Goal: Task Accomplishment & Management: Manage account settings

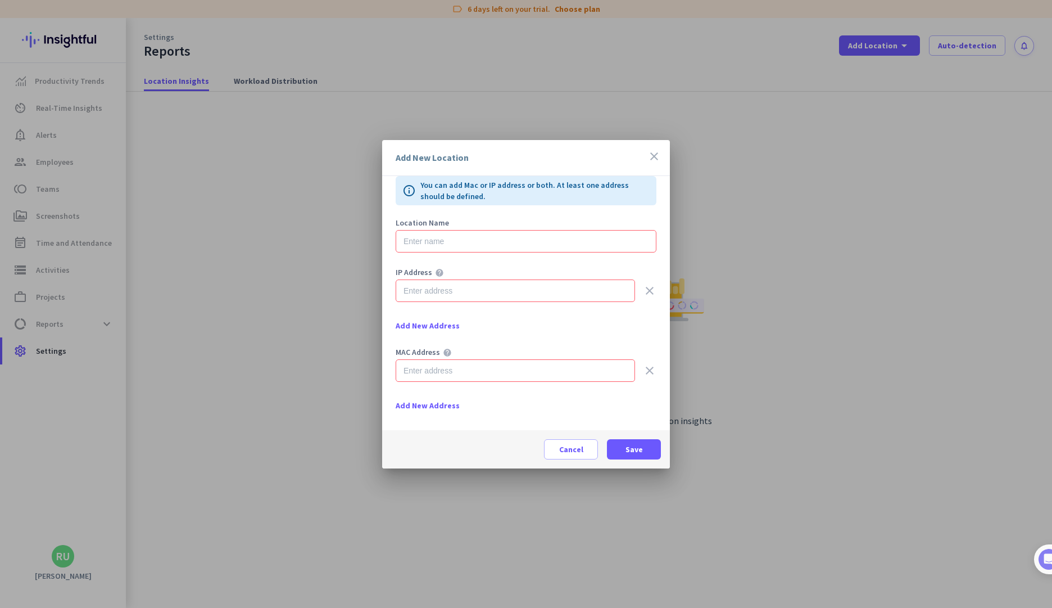
scroll to position [25, 0]
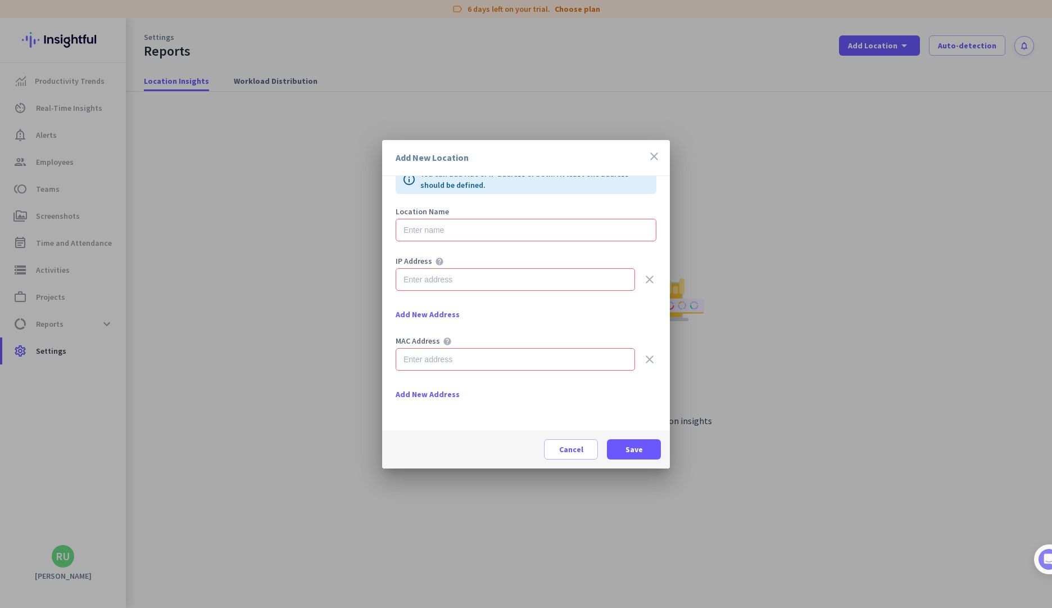
click at [414, 393] on span "Add New Address" at bounding box center [428, 393] width 64 height 11
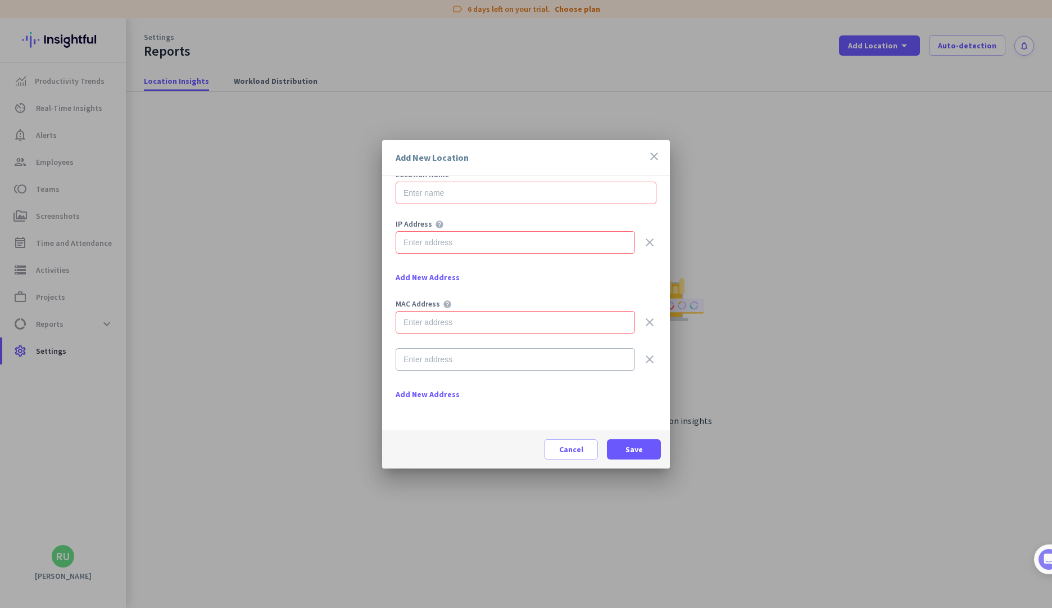
click at [430, 397] on span "Add New Address" at bounding box center [428, 393] width 64 height 11
click at [643, 359] on icon "clear" at bounding box center [649, 358] width 13 height 13
click at [633, 361] on div "clear" at bounding box center [526, 359] width 261 height 22
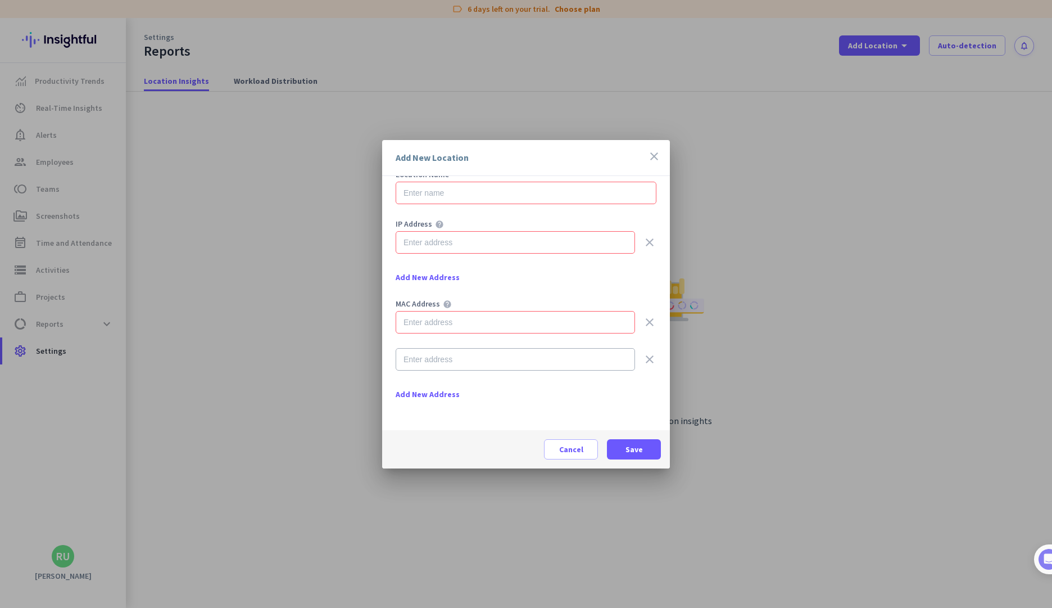
click at [643, 359] on icon "clear" at bounding box center [649, 358] width 13 height 13
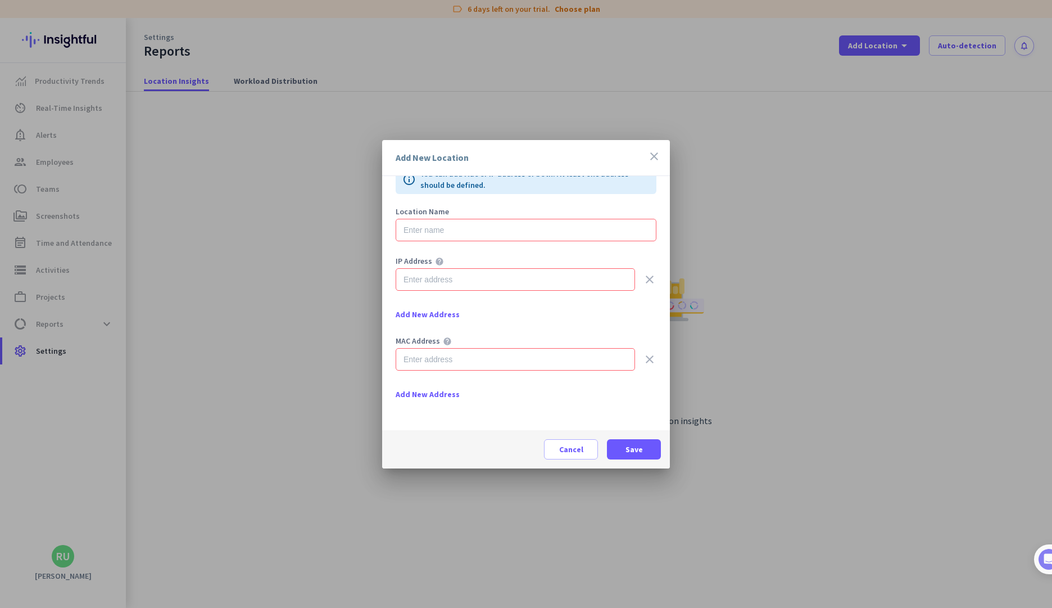
scroll to position [25, 0]
click at [643, 359] on icon "clear" at bounding box center [649, 358] width 13 height 13
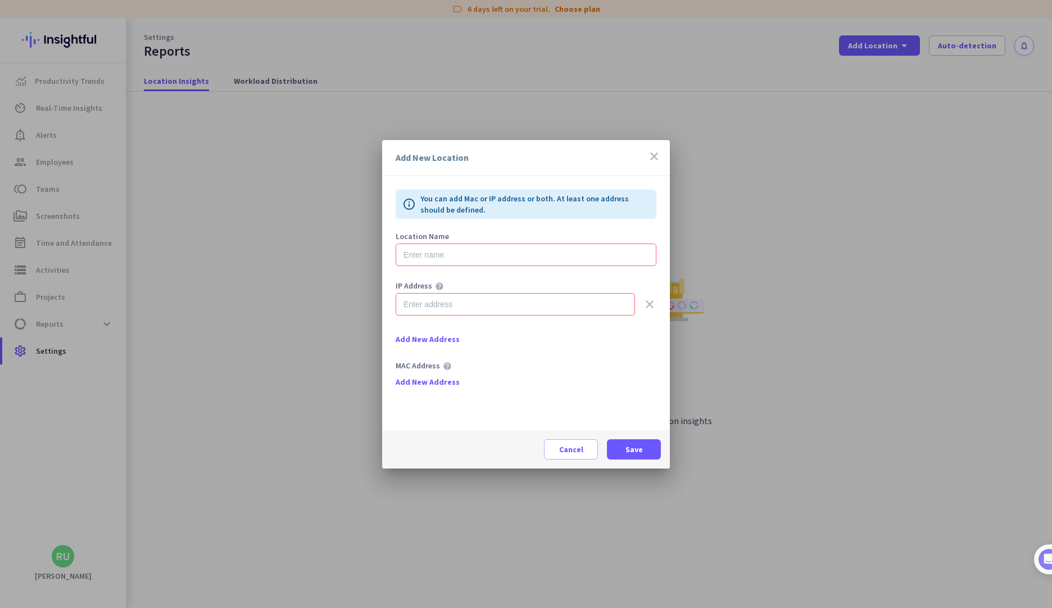
click at [651, 300] on icon "clear" at bounding box center [649, 303] width 13 height 13
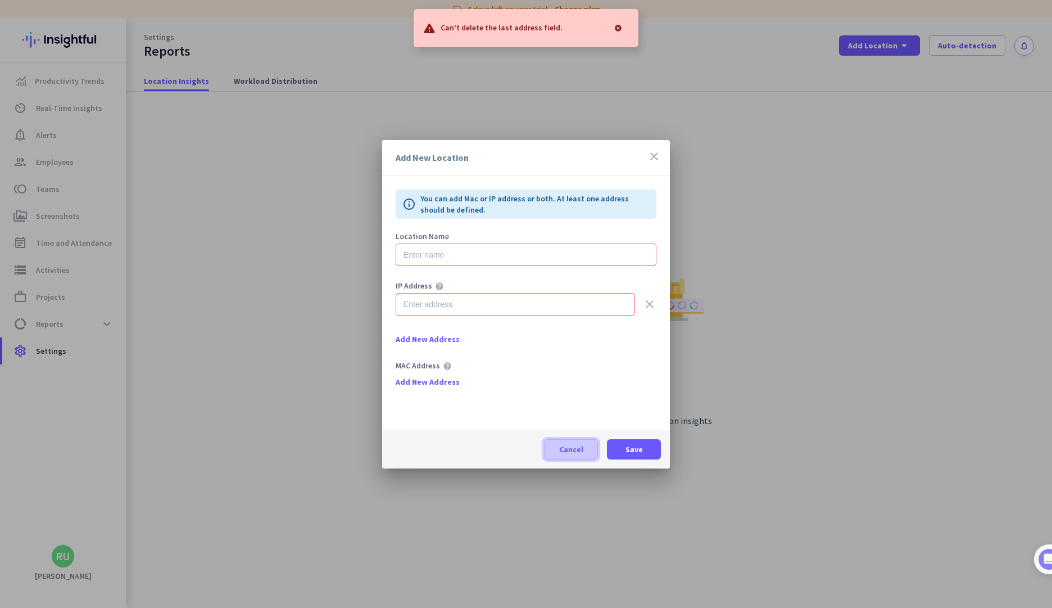
click at [567, 440] on span at bounding box center [571, 449] width 53 height 27
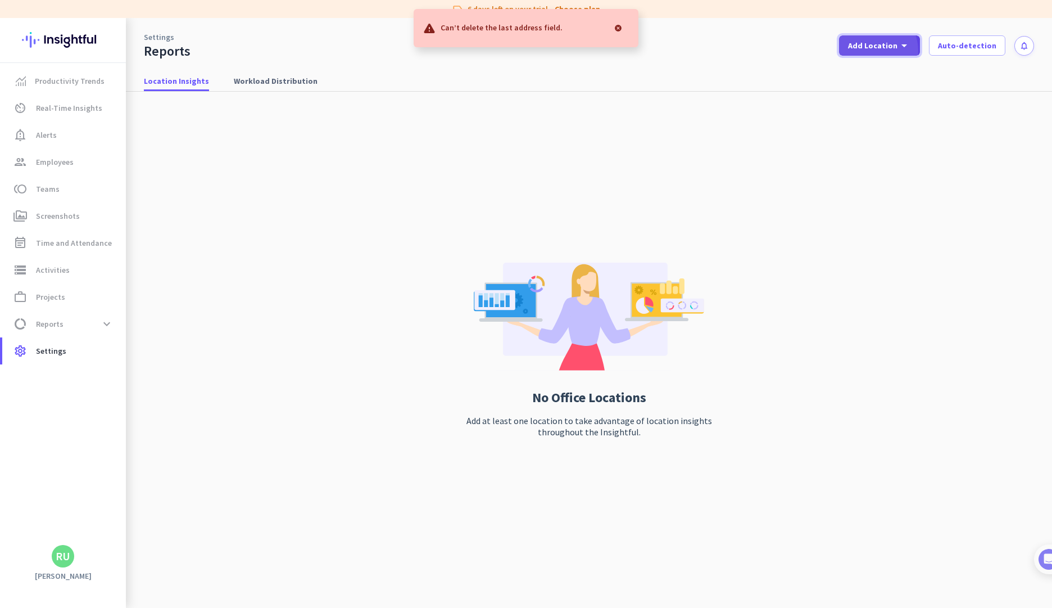
click at [879, 51] on div "Add Location arrow_drop_down" at bounding box center [879, 45] width 63 height 13
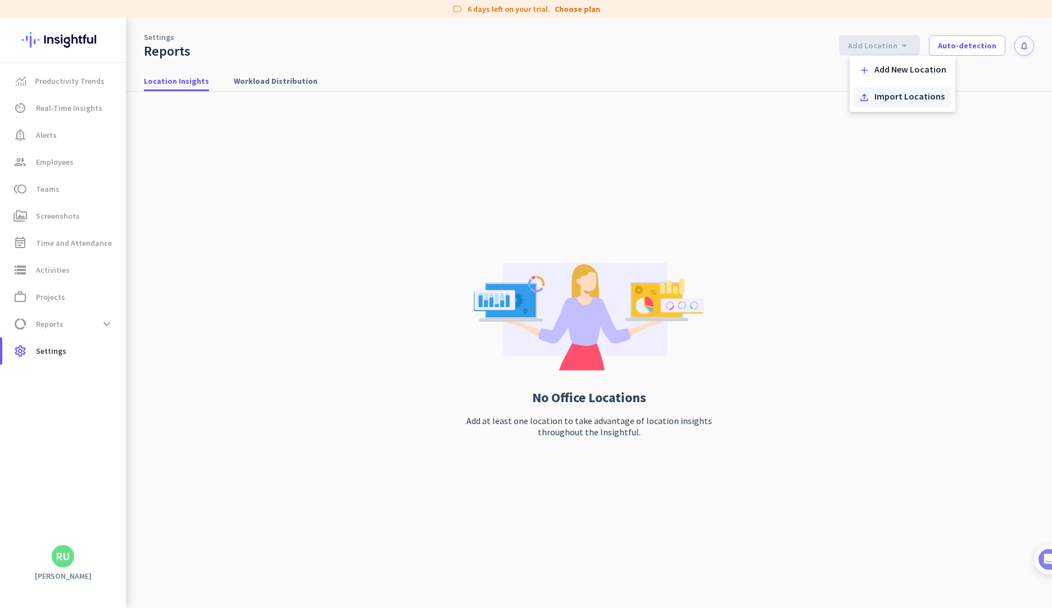
click at [910, 99] on div "Import Locations" at bounding box center [910, 97] width 70 height 11
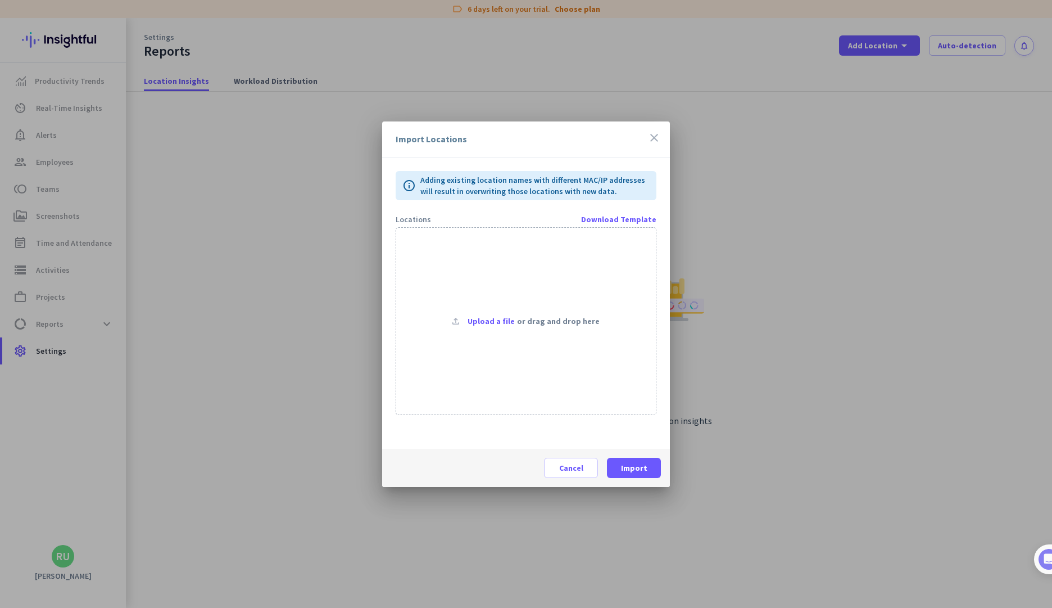
click at [651, 141] on icon "close" at bounding box center [653, 137] width 13 height 13
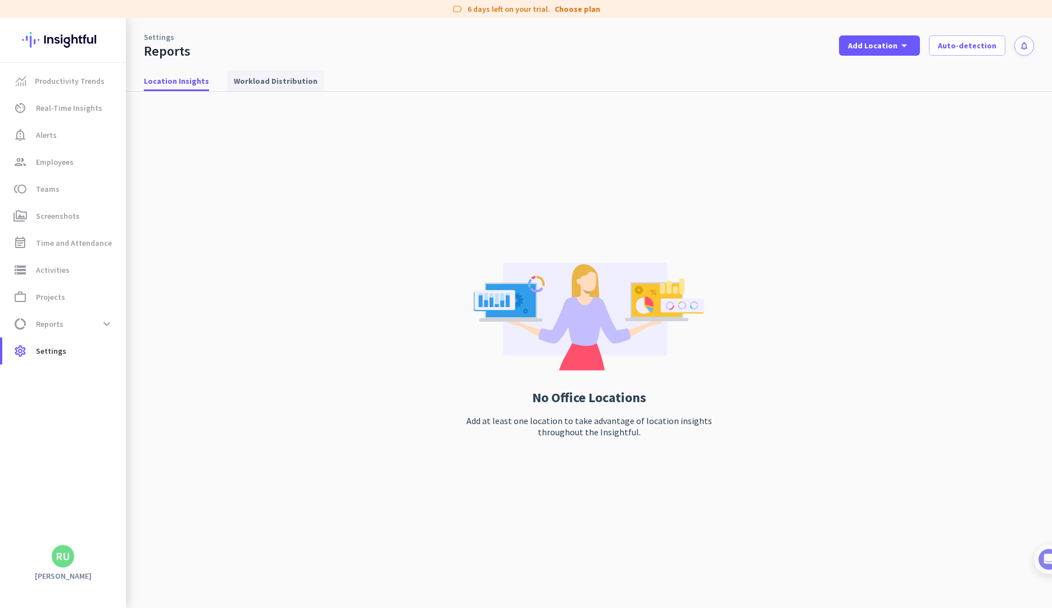
click at [271, 88] on span "Workload Distribution" at bounding box center [276, 81] width 84 height 20
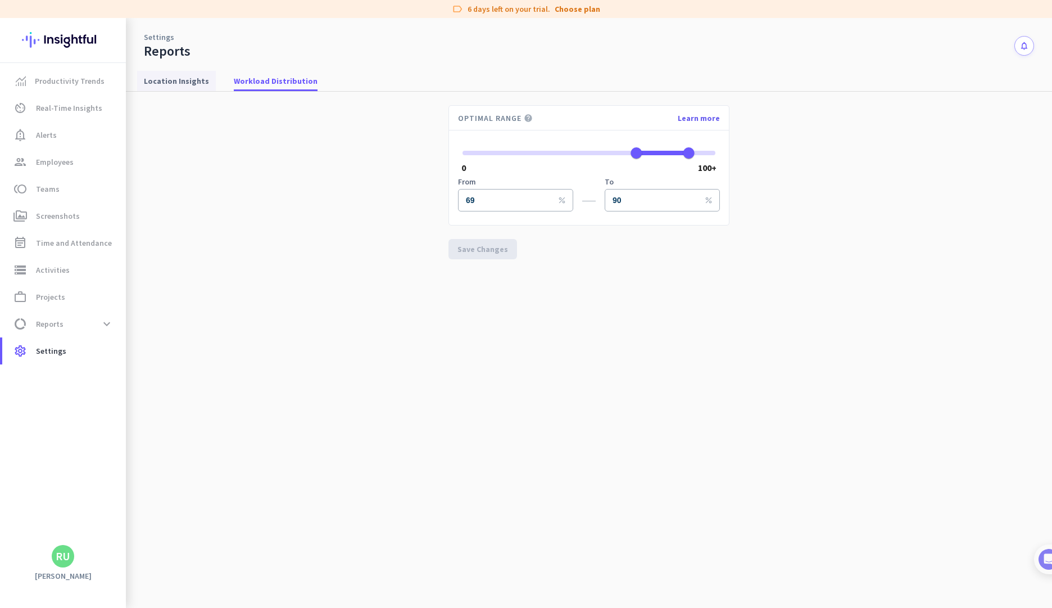
click at [183, 89] on span "Location Insights" at bounding box center [176, 81] width 65 height 20
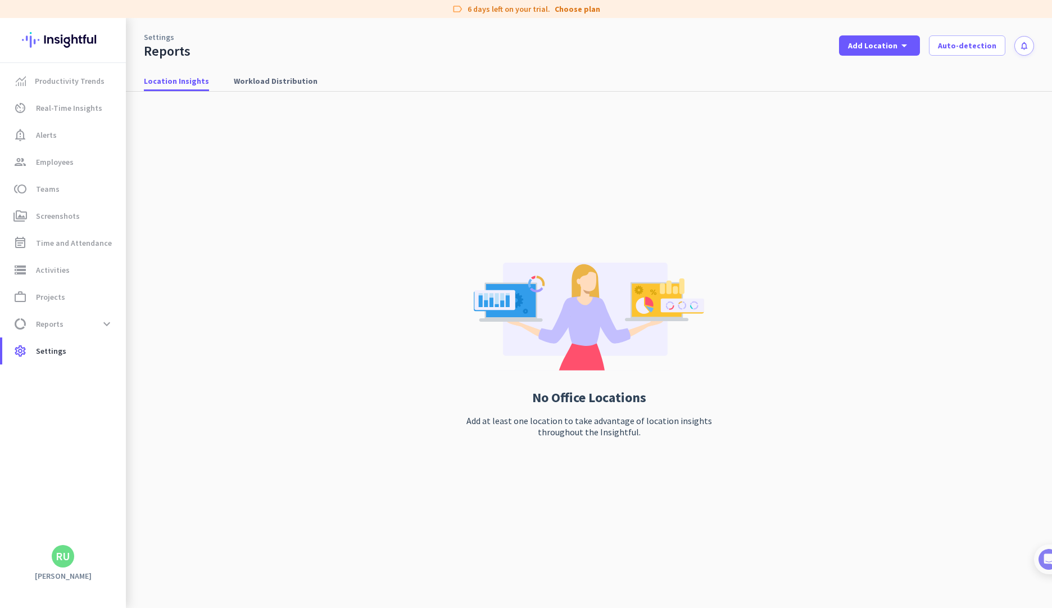
drag, startPoint x: 360, startPoint y: 167, endPoint x: 535, endPoint y: 122, distance: 180.5
click at [535, 122] on div "No Office Locations Add at least one location to take advantage of location ins…" at bounding box center [589, 350] width 890 height 516
click at [889, 48] on span "Add Location" at bounding box center [872, 45] width 49 height 11
click at [888, 67] on div "Add New Location" at bounding box center [911, 70] width 72 height 11
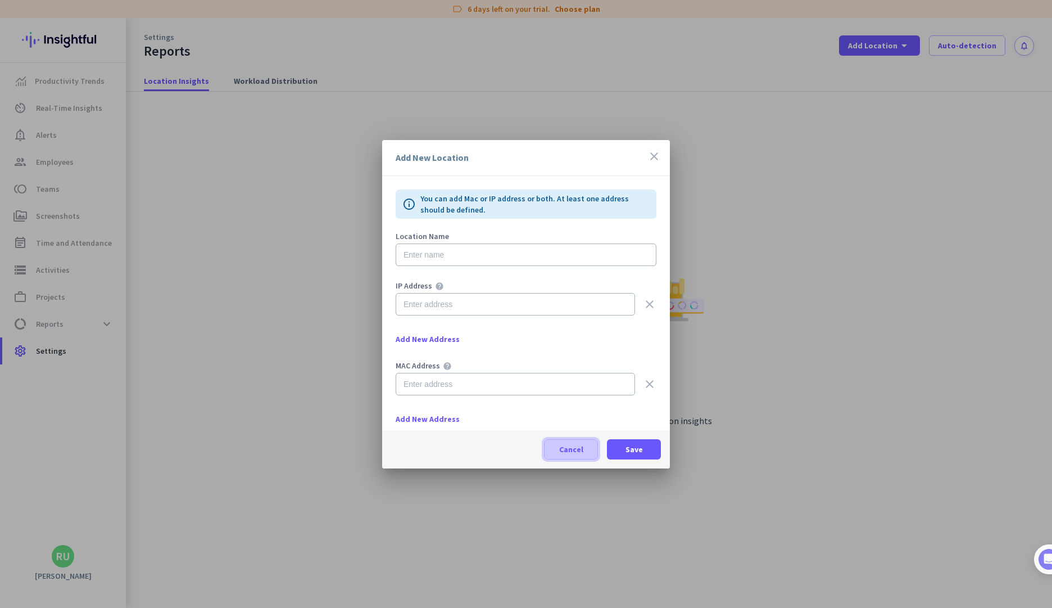
click at [568, 450] on span "Cancel" at bounding box center [571, 448] width 24 height 11
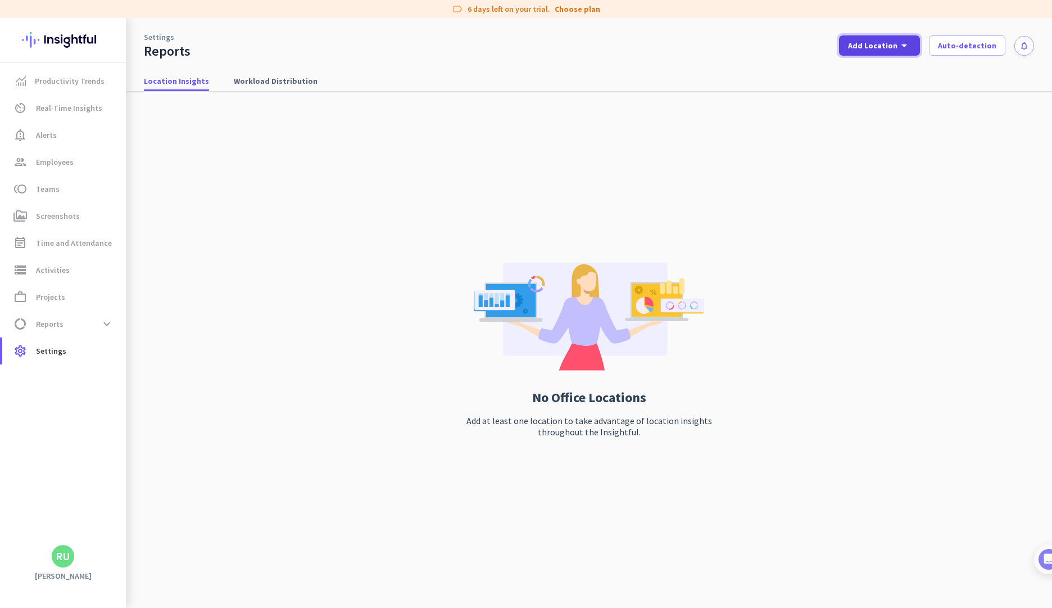
click at [870, 44] on span "Add Location" at bounding box center [872, 45] width 49 height 11
click at [890, 70] on div "Add New Location" at bounding box center [911, 70] width 72 height 11
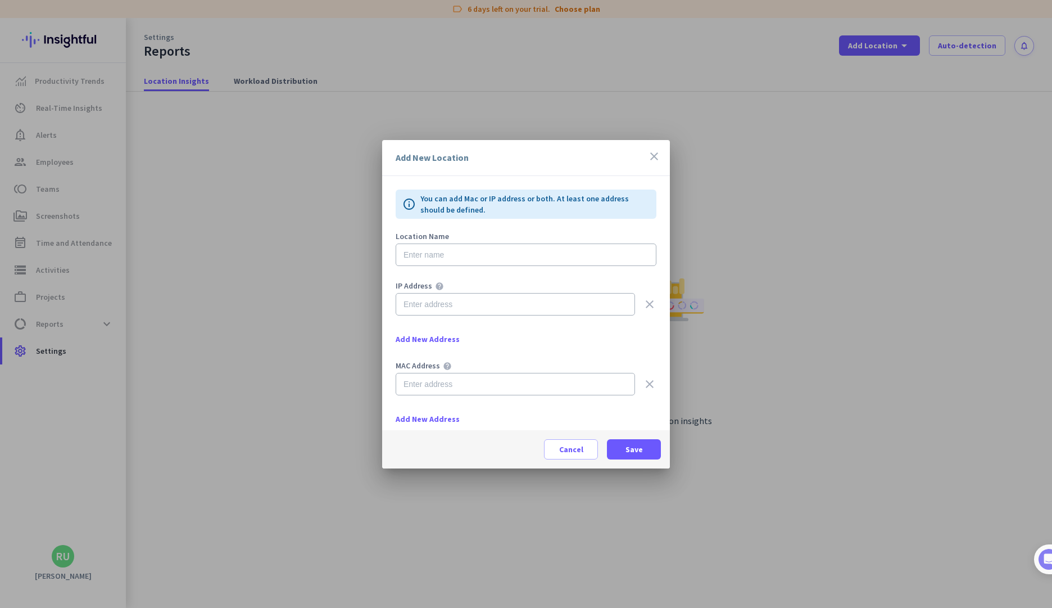
scroll to position [25, 0]
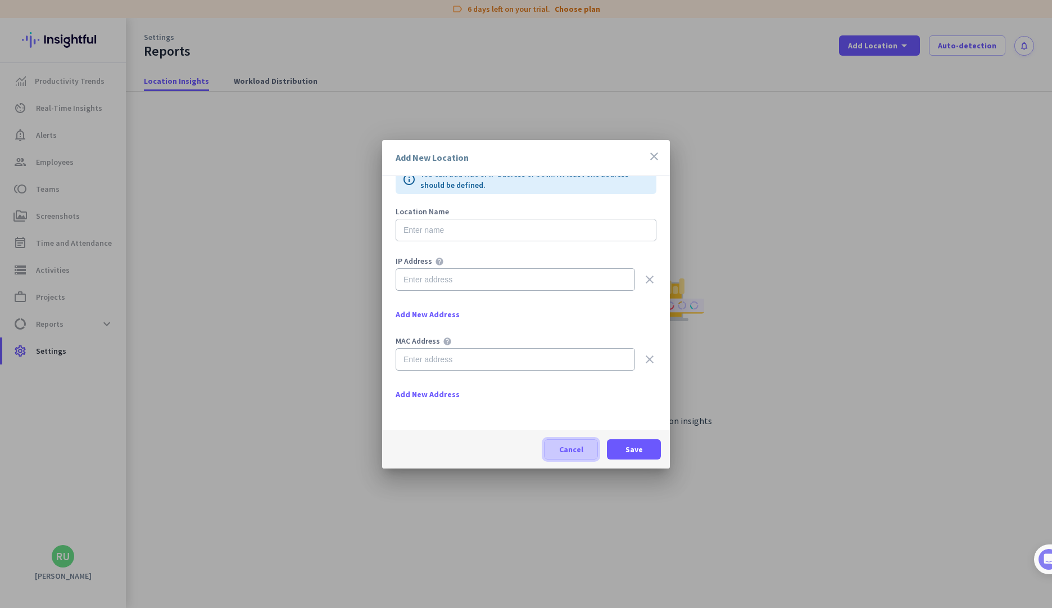
click at [572, 447] on span "Cancel" at bounding box center [571, 448] width 24 height 11
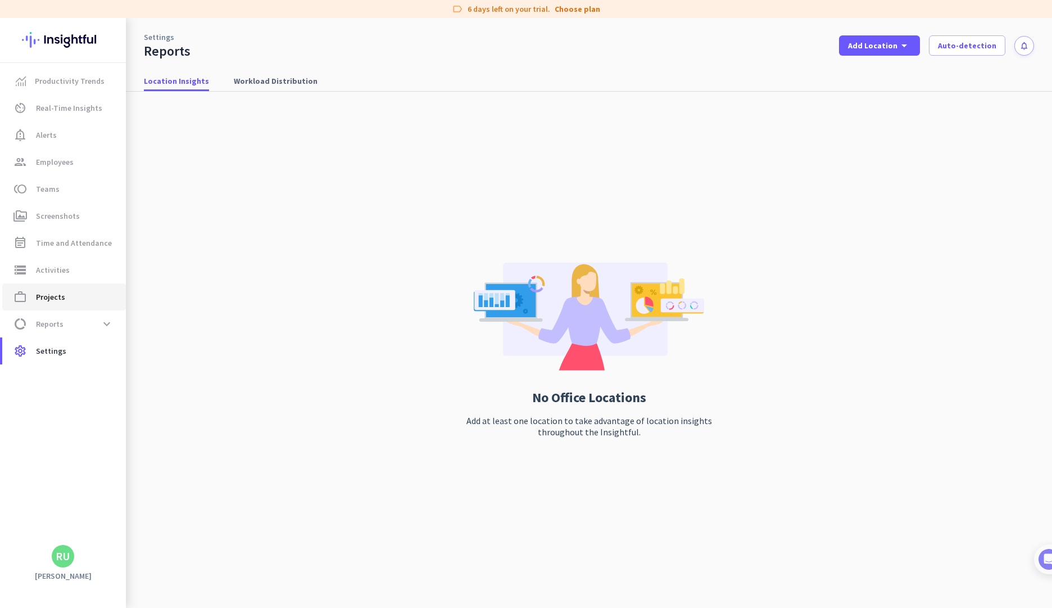
click at [57, 296] on span "Projects" at bounding box center [50, 296] width 29 height 13
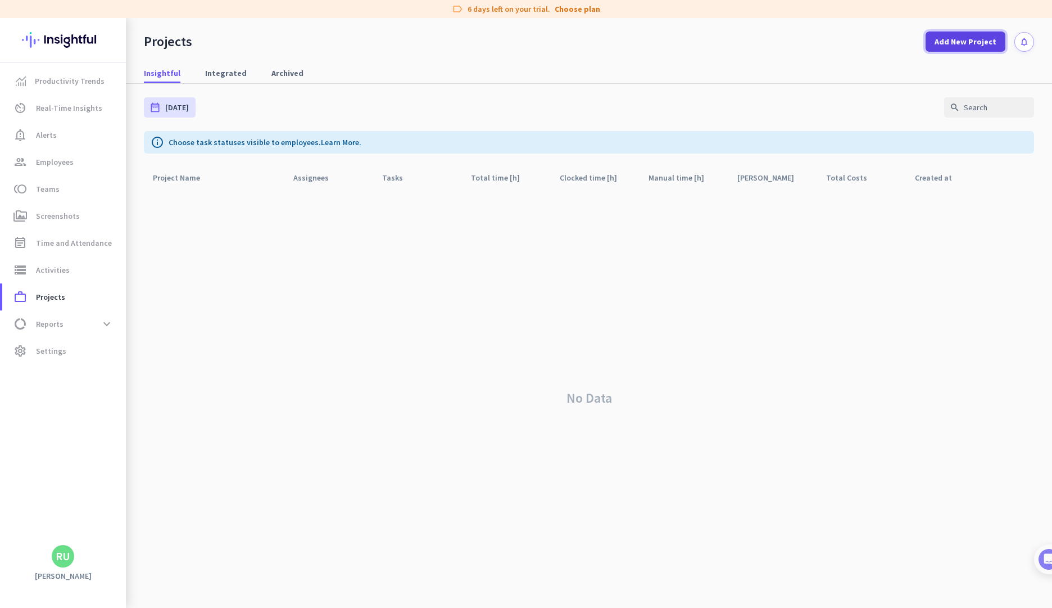
click at [979, 43] on span "Add New Project" at bounding box center [966, 41] width 62 height 11
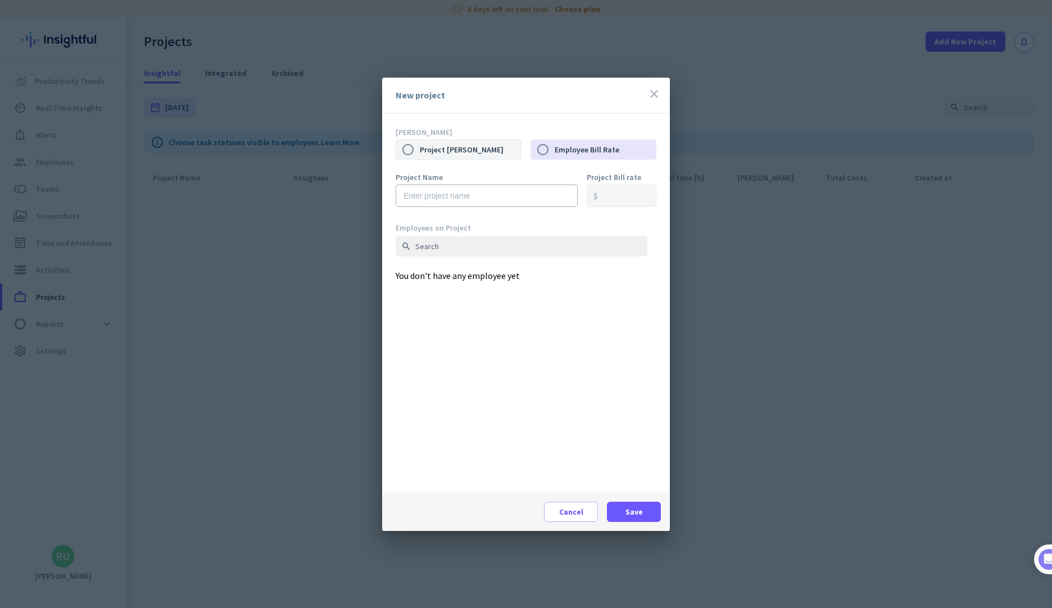
click at [437, 144] on label "Project [PERSON_NAME]" at bounding box center [470, 150] width 101 height 24
click at [420, 144] on input "Project [PERSON_NAME]" at bounding box center [408, 150] width 24 height 24
radio input "true"
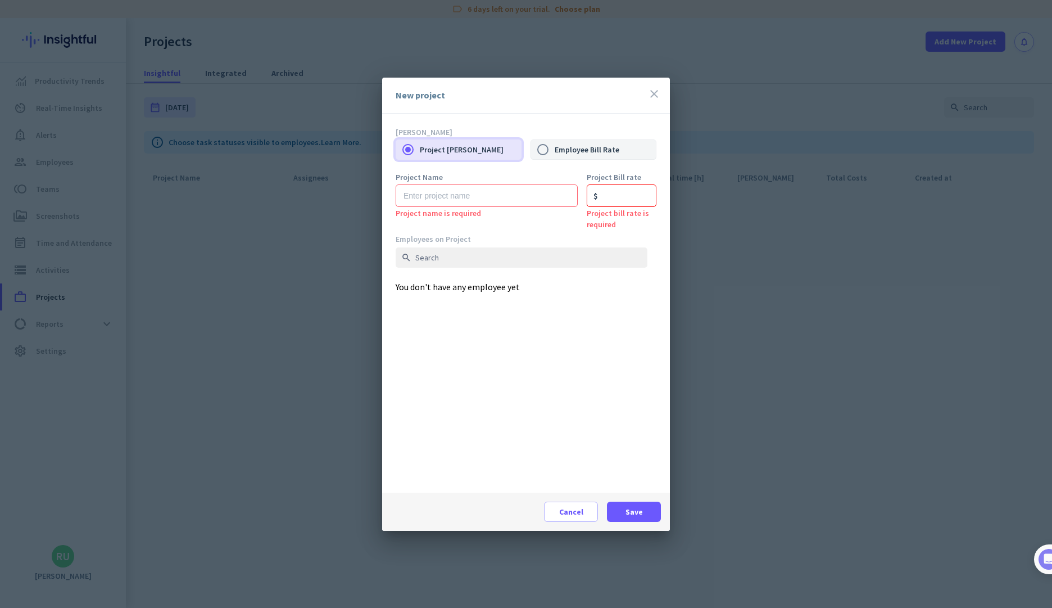
click at [564, 152] on label "Employee Bill Rate" at bounding box center [605, 150] width 101 height 24
click at [555, 152] on input "Employee Bill Rate" at bounding box center [543, 150] width 24 height 24
radio input "true"
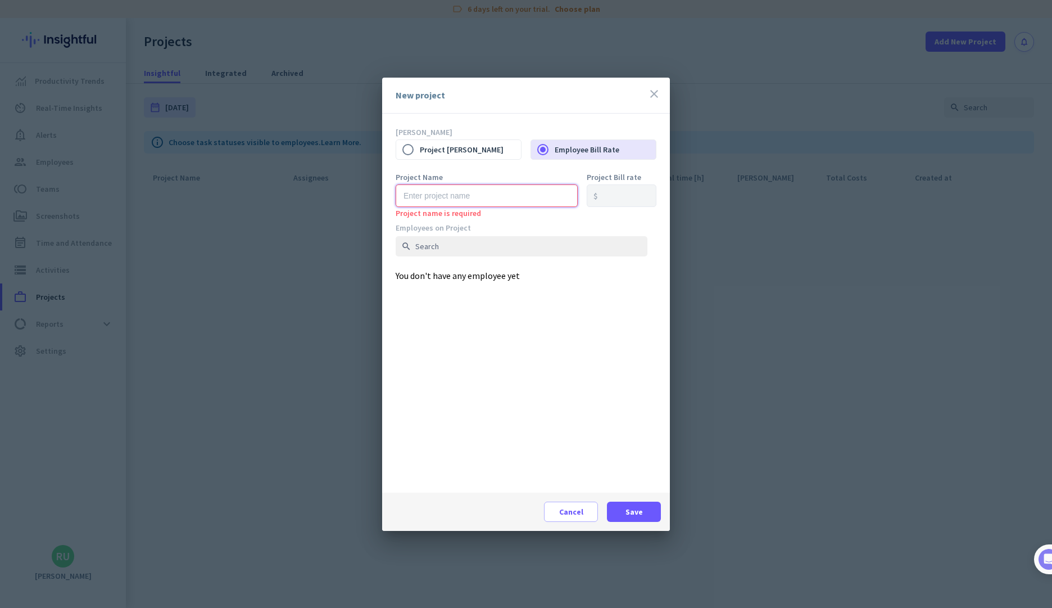
click at [466, 203] on input "text" at bounding box center [487, 195] width 182 height 22
click at [474, 187] on input "text" at bounding box center [487, 195] width 182 height 22
click at [463, 160] on label "Project [PERSON_NAME]" at bounding box center [470, 150] width 101 height 24
click at [420, 160] on input "Project [PERSON_NAME]" at bounding box center [408, 150] width 24 height 24
radio input "true"
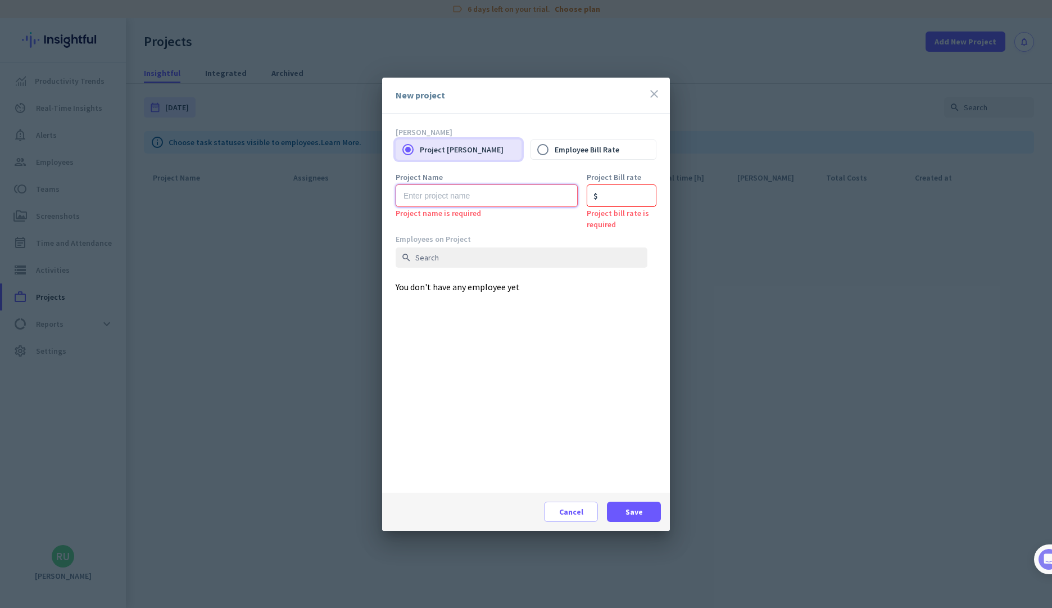
click at [477, 201] on input "text" at bounding box center [487, 195] width 182 height 22
type input "[PERSON_NAME] Industries Park"
click at [606, 203] on input "number" at bounding box center [622, 195] width 70 height 22
click at [570, 518] on span at bounding box center [571, 511] width 53 height 27
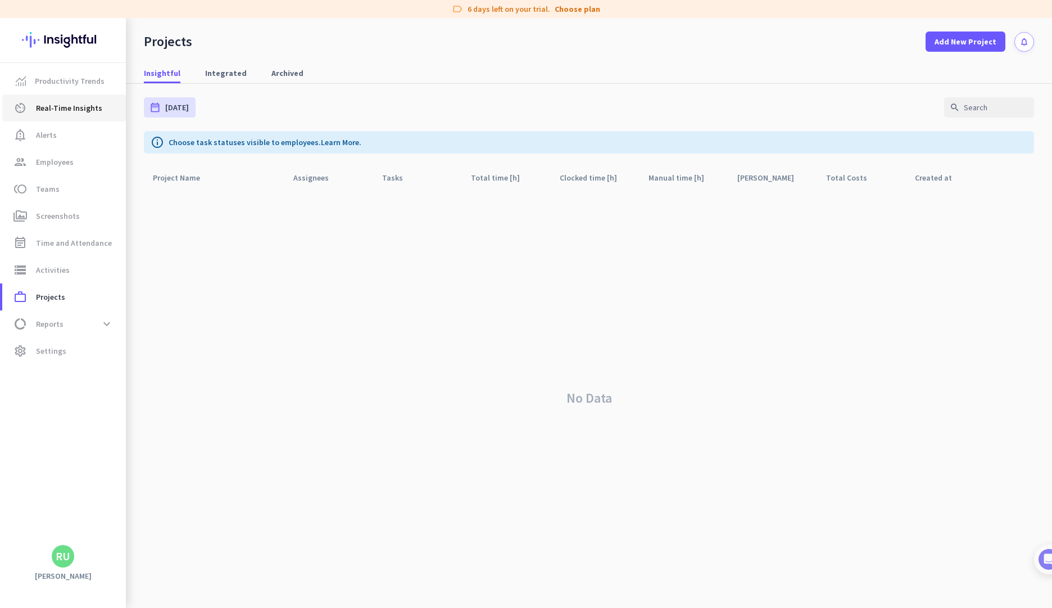
click at [61, 115] on link "av_timer Real-Time Insights" at bounding box center [64, 107] width 124 height 27
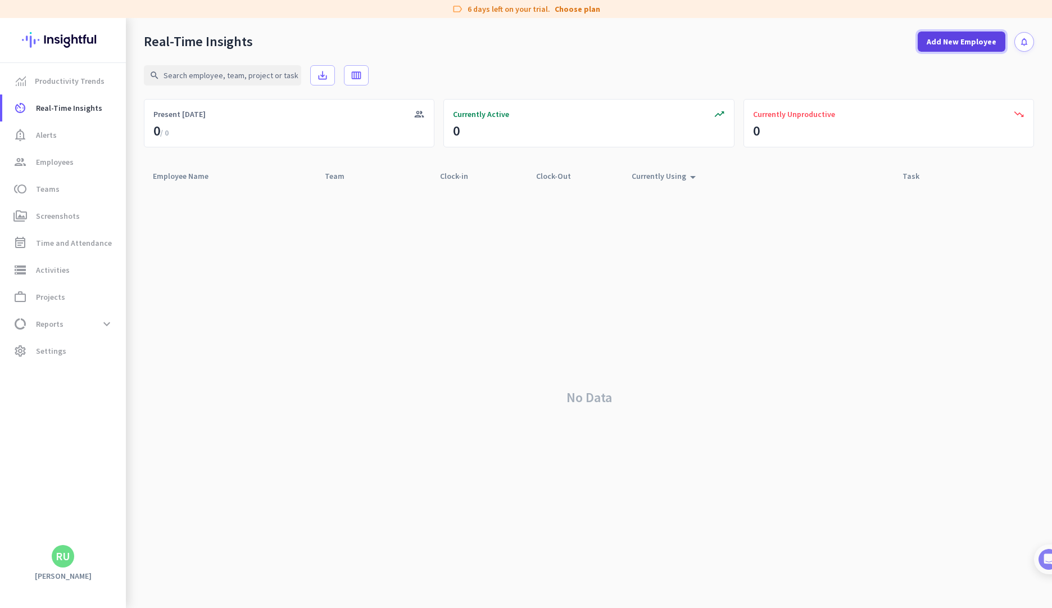
click at [956, 47] on span "Add New Employee" at bounding box center [962, 41] width 70 height 11
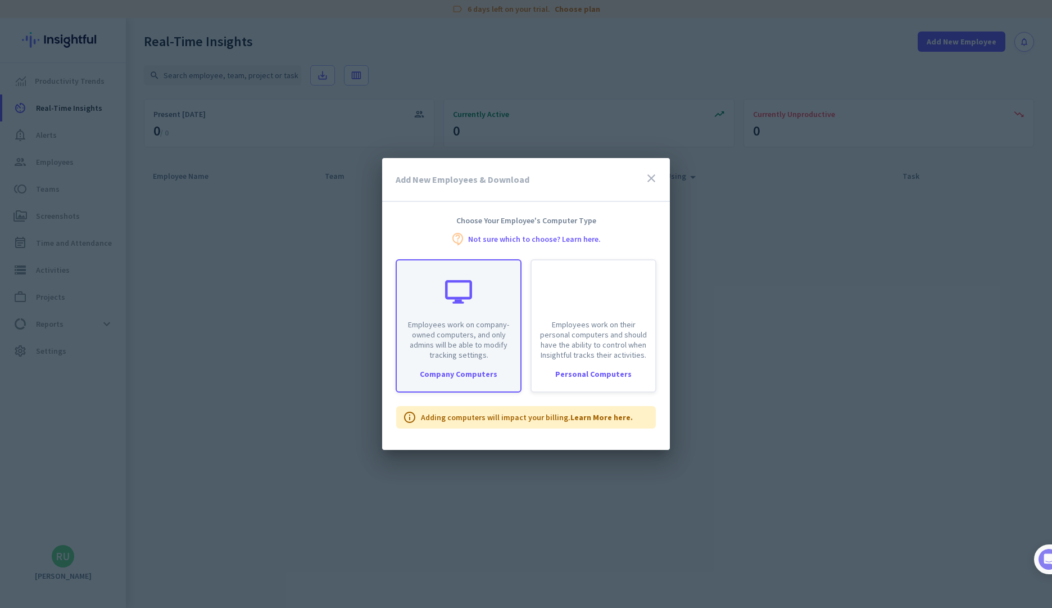
click at [468, 354] on p "Employees work on company-owned computers, and only admins will be able to modi…" at bounding box center [459, 339] width 110 height 40
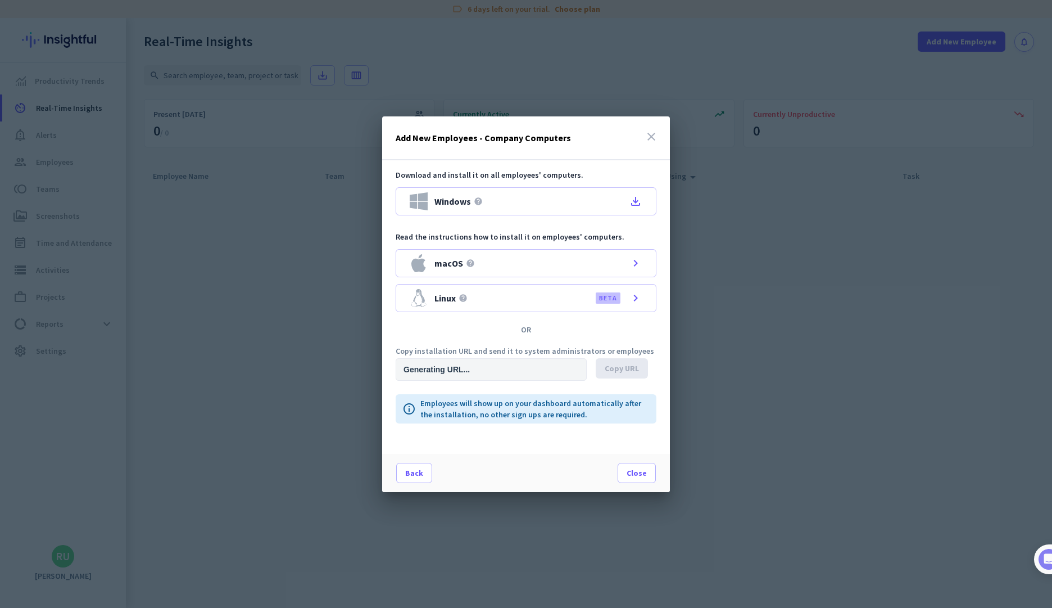
type input "[URL][DOMAIN_NAME]"
click at [468, 354] on p "Copy installation URL and send it to system administrators or employees" at bounding box center [526, 351] width 261 height 8
click at [650, 143] on div "close" at bounding box center [651, 138] width 13 height 16
click at [650, 141] on icon "close" at bounding box center [651, 136] width 13 height 13
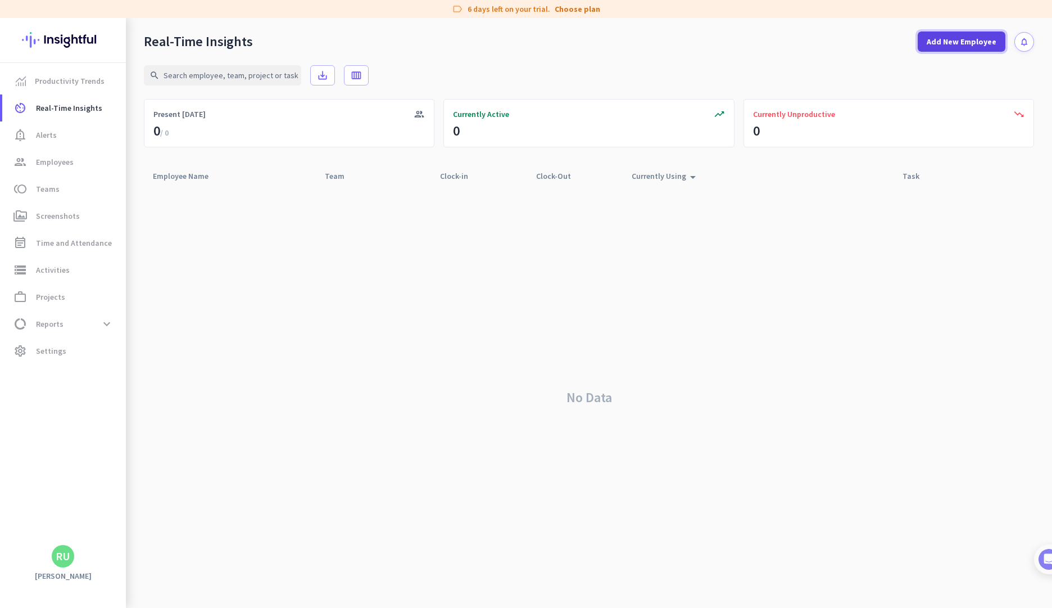
click at [968, 39] on span "Add New Employee" at bounding box center [962, 41] width 70 height 11
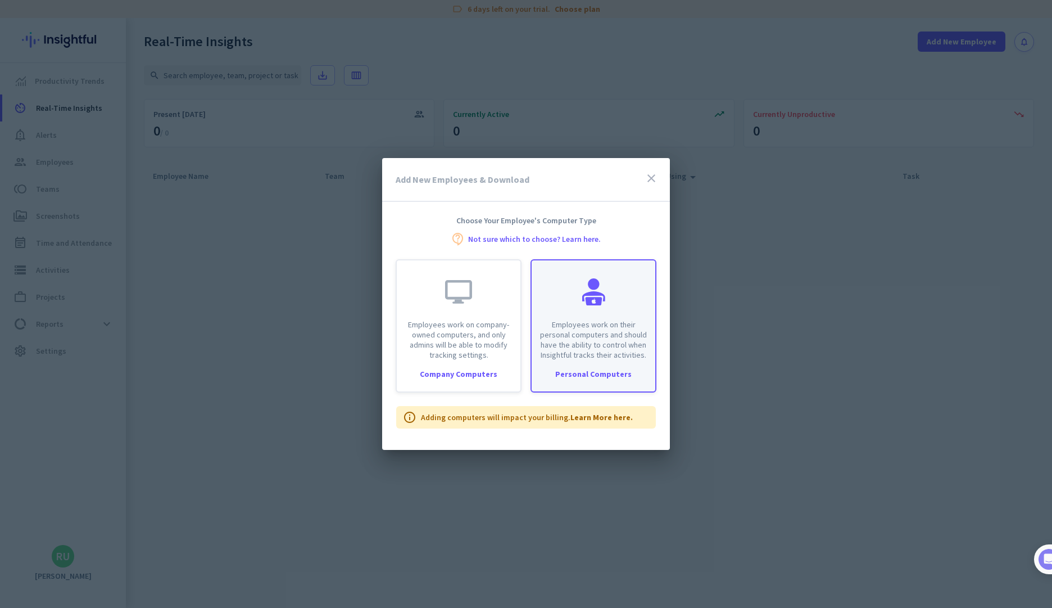
click at [570, 330] on p "Employees work on their personal computers and should have the ability to contr…" at bounding box center [593, 339] width 110 height 40
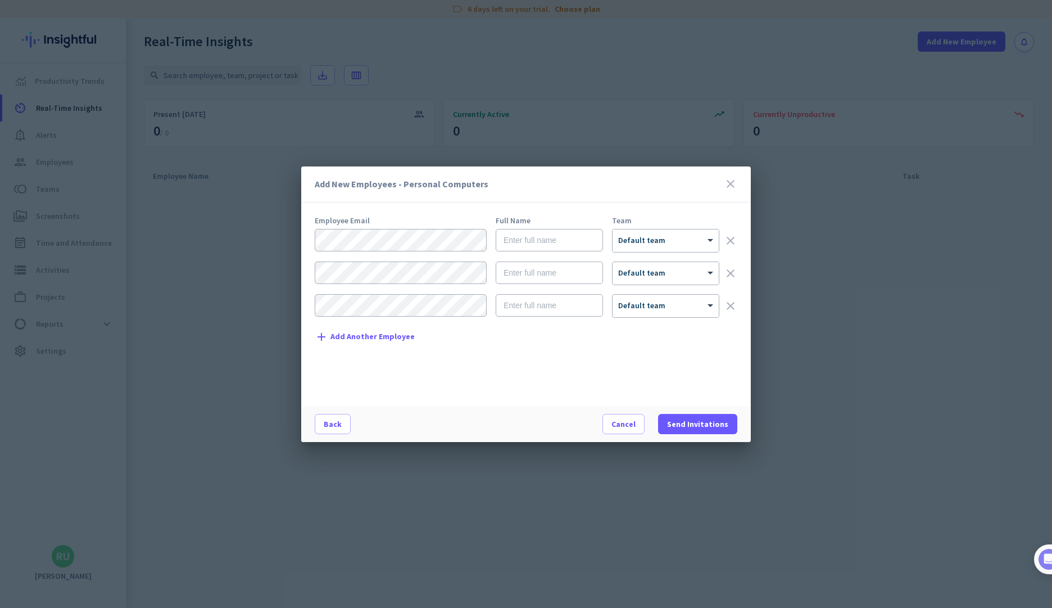
click at [727, 306] on icon "clear" at bounding box center [730, 305] width 13 height 13
click at [732, 272] on icon "clear" at bounding box center [730, 272] width 13 height 13
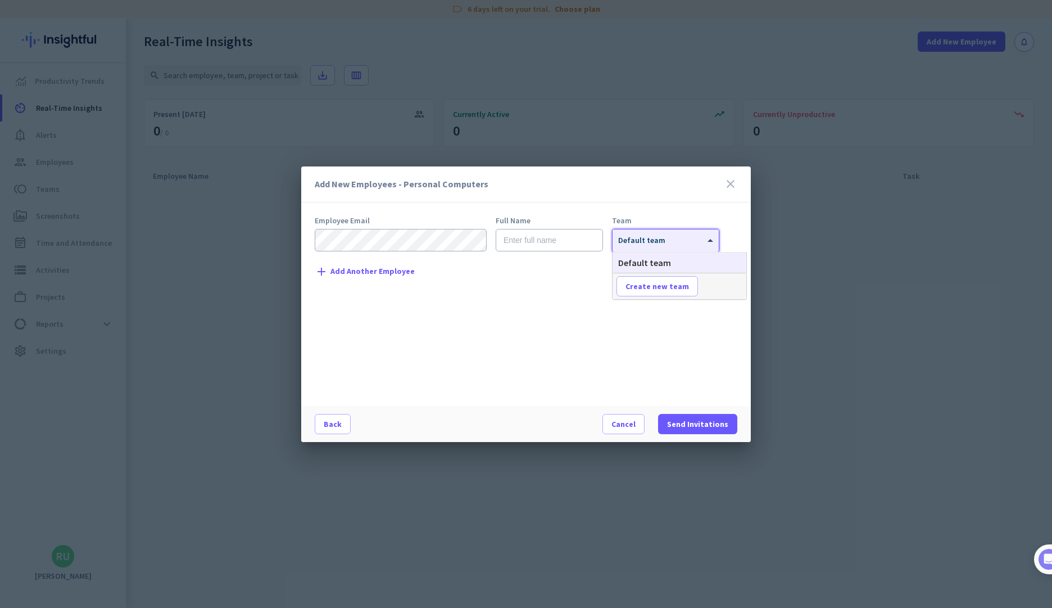
click at [690, 229] on div "× Default team" at bounding box center [666, 240] width 106 height 22
click at [649, 289] on span "Create new team" at bounding box center [658, 285] width 64 height 11
click at [669, 350] on div "Employee Email Full Name Team × Default team clear add Add Another Employee" at bounding box center [531, 305] width 432 height 178
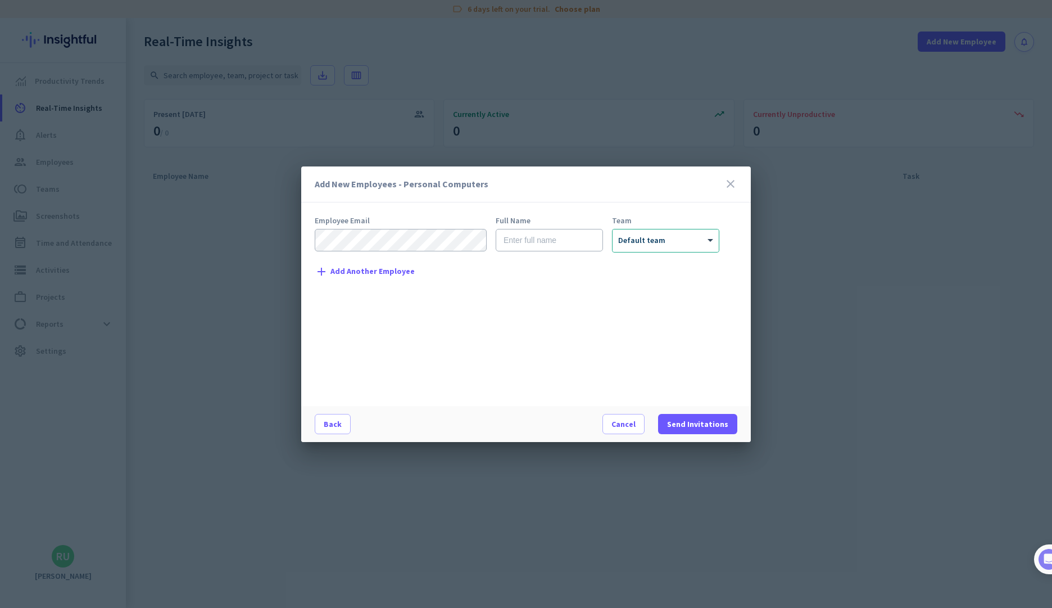
click at [391, 271] on span "Add Another Employee" at bounding box center [372, 271] width 84 height 8
click at [735, 275] on icon "clear" at bounding box center [730, 272] width 13 height 13
click at [479, 345] on div "Employee Email Full Name Team × Default team clear add Add Another Employee" at bounding box center [531, 305] width 432 height 178
click at [615, 424] on span "button" at bounding box center [623, 423] width 41 height 27
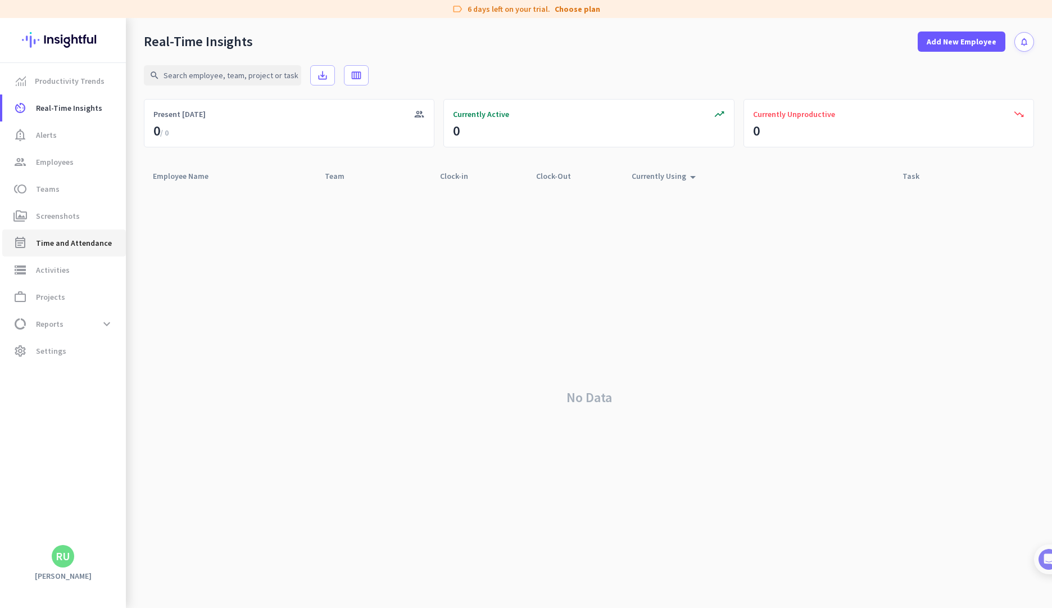
click at [79, 244] on span "Time and Attendance" at bounding box center [74, 242] width 76 height 13
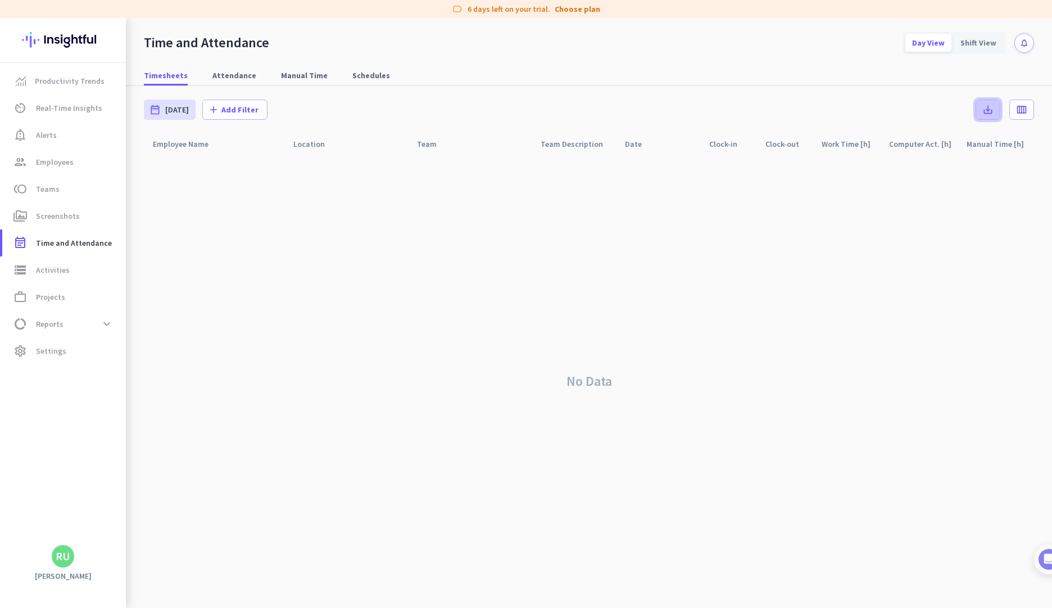
click at [990, 108] on icon "save_alt" at bounding box center [987, 109] width 11 height 11
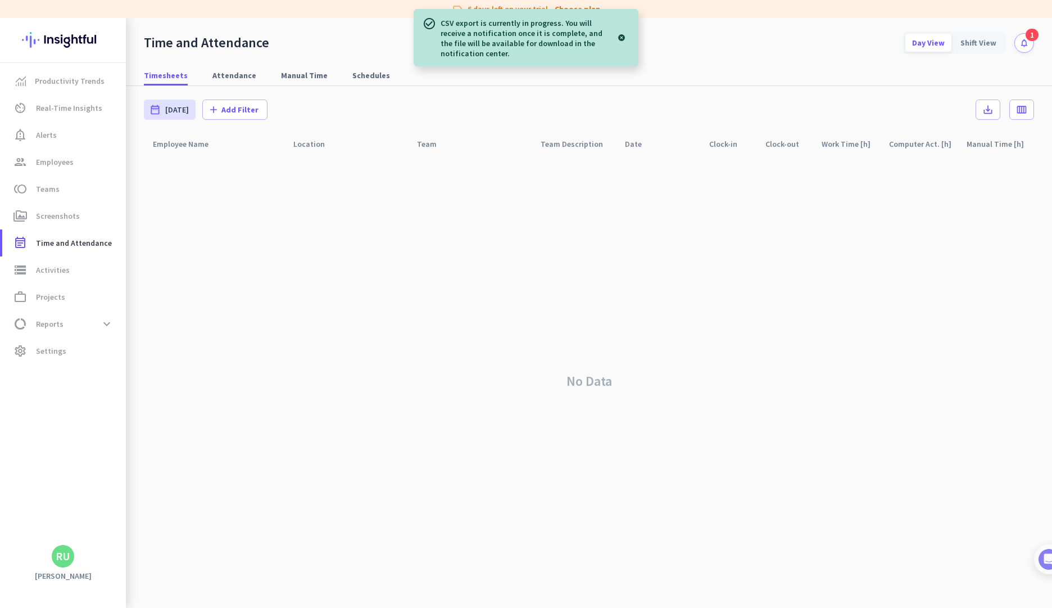
click at [562, 59] on div "CSV export is currently in progress. You will receive a notification once it is…" at bounding box center [526, 37] width 225 height 57
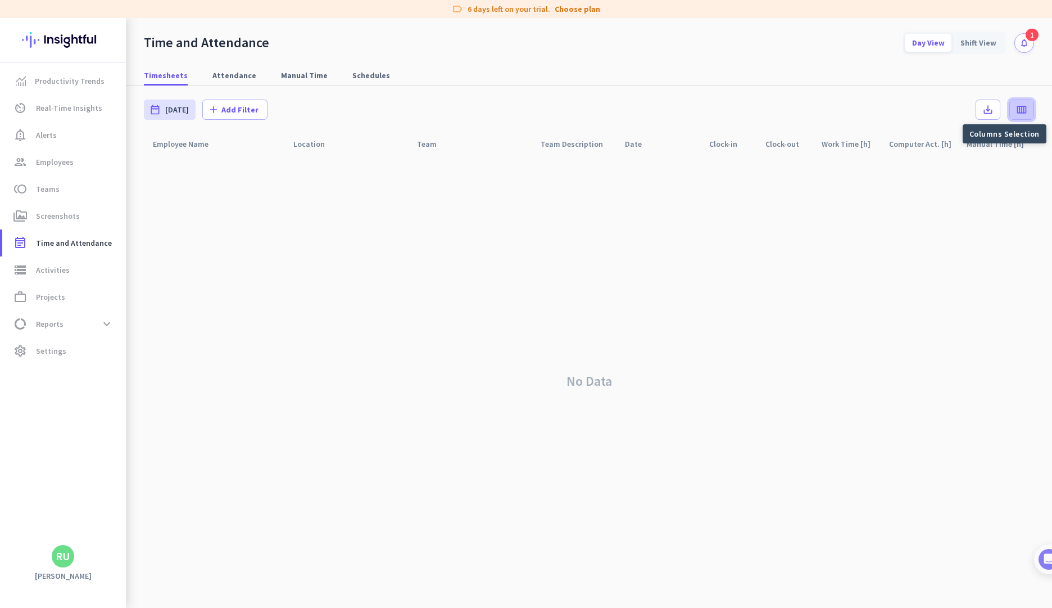
click at [1027, 115] on span at bounding box center [1022, 109] width 24 height 27
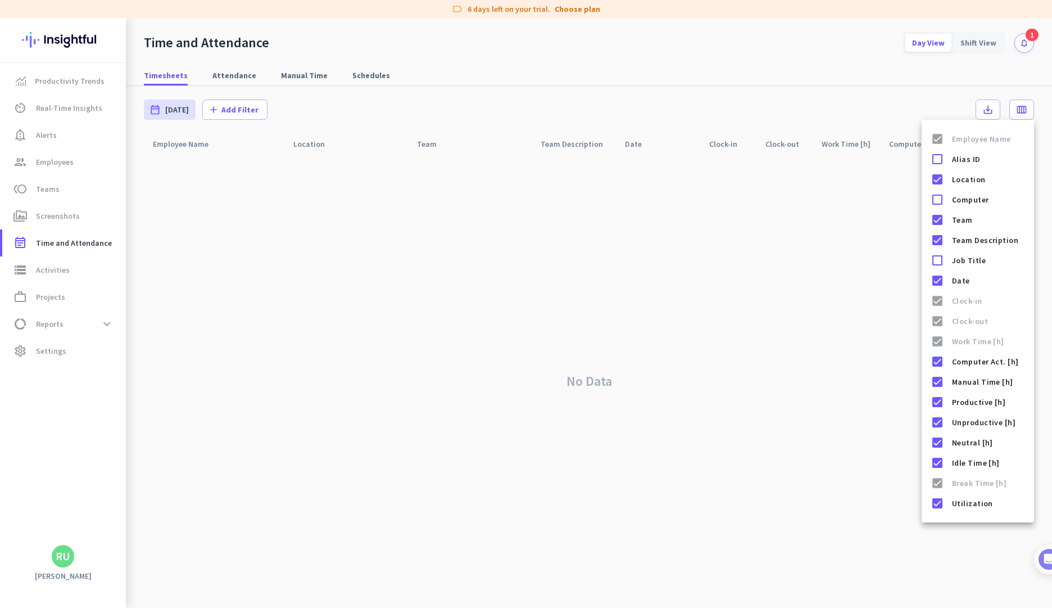
click at [947, 78] on div at bounding box center [526, 304] width 1052 height 608
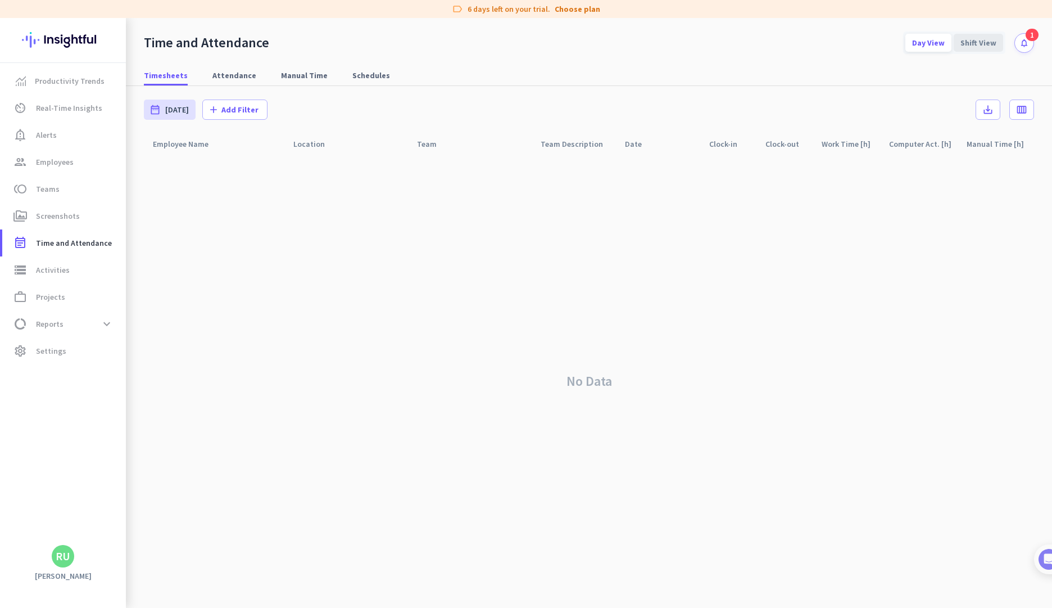
click at [977, 44] on div "Shift View" at bounding box center [978, 43] width 49 height 18
click at [929, 41] on div "Day View" at bounding box center [928, 43] width 46 height 18
click at [356, 81] on span "Schedules" at bounding box center [371, 75] width 38 height 20
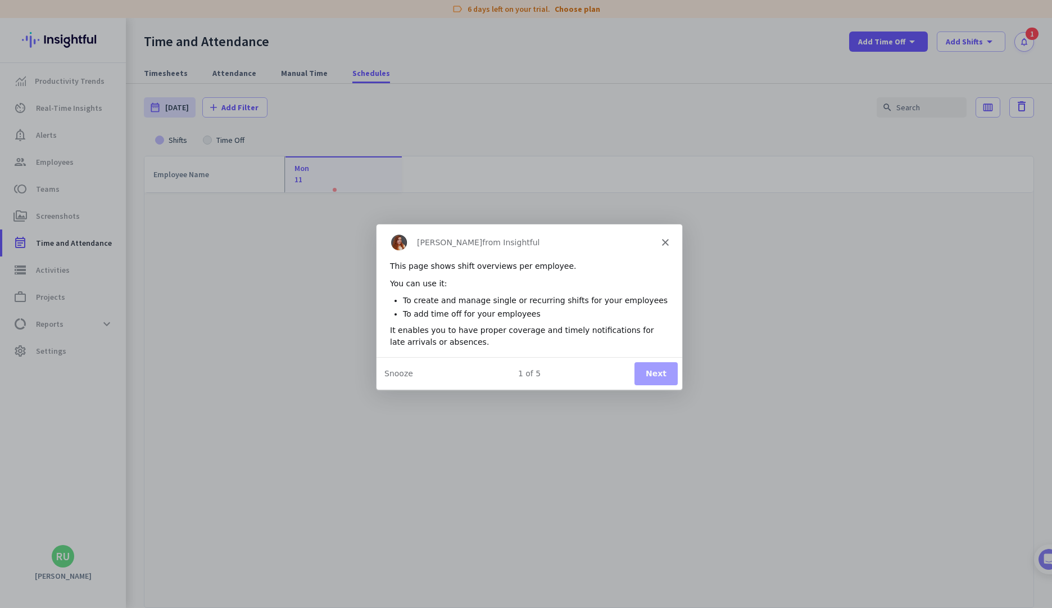
click at [663, 378] on button "Next" at bounding box center [655, 372] width 43 height 23
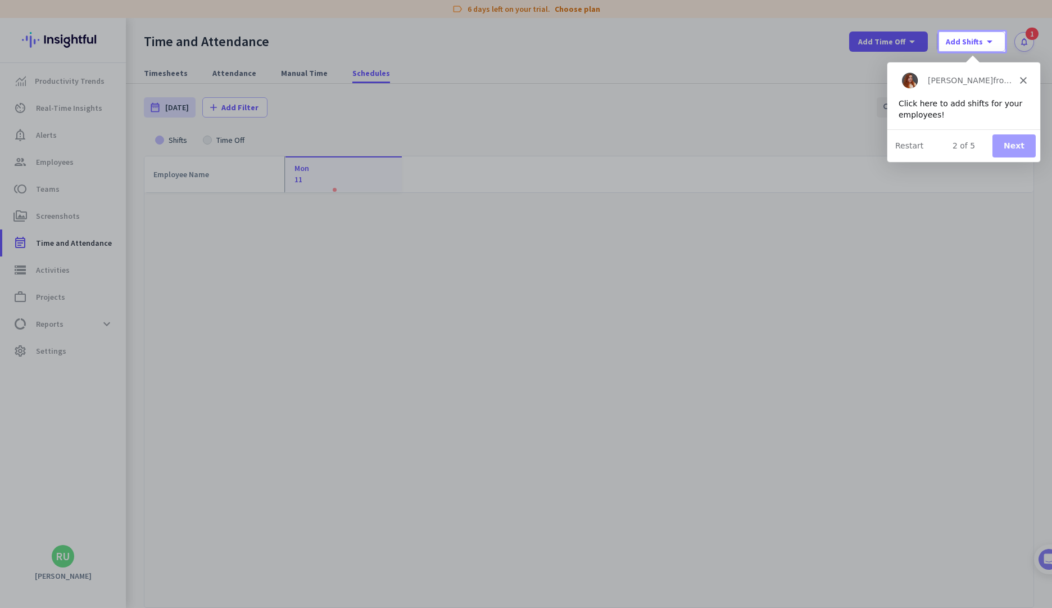
click at [1020, 137] on button "Next" at bounding box center [1013, 145] width 43 height 23
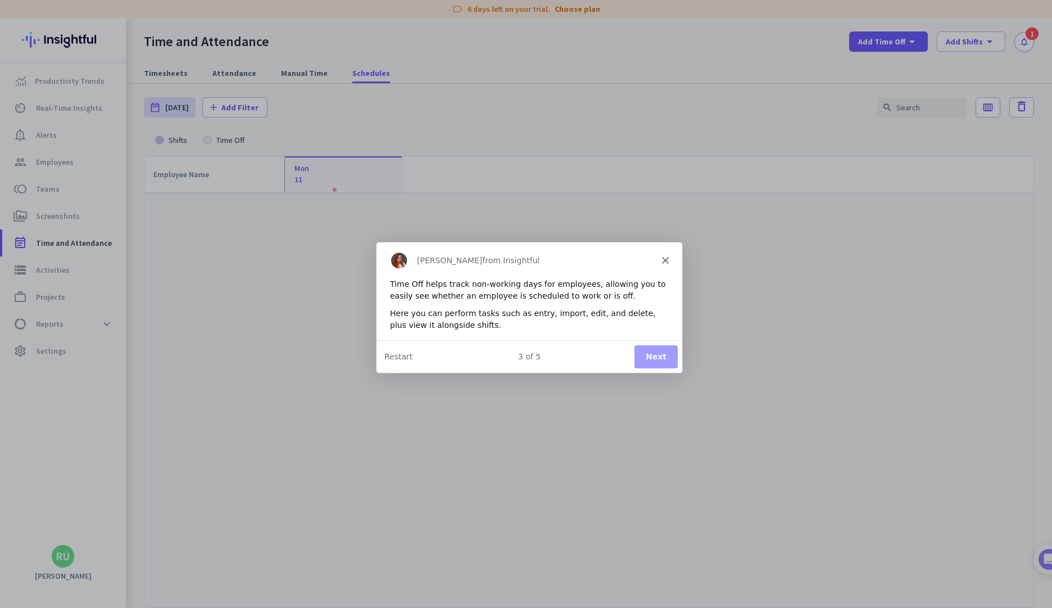
click at [656, 356] on button "Next" at bounding box center [655, 355] width 43 height 23
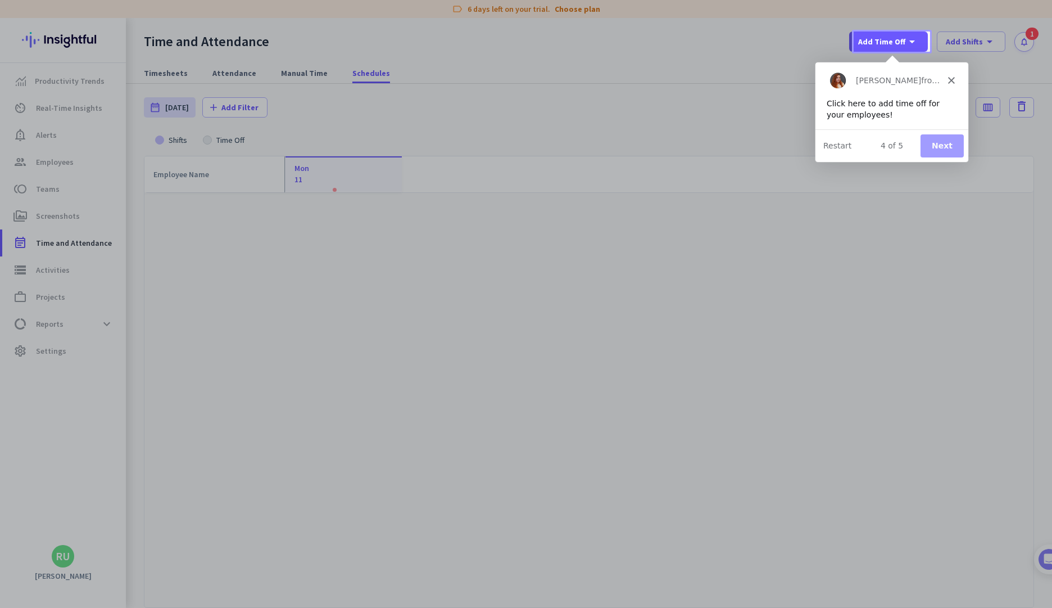
click at [954, 144] on button "Next" at bounding box center [941, 145] width 43 height 23
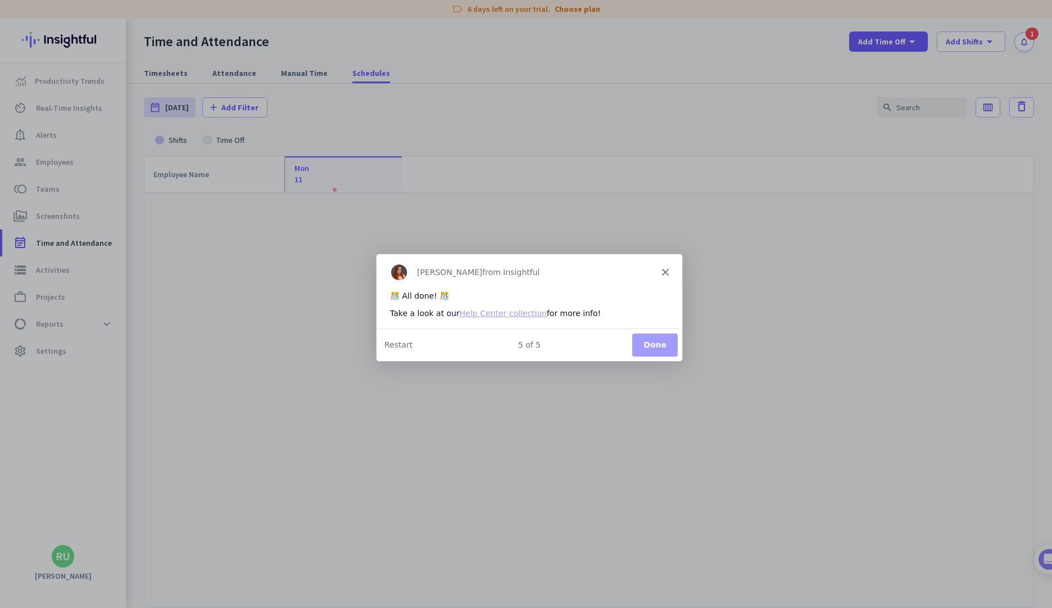
click at [656, 345] on button "Done" at bounding box center [655, 343] width 46 height 23
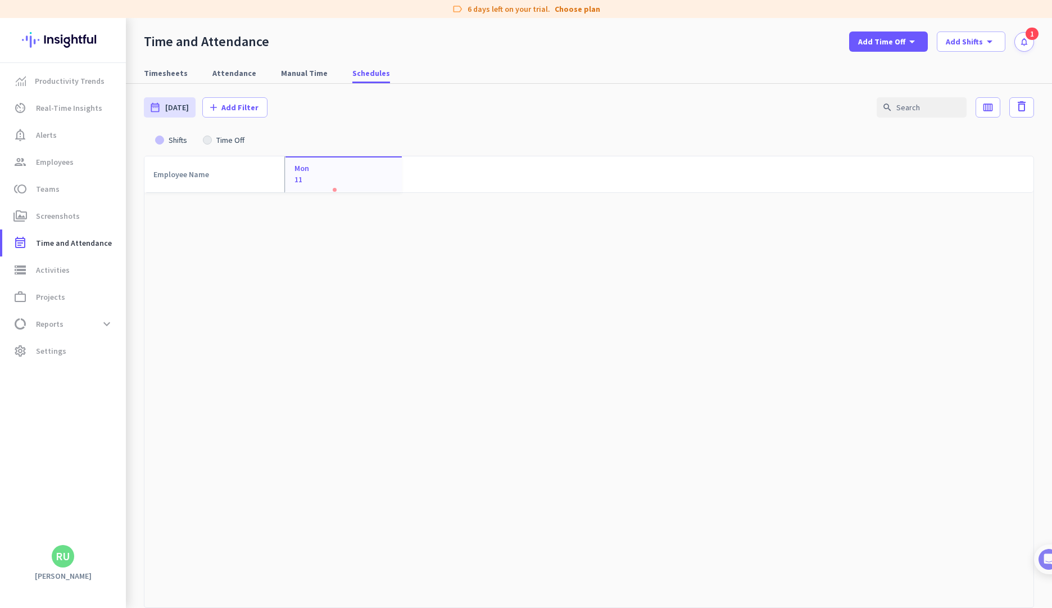
drag, startPoint x: 625, startPoint y: 283, endPoint x: 617, endPoint y: 277, distance: 9.7
click at [624, 283] on div at bounding box center [588, 400] width 889 height 415
drag, startPoint x: 335, startPoint y: 182, endPoint x: 165, endPoint y: 132, distance: 176.8
click at [336, 182] on div "Mon 11" at bounding box center [343, 173] width 117 height 35
click at [164, 103] on div "date_range [DATE]" at bounding box center [170, 107] width 52 height 20
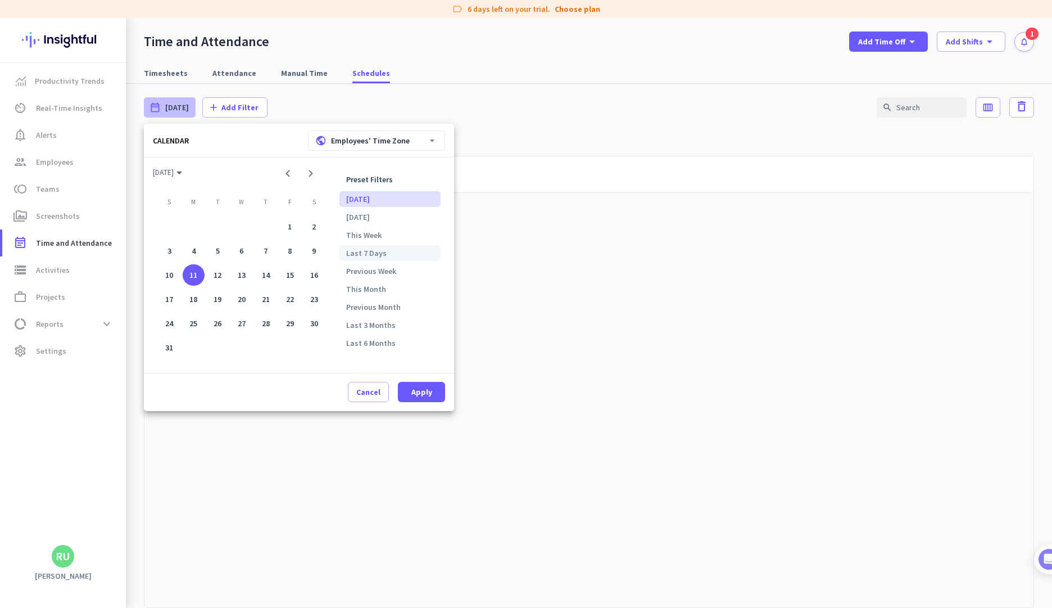
click at [402, 256] on li "Last 7 Days" at bounding box center [389, 253] width 101 height 16
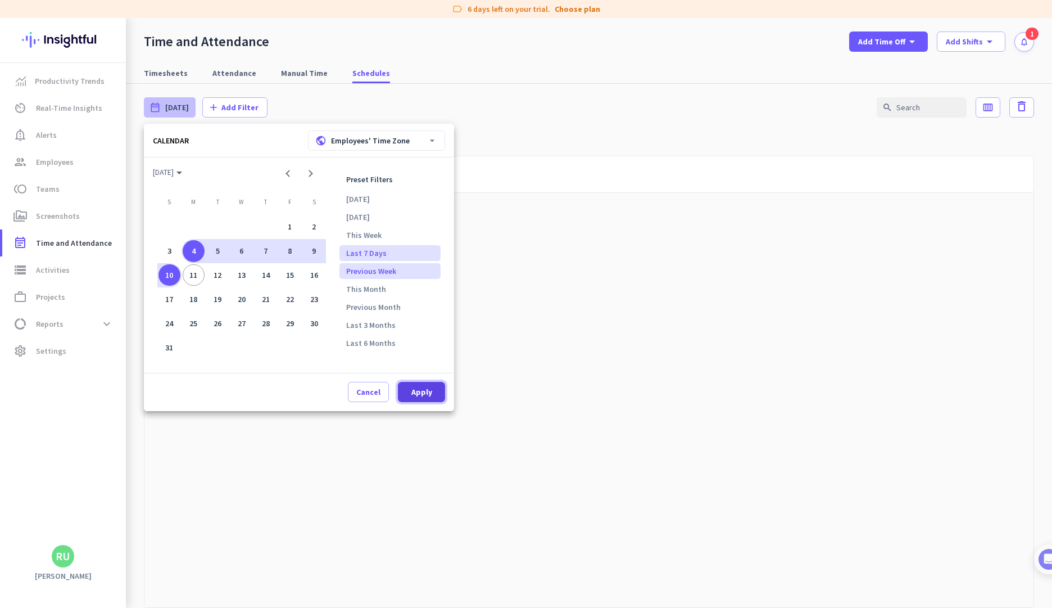
click at [407, 392] on span at bounding box center [421, 391] width 47 height 27
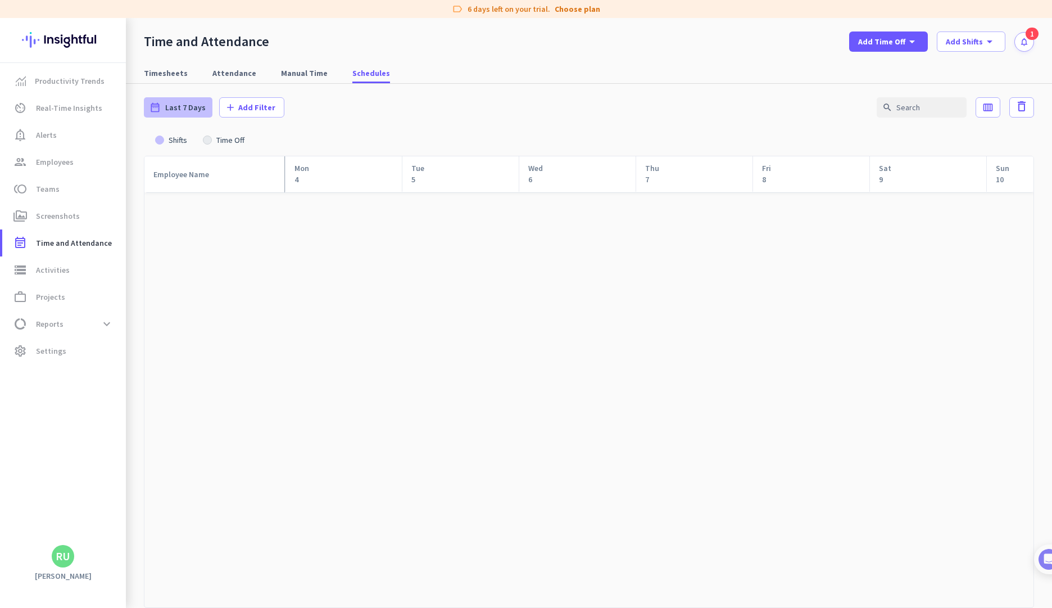
click at [192, 108] on span "Last 7 Days" at bounding box center [185, 107] width 40 height 11
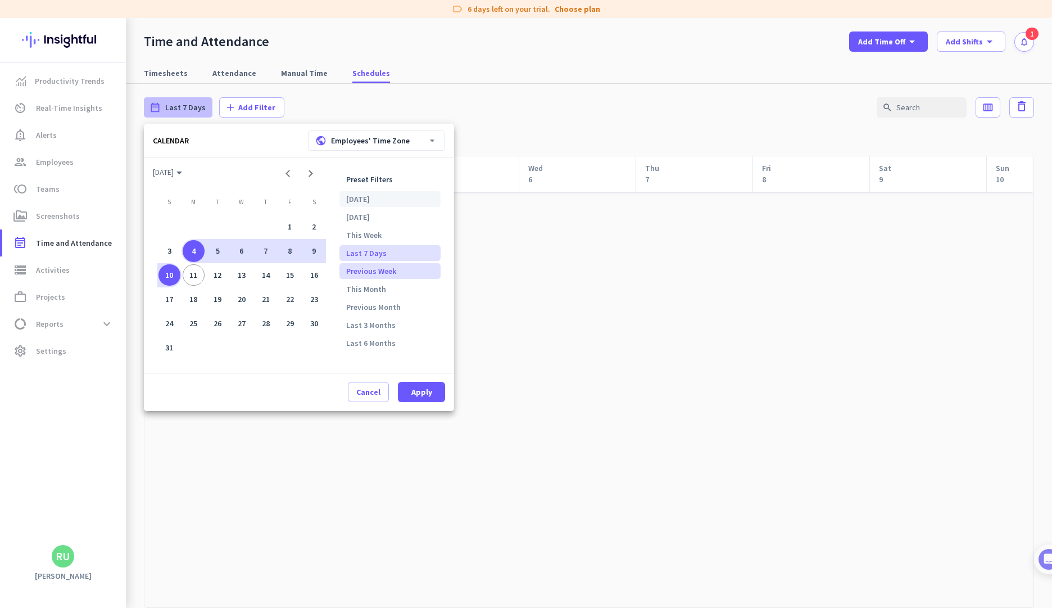
click at [389, 200] on li "[DATE]" at bounding box center [389, 199] width 101 height 16
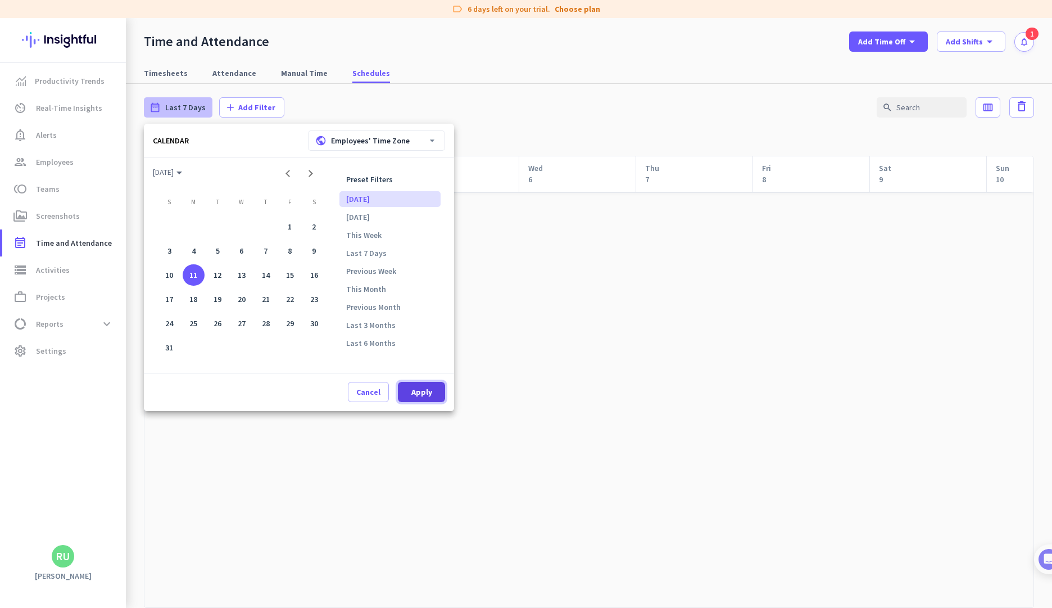
click at [425, 394] on span "Apply" at bounding box center [421, 391] width 21 height 11
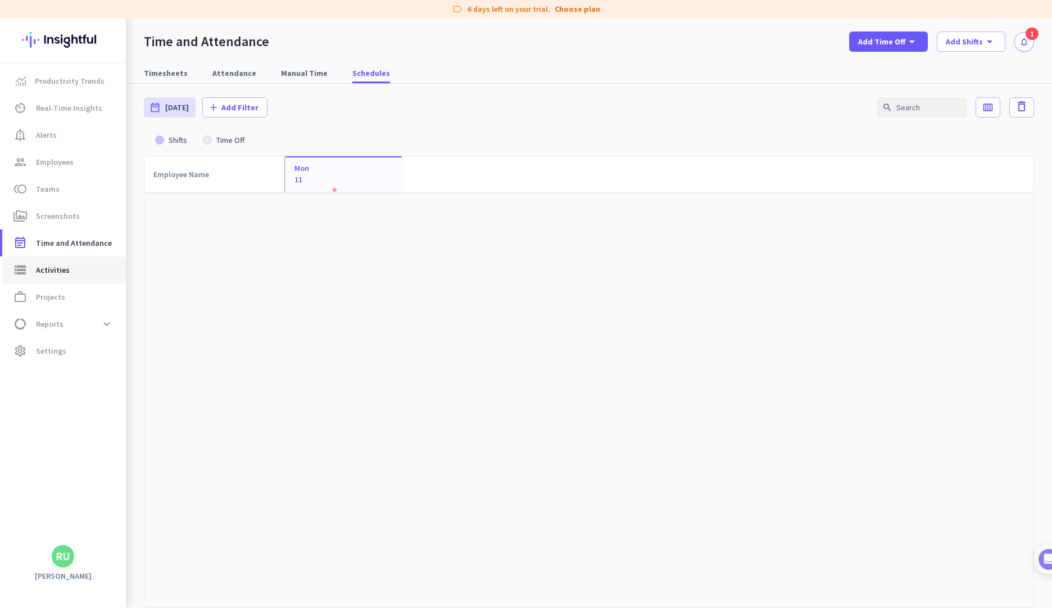
click at [62, 271] on span "Activities" at bounding box center [53, 269] width 34 height 13
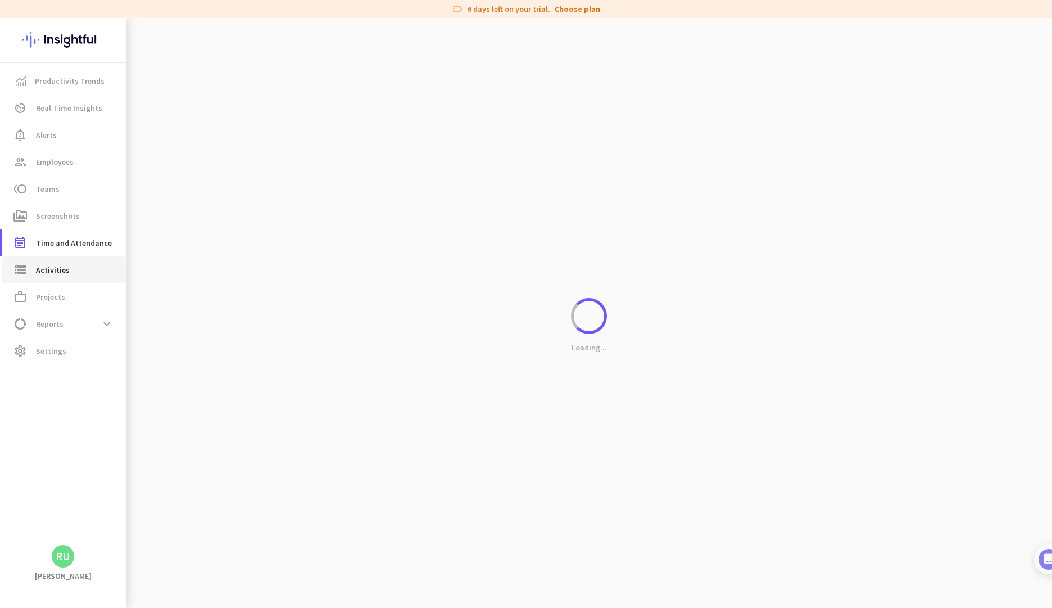
type input "[DATE]"
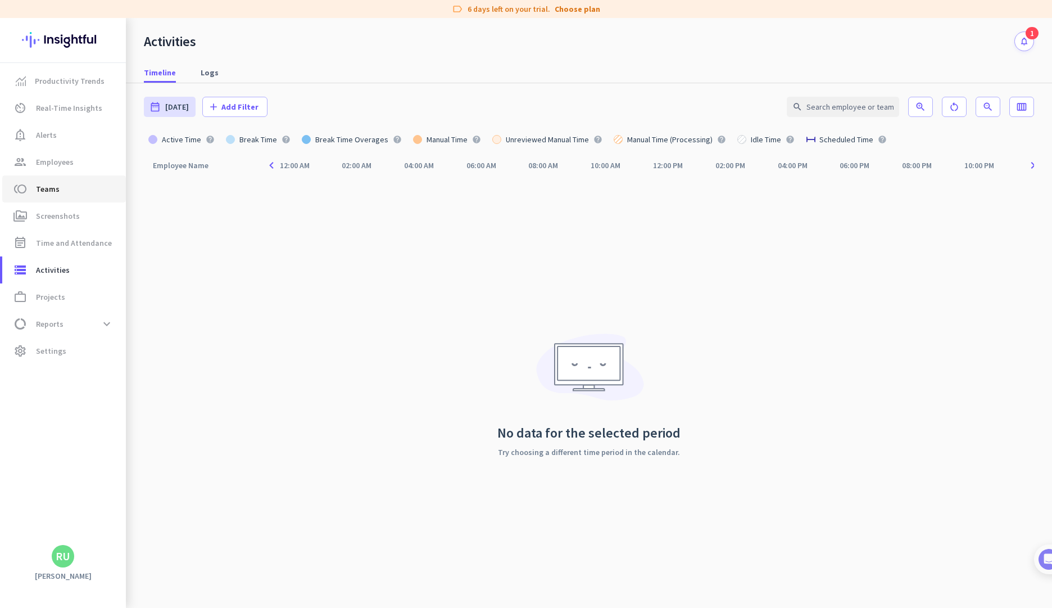
click at [26, 192] on icon "toll" at bounding box center [19, 188] width 13 height 13
type input "[DATE] - [DATE]"
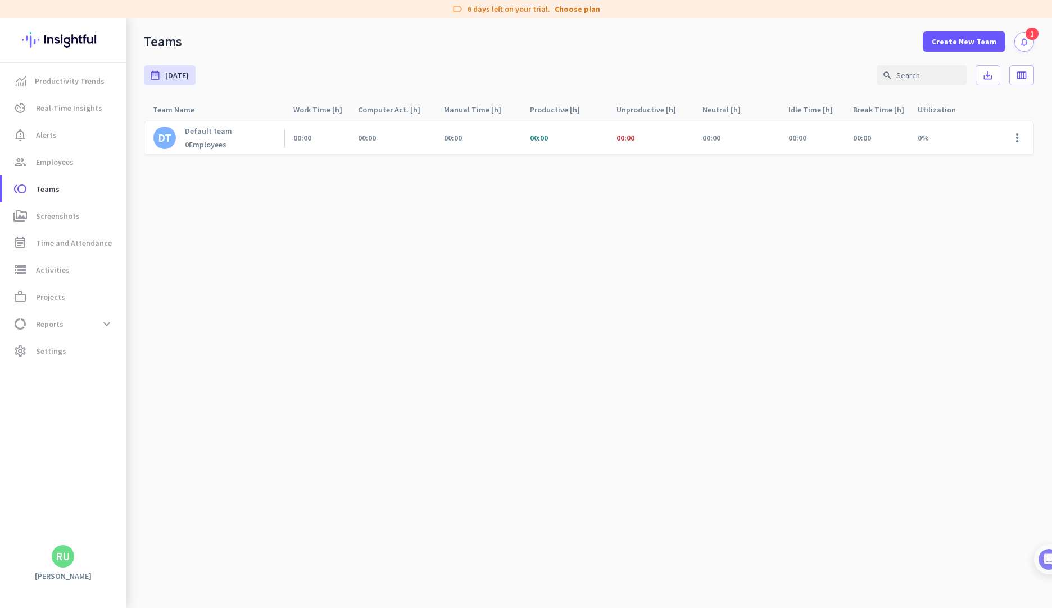
click at [1028, 44] on icon "notifications" at bounding box center [1025, 42] width 10 height 10
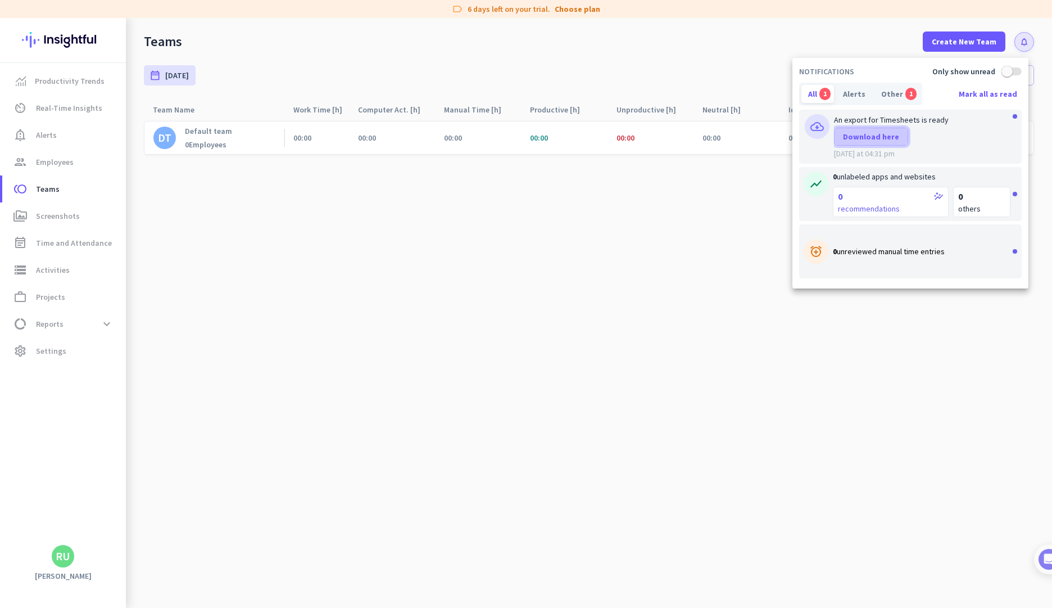
click at [873, 135] on span "Download here" at bounding box center [871, 136] width 56 height 11
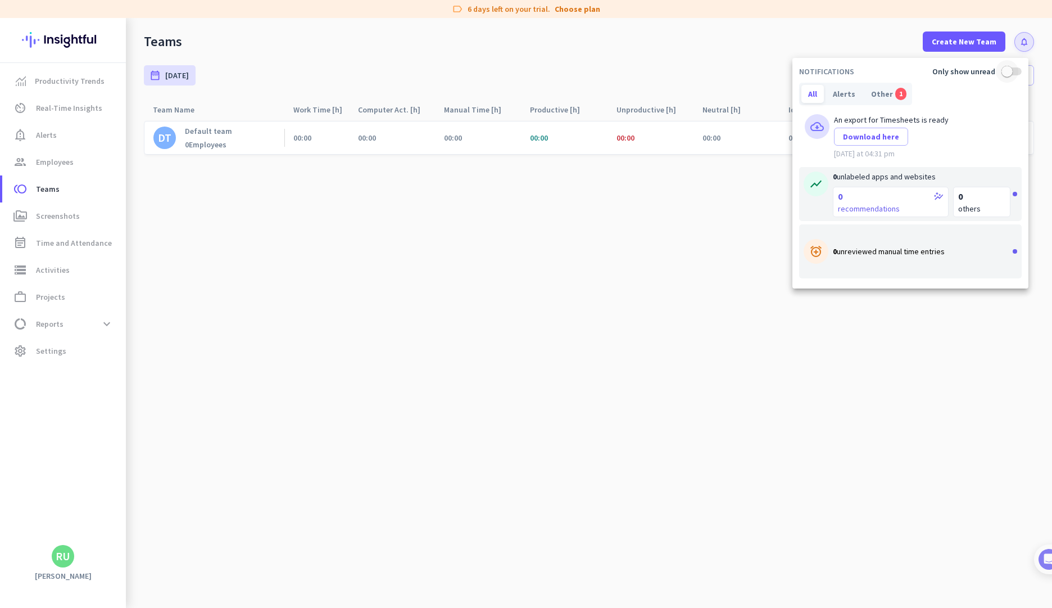
click at [1008, 71] on span "button" at bounding box center [1007, 71] width 11 height 11
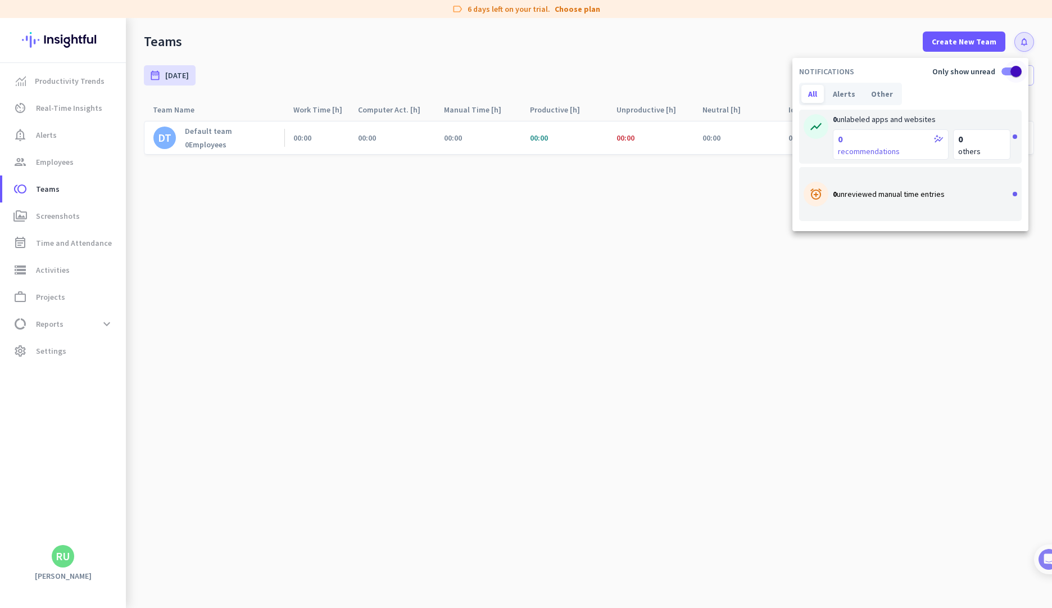
click at [1009, 73] on span "button" at bounding box center [1016, 71] width 22 height 22
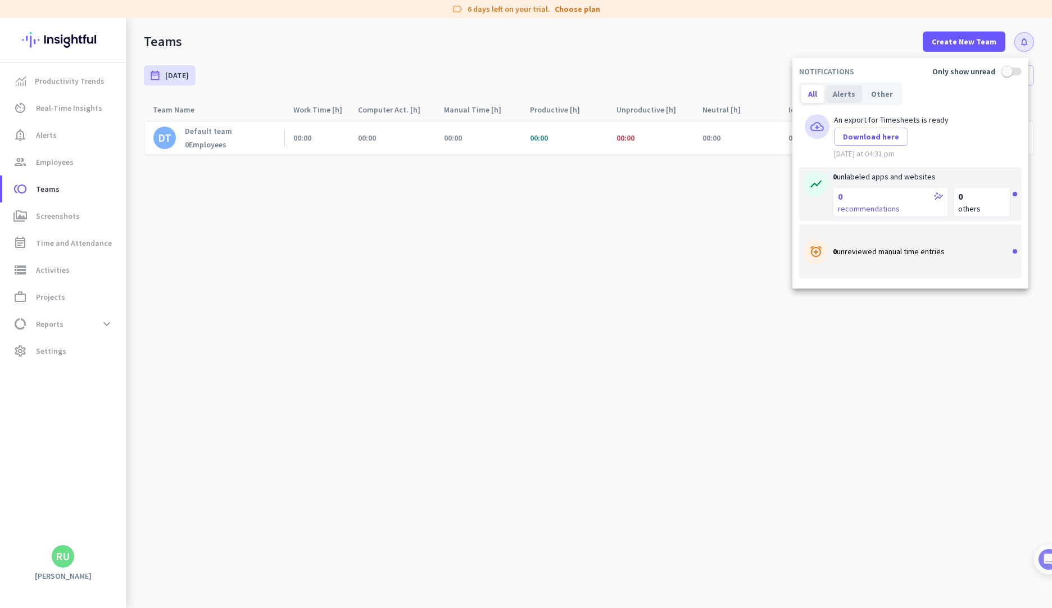
click at [834, 97] on div "Alerts" at bounding box center [844, 94] width 36 height 18
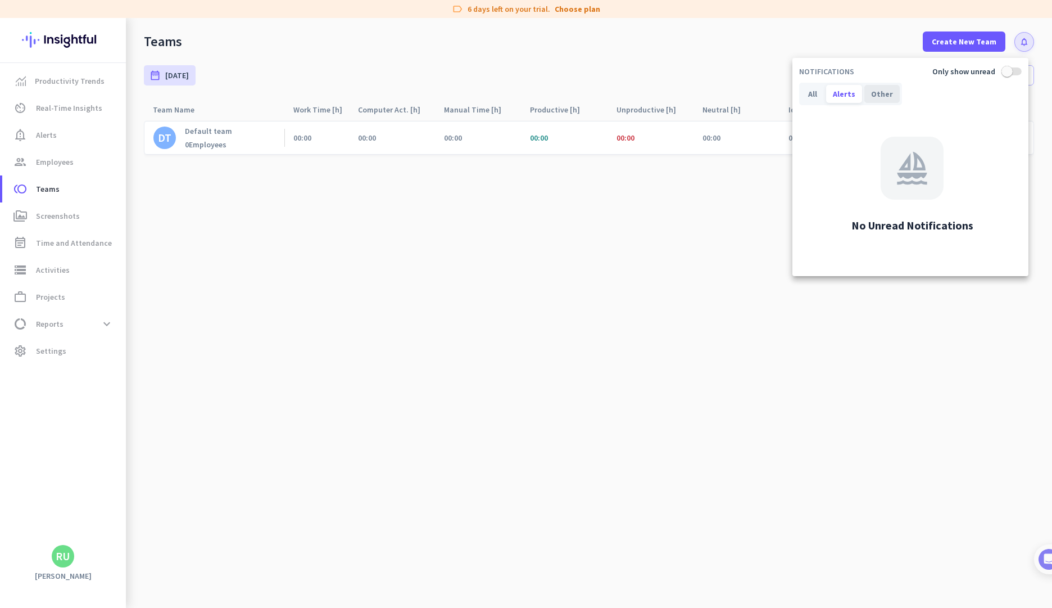
click at [877, 101] on div "Other" at bounding box center [881, 94] width 35 height 18
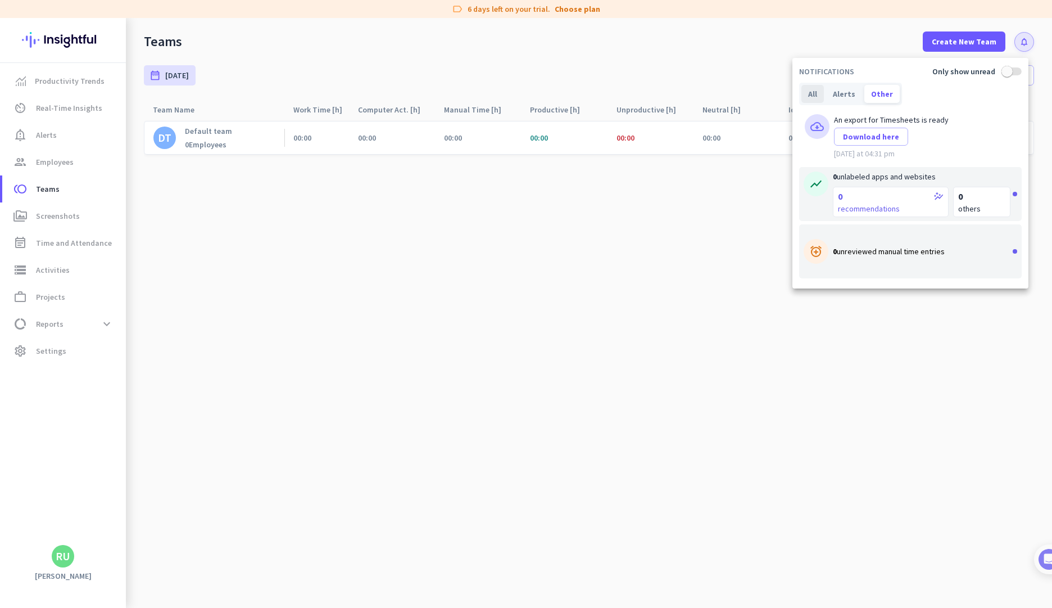
click at [814, 97] on div "All" at bounding box center [813, 94] width 22 height 18
click at [1022, 46] on div at bounding box center [526, 304] width 1052 height 608
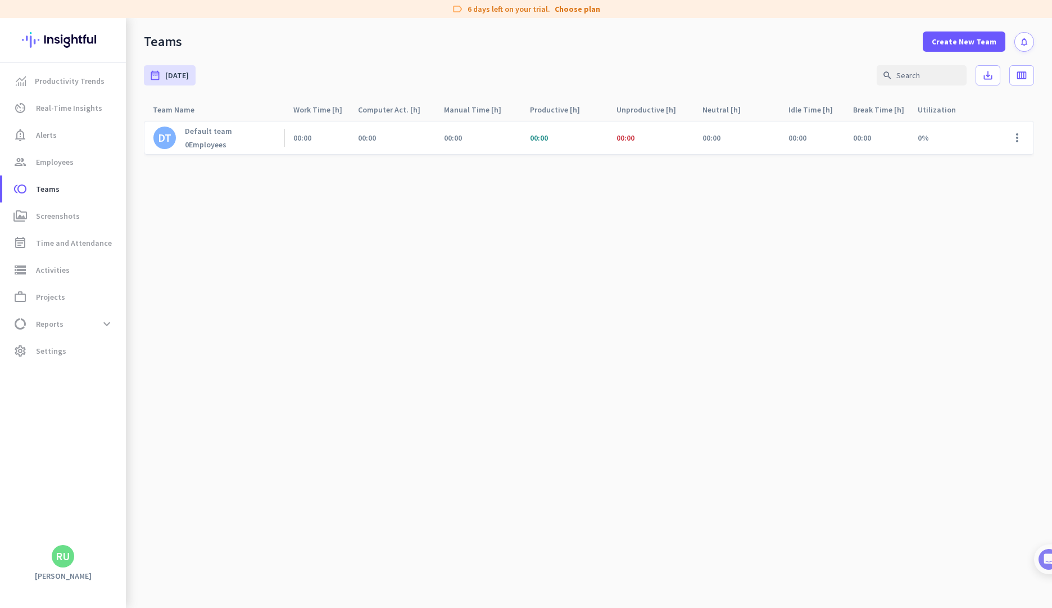
click at [964, 24] on div "Teams Create New Team notifications" at bounding box center [589, 35] width 926 height 34
click at [964, 38] on span "Create New Team" at bounding box center [964, 41] width 65 height 11
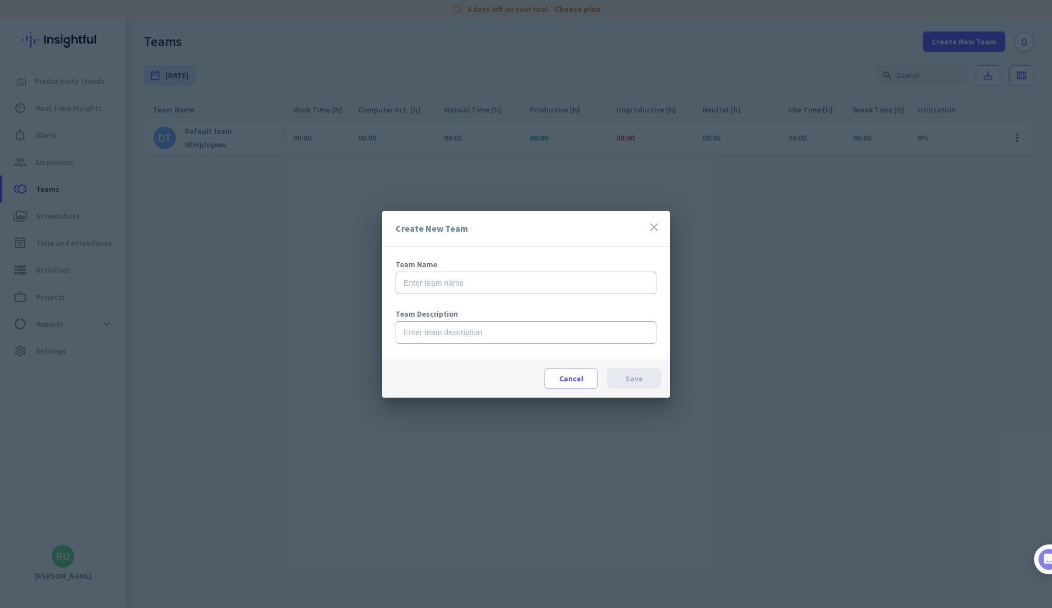
click at [659, 225] on icon "close" at bounding box center [653, 226] width 13 height 13
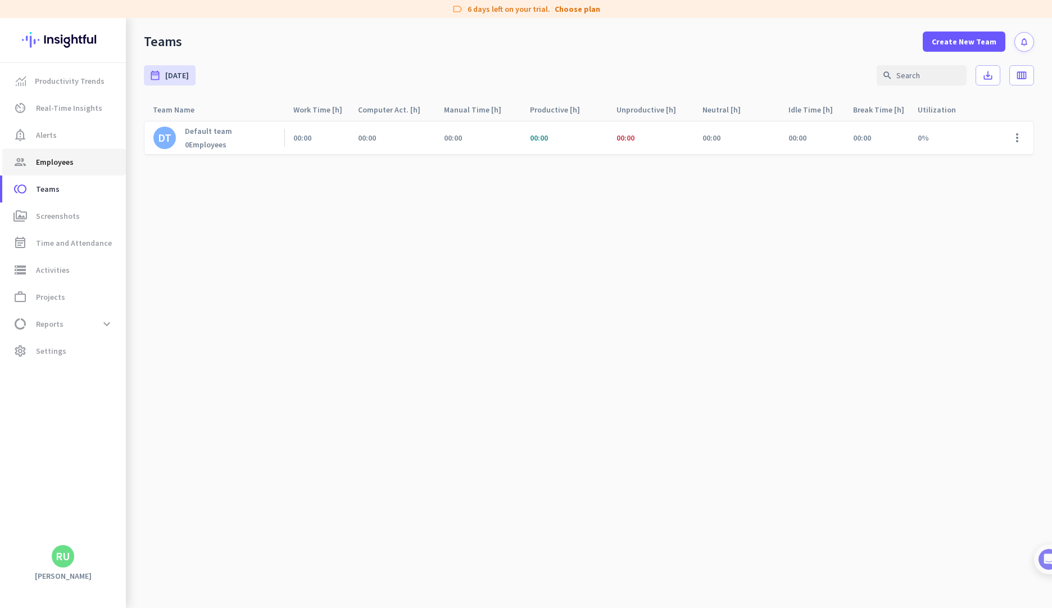
click at [70, 164] on span "Employees" at bounding box center [55, 161] width 38 height 13
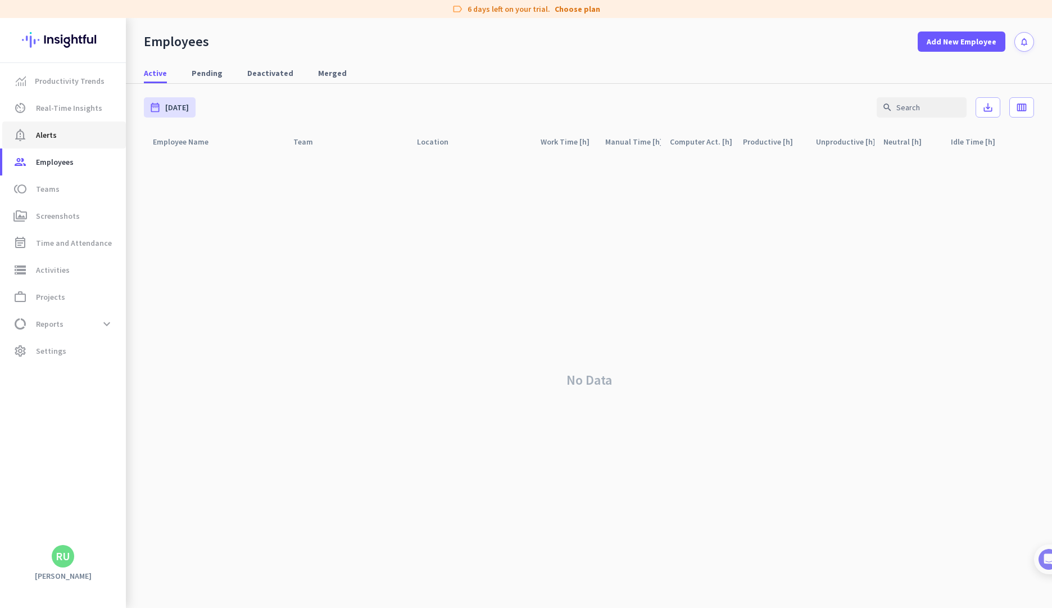
click at [38, 140] on span "Alerts" at bounding box center [46, 134] width 21 height 13
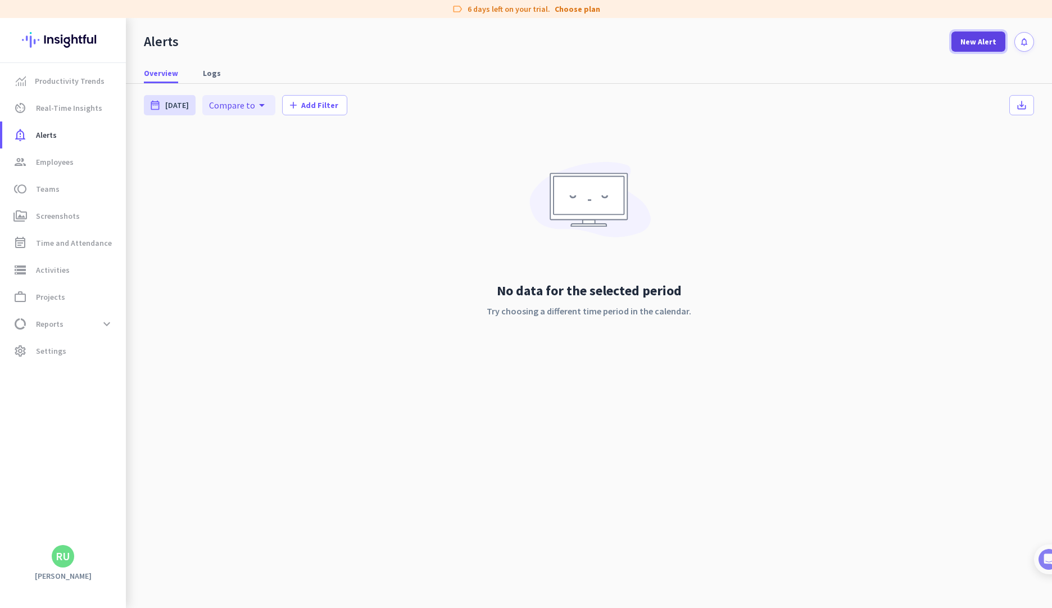
click at [977, 43] on span "New Alert" at bounding box center [979, 41] width 36 height 11
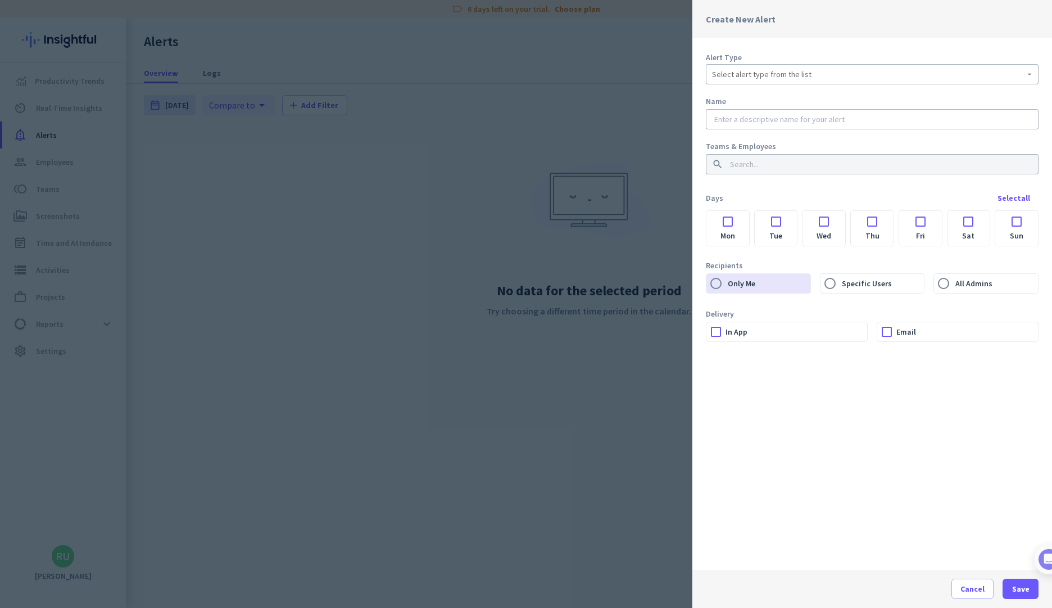
drag, startPoint x: 828, startPoint y: 230, endPoint x: 820, endPoint y: 235, distance: 9.1
click at [826, 228] on label "Wed" at bounding box center [824, 236] width 43 height 20
click at [773, 225] on div "Tue" at bounding box center [776, 228] width 43 height 35
click at [775, 221] on div at bounding box center [776, 218] width 43 height 15
click at [821, 225] on div at bounding box center [824, 218] width 43 height 15
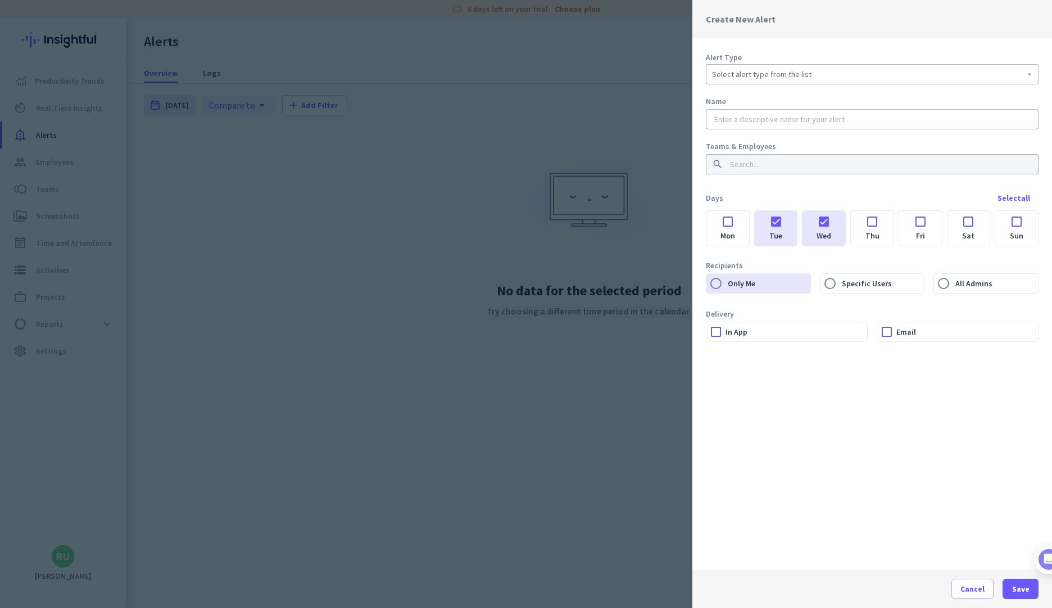
click at [870, 230] on label "Thu" at bounding box center [872, 236] width 43 height 20
click at [0, 0] on input "Thu" at bounding box center [0, 0] width 0 height 0
click at [911, 224] on div at bounding box center [920, 218] width 43 height 15
click at [967, 219] on div at bounding box center [969, 218] width 43 height 15
click at [969, 224] on div at bounding box center [969, 218] width 43 height 15
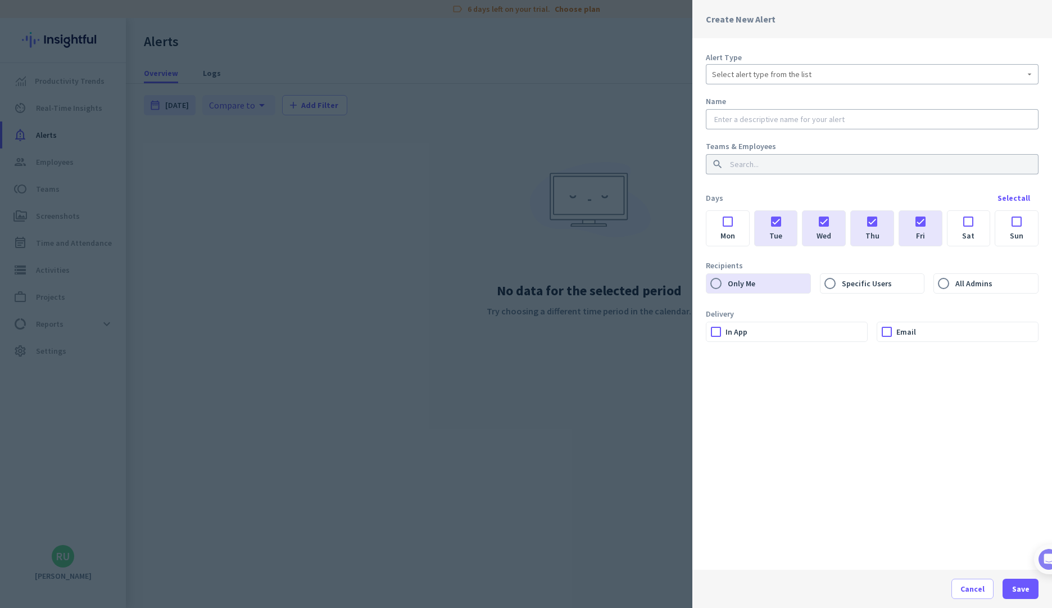
click at [721, 215] on div at bounding box center [728, 218] width 43 height 15
click at [837, 285] on input "Specific Users" at bounding box center [830, 283] width 19 height 19
radio input "true"
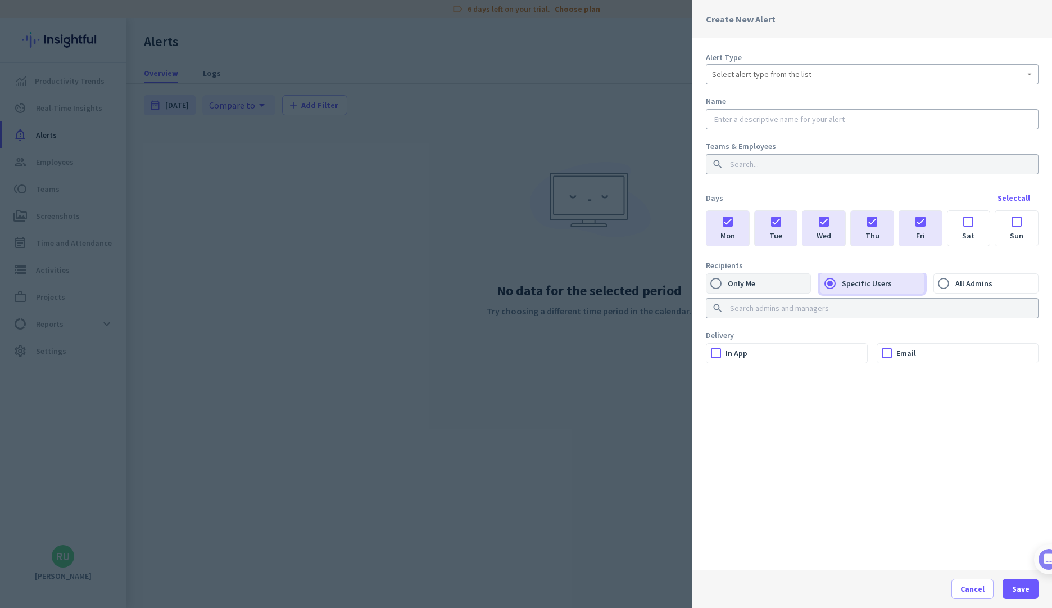
click at [741, 283] on label "Only Me" at bounding box center [768, 283] width 85 height 19
click at [726, 283] on input "Only Me" at bounding box center [716, 283] width 19 height 19
radio input "true"
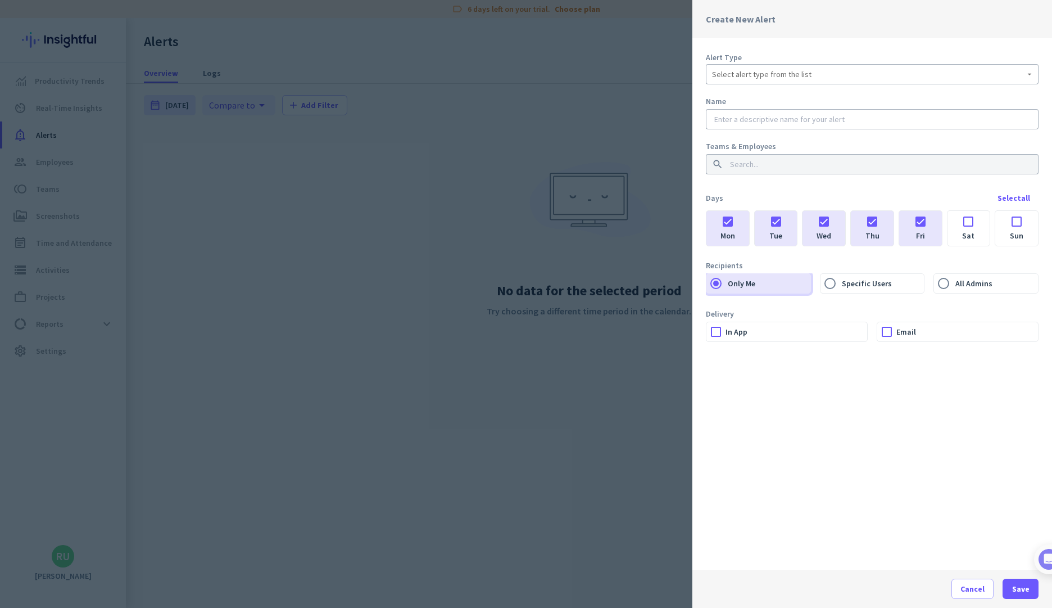
click at [818, 332] on label "In App" at bounding box center [797, 331] width 142 height 19
click at [0, 0] on input "In App" at bounding box center [0, 0] width 0 height 0
click at [890, 330] on div at bounding box center [886, 331] width 19 height 19
click at [747, 322] on label "In App" at bounding box center [797, 331] width 142 height 19
click at [0, 0] on input "In App" at bounding box center [0, 0] width 0 height 0
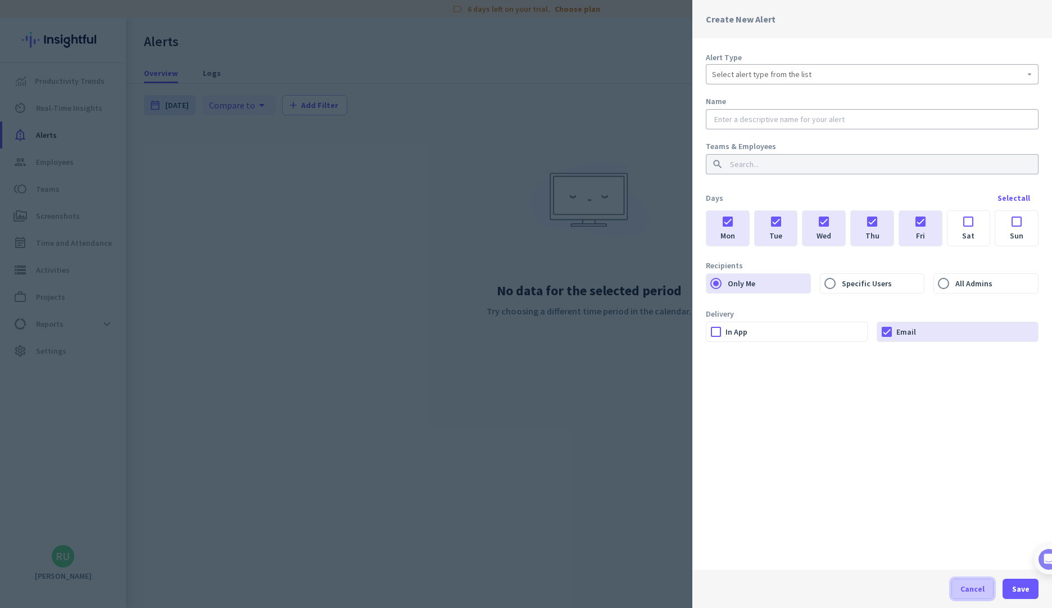
click at [973, 588] on span "Cancel" at bounding box center [973, 588] width 24 height 11
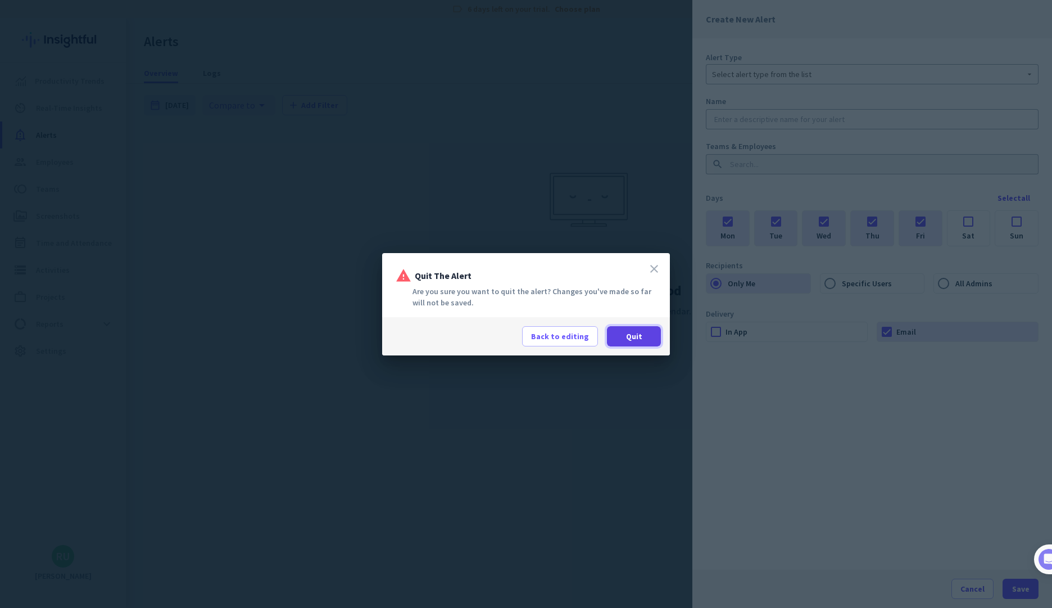
click at [636, 335] on span "Quit" at bounding box center [634, 335] width 16 height 11
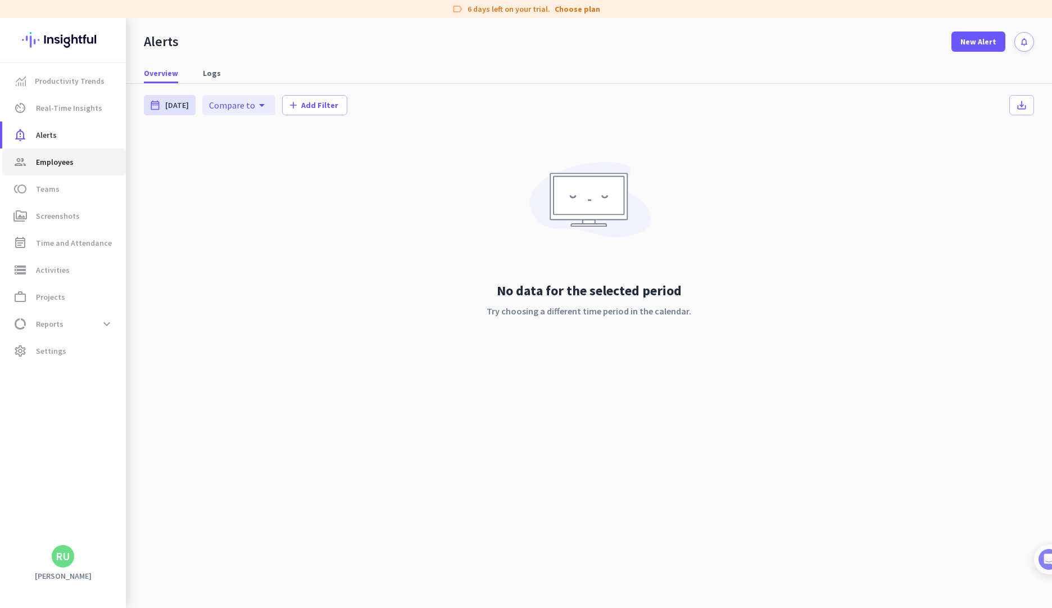
click at [80, 164] on span "group Employees" at bounding box center [64, 161] width 106 height 13
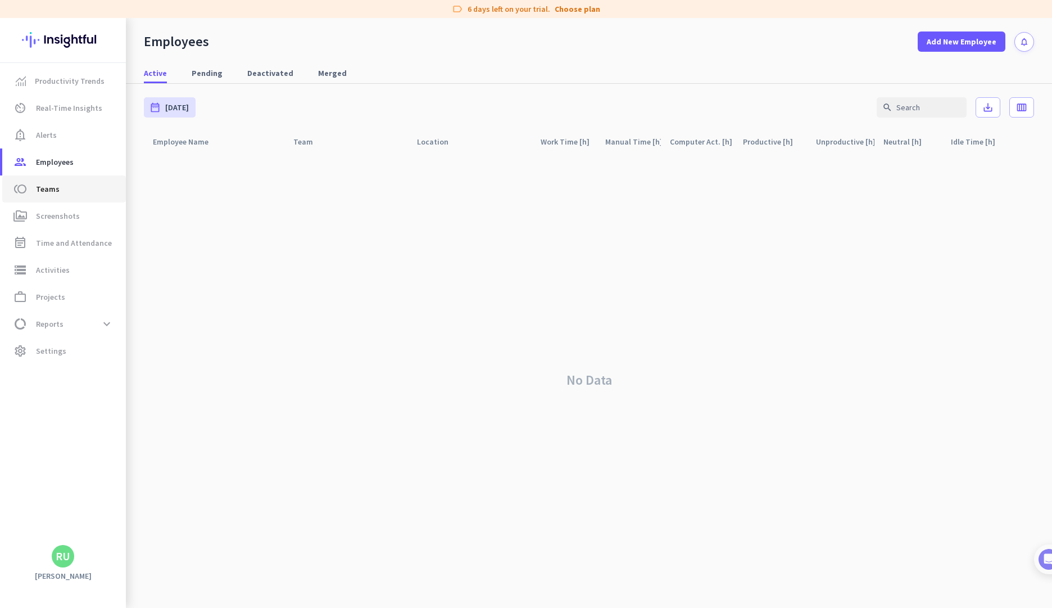
click at [54, 197] on link "toll Teams" at bounding box center [64, 188] width 124 height 27
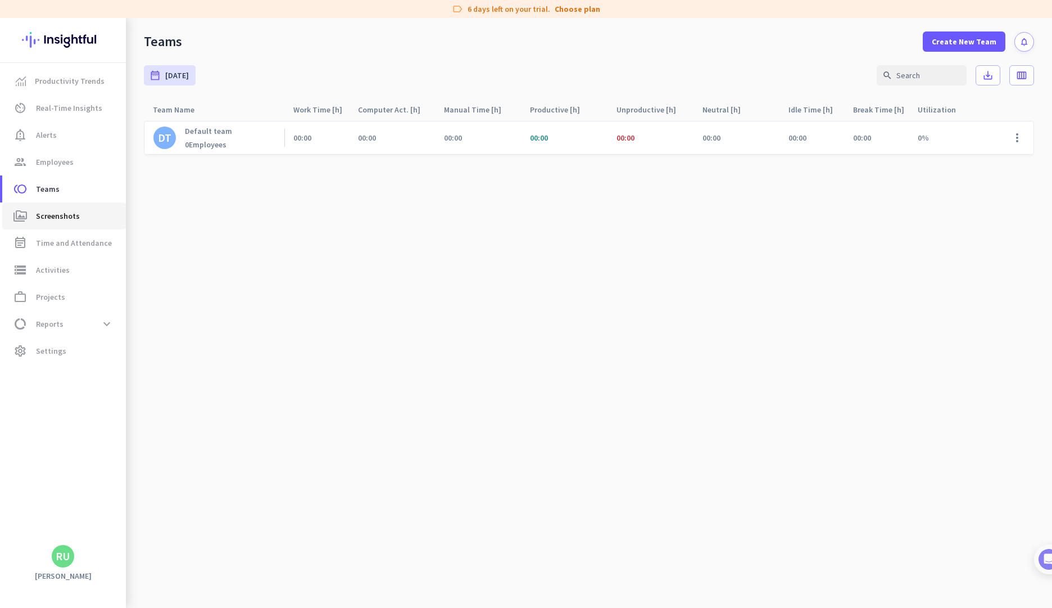
click at [65, 215] on span "Screenshots" at bounding box center [58, 215] width 44 height 13
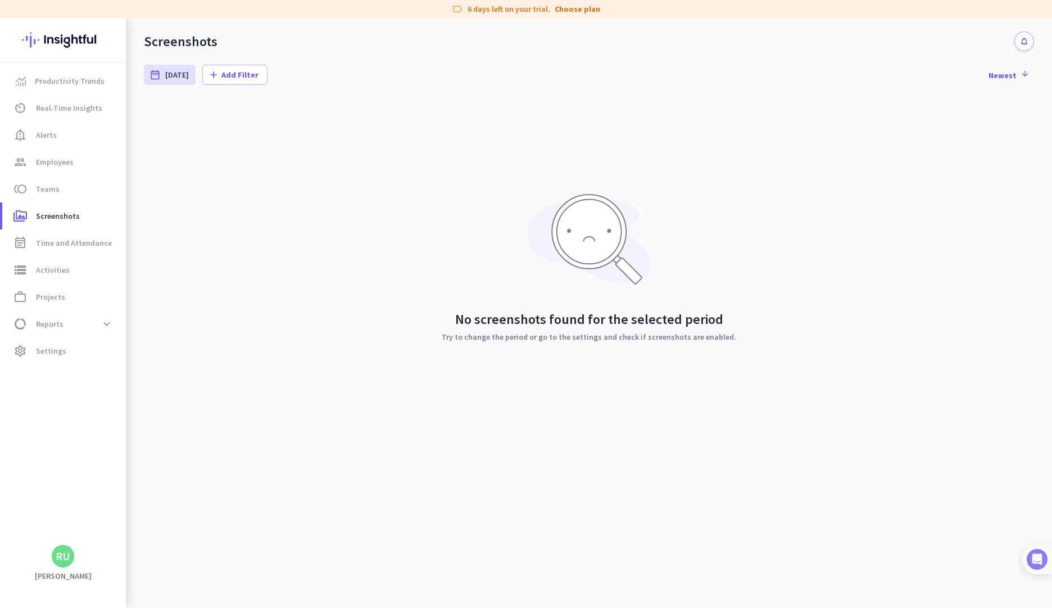
click at [1033, 561] on img at bounding box center [1037, 559] width 21 height 21
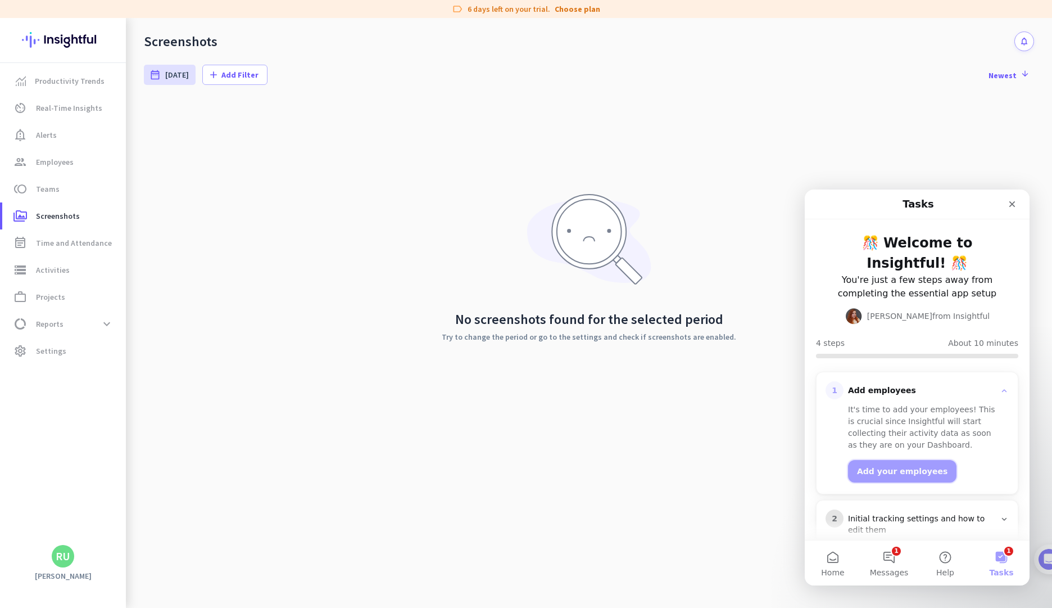
click at [927, 460] on button "Add your employees" at bounding box center [902, 471] width 108 height 22
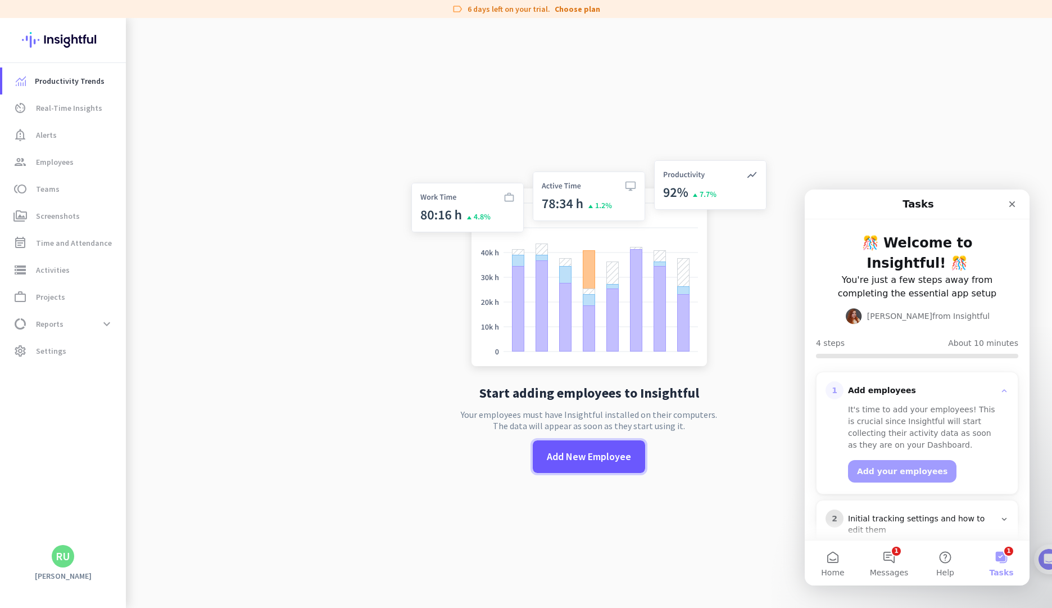
click at [595, 458] on span "Add New Employee" at bounding box center [589, 456] width 84 height 15
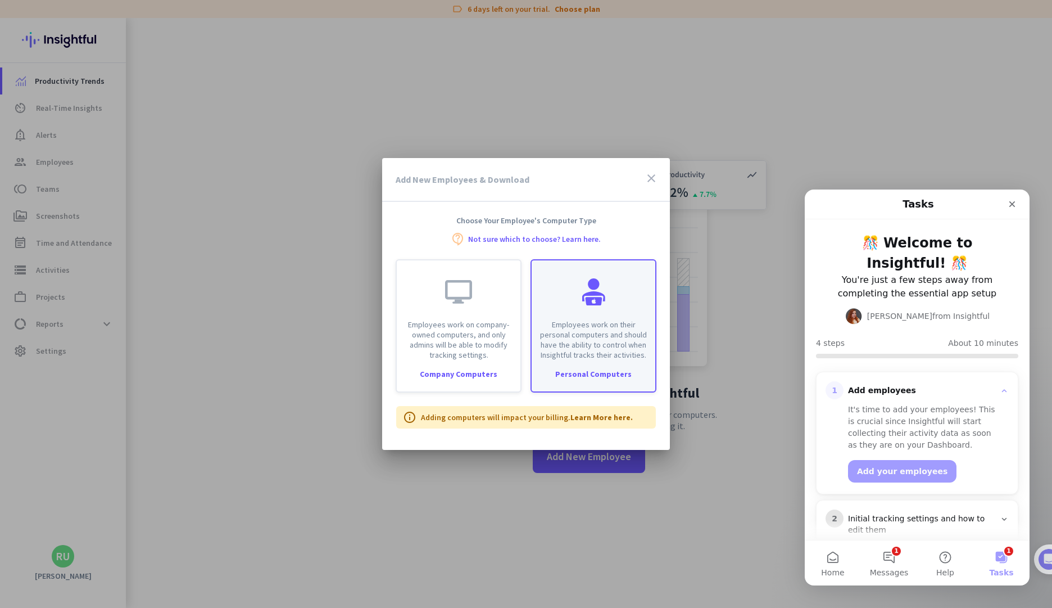
click at [581, 370] on div "Personal Computers" at bounding box center [594, 374] width 124 height 8
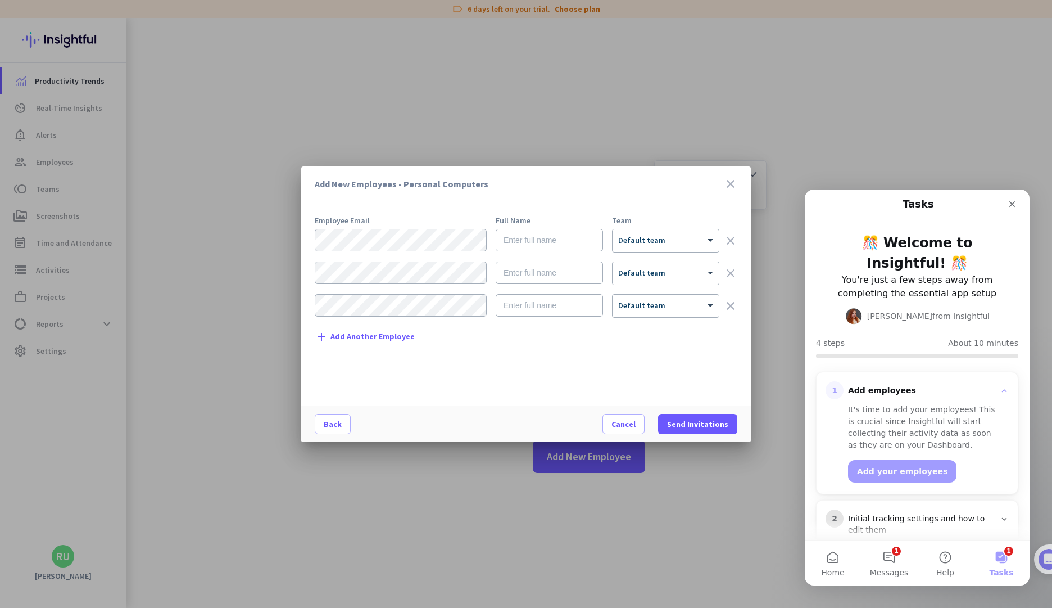
click at [728, 303] on icon "clear" at bounding box center [730, 305] width 13 height 13
click at [725, 270] on icon "clear" at bounding box center [730, 272] width 13 height 13
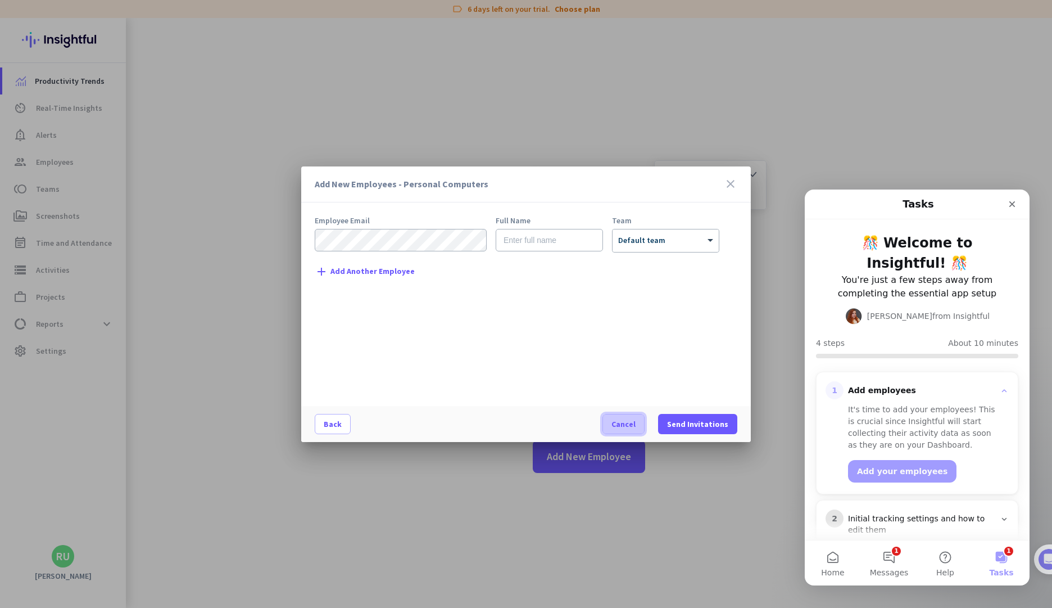
drag, startPoint x: 617, startPoint y: 417, endPoint x: 621, endPoint y: 426, distance: 9.6
click at [619, 424] on button "Cancel" at bounding box center [624, 424] width 42 height 20
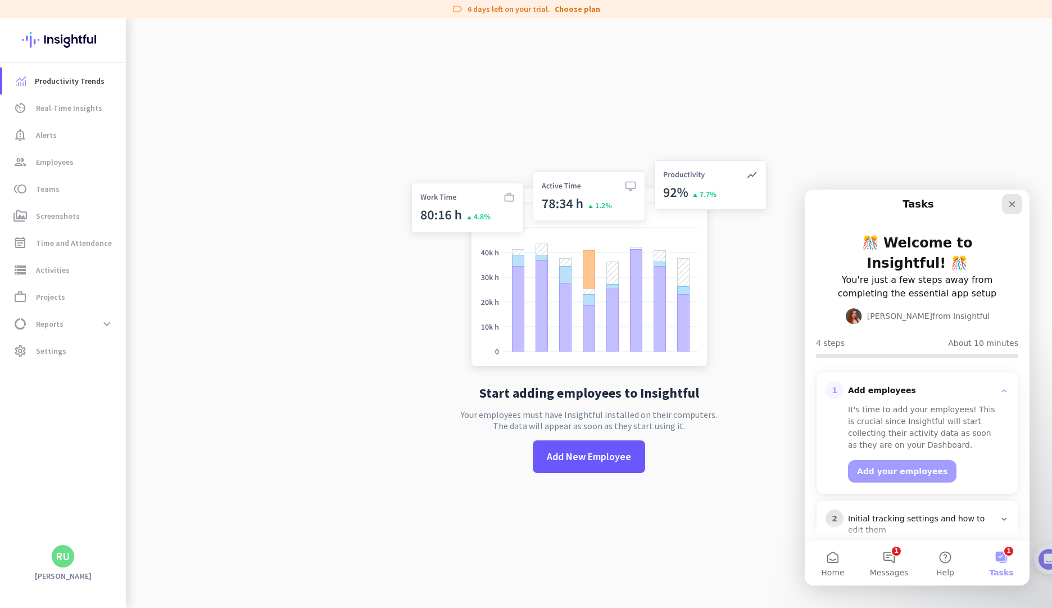
drag, startPoint x: 1009, startPoint y: 201, endPoint x: 1813, endPoint y: 392, distance: 826.8
click at [1009, 201] on icon "Close" at bounding box center [1012, 204] width 9 height 9
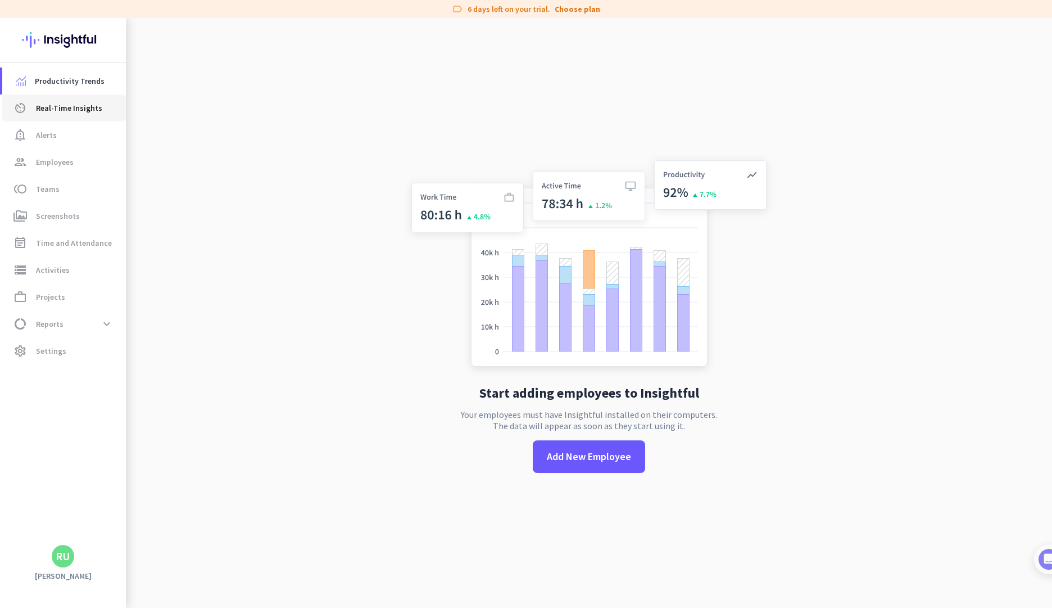
click at [43, 108] on span "Real-Time Insights" at bounding box center [69, 107] width 66 height 13
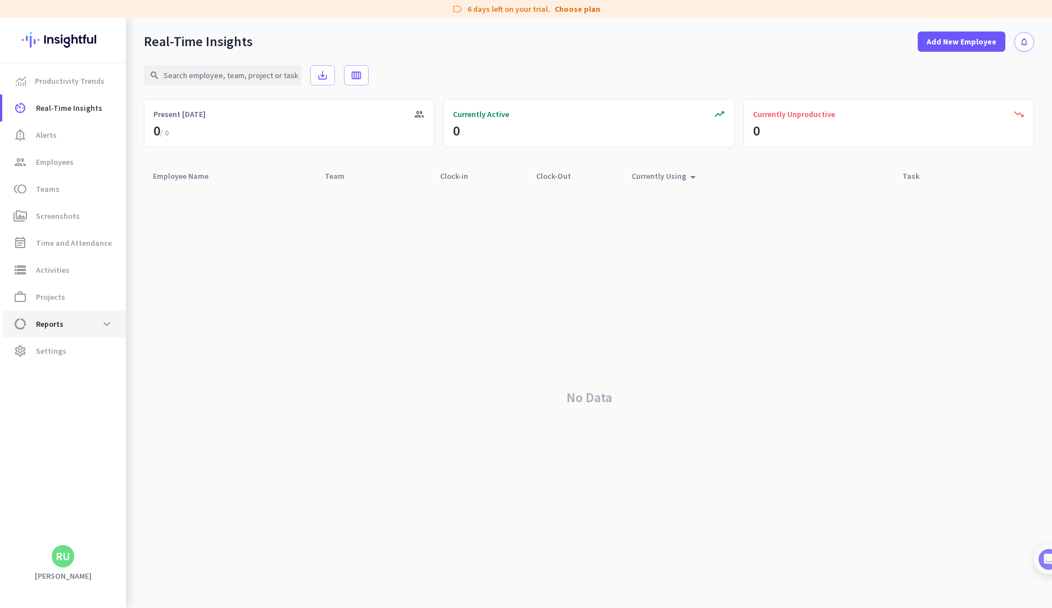
click at [80, 328] on span "data_usage Reports expand_more" at bounding box center [64, 324] width 106 height 20
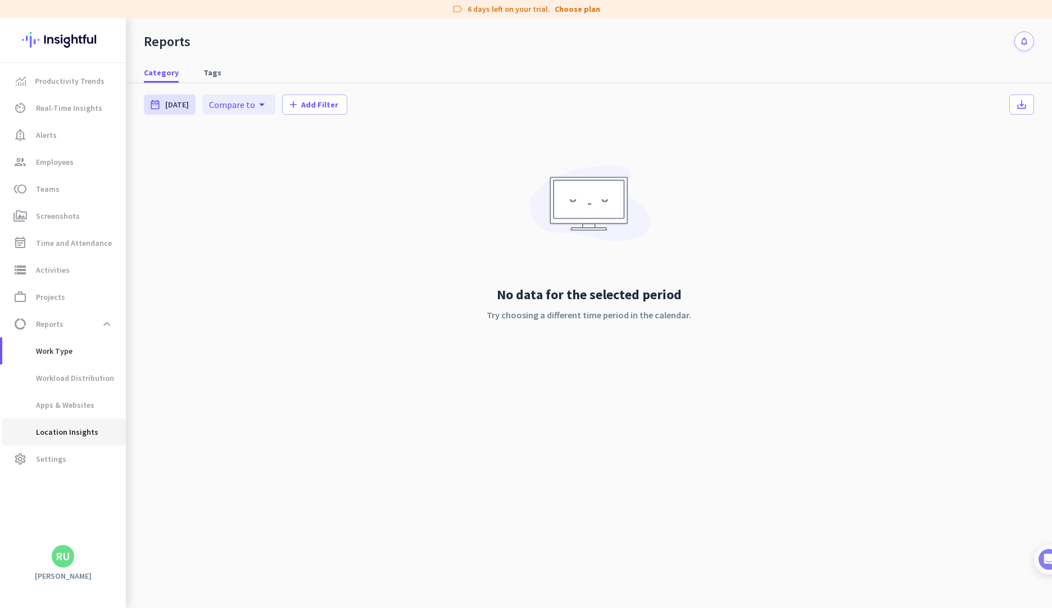
click at [88, 437] on span "Location Insights" at bounding box center [54, 431] width 87 height 27
type input "[DATE] - [DATE]"
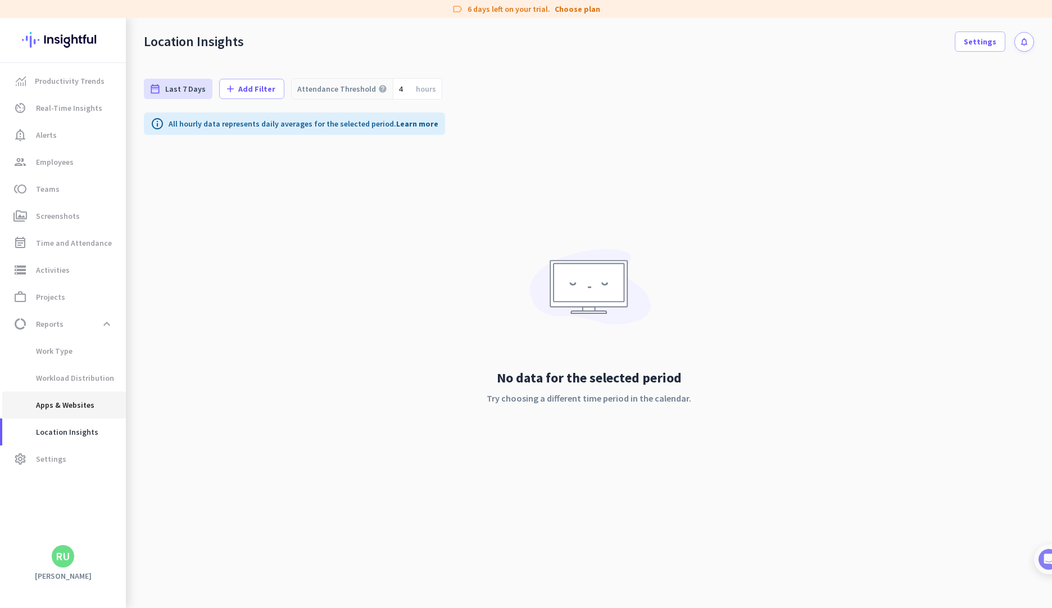
click at [88, 402] on span "Apps & Websites" at bounding box center [52, 404] width 83 height 27
type input "[DATE] - [DATE]"
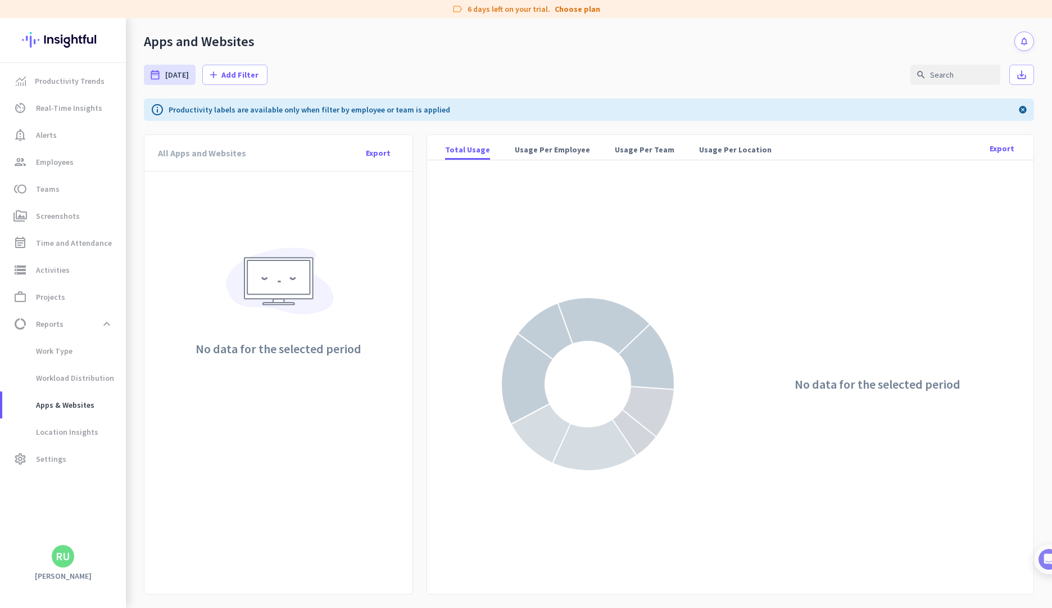
click at [614, 337] on img at bounding box center [588, 384] width 174 height 174
click at [39, 387] on span "Workload Distribution" at bounding box center [62, 377] width 103 height 27
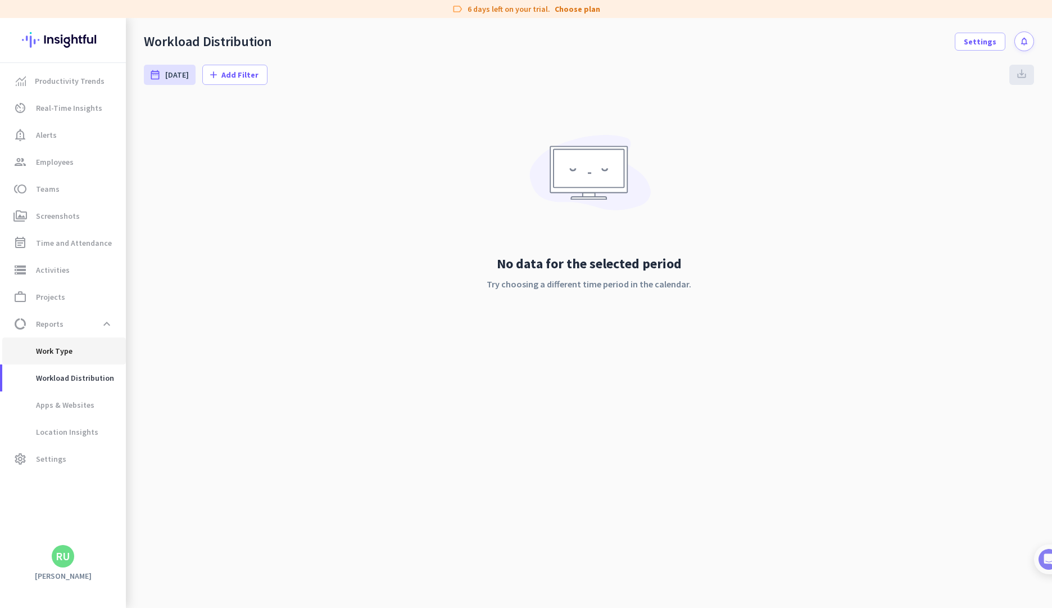
click at [83, 357] on span "Work Type" at bounding box center [64, 350] width 106 height 27
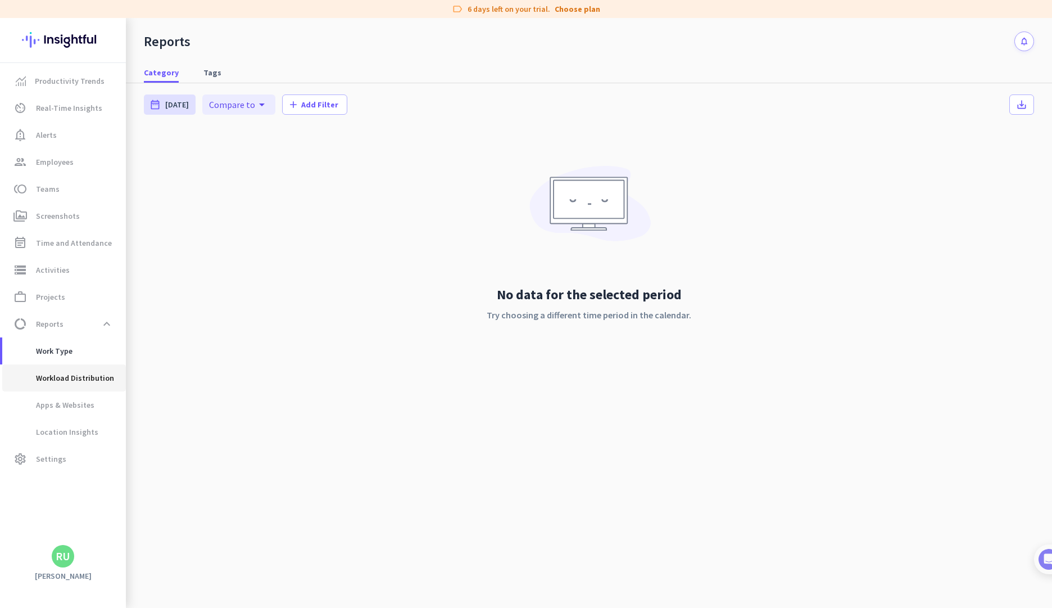
click at [74, 373] on span "Workload Distribution" at bounding box center [62, 377] width 103 height 27
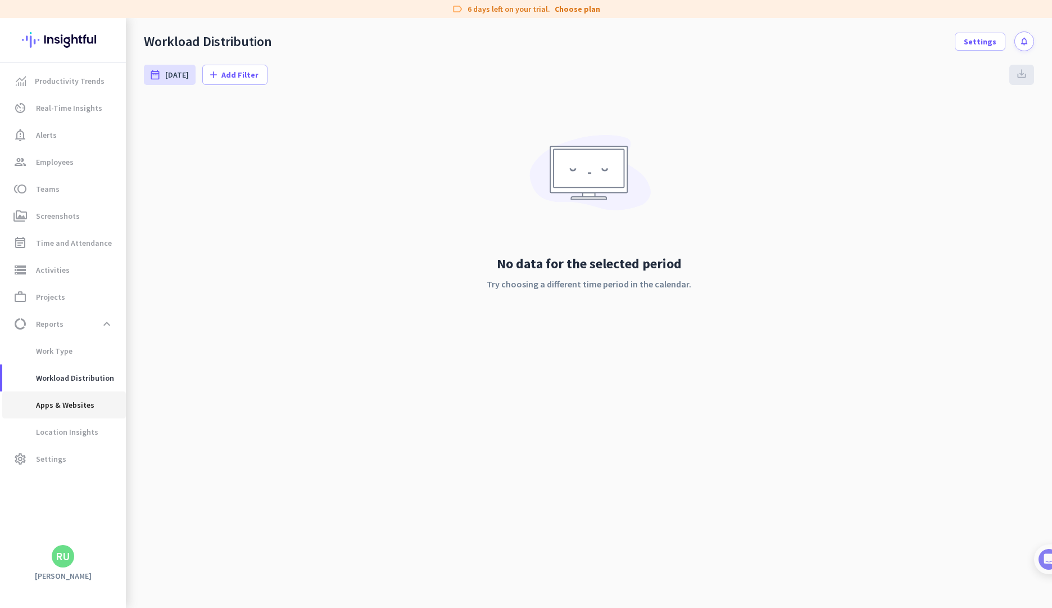
click at [65, 404] on span "Apps & Websites" at bounding box center [52, 404] width 83 height 27
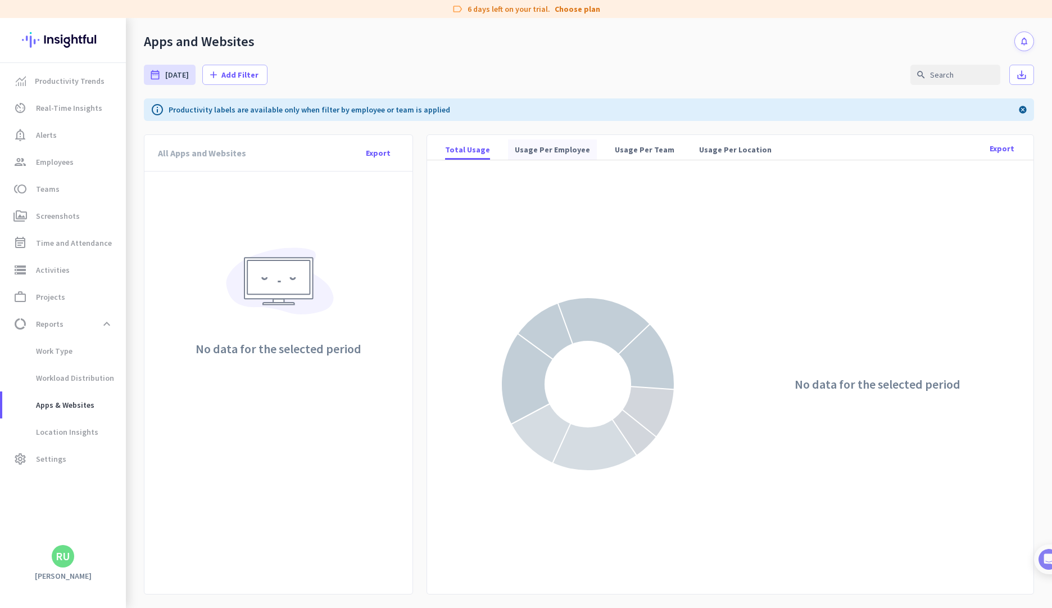
click at [551, 148] on span "Usage Per Employee" at bounding box center [552, 149] width 75 height 11
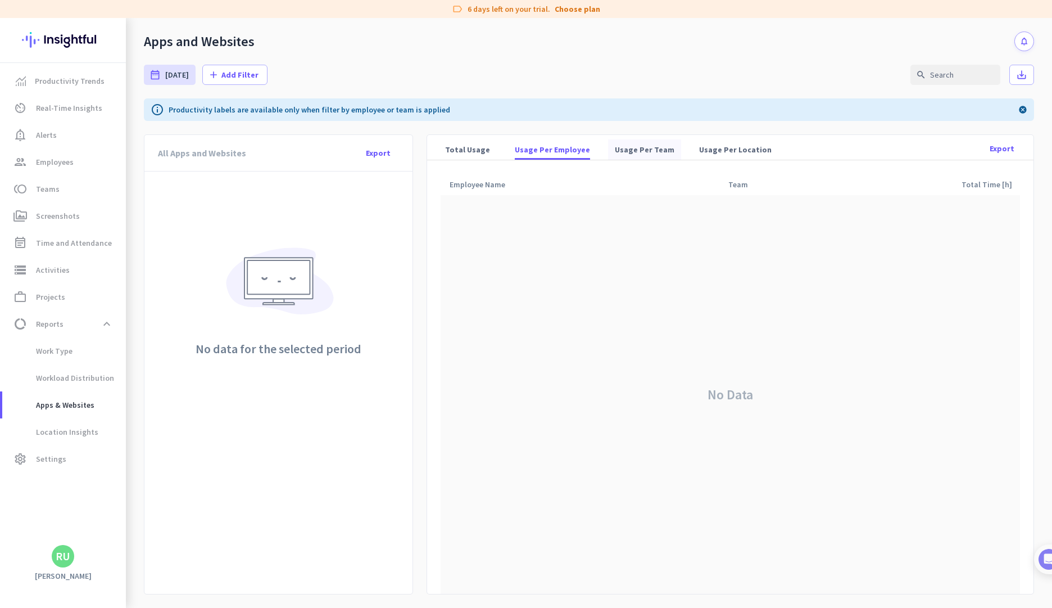
click at [624, 158] on span "Usage Per Team" at bounding box center [645, 149] width 60 height 20
click at [703, 149] on span "Usage Per Location" at bounding box center [735, 149] width 73 height 11
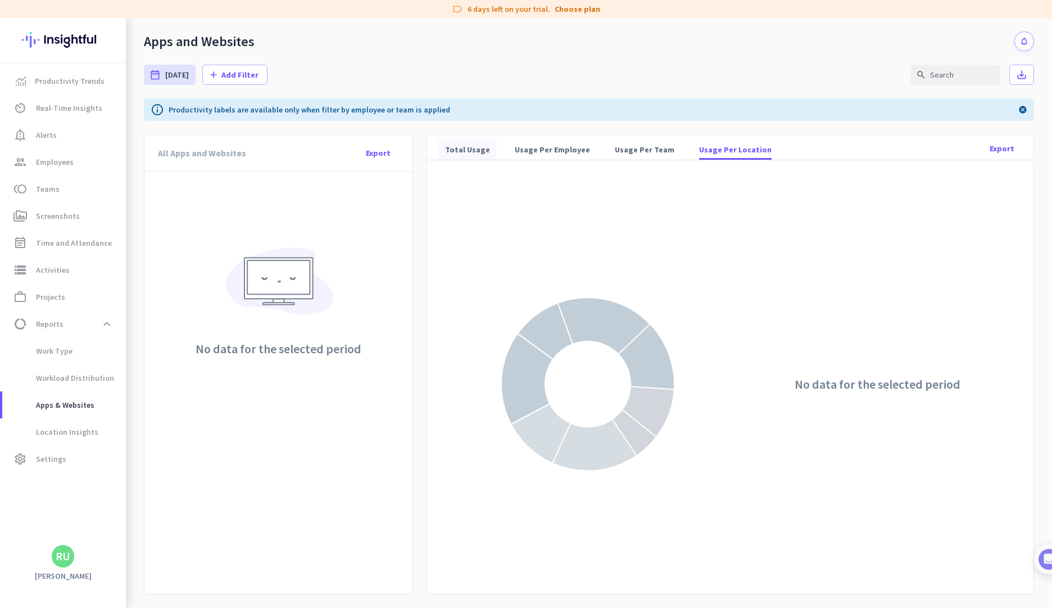
click at [462, 143] on span "Total Usage" at bounding box center [467, 149] width 45 height 20
click at [47, 230] on link "event_note Time and Attendance" at bounding box center [64, 242] width 124 height 27
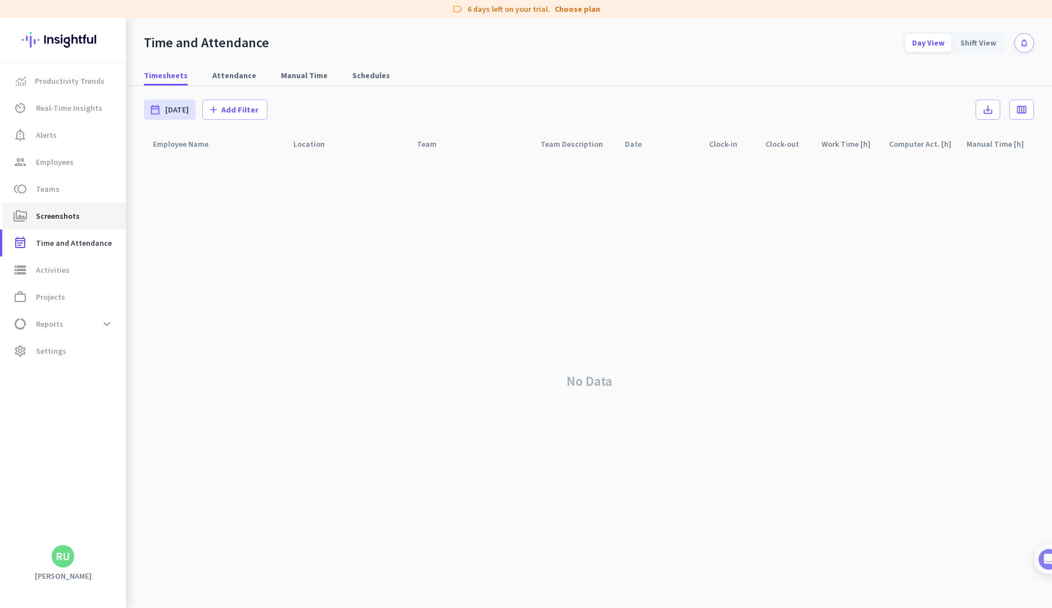
click at [63, 216] on span "Screenshots" at bounding box center [58, 215] width 44 height 13
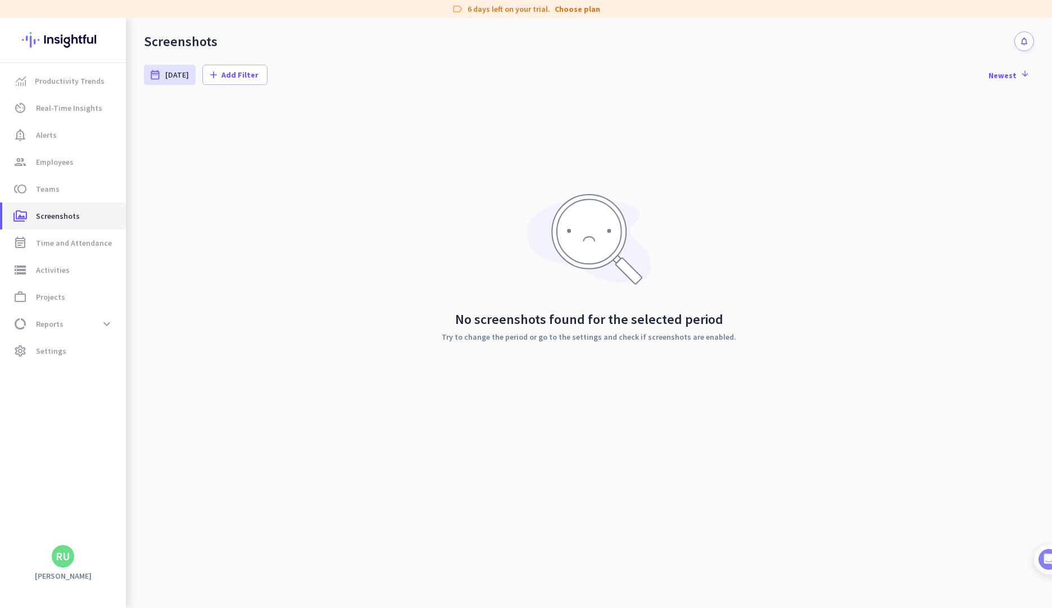
drag, startPoint x: 63, startPoint y: 216, endPoint x: 270, endPoint y: 200, distance: 207.5
click at [274, 193] on mat-sidenav-content "Productivity Trends av_timer Real-Time Insights notification_important Alerts g…" at bounding box center [526, 313] width 1052 height 590
click at [44, 192] on span "Teams" at bounding box center [48, 188] width 24 height 13
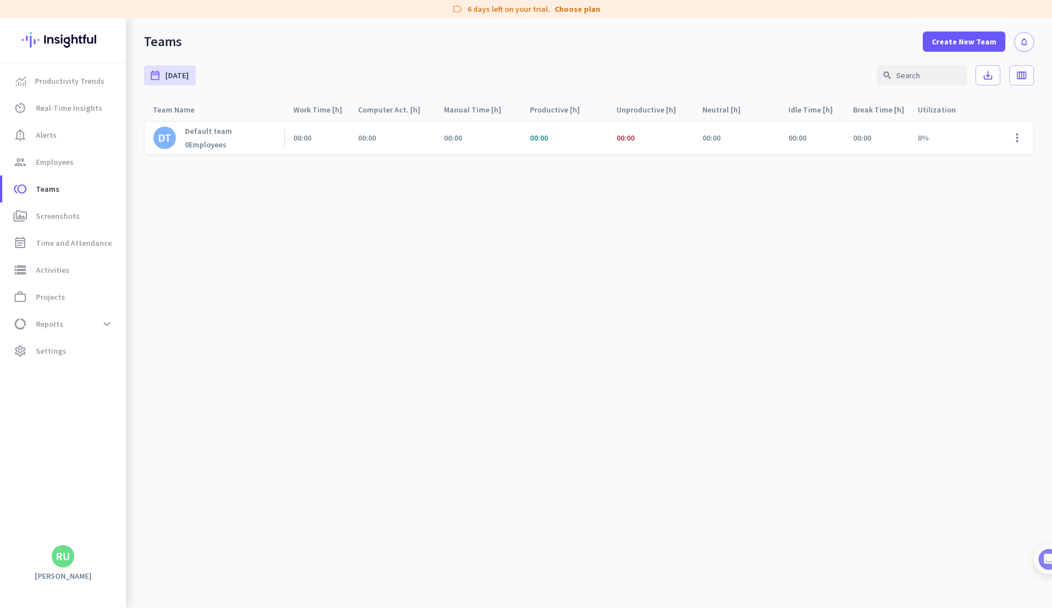
click at [223, 132] on p "Default team" at bounding box center [208, 131] width 47 height 10
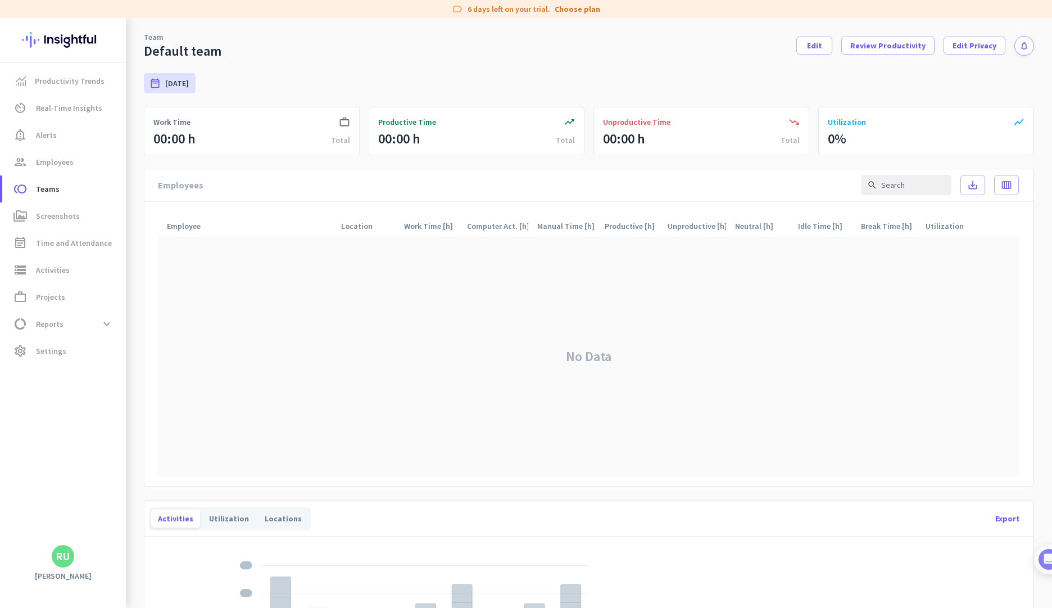
click at [339, 120] on icon "work_outline" at bounding box center [344, 121] width 11 height 11
click at [970, 43] on span "Edit Privacy" at bounding box center [975, 45] width 44 height 11
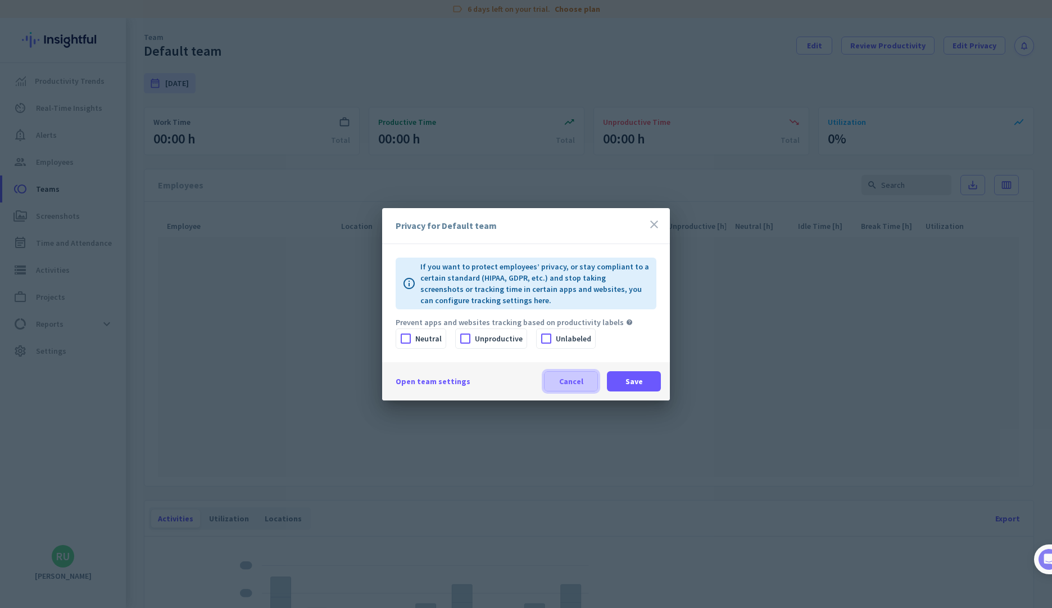
click at [560, 382] on span "Cancel" at bounding box center [571, 380] width 24 height 11
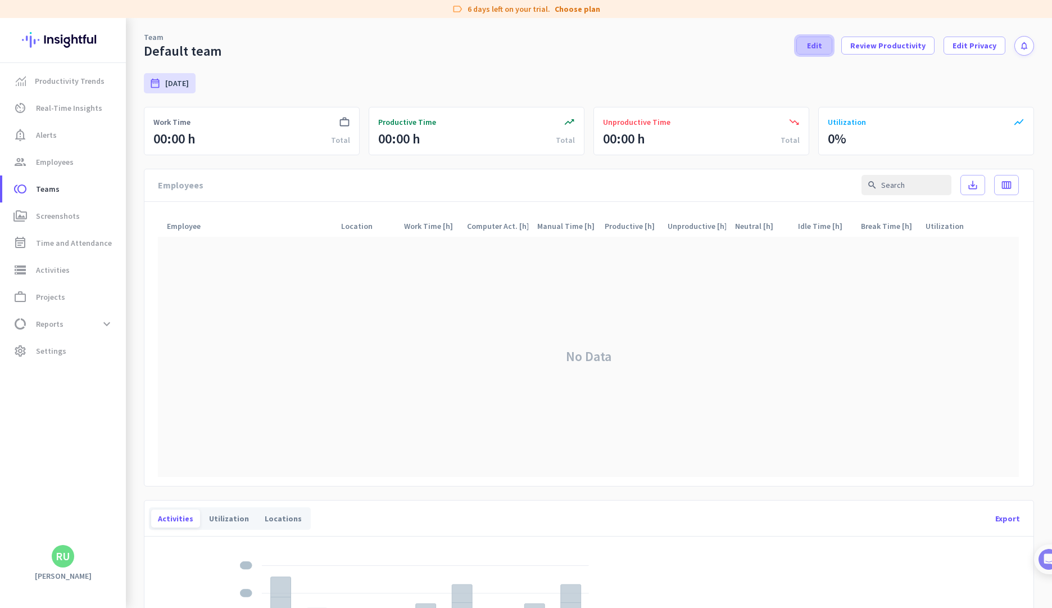
click at [816, 45] on span "Edit" at bounding box center [814, 45] width 15 height 11
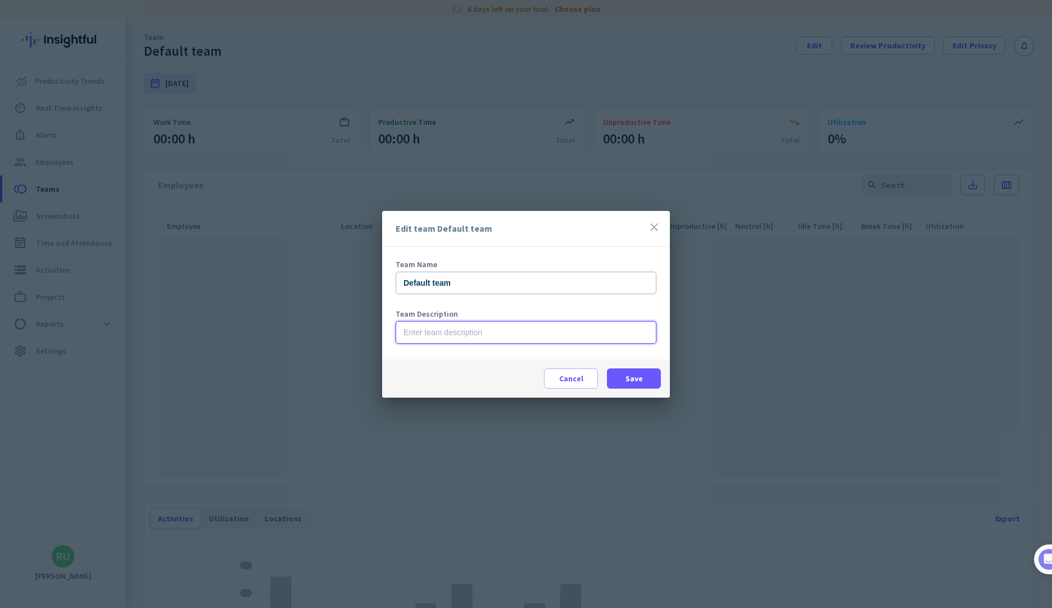
click at [504, 332] on input "text" at bounding box center [526, 332] width 261 height 22
click at [569, 380] on span "Cancel" at bounding box center [571, 378] width 24 height 11
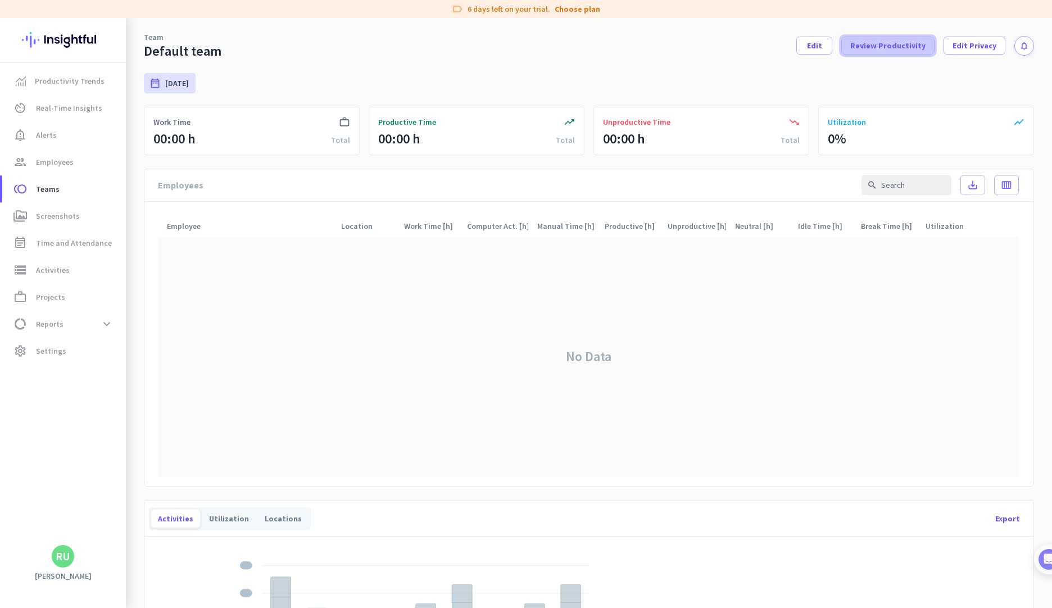
click at [896, 44] on span "Review Productivity" at bounding box center [887, 45] width 75 height 11
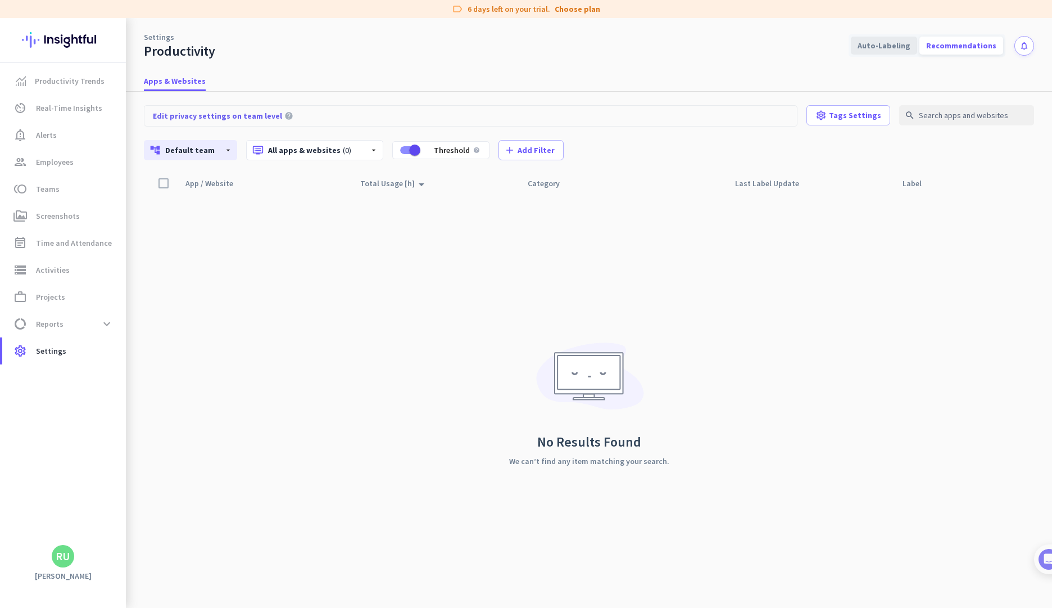
click at [899, 51] on div "Auto-Labeling" at bounding box center [884, 46] width 66 height 18
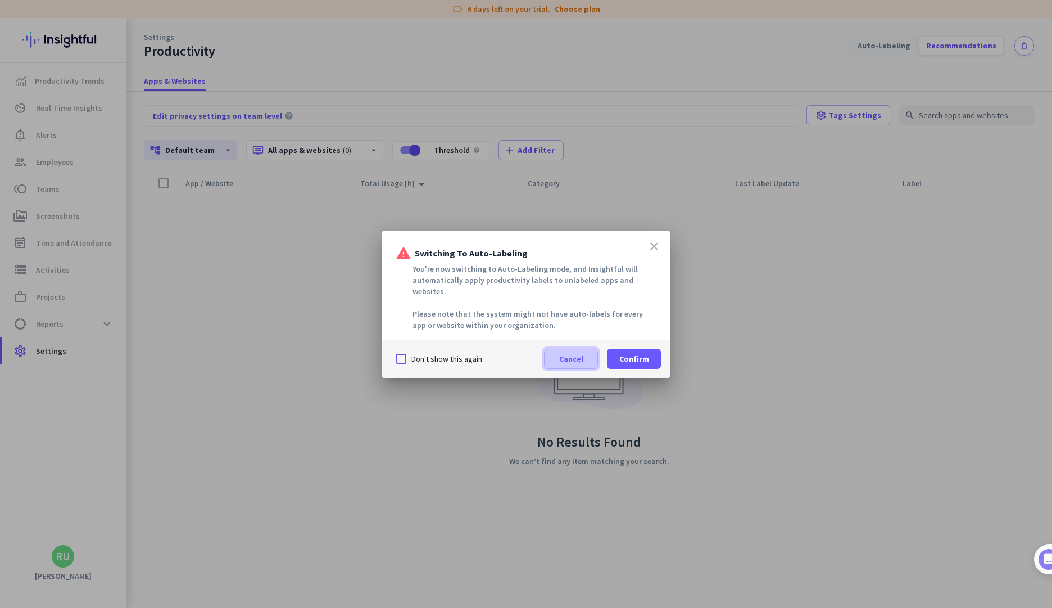
click at [575, 361] on span at bounding box center [571, 358] width 53 height 27
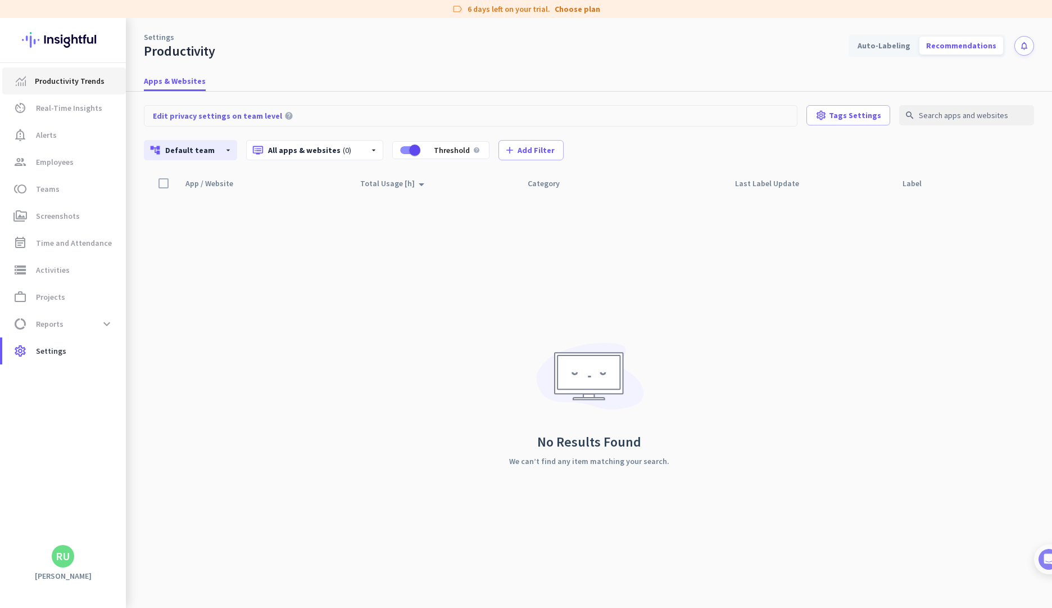
click at [55, 87] on span "Productivity Trends" at bounding box center [70, 80] width 70 height 13
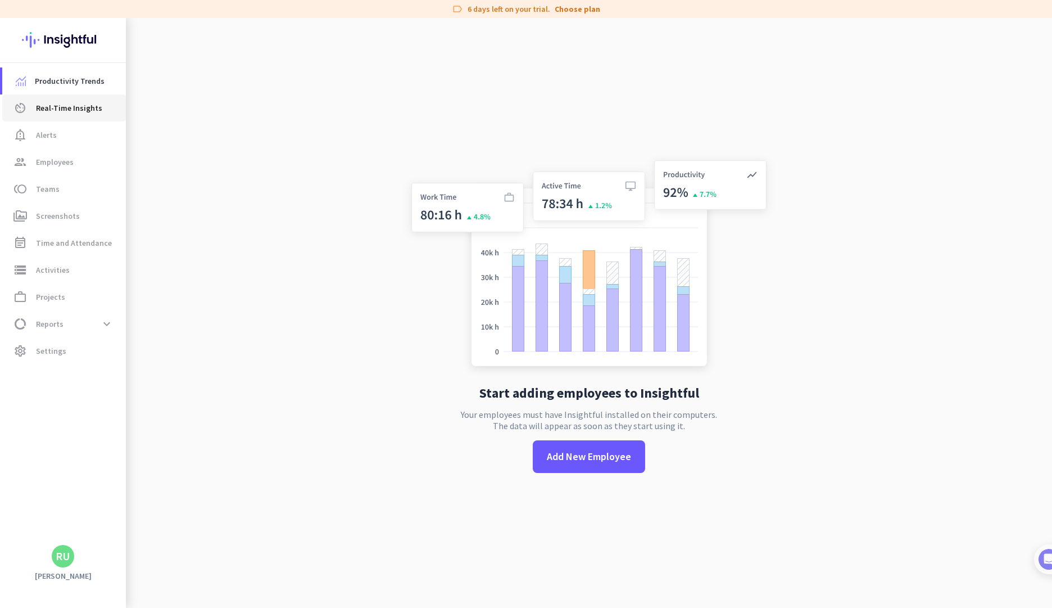
click at [67, 105] on span "Real-Time Insights" at bounding box center [69, 107] width 66 height 13
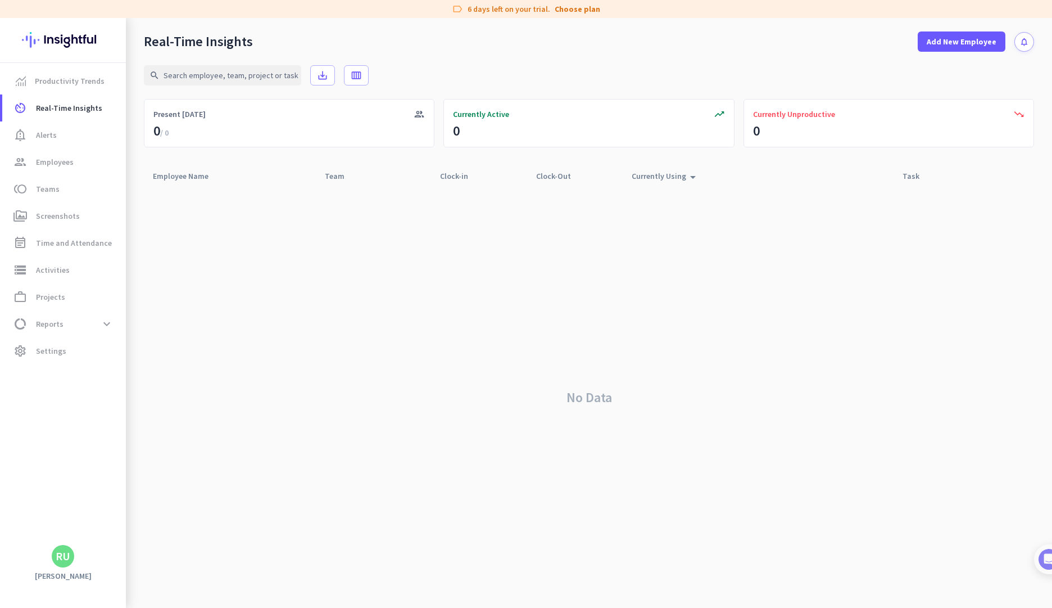
drag, startPoint x: 581, startPoint y: 148, endPoint x: 547, endPoint y: 272, distance: 128.2
click at [547, 272] on app-real-time-table "search save_alt calendar_view_week group Present [DATE] 0 / 0 trending_up Curre…" at bounding box center [589, 330] width 890 height 556
click at [27, 130] on span "notification_important Alerts" at bounding box center [64, 134] width 106 height 13
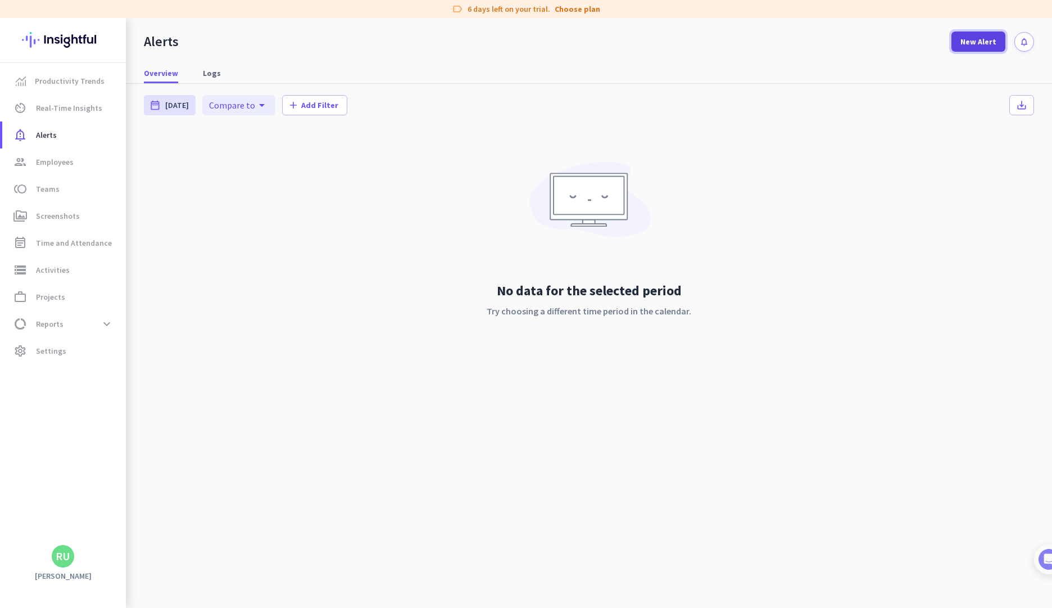
click at [968, 43] on span "New Alert" at bounding box center [979, 41] width 36 height 11
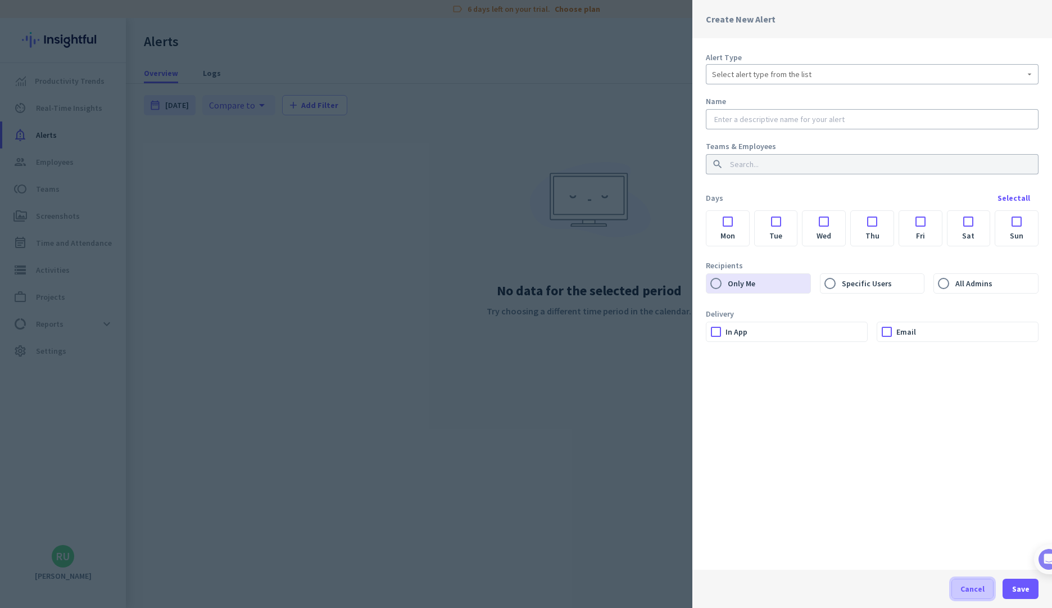
click at [977, 583] on span "Cancel" at bounding box center [973, 588] width 24 height 11
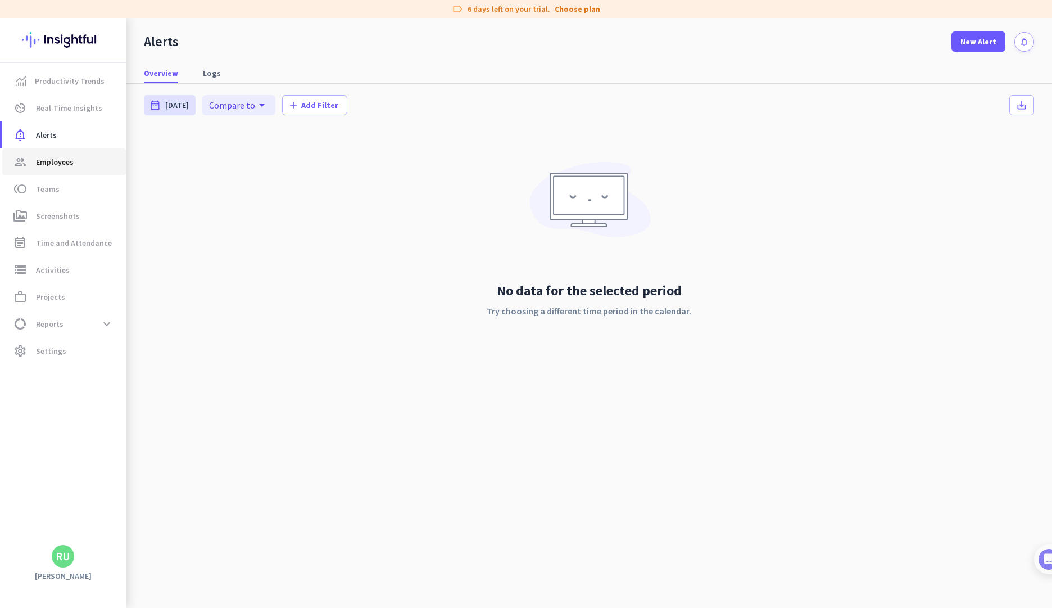
click at [81, 173] on link "group Employees" at bounding box center [64, 161] width 124 height 27
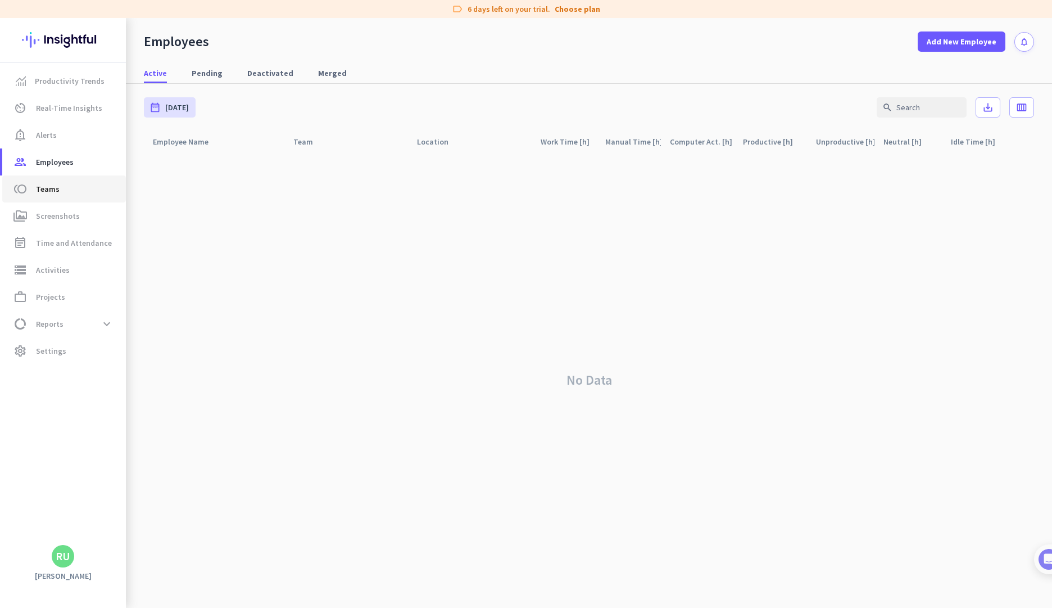
click at [69, 193] on span "toll Teams" at bounding box center [64, 188] width 106 height 13
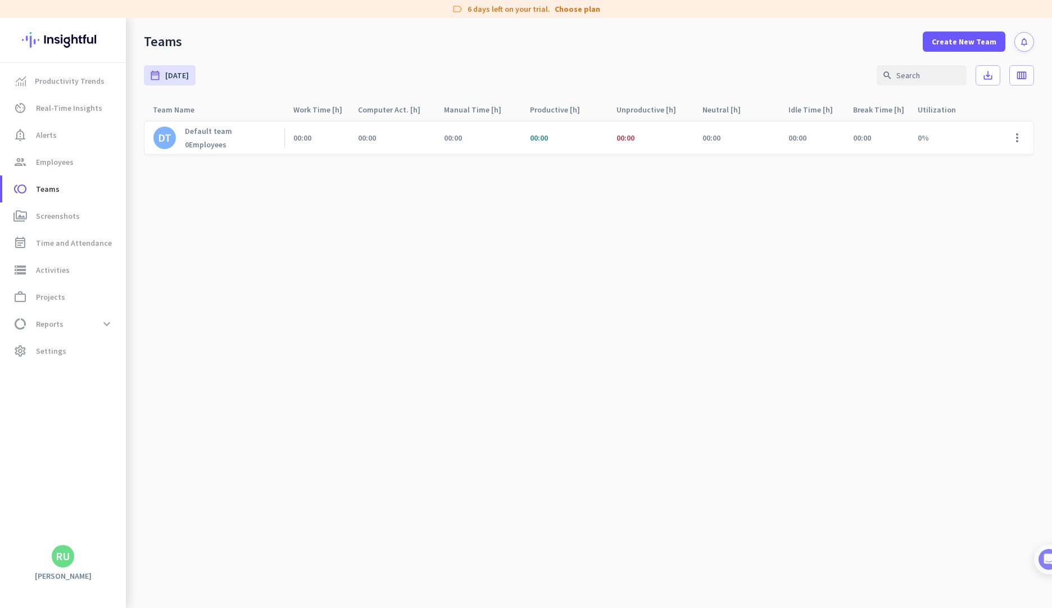
click at [295, 214] on cdk-virtual-scroll-viewport "DT Default team 0 Employees 00:00 00:00 00:00 00:00 00:00 00:00 00:00 00:00 0% …" at bounding box center [589, 363] width 890 height 487
click at [64, 562] on div "RU" at bounding box center [63, 555] width 15 height 11
click at [132, 484] on span "Organizations" at bounding box center [123, 494] width 86 height 20
click at [134, 477] on span "Personal Settings" at bounding box center [123, 474] width 68 height 10
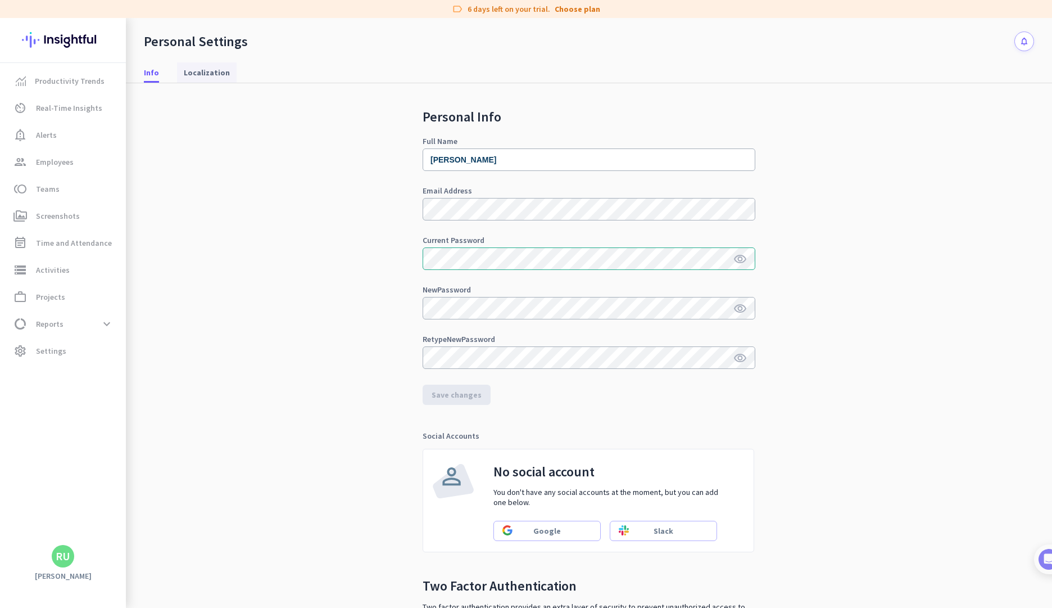
click at [210, 70] on span "Localization" at bounding box center [207, 72] width 46 height 11
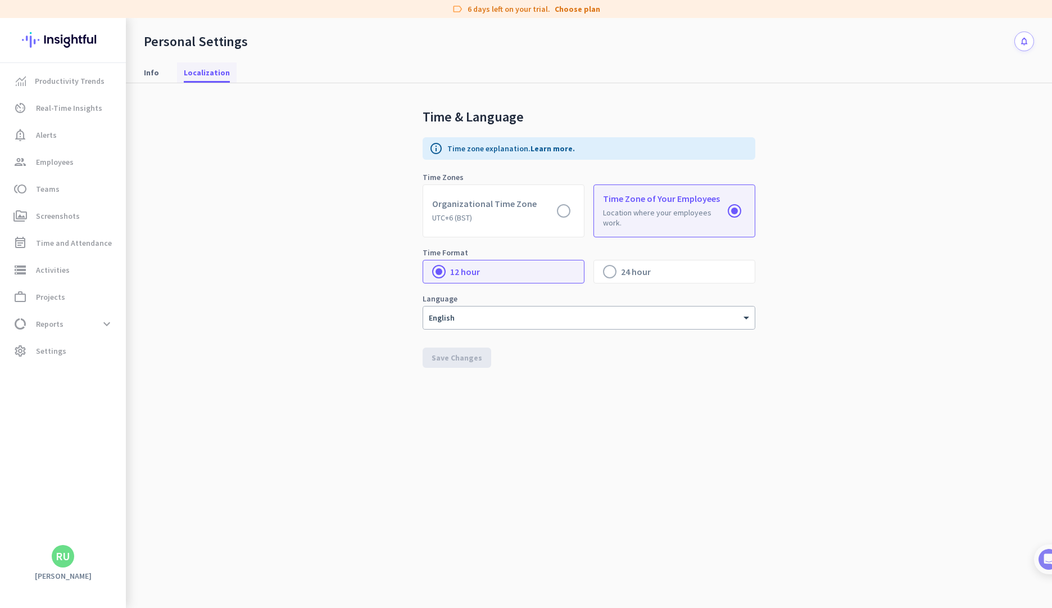
click at [399, 396] on app-page-tabs "Info Localization Time & Language info Time zone explanation. Learn more. Time …" at bounding box center [589, 329] width 926 height 556
click at [144, 76] on span "Info" at bounding box center [151, 72] width 15 height 11
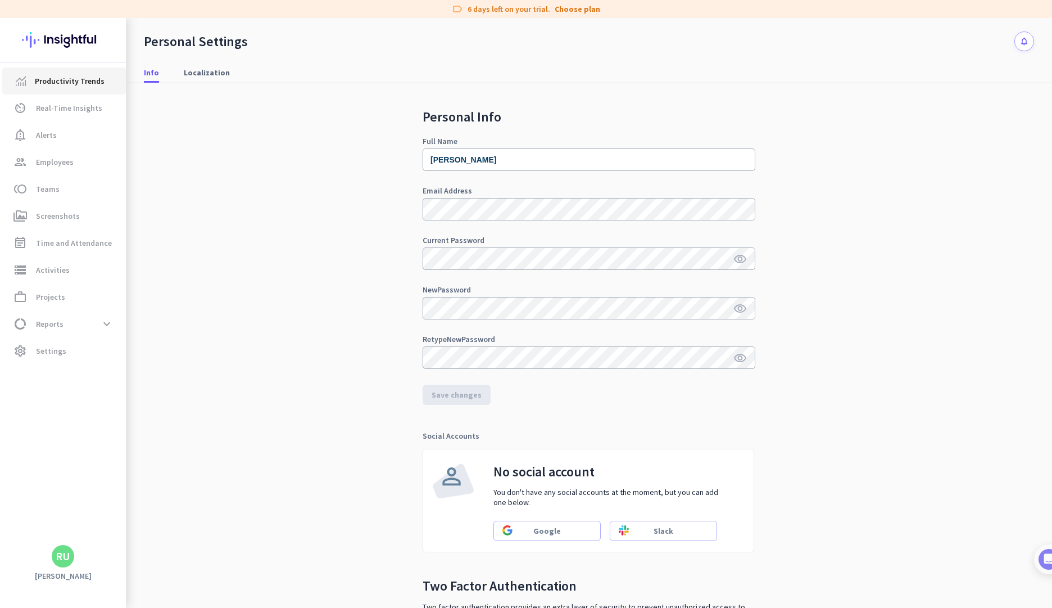
click at [93, 83] on span "Productivity Trends" at bounding box center [70, 80] width 70 height 13
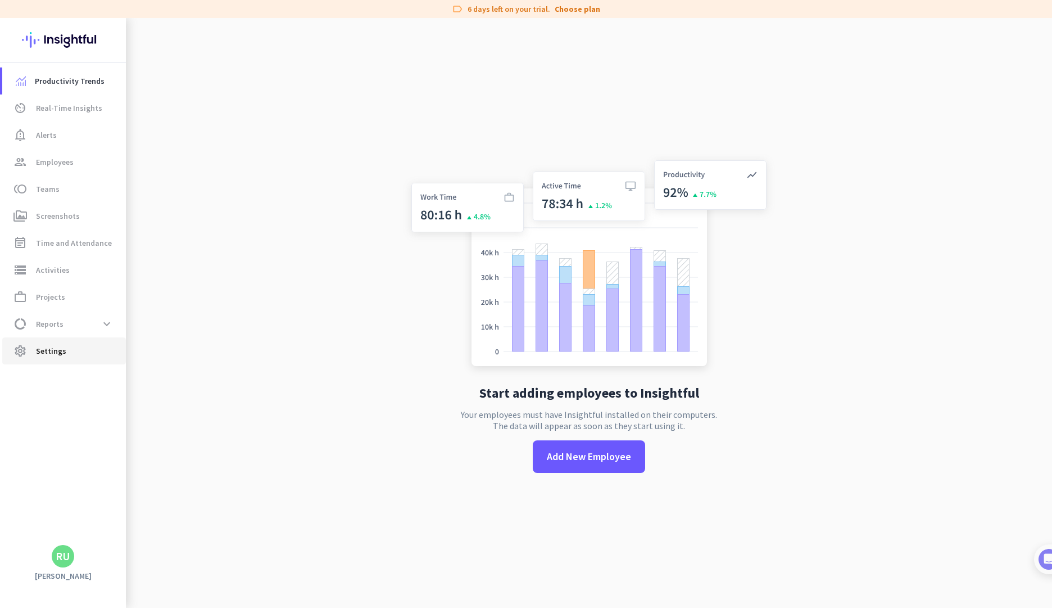
click at [52, 348] on span "Settings" at bounding box center [51, 350] width 30 height 13
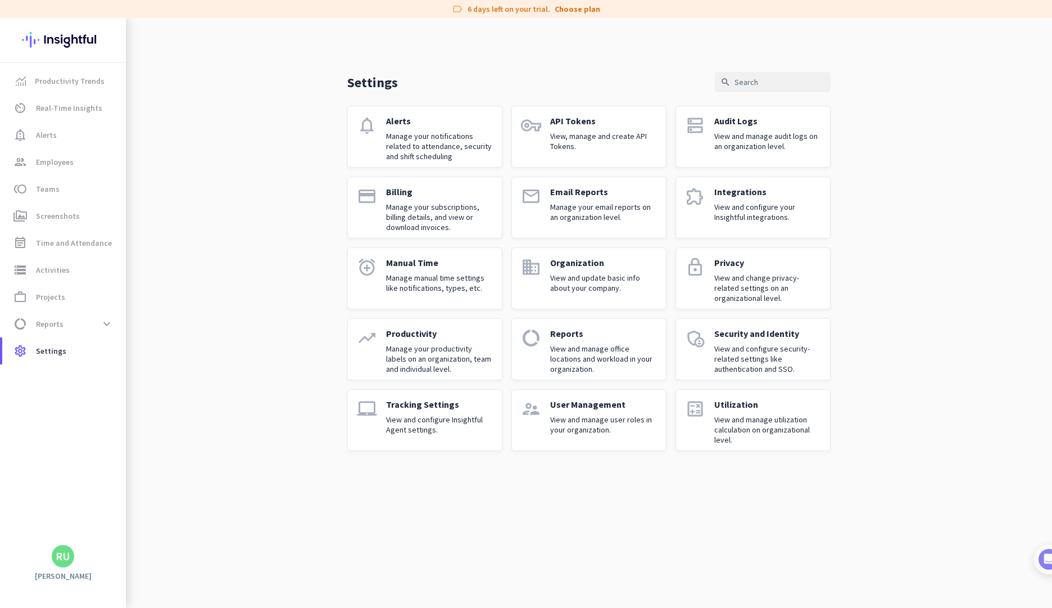
click at [436, 298] on div "Manual Time Manage manual time settings like notifications, types, etc." at bounding box center [439, 278] width 107 height 43
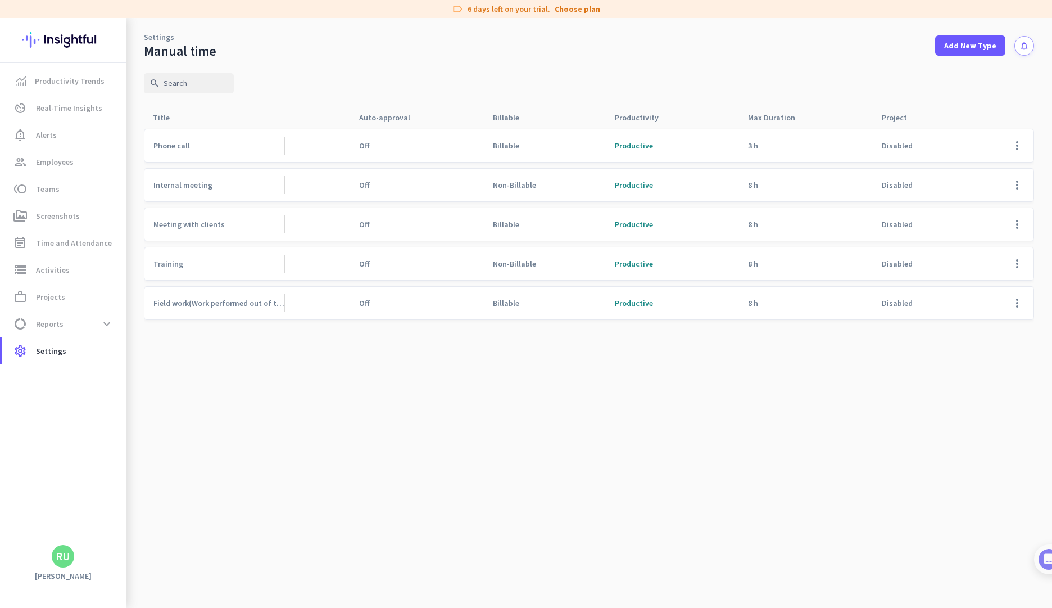
click at [837, 157] on div "Phone call Off Billable Productive 3 h Disabled more_vert" at bounding box center [589, 146] width 890 height 34
click at [1016, 145] on span at bounding box center [1017, 145] width 27 height 27
click at [994, 166] on span "Edit" at bounding box center [995, 169] width 54 height 11
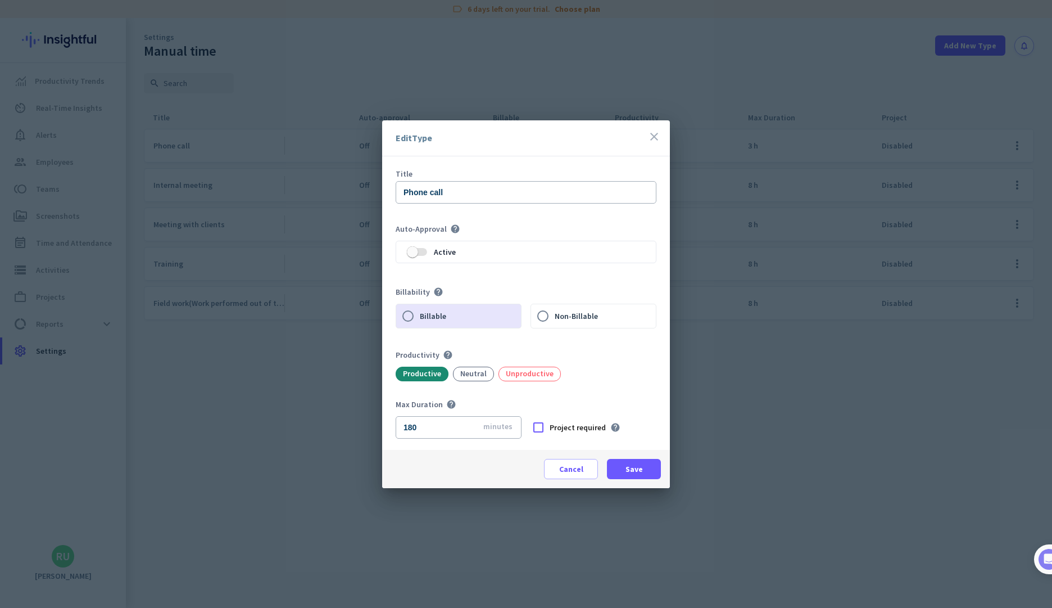
click at [658, 139] on icon "close" at bounding box center [653, 136] width 13 height 13
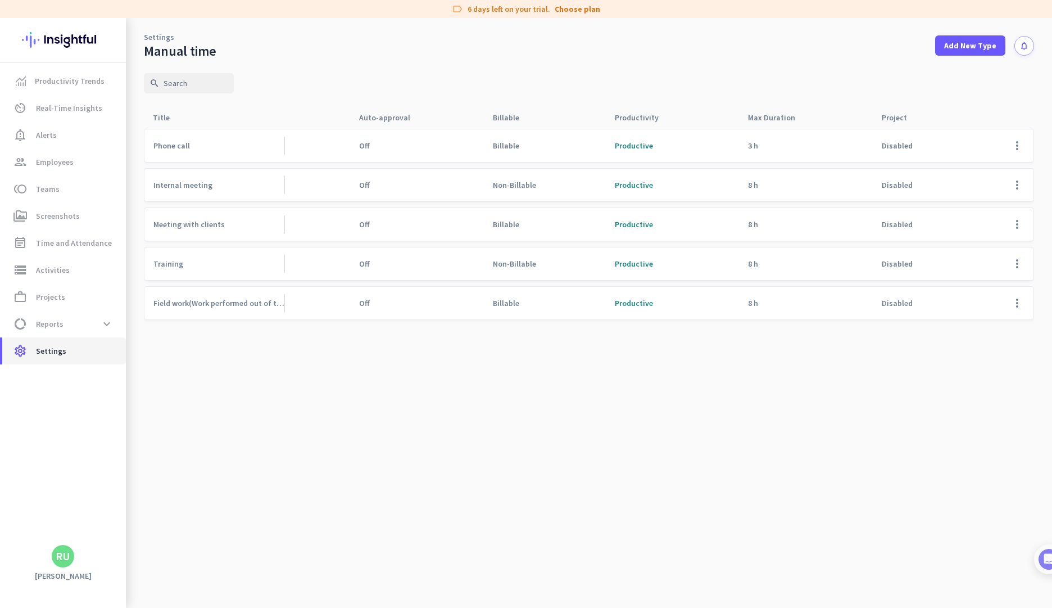
click at [61, 347] on span "Settings" at bounding box center [51, 350] width 30 height 13
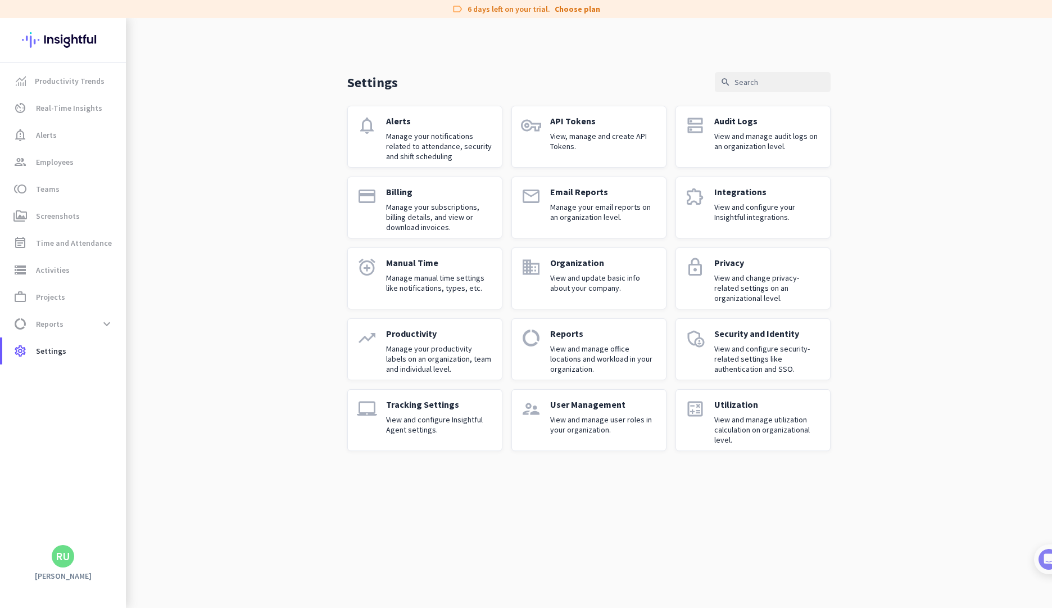
click at [442, 150] on p "Manage your notifications related to attendance, security and shift scheduling" at bounding box center [439, 146] width 107 height 30
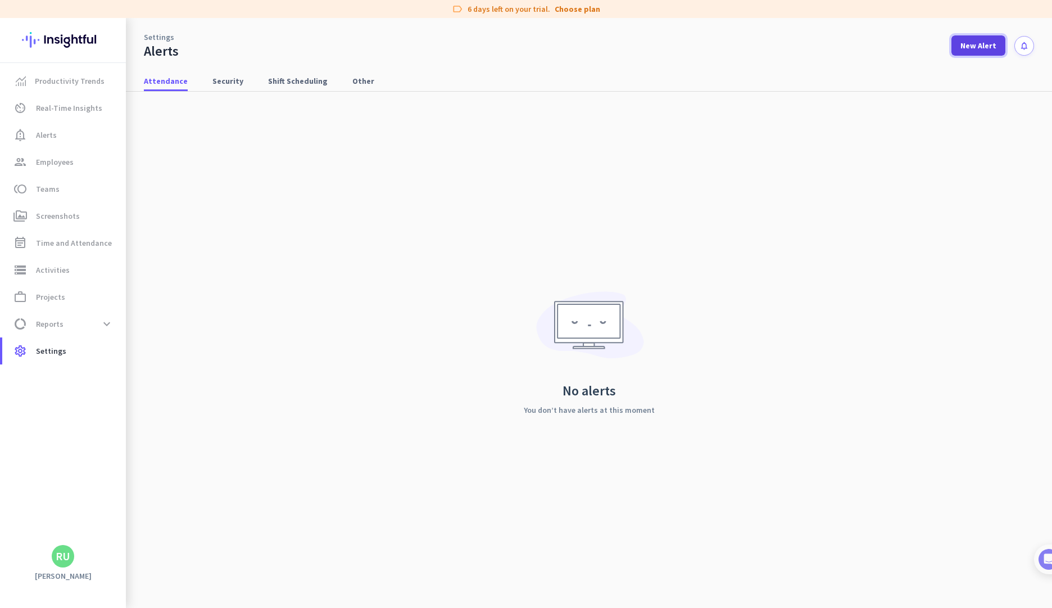
click at [973, 57] on span at bounding box center [979, 45] width 54 height 27
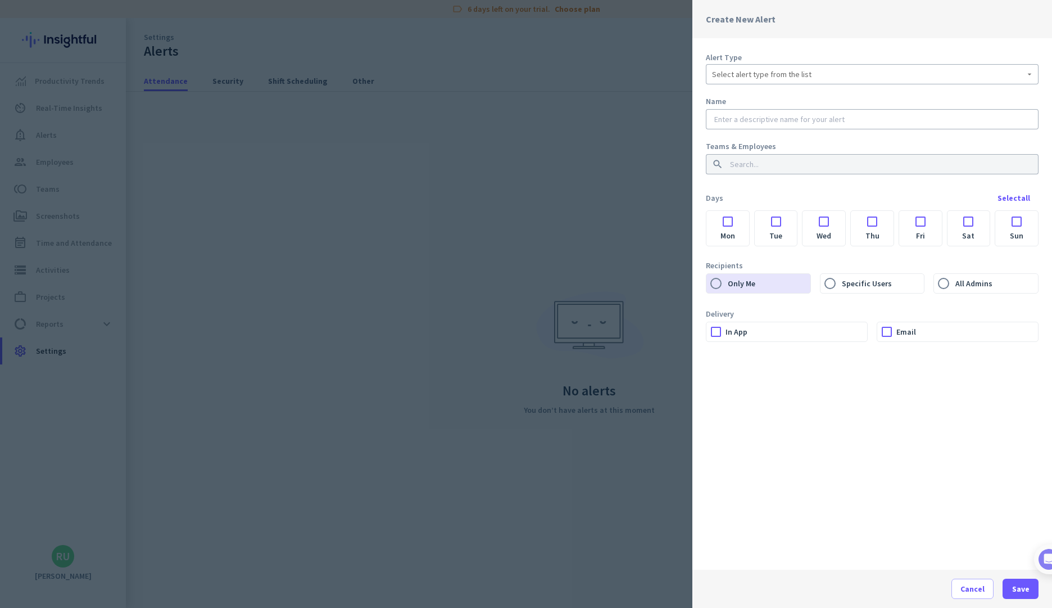
click at [979, 48] on div "Alert Type Select alert type from the list Name Teams & Employees search Days S…" at bounding box center [872, 303] width 360 height 531
click at [966, 586] on span "Cancel" at bounding box center [973, 588] width 24 height 11
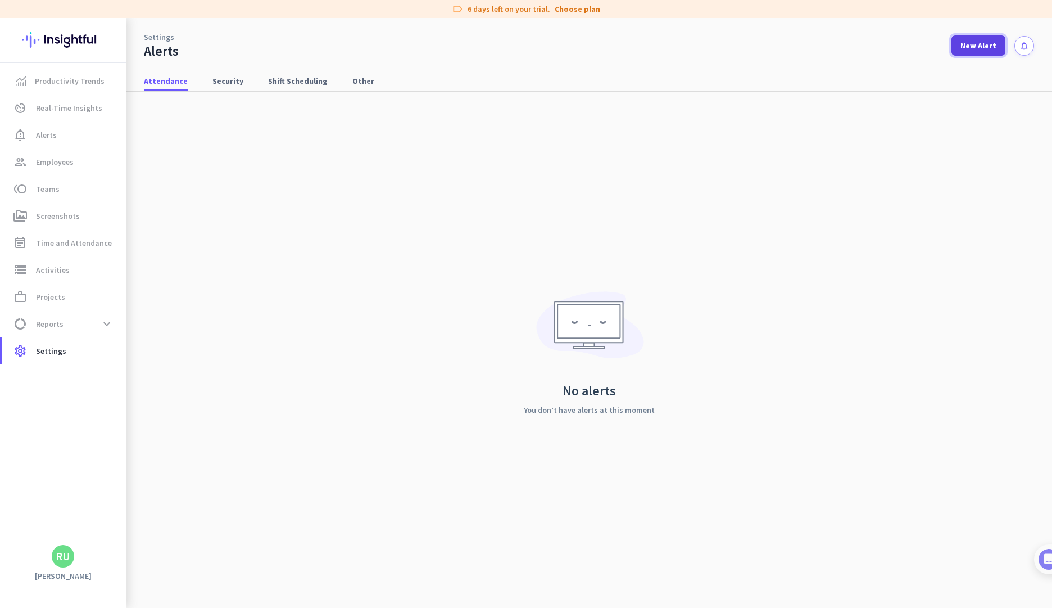
click at [975, 49] on span "New Alert" at bounding box center [979, 45] width 36 height 11
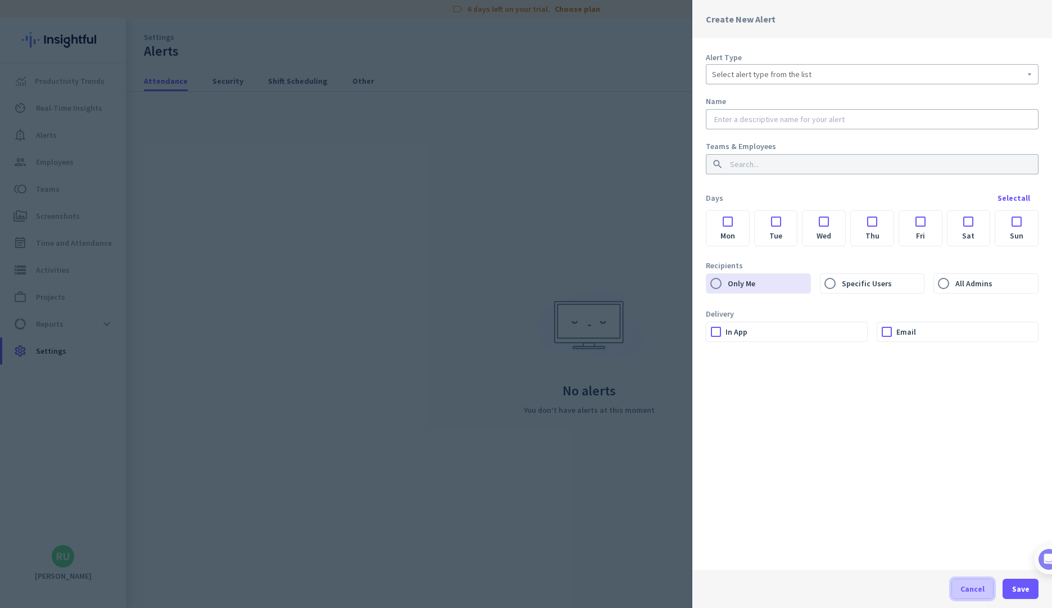
click at [965, 586] on span "Cancel" at bounding box center [973, 588] width 24 height 11
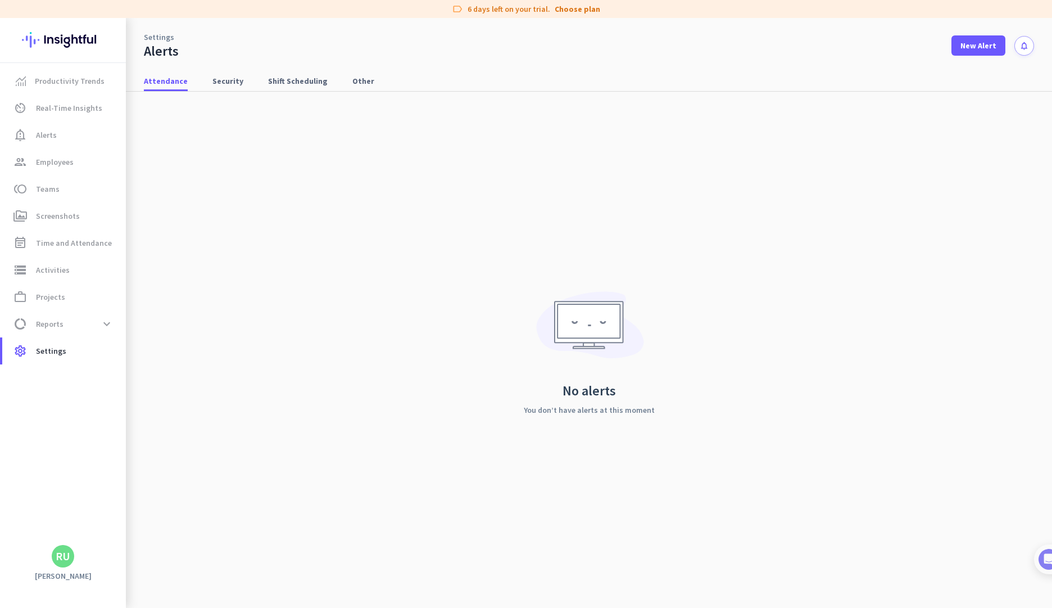
click at [920, 414] on div "No alerts You don’t have alerts at this moment" at bounding box center [589, 350] width 890 height 516
click at [979, 46] on span "New Alert" at bounding box center [979, 45] width 36 height 11
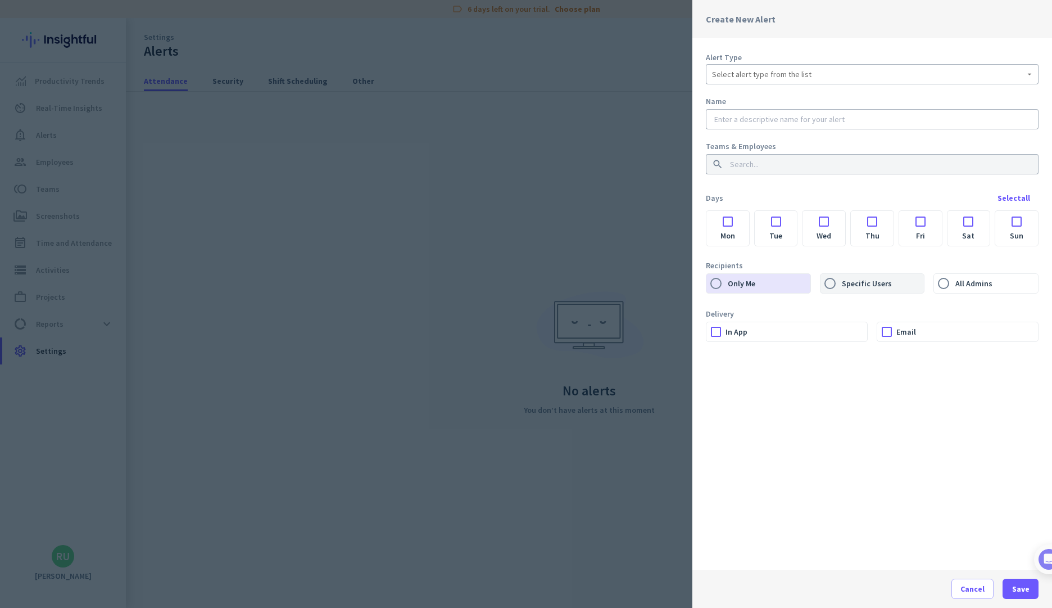
click at [864, 282] on label "Specific Users" at bounding box center [882, 283] width 85 height 19
click at [840, 282] on input "Specific Users" at bounding box center [830, 283] width 19 height 19
radio input "true"
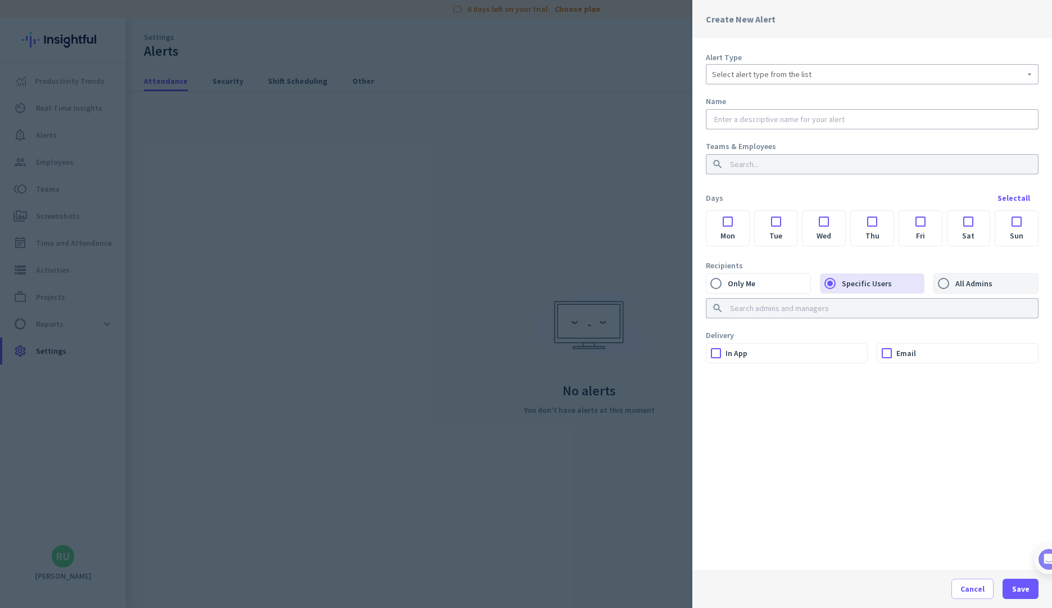
click at [969, 286] on label "All Admins" at bounding box center [995, 283] width 85 height 19
click at [953, 286] on input "All Admins" at bounding box center [943, 283] width 19 height 19
radio input "true"
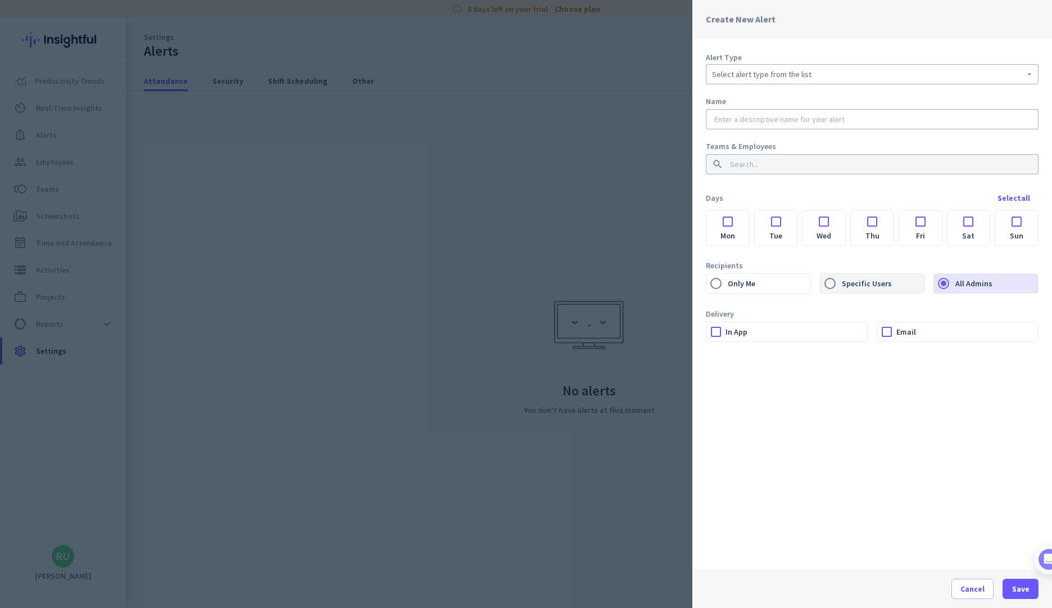
click at [849, 279] on label "Specific Users" at bounding box center [882, 283] width 85 height 19
click at [840, 279] on input "Specific Users" at bounding box center [830, 283] width 19 height 19
radio input "true"
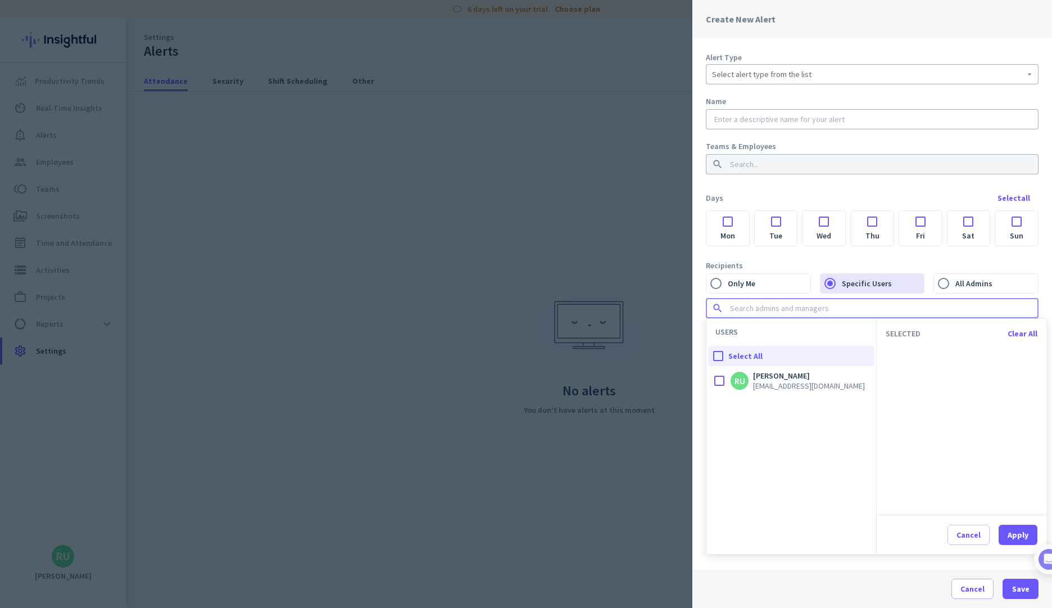
click at [776, 311] on input at bounding box center [869, 307] width 282 height 11
click at [808, 386] on span "[EMAIL_ADDRESS][DOMAIN_NAME]" at bounding box center [809, 386] width 112 height 10
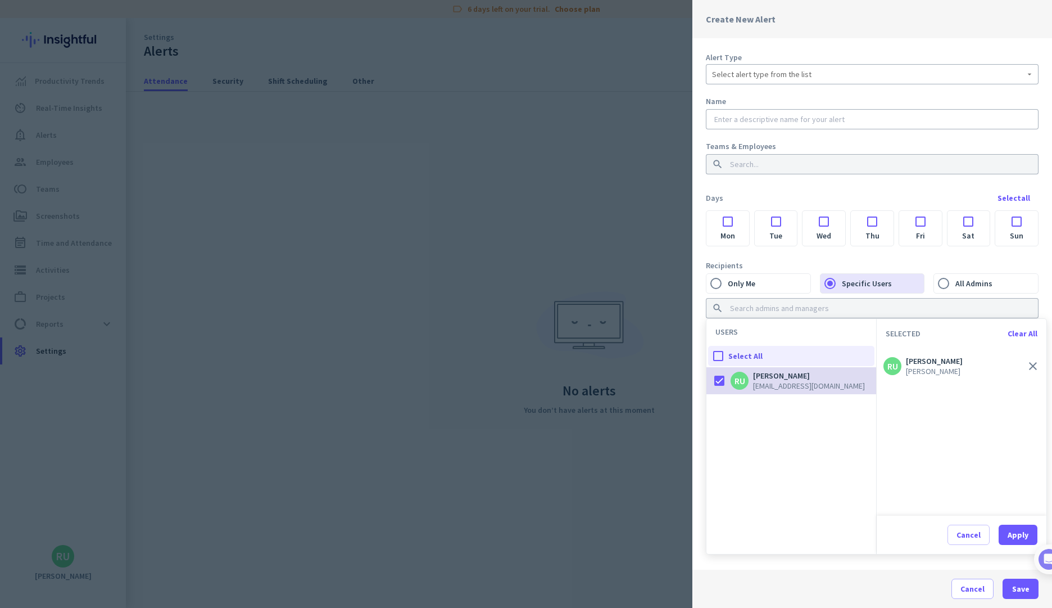
click at [807, 386] on span "[EMAIL_ADDRESS][DOMAIN_NAME]" at bounding box center [809, 386] width 112 height 10
click at [969, 537] on div "Cancel" at bounding box center [969, 535] width 24 height 8
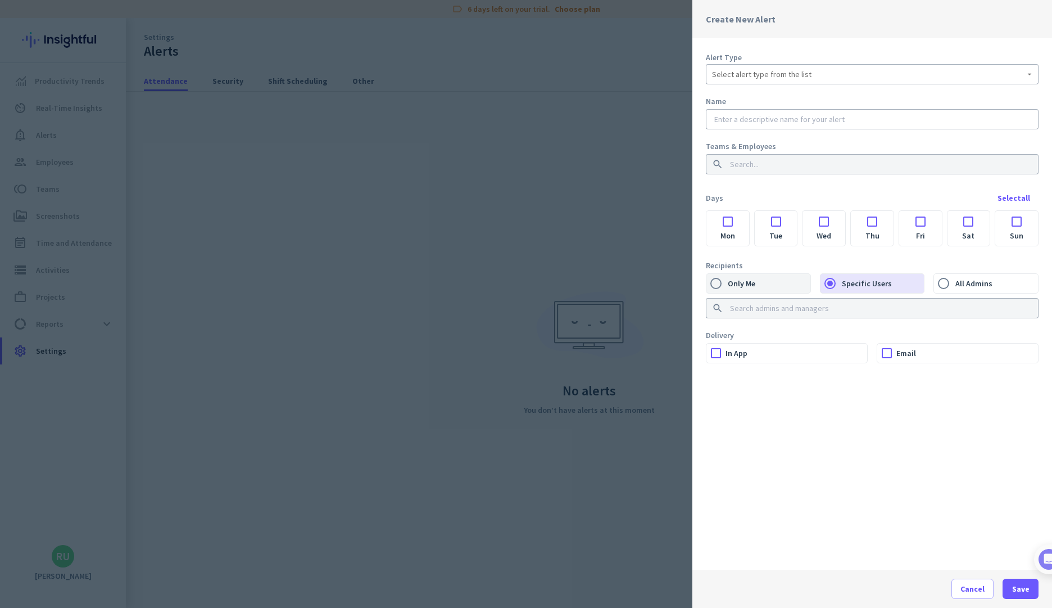
click at [759, 285] on label "Only Me" at bounding box center [768, 283] width 85 height 19
click at [726, 285] on input "Only Me" at bounding box center [716, 283] width 19 height 19
radio input "true"
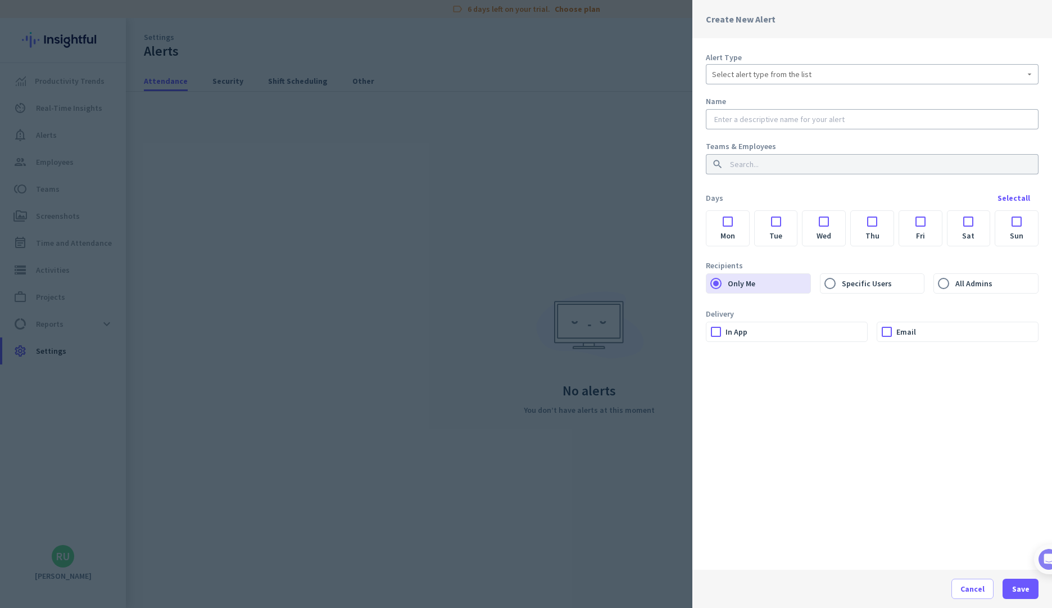
click at [748, 331] on label "In App" at bounding box center [797, 331] width 142 height 19
click at [0, 0] on input "In App" at bounding box center [0, 0] width 0 height 0
click at [743, 332] on label "In App" at bounding box center [797, 331] width 142 height 19
click at [0, 0] on input "In App" at bounding box center [0, 0] width 0 height 0
click at [894, 341] on div at bounding box center [886, 331] width 19 height 19
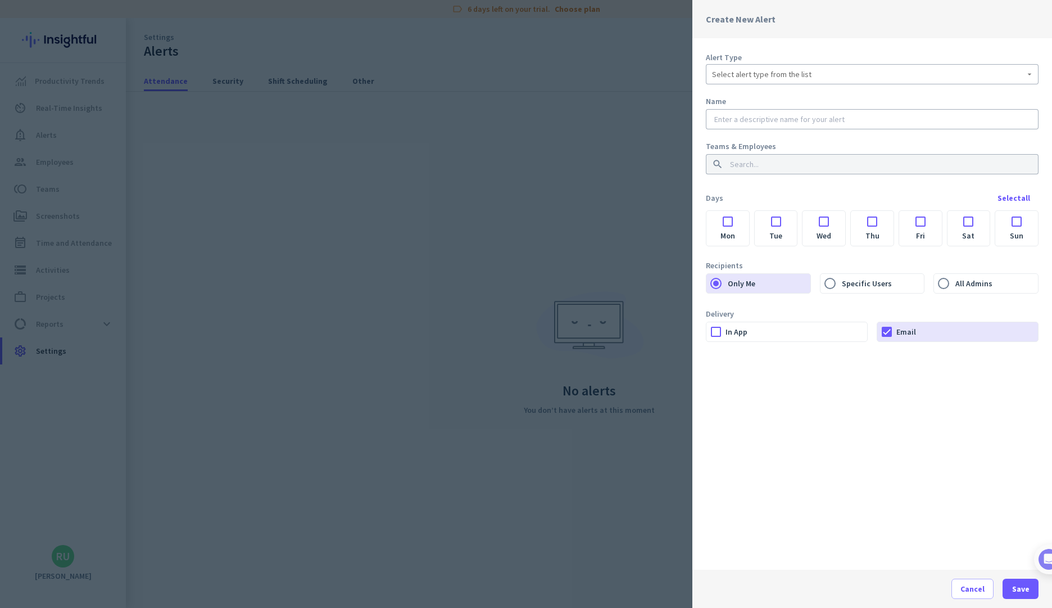
click at [897, 338] on label "Email" at bounding box center [967, 331] width 142 height 19
click at [0, 0] on input "Email" at bounding box center [0, 0] width 0 height 0
click at [817, 376] on div "Alert Type Select alert type from the list Name Teams & Employees search Days S…" at bounding box center [872, 303] width 360 height 531
click at [979, 594] on span "Cancel" at bounding box center [973, 588] width 24 height 11
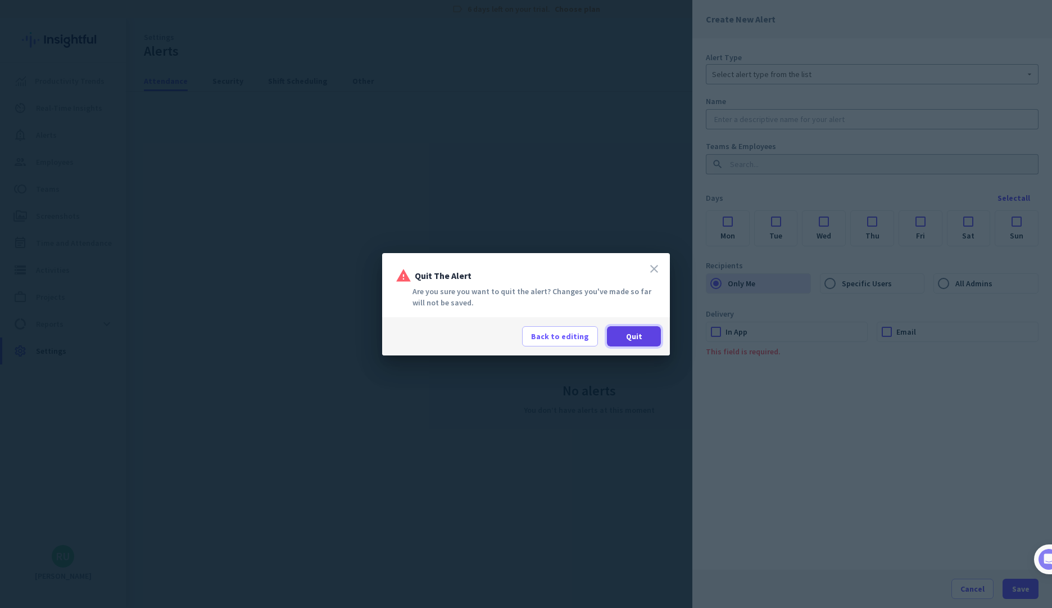
click at [637, 336] on span "Quit" at bounding box center [634, 335] width 16 height 11
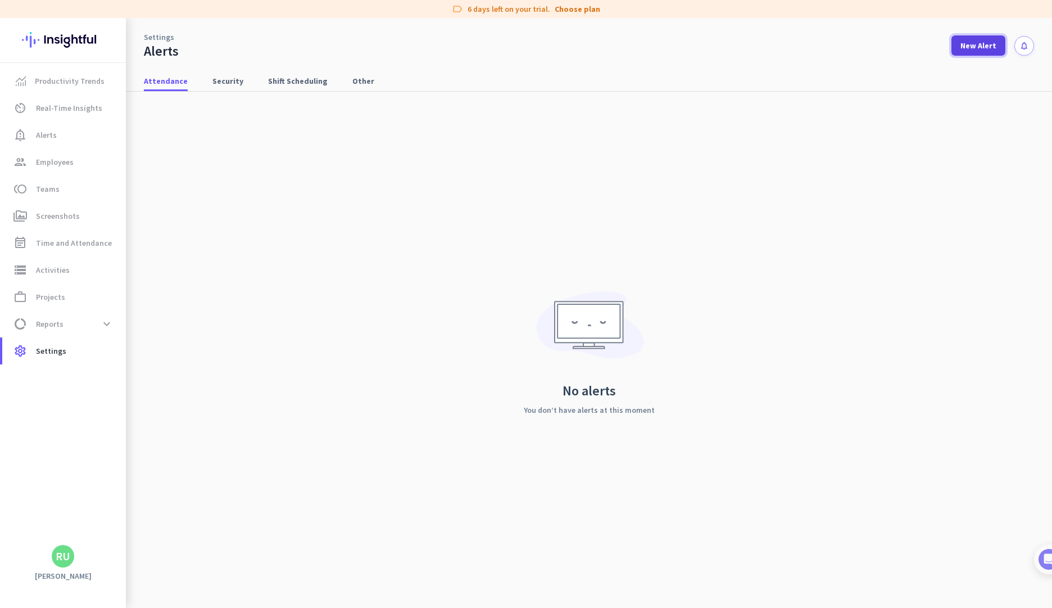
click at [978, 45] on span "New Alert" at bounding box center [979, 45] width 36 height 11
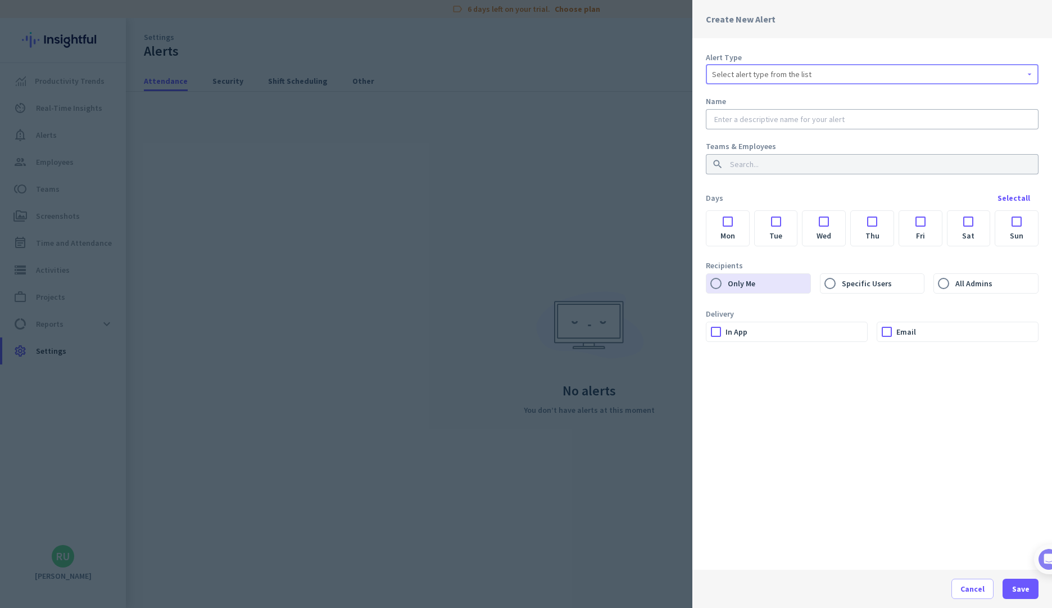
click at [794, 78] on span "Select alert type from the list" at bounding box center [761, 74] width 99 height 11
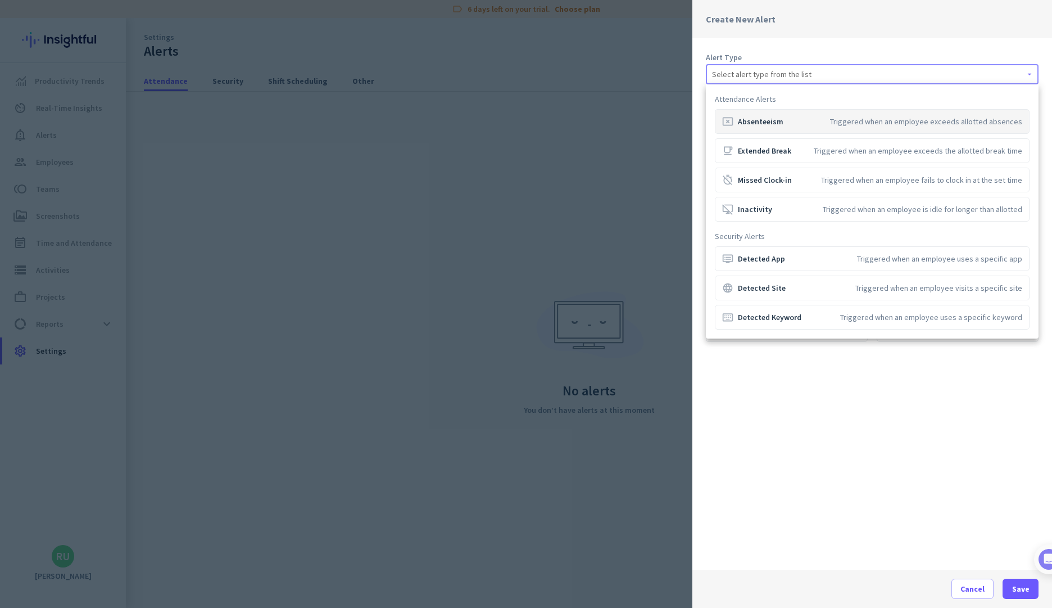
click at [661, 166] on div at bounding box center [526, 304] width 1052 height 608
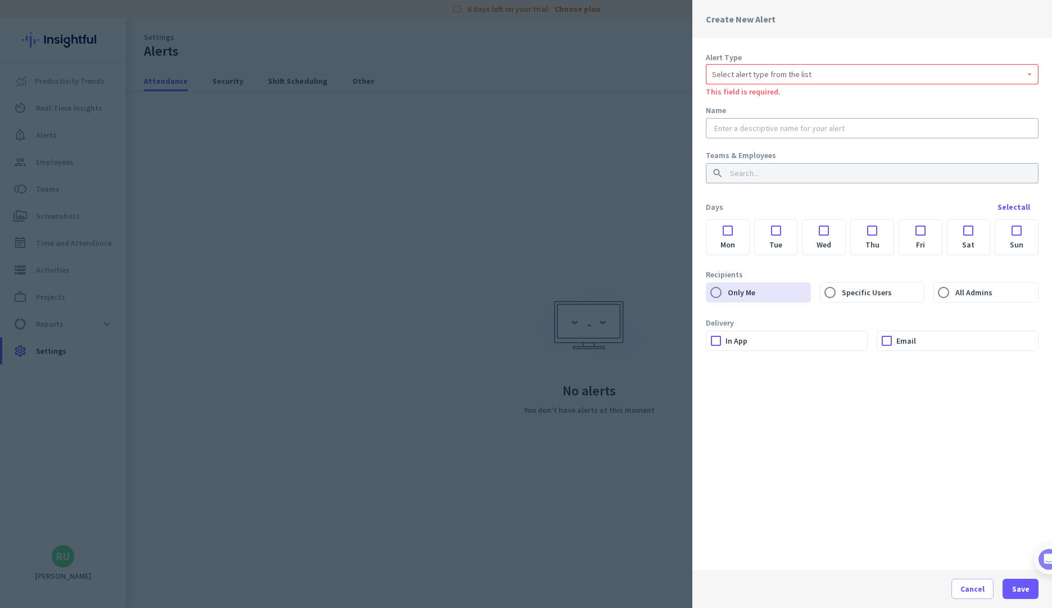
click at [750, 83] on mat-form-field "Select alert type from the list This field is required." at bounding box center [872, 78] width 333 height 29
click at [784, 75] on span "Select alert type from the list" at bounding box center [761, 74] width 99 height 11
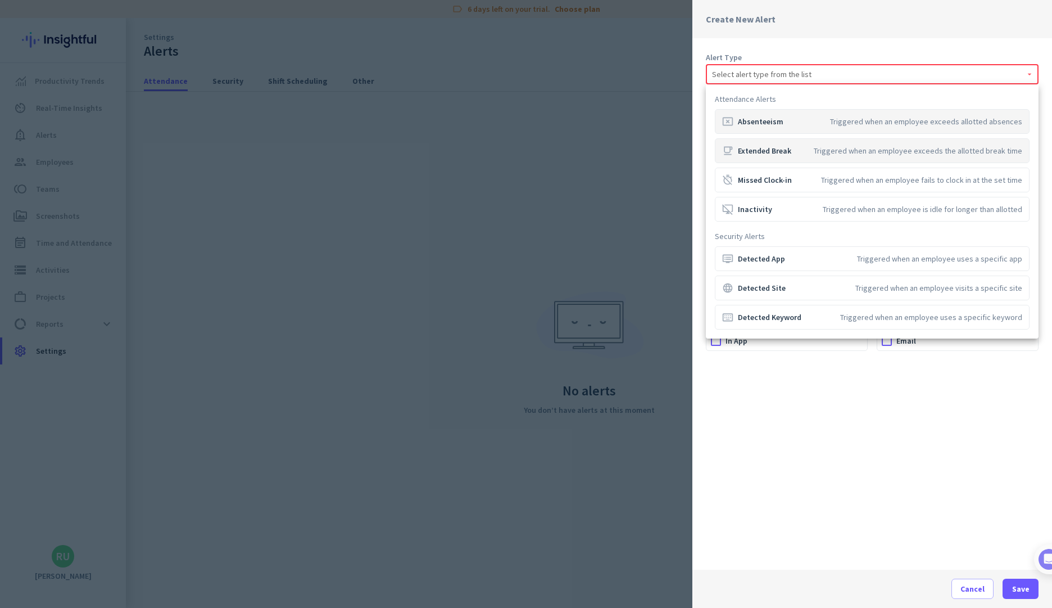
click at [789, 151] on div "free_breakfast Extended Break" at bounding box center [756, 150] width 69 height 11
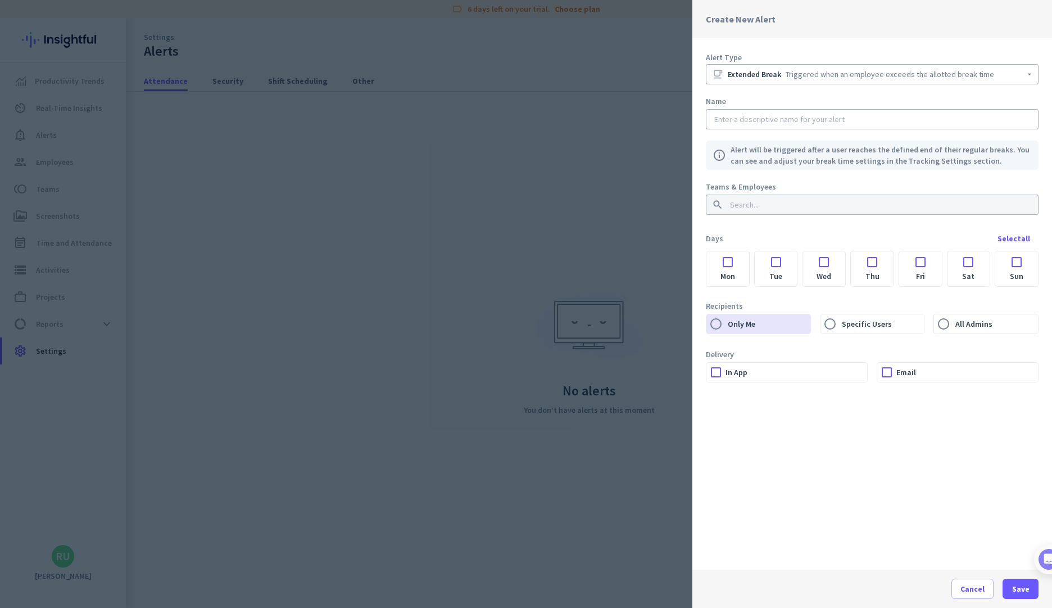
click at [807, 110] on div at bounding box center [872, 119] width 320 height 20
click at [808, 117] on input "text" at bounding box center [872, 119] width 320 height 11
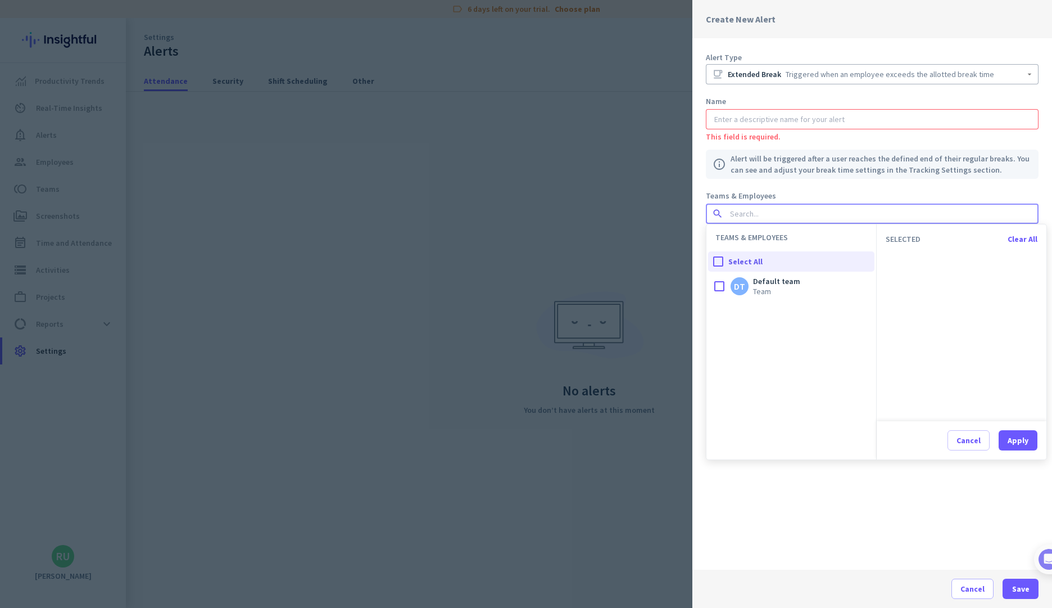
click at [782, 202] on div "Teams & Employees search" at bounding box center [872, 208] width 333 height 36
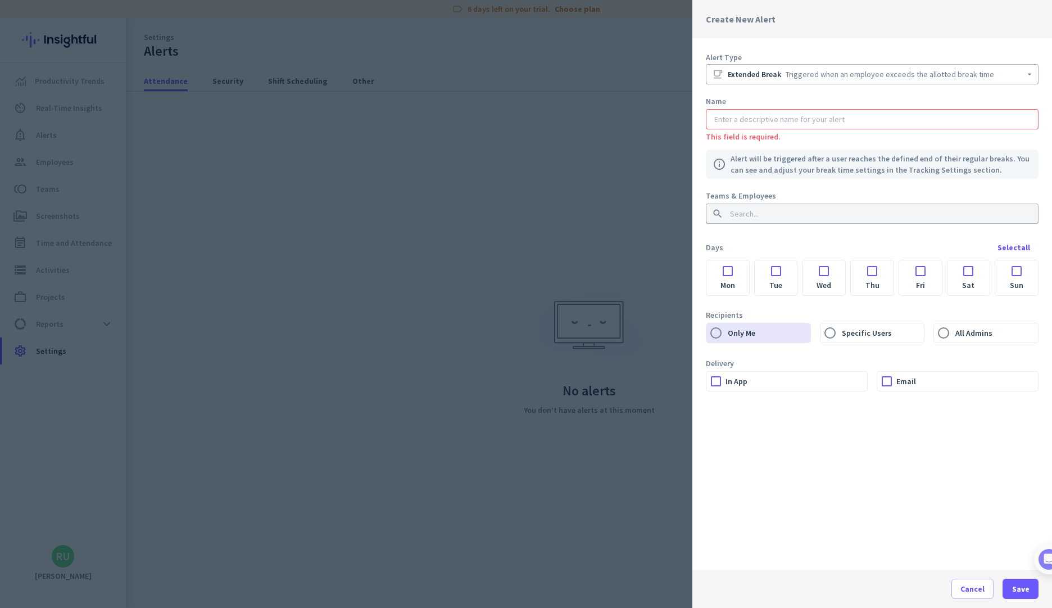
click at [782, 192] on div "Teams & Employees" at bounding box center [872, 195] width 333 height 11
click at [970, 588] on span "Cancel" at bounding box center [973, 588] width 24 height 11
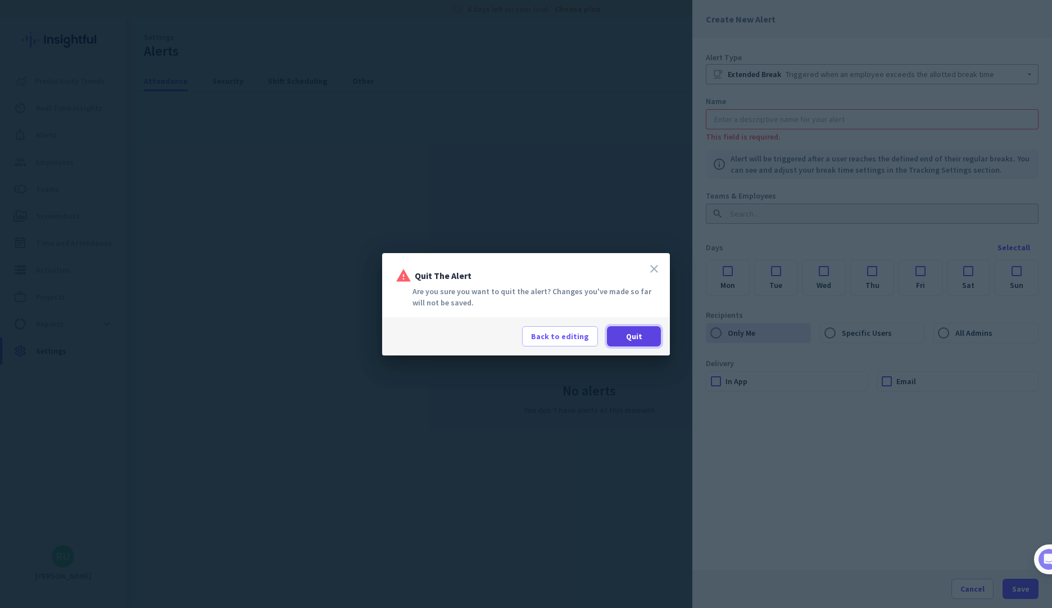
click at [630, 328] on span at bounding box center [634, 336] width 54 height 27
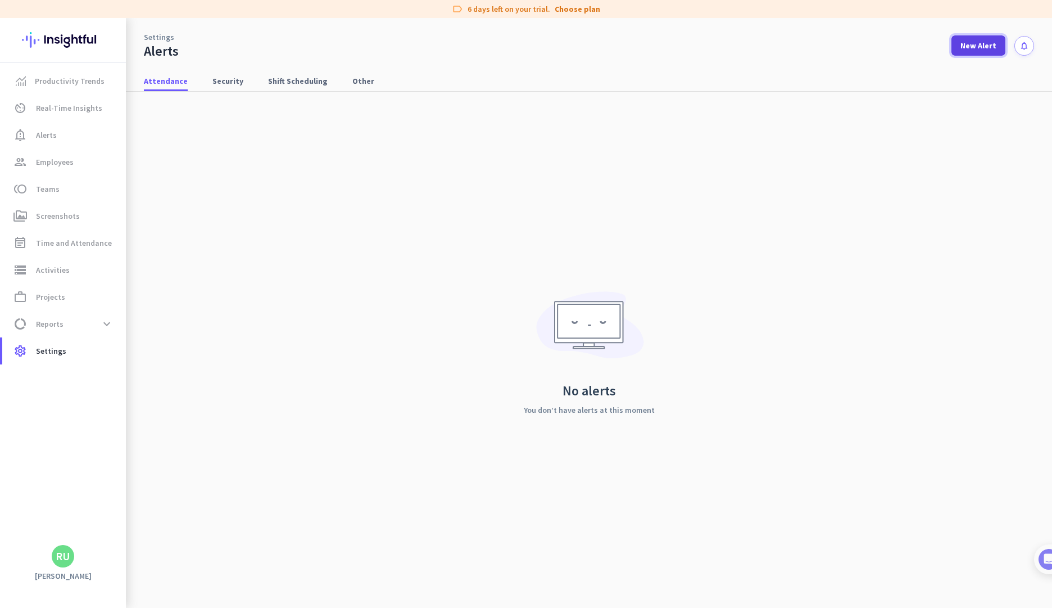
click at [984, 42] on span "New Alert" at bounding box center [979, 45] width 36 height 11
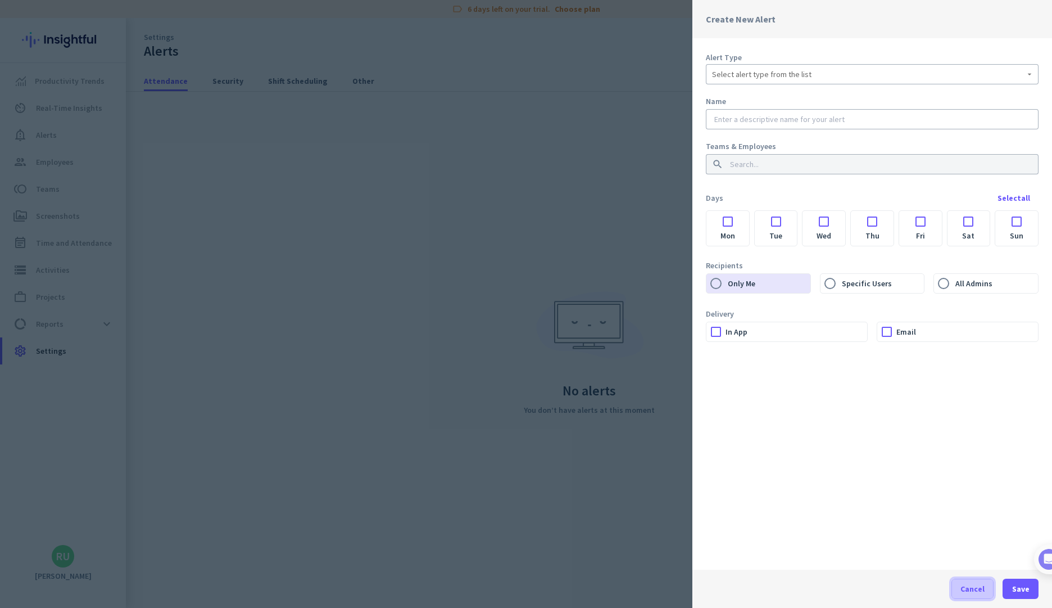
click at [970, 586] on span "Cancel" at bounding box center [973, 588] width 24 height 11
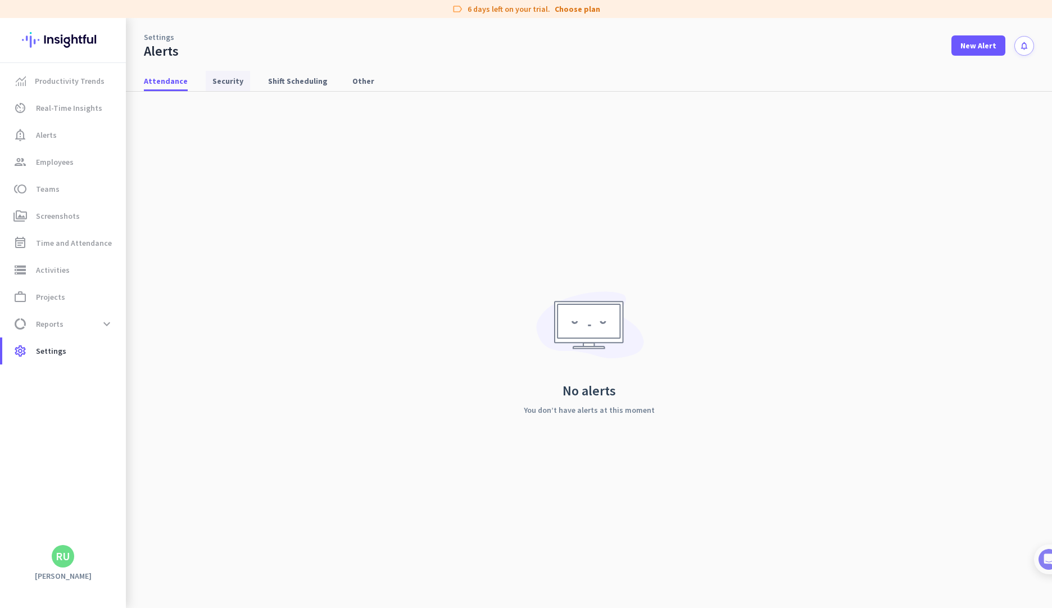
click at [212, 80] on span "Security" at bounding box center [227, 80] width 31 height 11
click at [278, 86] on span "Shift Scheduling" at bounding box center [298, 80] width 60 height 11
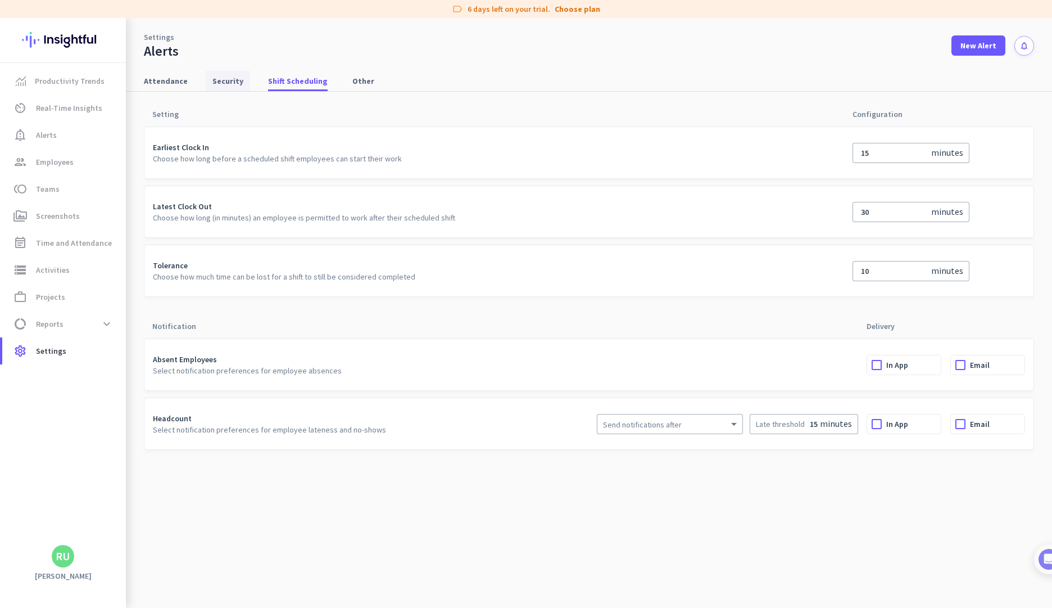
click at [227, 76] on span "Security" at bounding box center [227, 80] width 31 height 11
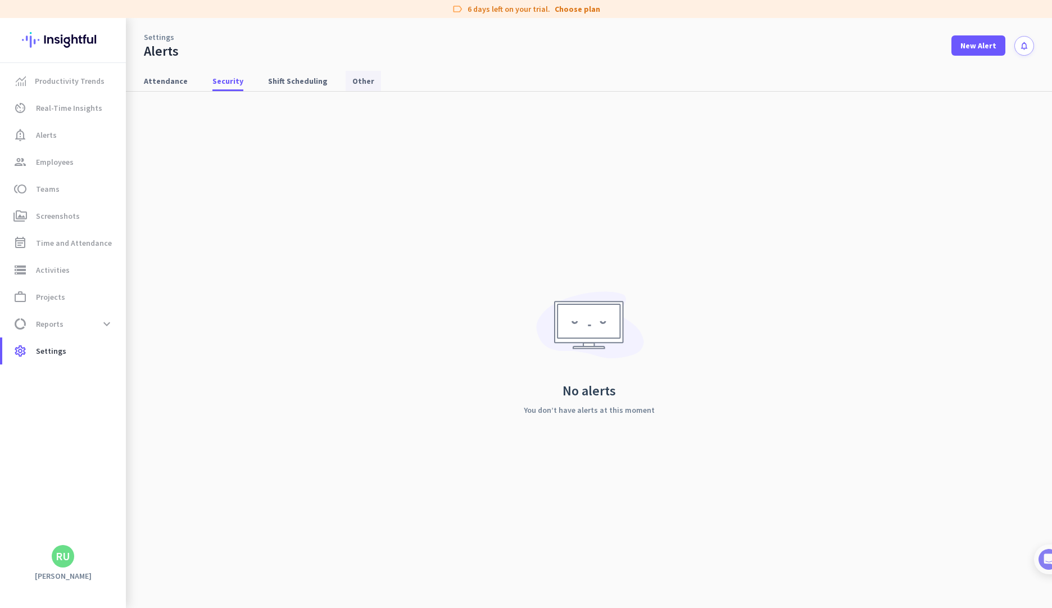
click at [352, 83] on span "Other" at bounding box center [363, 80] width 22 height 11
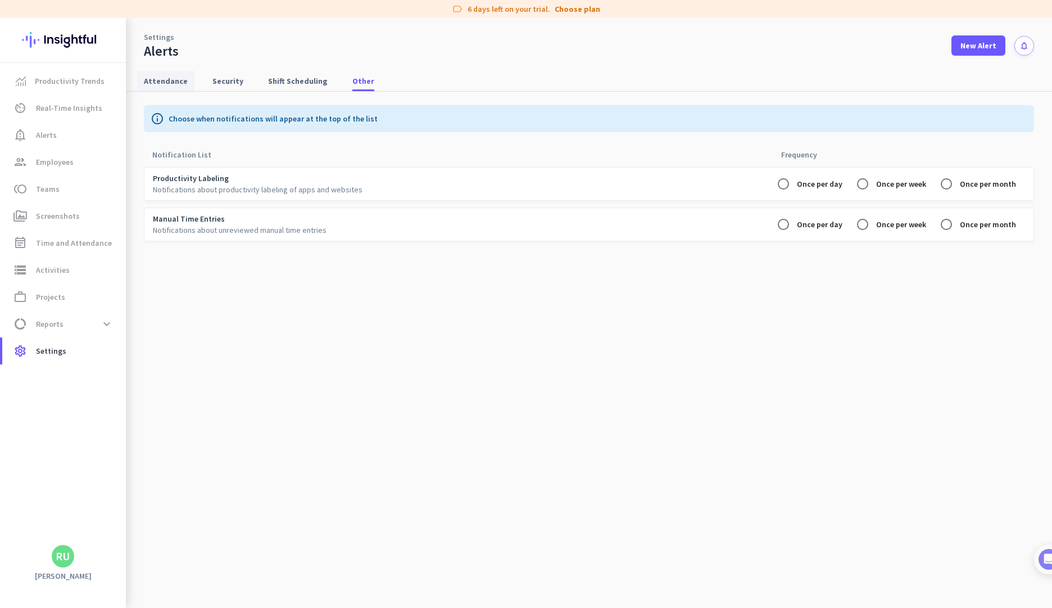
click at [180, 78] on span "Attendance" at bounding box center [166, 80] width 44 height 11
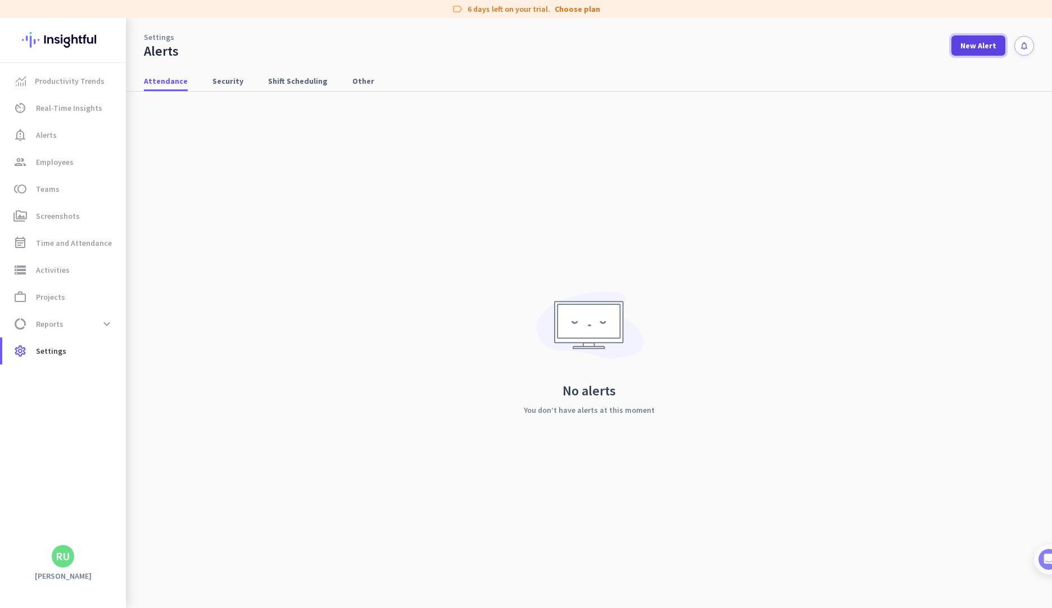
click at [984, 41] on span "New Alert" at bounding box center [979, 45] width 36 height 11
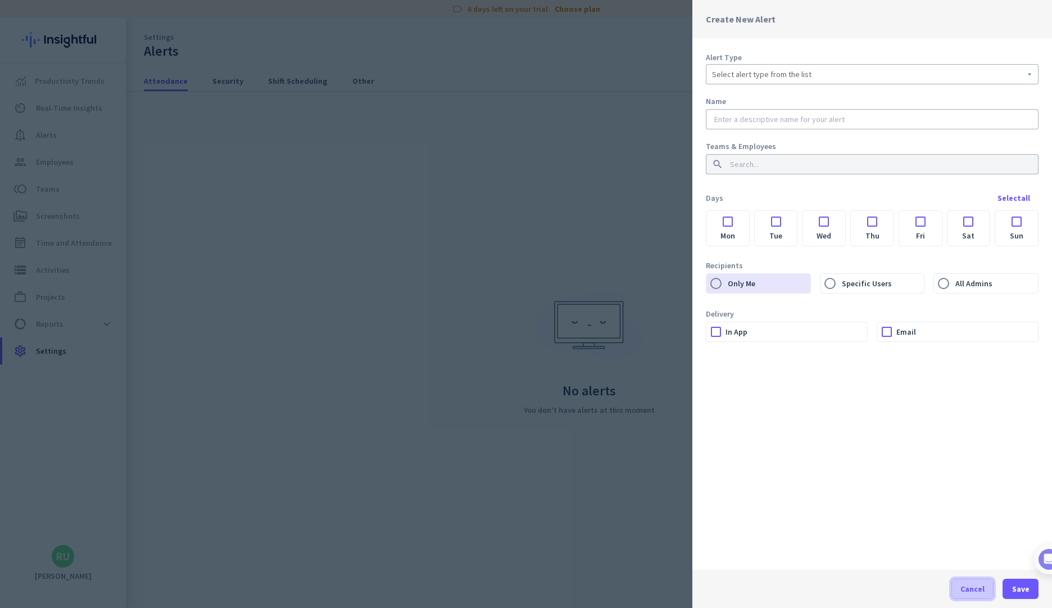
drag, startPoint x: 969, startPoint y: 592, endPoint x: 963, endPoint y: 590, distance: 6.1
click at [968, 592] on span "Cancel" at bounding box center [973, 588] width 24 height 11
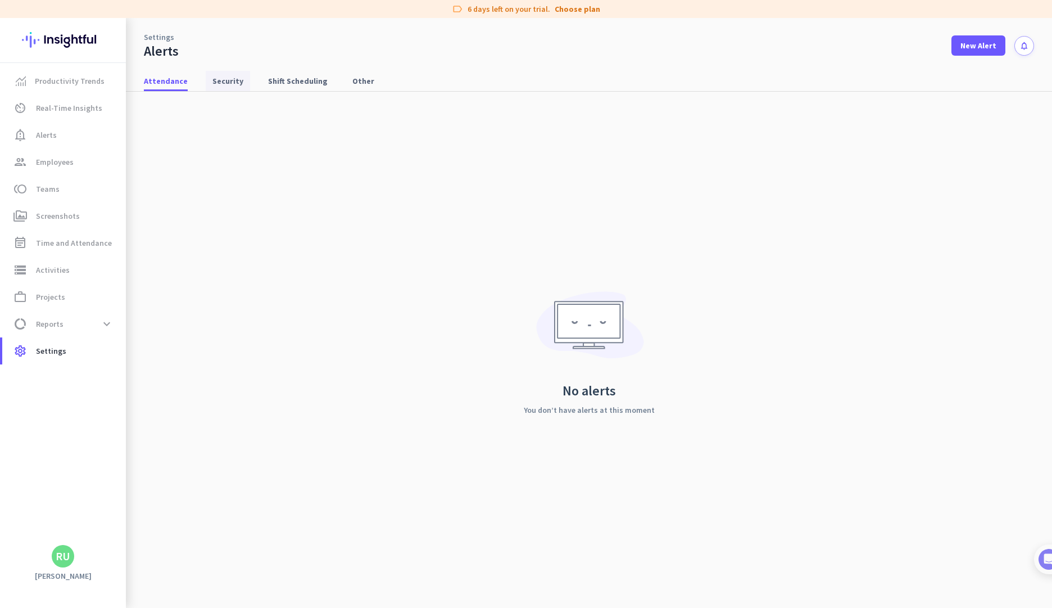
click at [227, 76] on span "Security" at bounding box center [227, 80] width 31 height 11
click at [977, 43] on span "New Alert" at bounding box center [979, 45] width 36 height 11
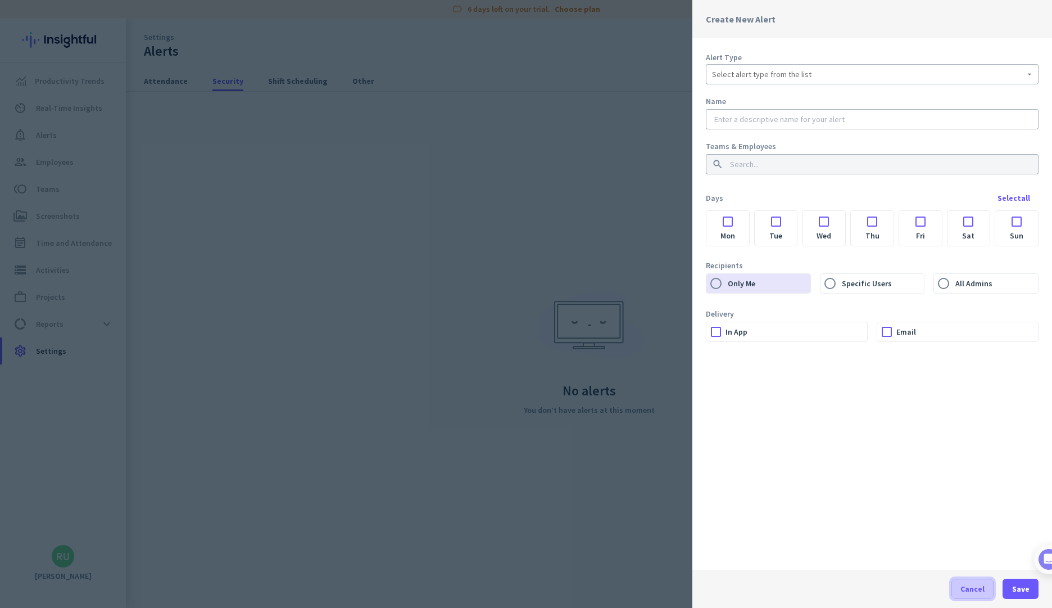
click at [978, 590] on span "Cancel" at bounding box center [973, 588] width 24 height 11
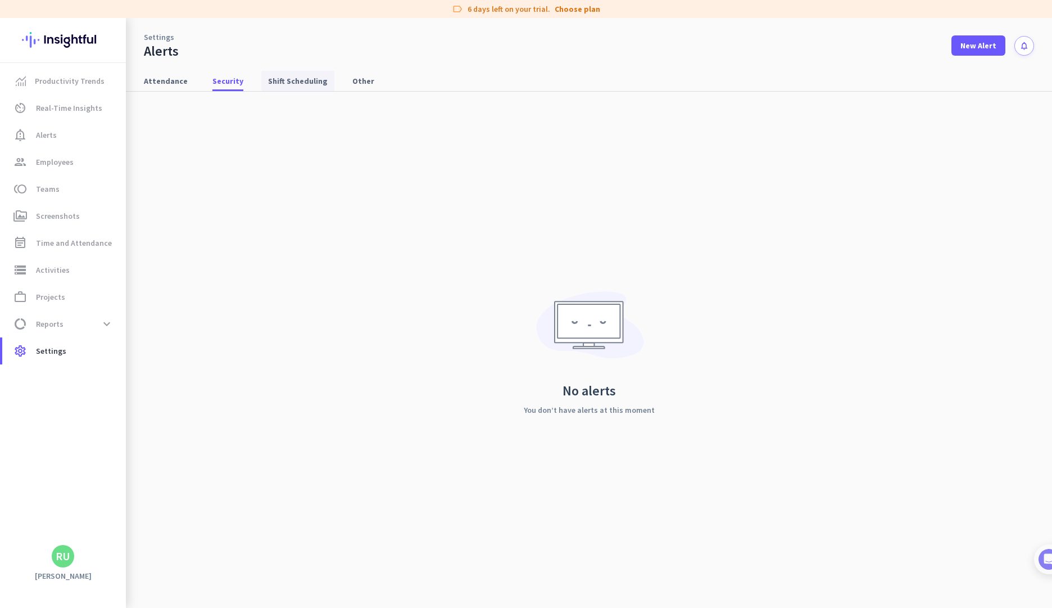
click at [283, 84] on span "Shift Scheduling" at bounding box center [298, 80] width 60 height 11
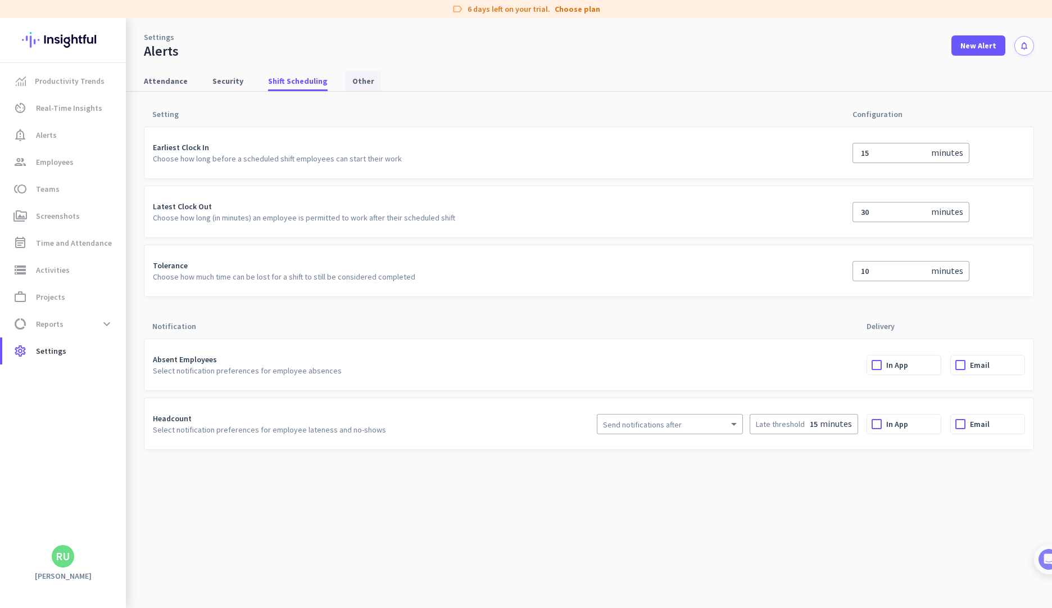
click at [352, 87] on span "Other" at bounding box center [363, 81] width 22 height 20
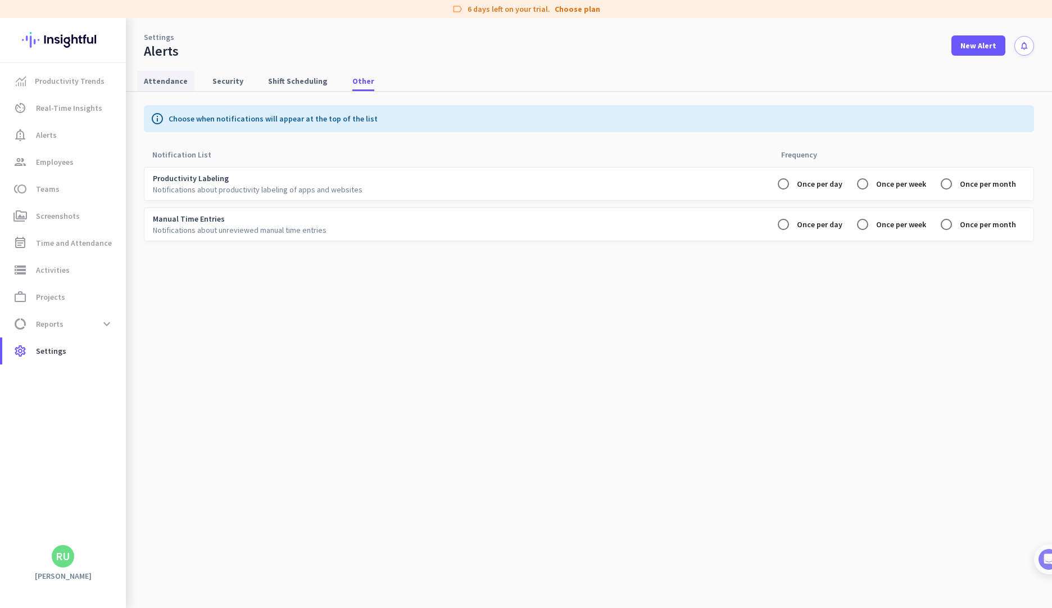
click at [176, 80] on span "Attendance" at bounding box center [166, 80] width 44 height 11
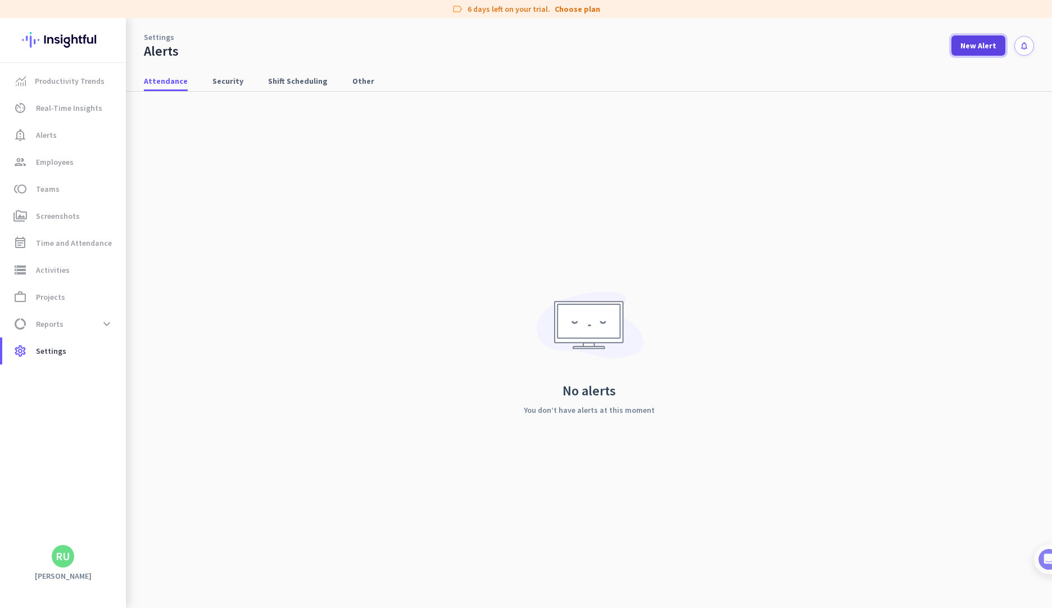
click at [970, 48] on span "New Alert" at bounding box center [979, 45] width 36 height 11
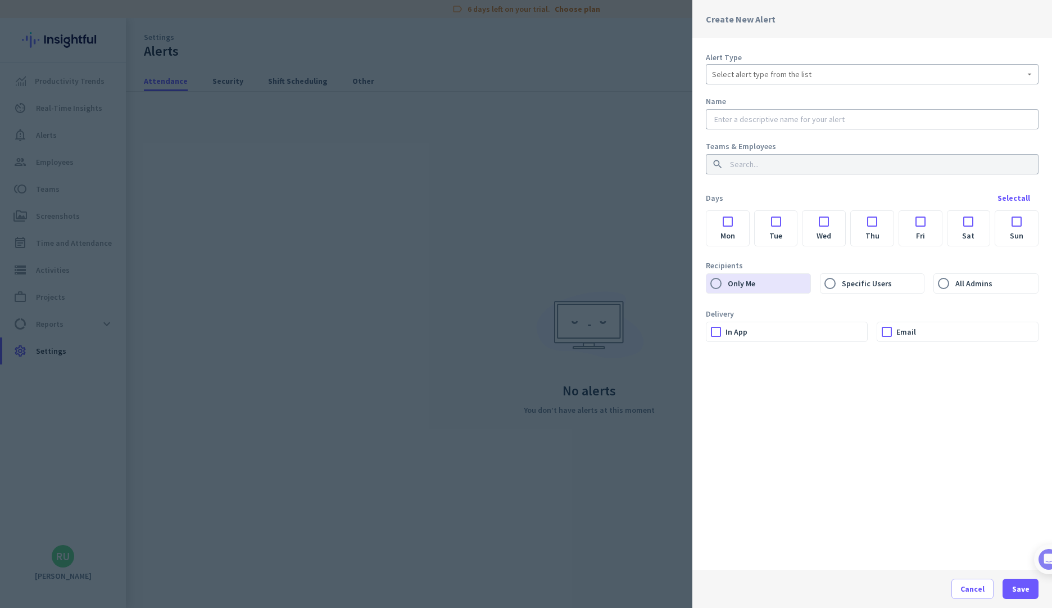
drag, startPoint x: 645, startPoint y: 187, endPoint x: 640, endPoint y: 183, distance: 6.8
click at [644, 187] on div at bounding box center [526, 304] width 1052 height 608
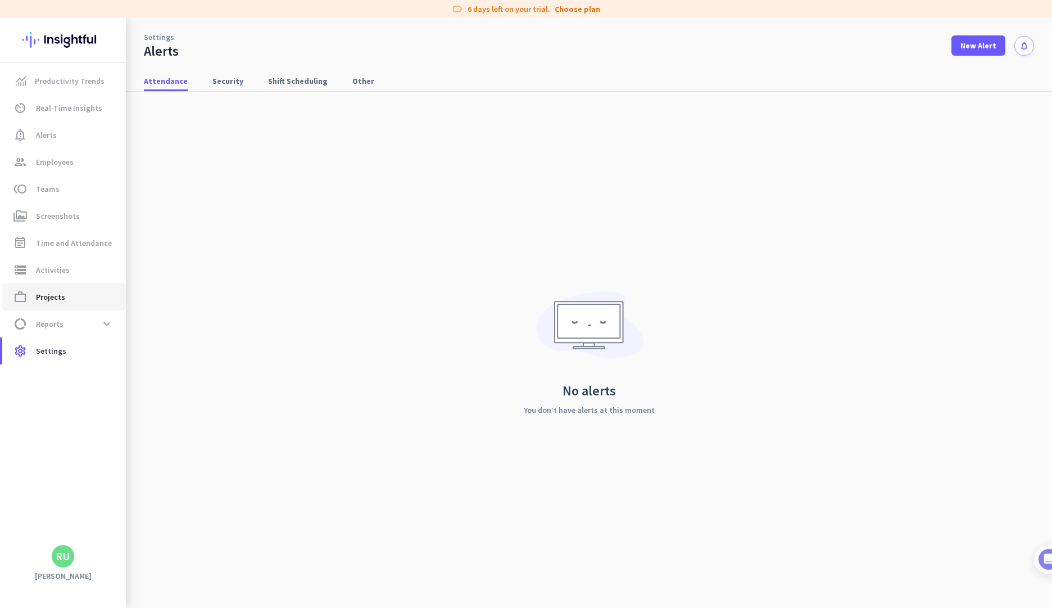
click at [64, 295] on span "work_outline Projects" at bounding box center [64, 296] width 106 height 13
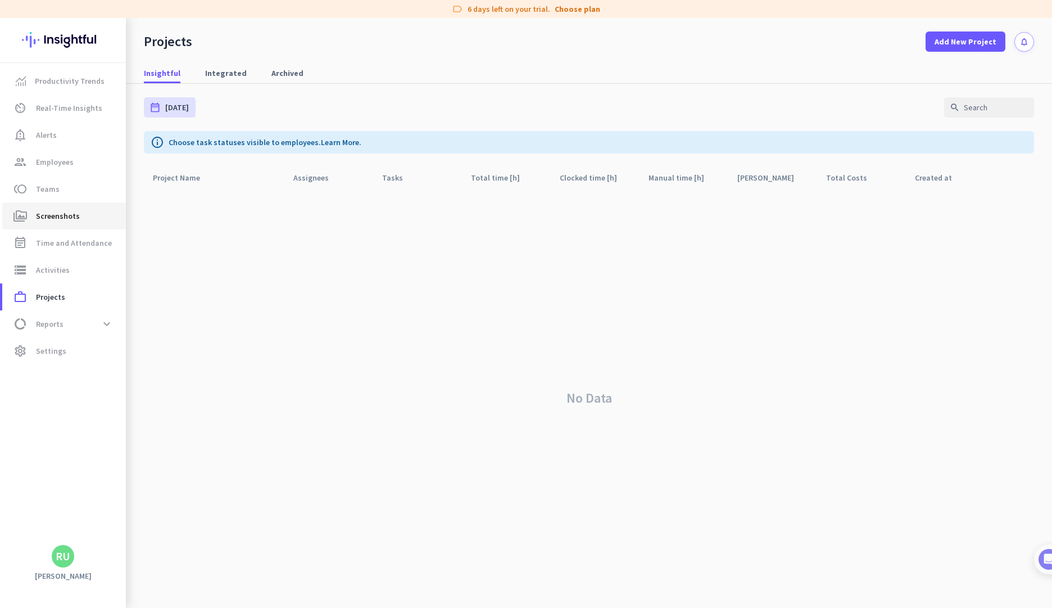
click at [86, 219] on span "perm_media Screenshots" at bounding box center [64, 215] width 106 height 13
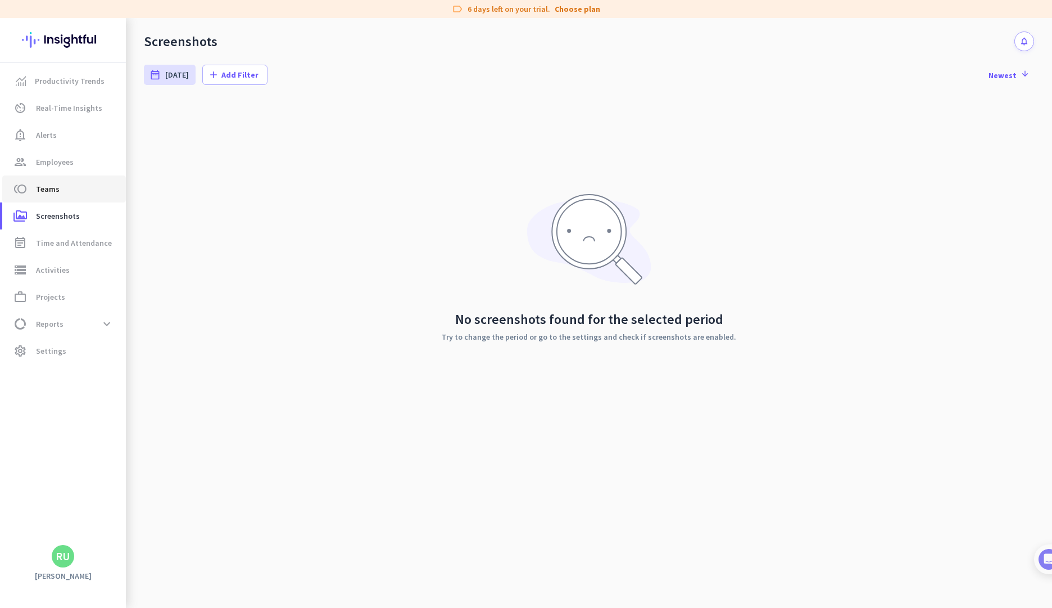
click at [76, 194] on span "toll Teams" at bounding box center [64, 188] width 106 height 13
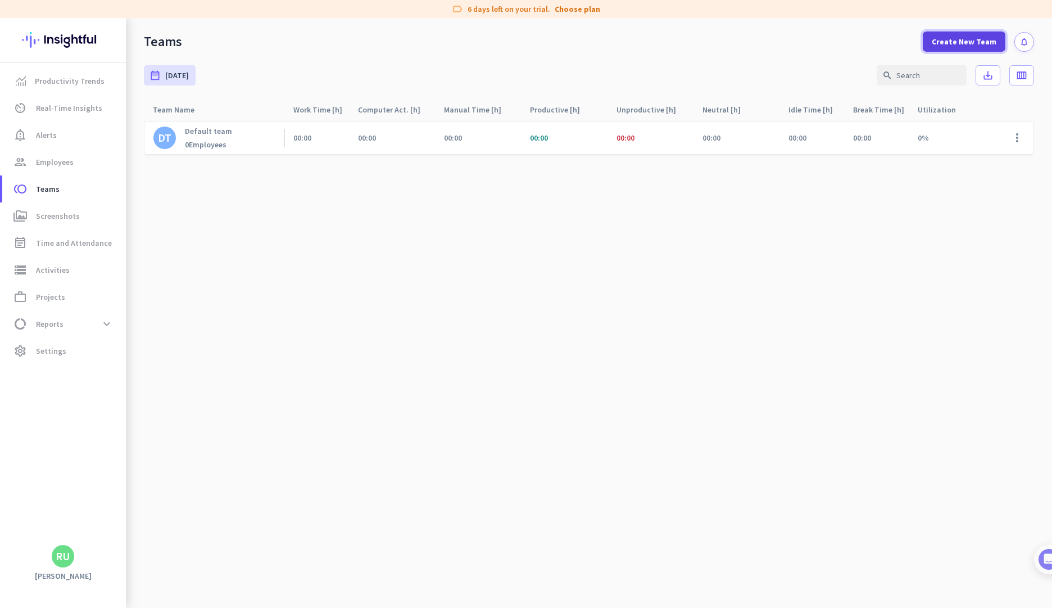
click at [967, 43] on span "Create New Team" at bounding box center [964, 41] width 65 height 11
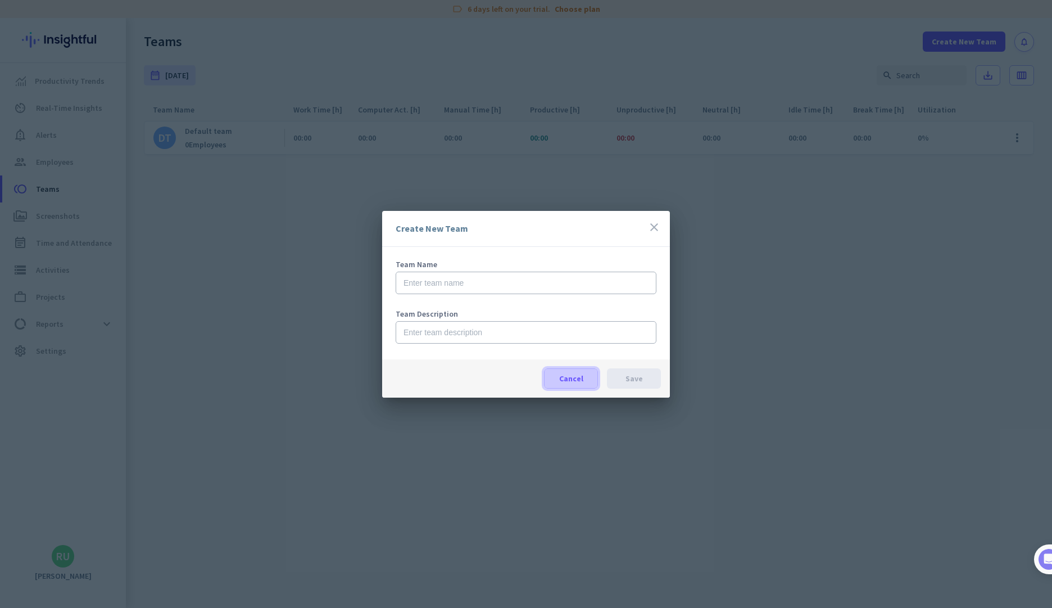
click at [564, 379] on span "Cancel" at bounding box center [571, 378] width 24 height 11
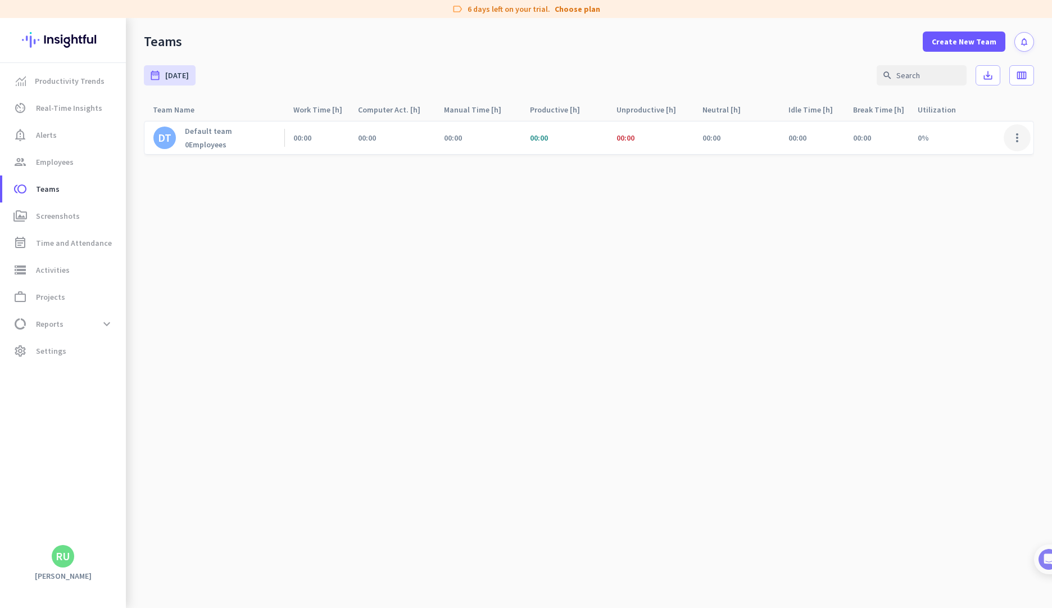
click at [1013, 144] on span at bounding box center [1017, 137] width 27 height 27
click at [972, 167] on div "Edit" at bounding box center [987, 161] width 88 height 20
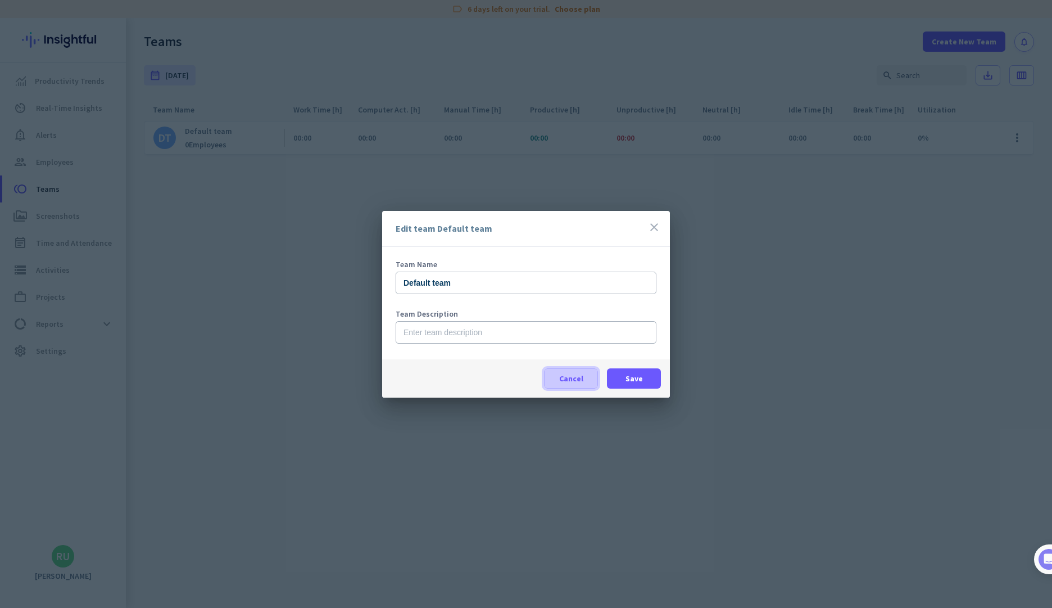
click at [581, 379] on span "Cancel" at bounding box center [571, 378] width 24 height 11
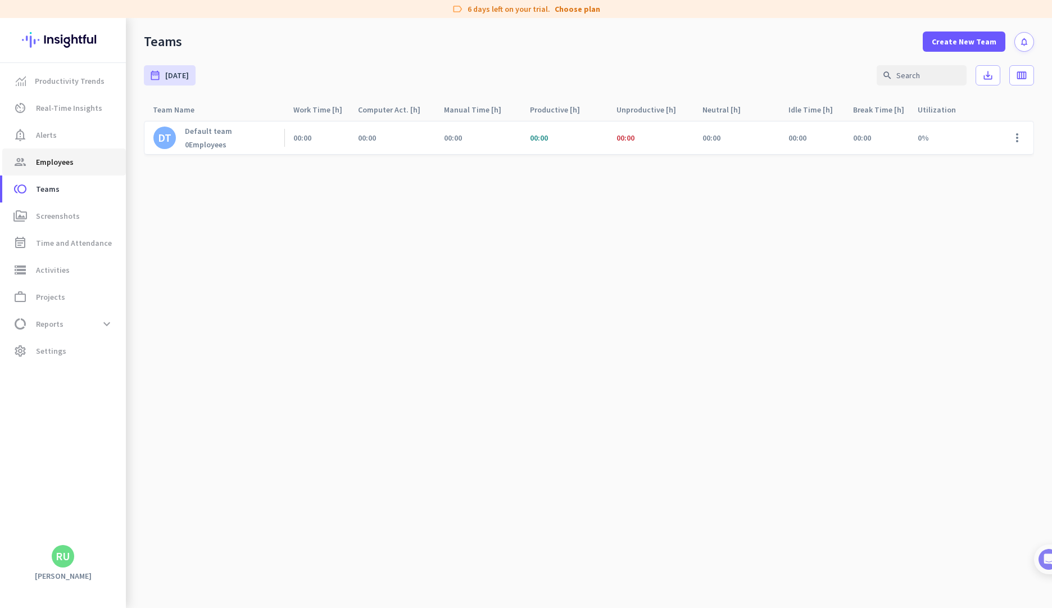
click at [62, 156] on span "Employees" at bounding box center [55, 161] width 38 height 13
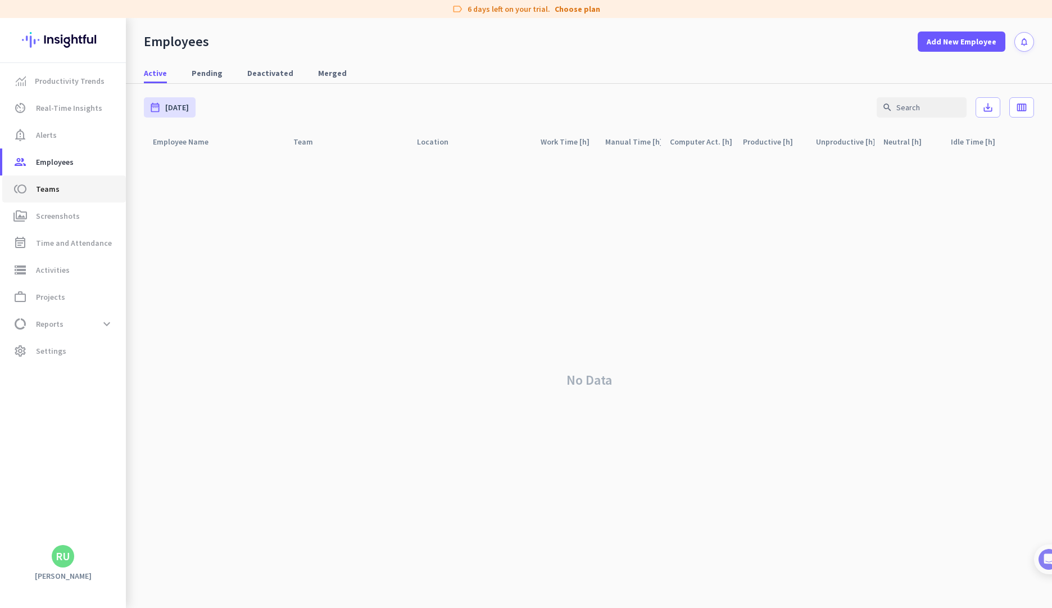
click at [76, 196] on link "toll Teams" at bounding box center [64, 188] width 124 height 27
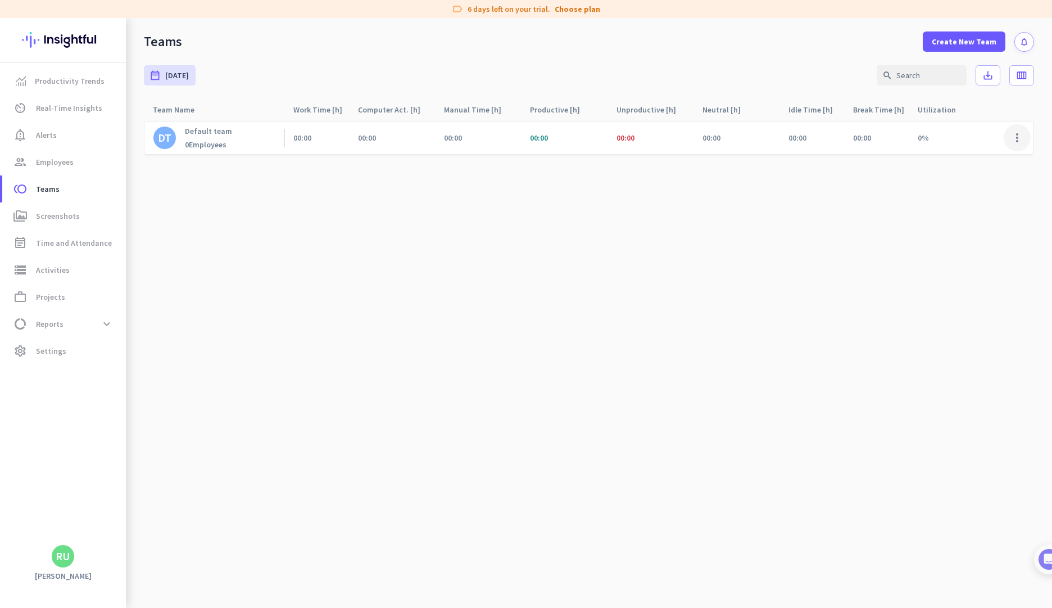
click at [1016, 142] on span at bounding box center [1017, 137] width 27 height 27
click at [988, 161] on span "Edit" at bounding box center [987, 161] width 70 height 11
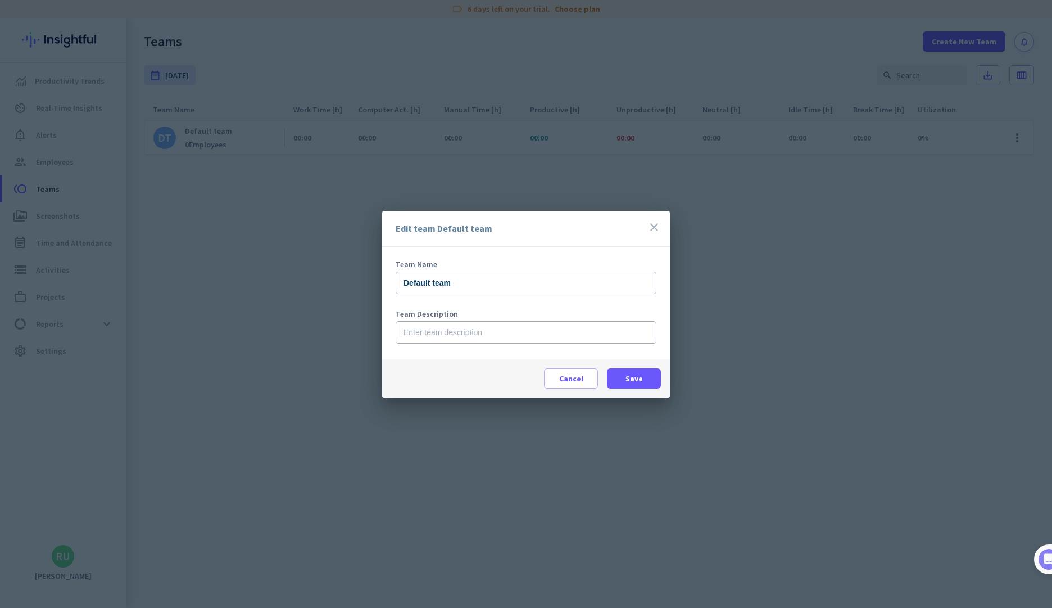
click at [654, 227] on icon "close" at bounding box center [653, 226] width 13 height 13
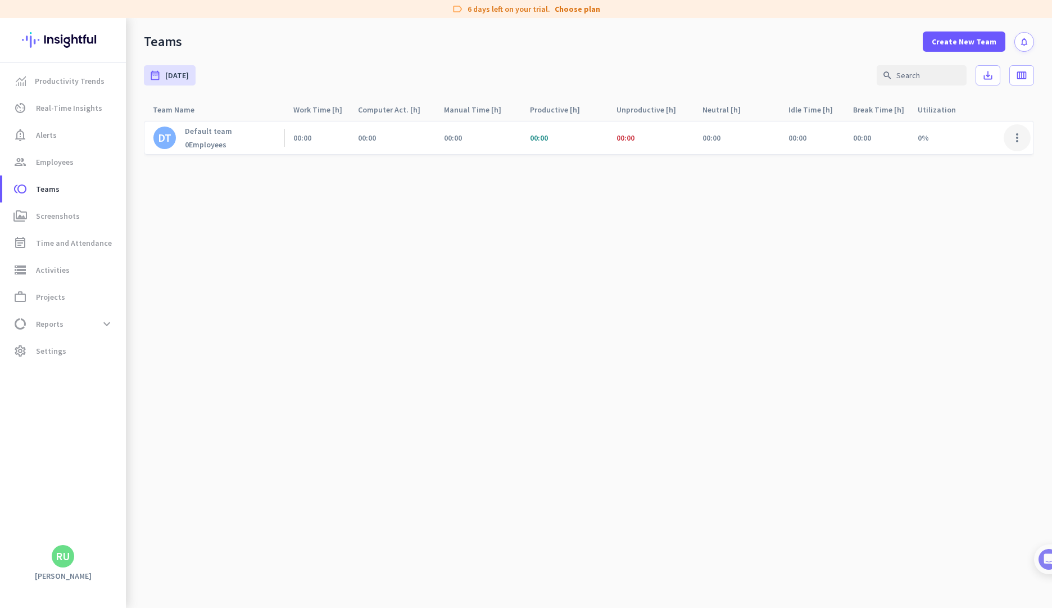
click at [1019, 137] on span at bounding box center [1017, 137] width 27 height 27
click at [985, 167] on div "Edit" at bounding box center [987, 161] width 88 height 20
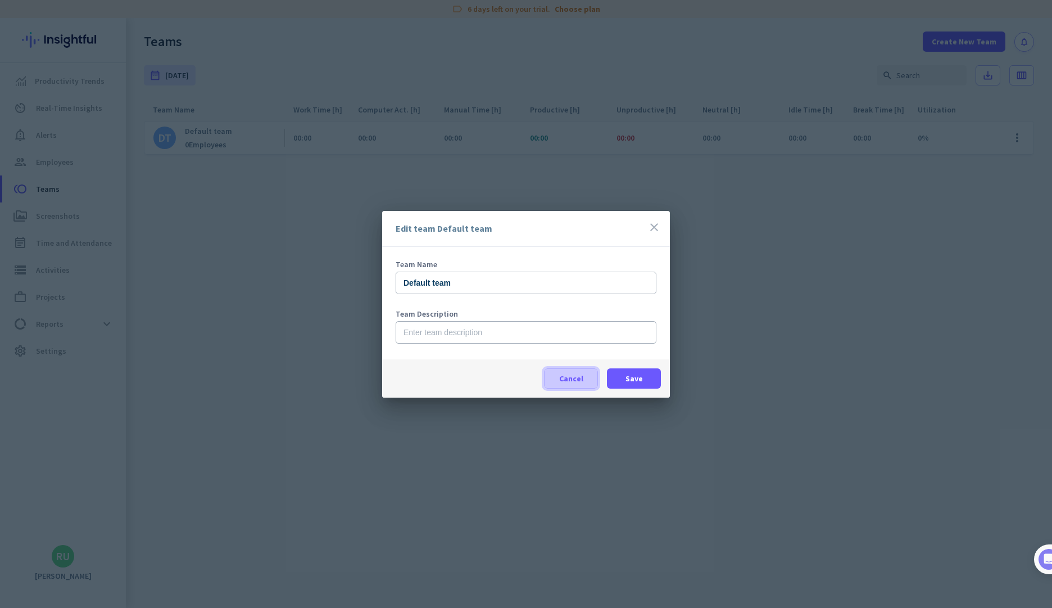
click at [575, 378] on span "Cancel" at bounding box center [571, 378] width 24 height 11
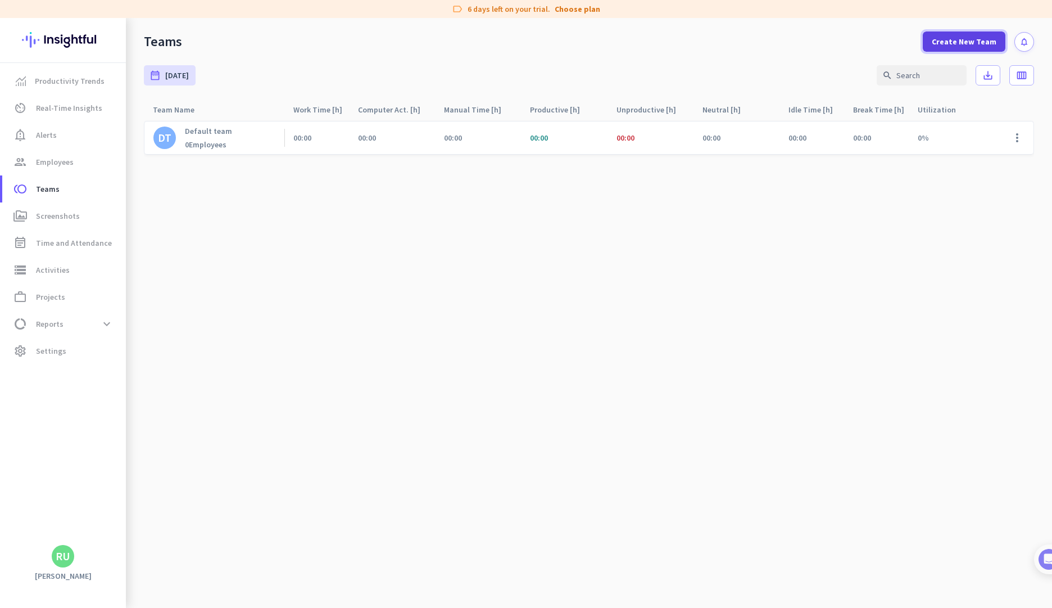
click at [963, 45] on span "Create New Team" at bounding box center [964, 41] width 65 height 11
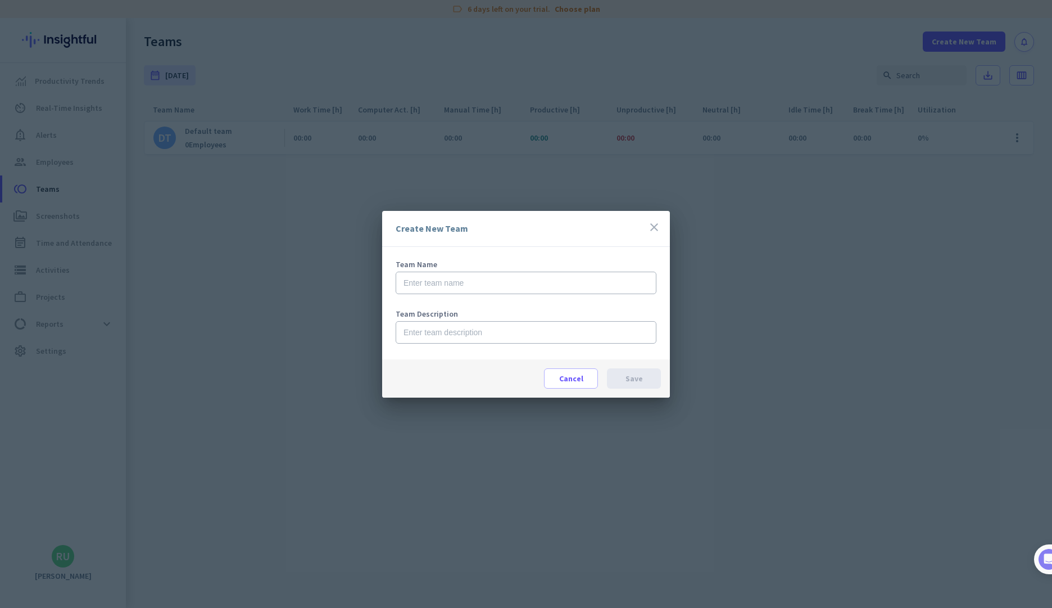
click at [656, 223] on icon "close" at bounding box center [653, 226] width 13 height 13
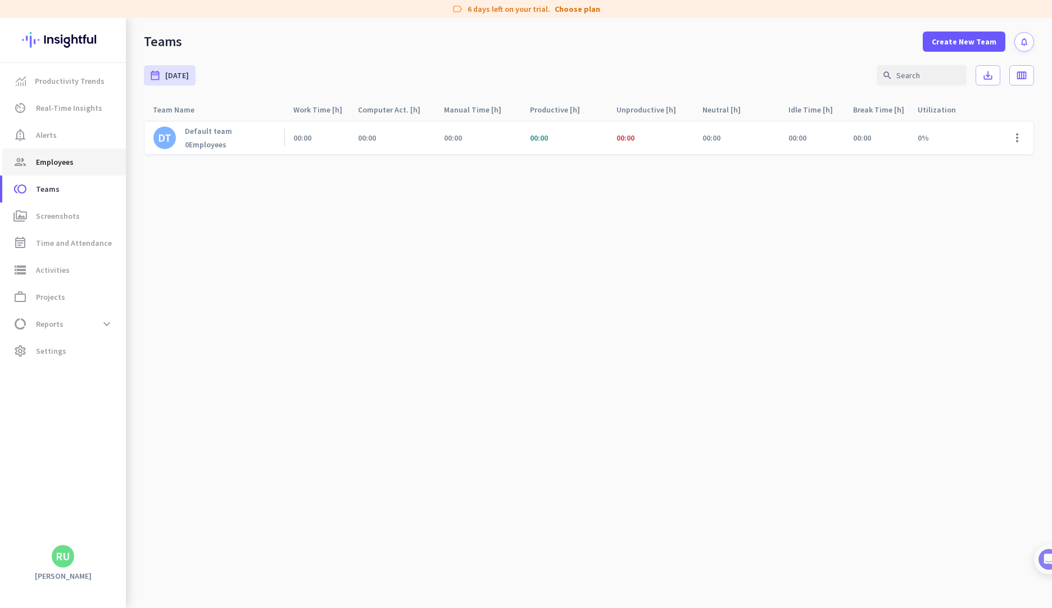
click at [78, 162] on span "group Employees" at bounding box center [64, 161] width 106 height 13
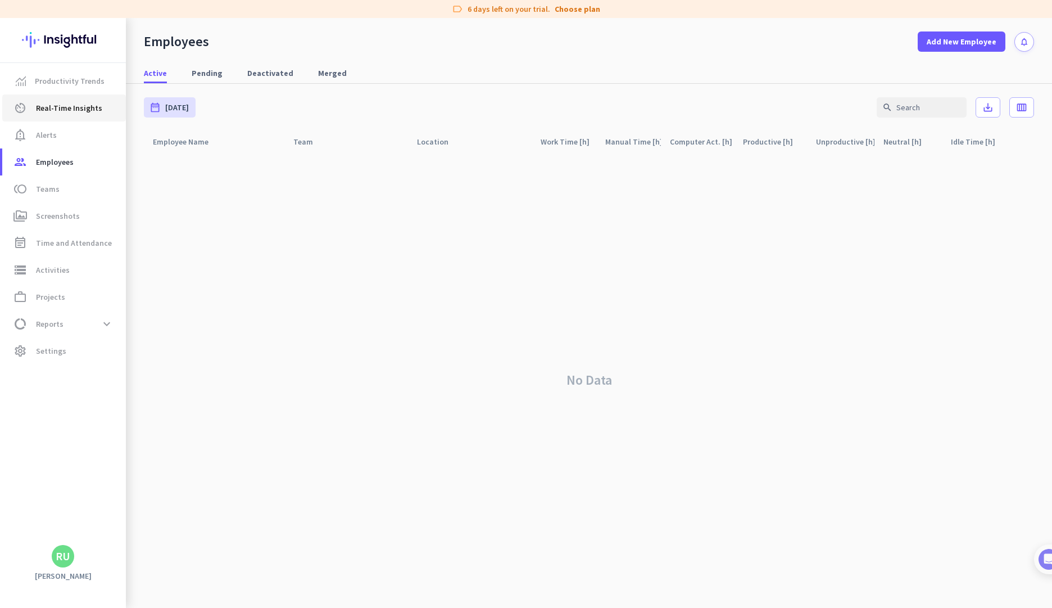
click at [69, 106] on span "Real-Time Insights" at bounding box center [69, 107] width 66 height 13
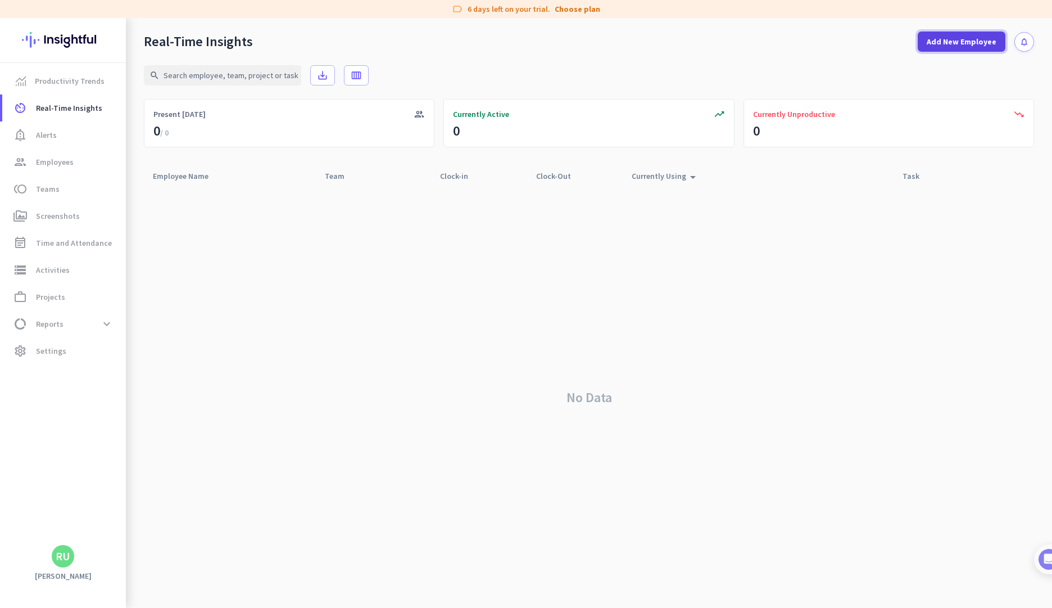
click at [955, 38] on span "Add New Employee" at bounding box center [962, 41] width 70 height 11
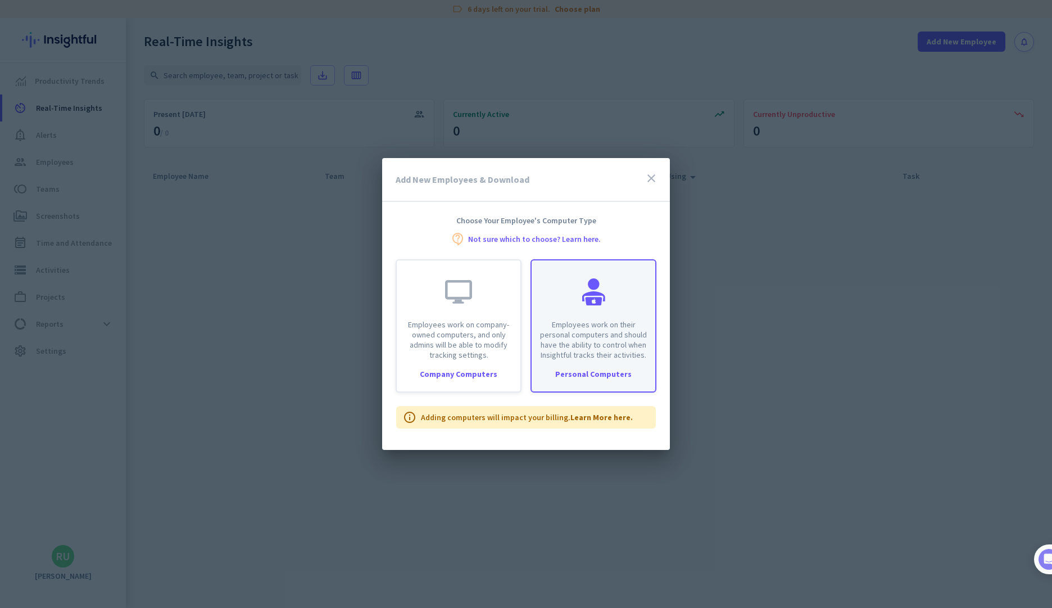
click at [604, 331] on p "Employees work on their personal computers and should have the ability to contr…" at bounding box center [593, 339] width 110 height 40
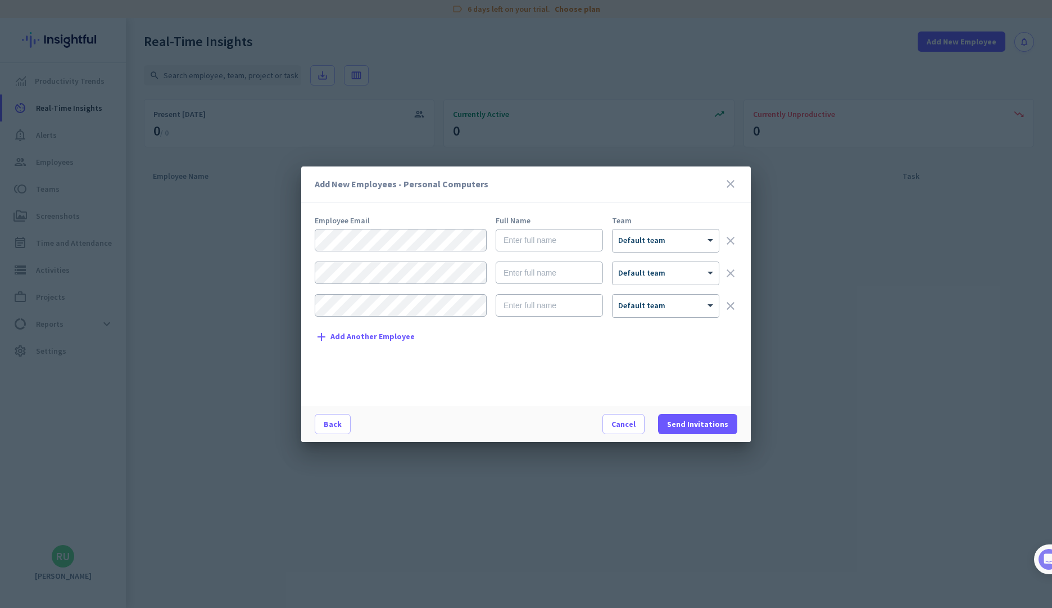
click at [735, 303] on icon "clear" at bounding box center [730, 305] width 13 height 13
click at [731, 270] on icon "clear" at bounding box center [730, 272] width 13 height 13
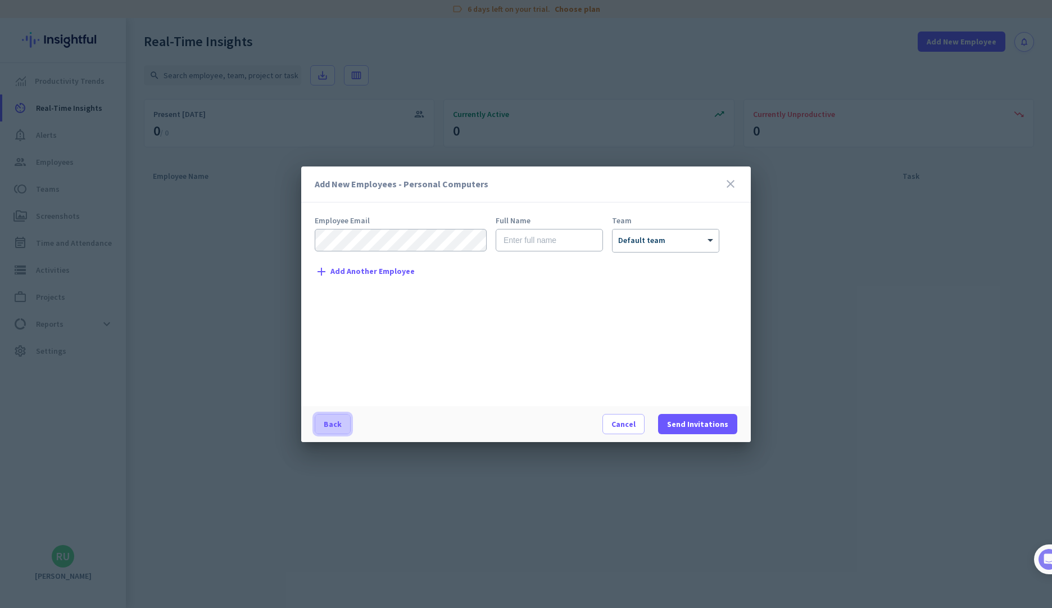
click at [328, 422] on span "Back" at bounding box center [333, 423] width 18 height 11
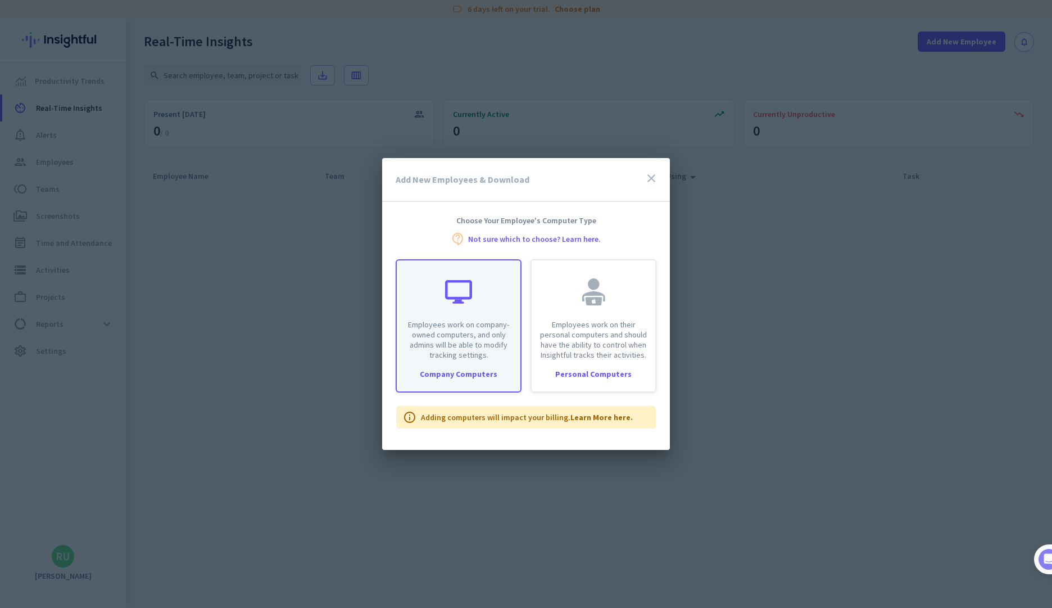
click at [470, 304] on div at bounding box center [458, 291] width 27 height 27
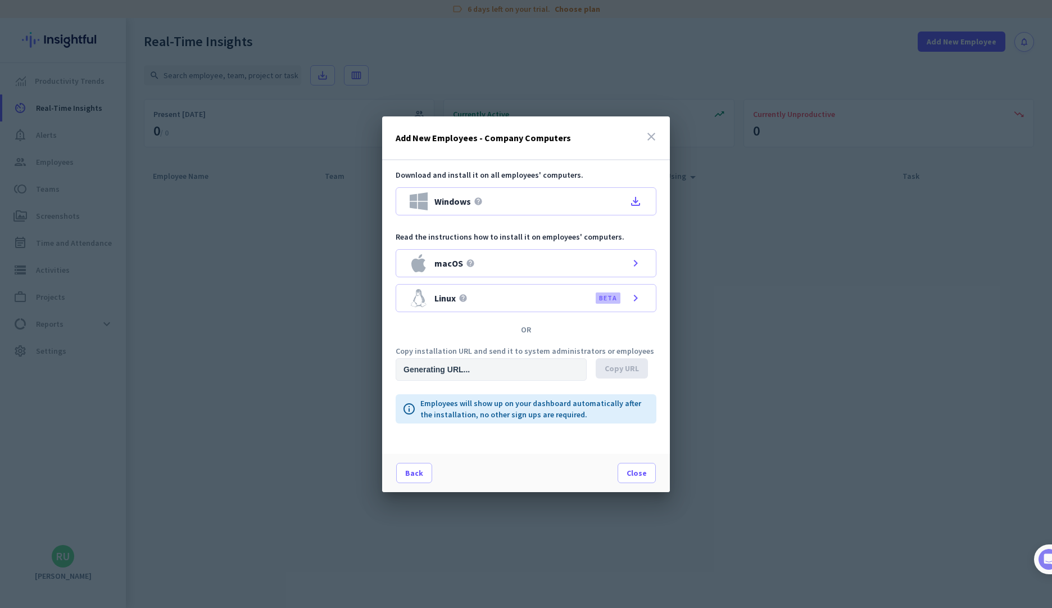
type input "[URL][DOMAIN_NAME]"
click at [615, 366] on span "Copy URL" at bounding box center [622, 368] width 34 height 11
click at [648, 133] on icon "close" at bounding box center [651, 136] width 13 height 13
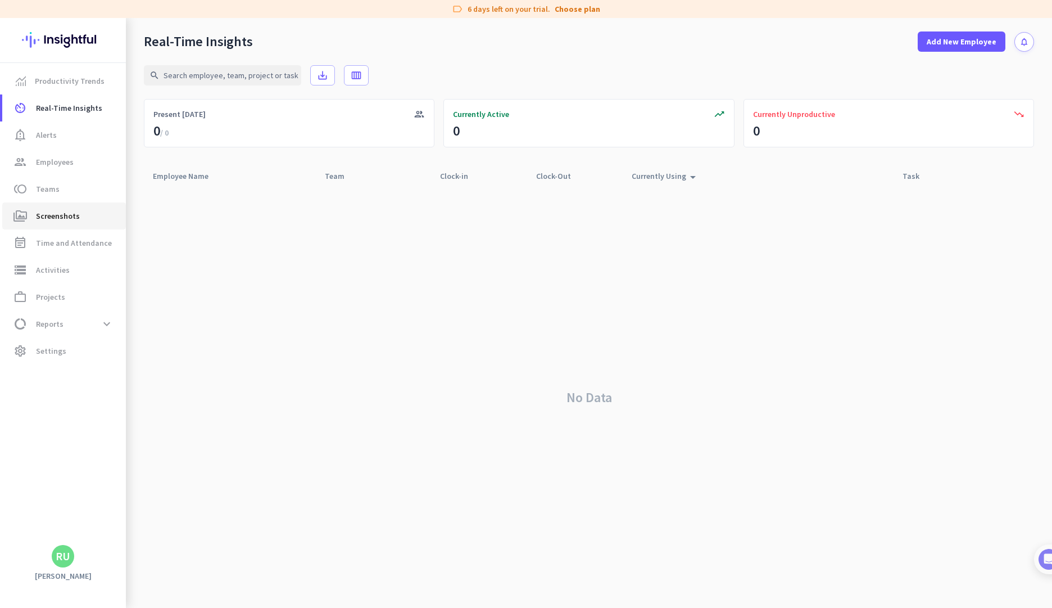
click at [67, 224] on link "perm_media Screenshots" at bounding box center [64, 215] width 124 height 27
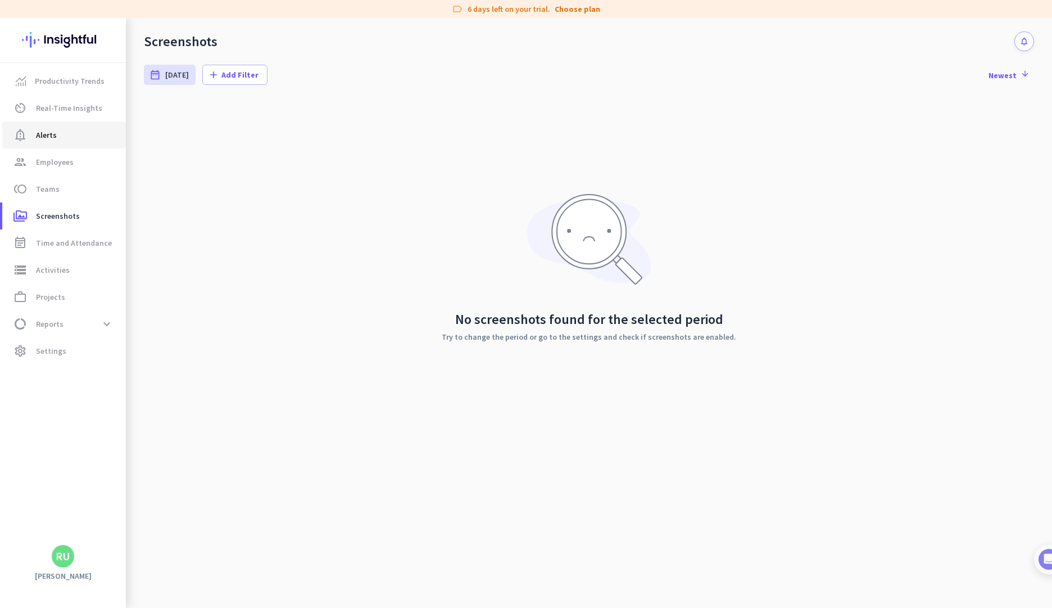
click at [57, 142] on link "notification_important Alerts" at bounding box center [64, 134] width 124 height 27
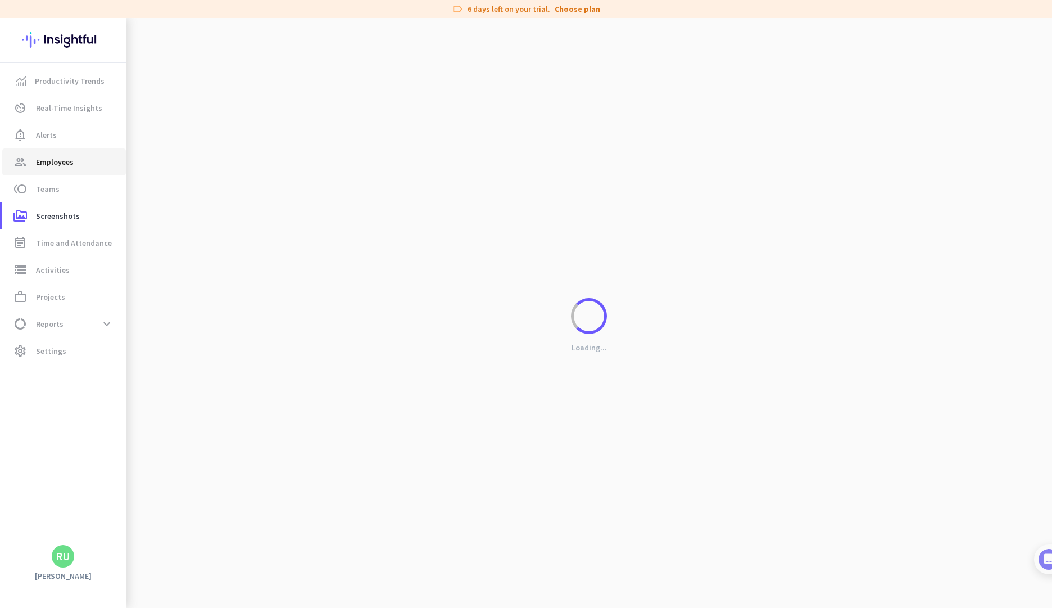
click at [59, 158] on span "Employees" at bounding box center [55, 161] width 38 height 13
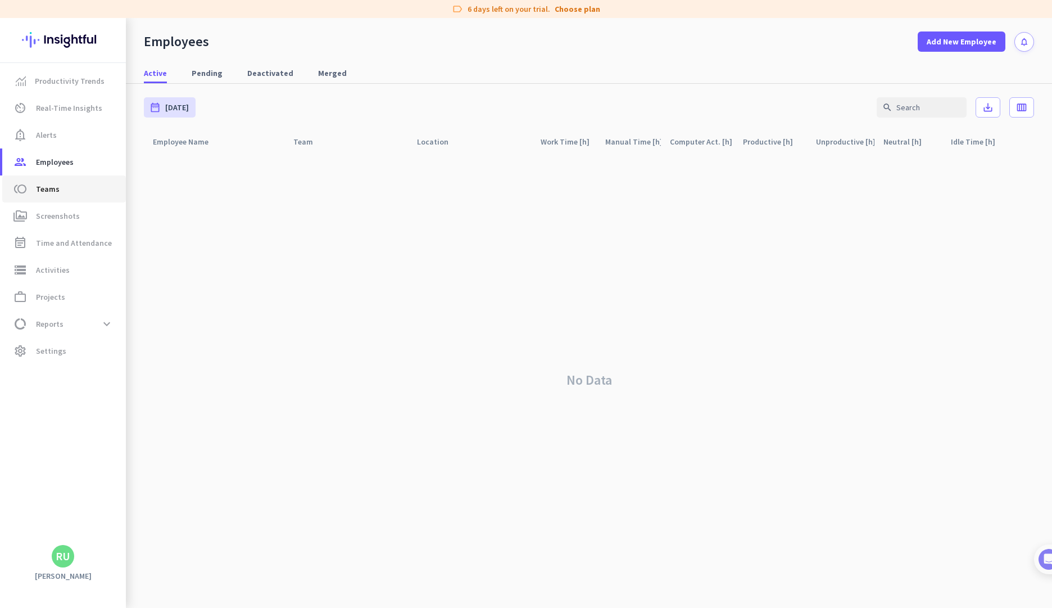
click at [56, 192] on span "Teams" at bounding box center [48, 188] width 24 height 13
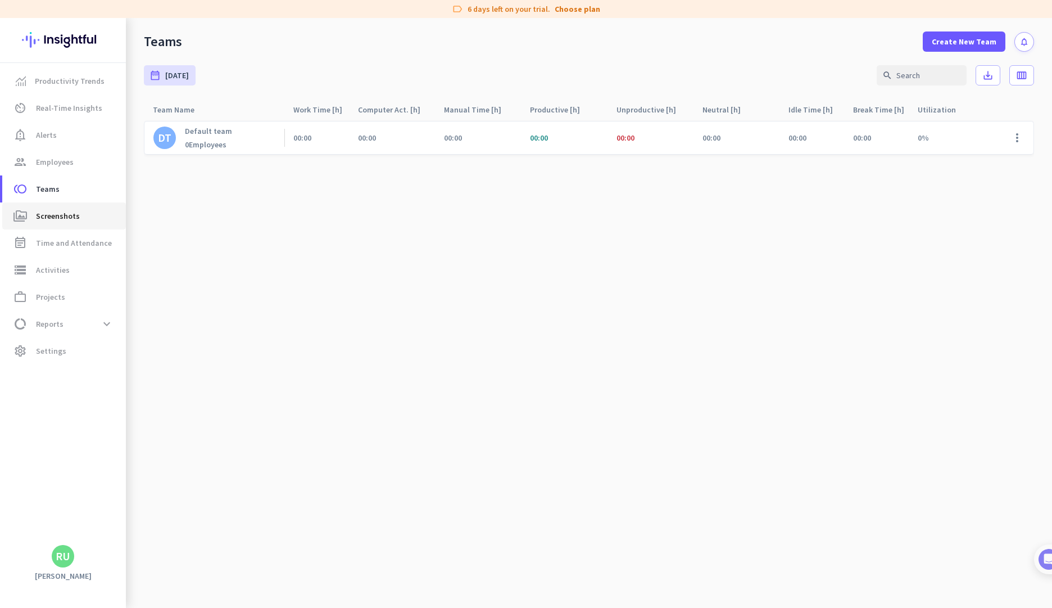
click at [65, 210] on span "Screenshots" at bounding box center [58, 215] width 44 height 13
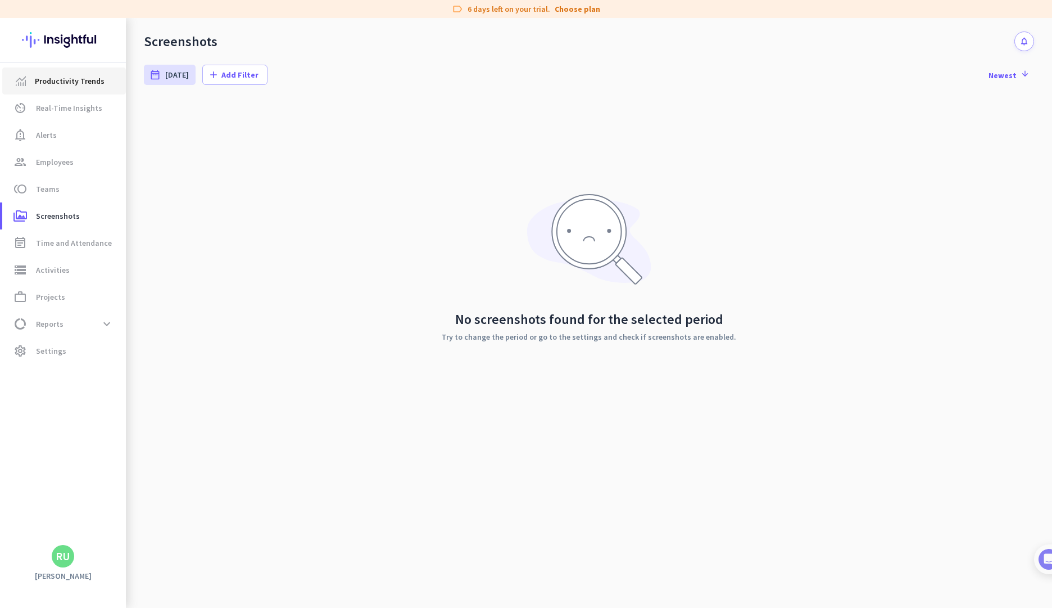
click at [61, 85] on span "Productivity Trends" at bounding box center [70, 80] width 70 height 13
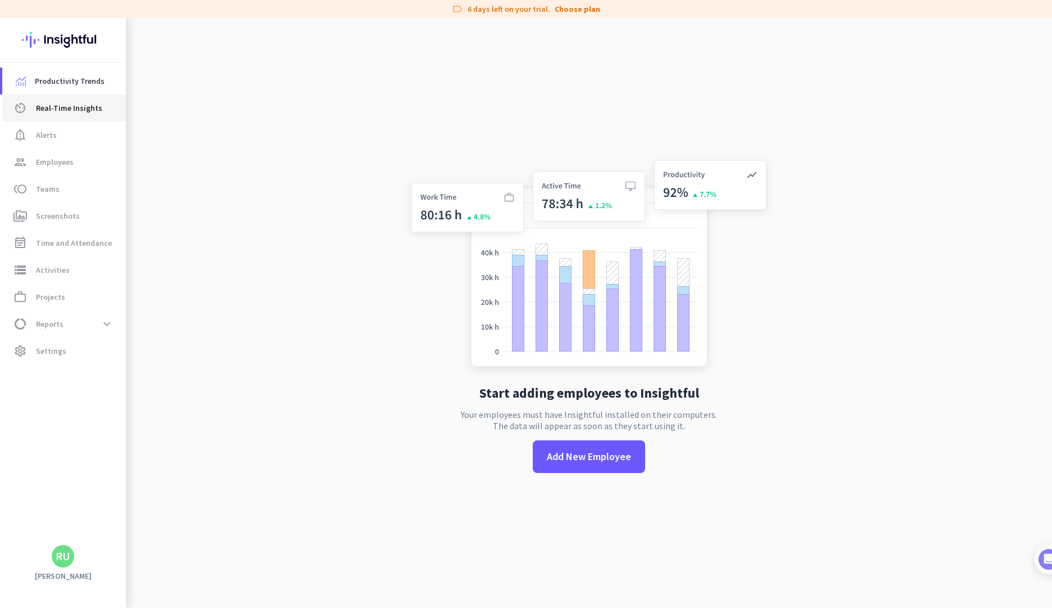
click at [73, 101] on span "Real-Time Insights" at bounding box center [69, 107] width 66 height 13
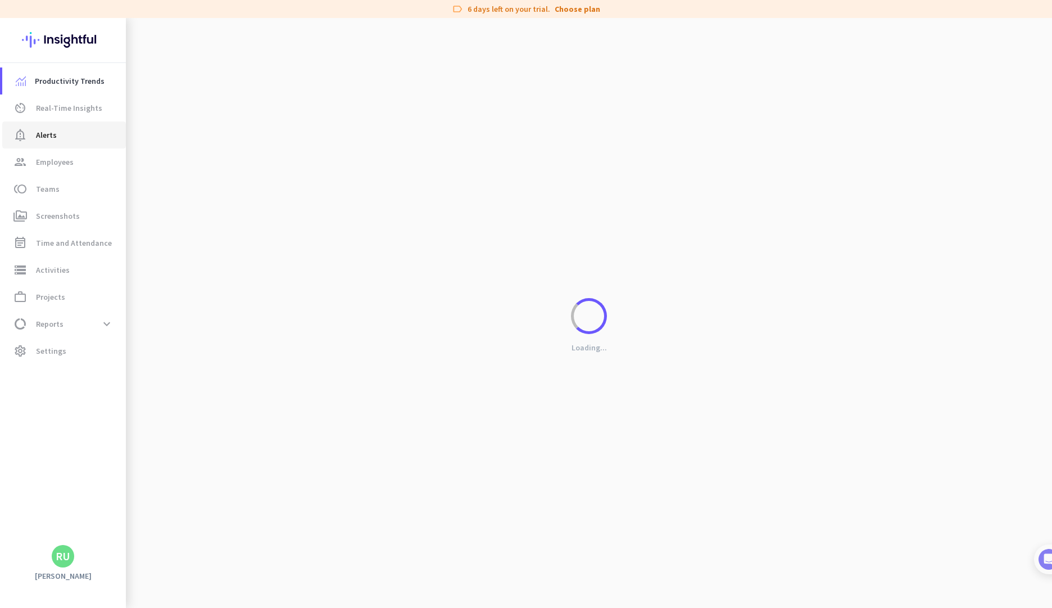
click at [57, 134] on span "notification_important Alerts" at bounding box center [64, 134] width 106 height 13
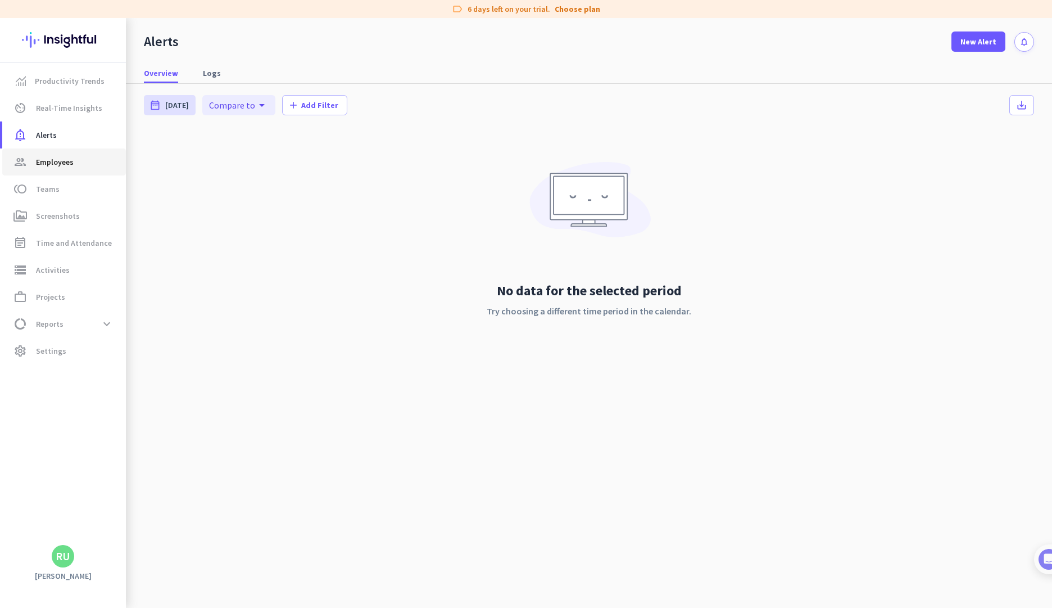
click at [64, 159] on span "Employees" at bounding box center [55, 161] width 38 height 13
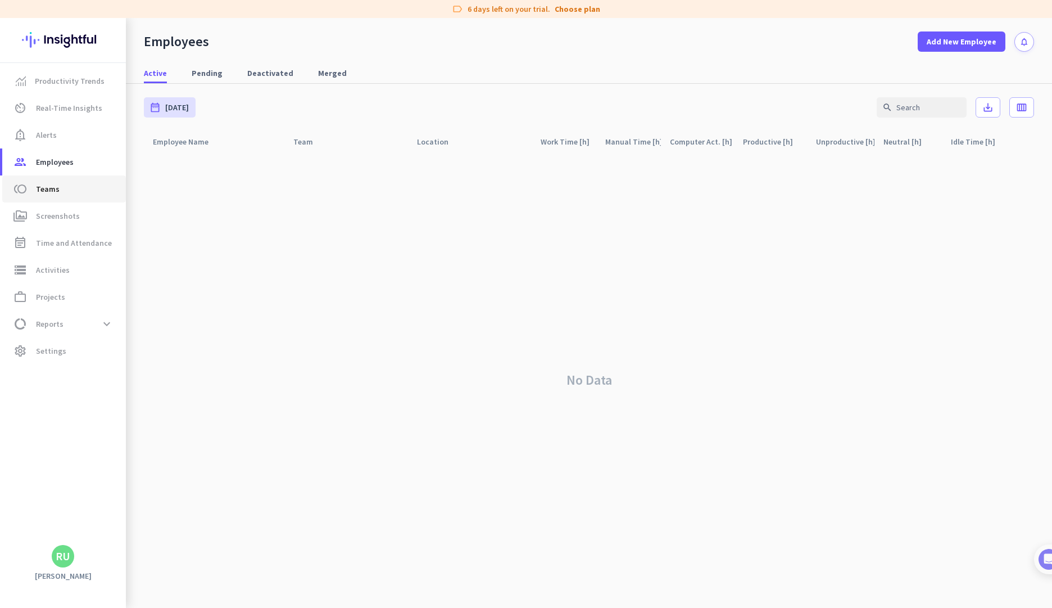
click at [65, 178] on link "toll Teams" at bounding box center [64, 188] width 124 height 27
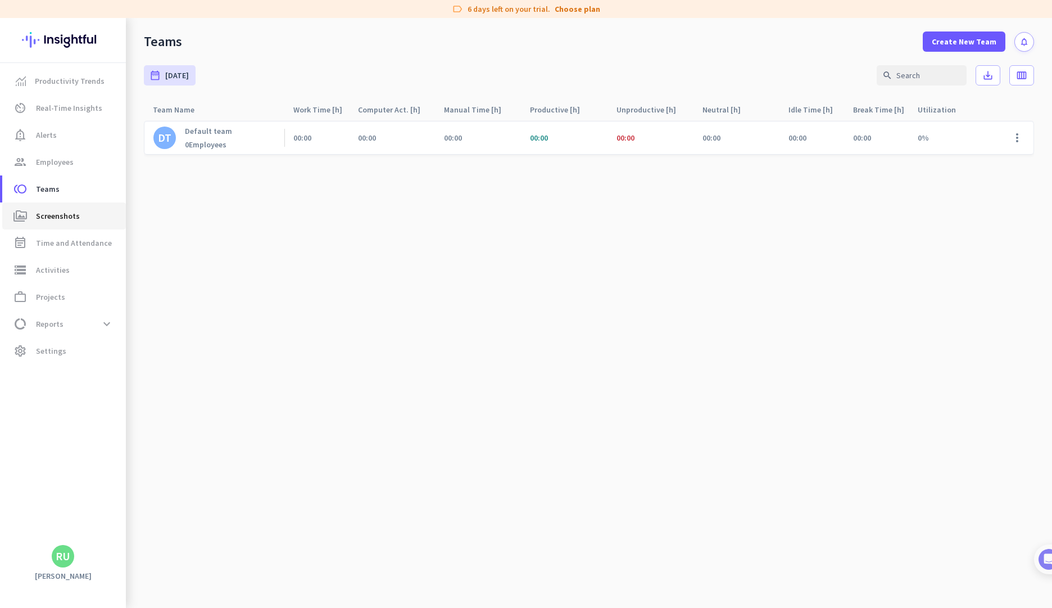
click at [61, 218] on span "Screenshots" at bounding box center [58, 215] width 44 height 13
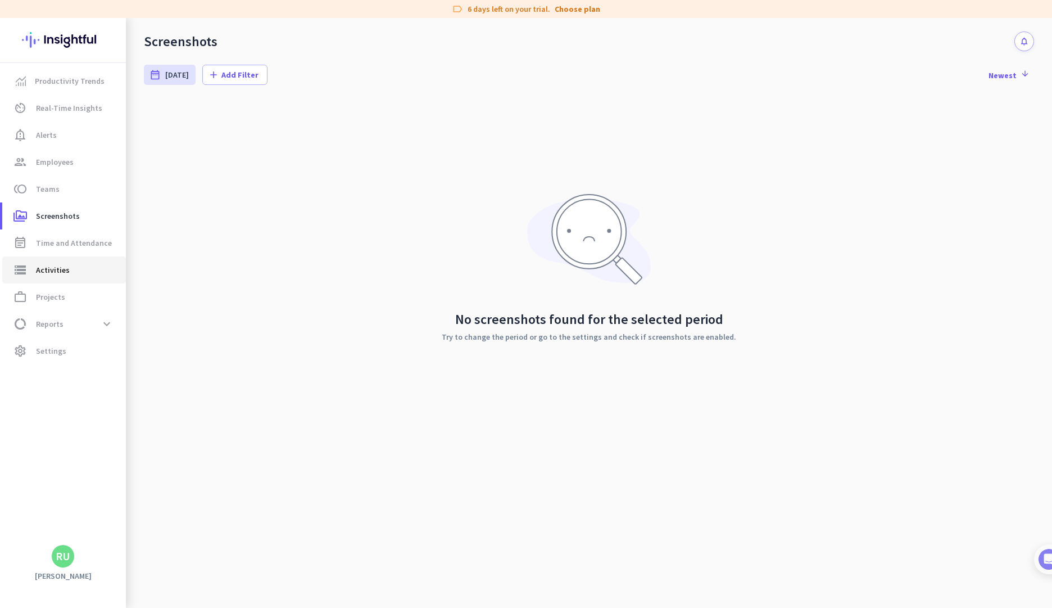
click at [70, 274] on span "storage Activities" at bounding box center [64, 269] width 106 height 13
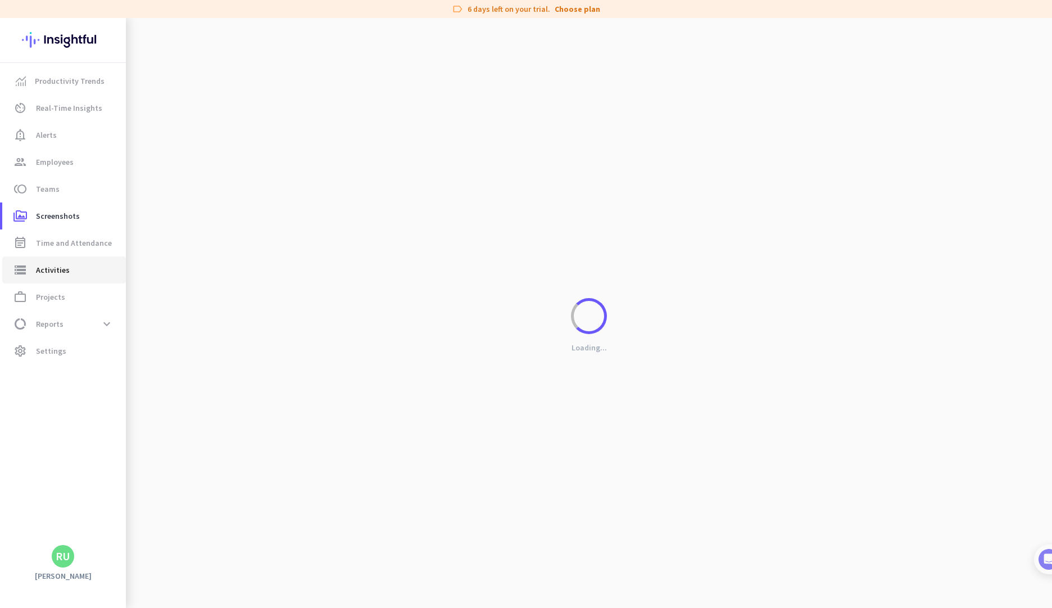
type input "[DATE]"
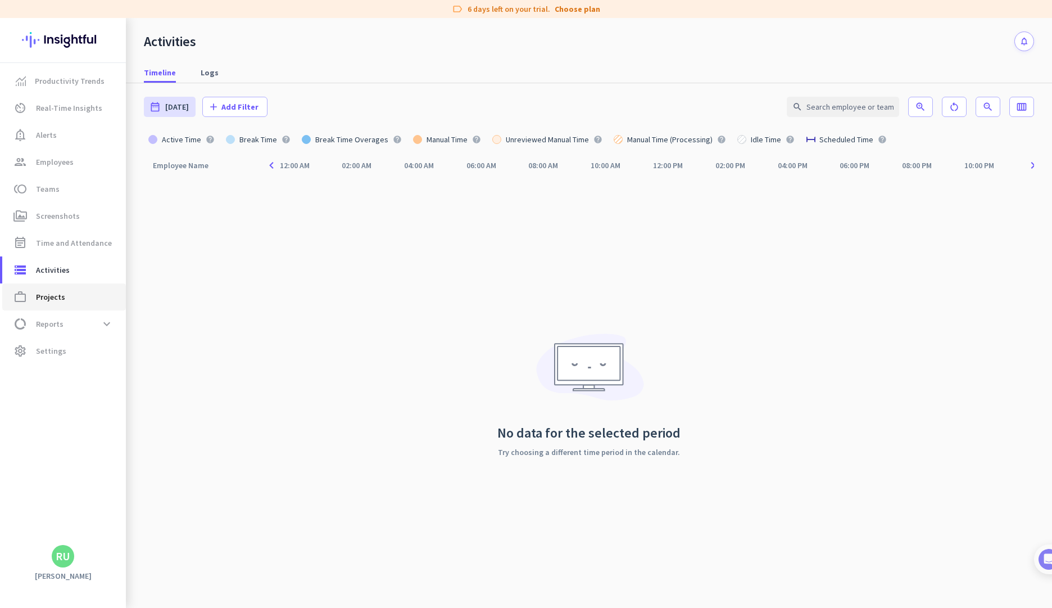
click at [34, 301] on span "work_outline Projects" at bounding box center [64, 296] width 106 height 13
type input "[DATE] - [DATE]"
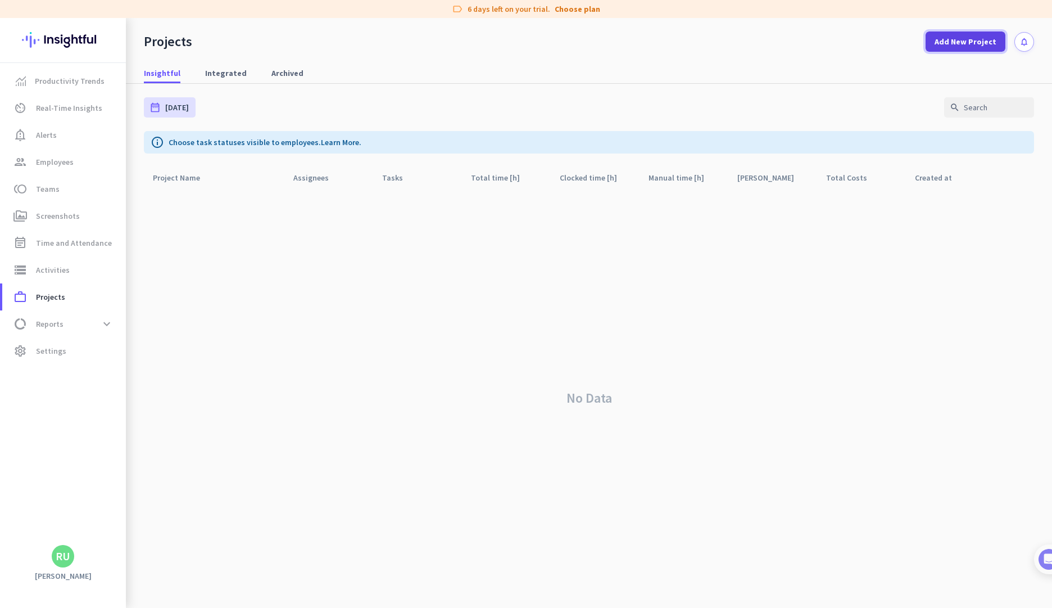
click at [965, 36] on span "Add New Project" at bounding box center [966, 41] width 62 height 11
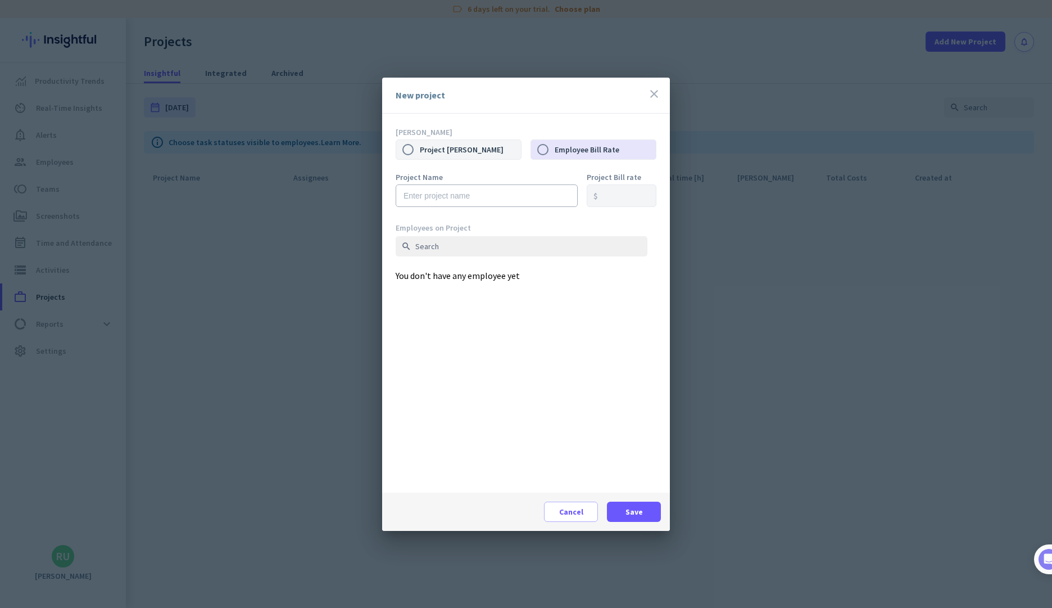
click at [443, 142] on label "Project [PERSON_NAME]" at bounding box center [470, 150] width 101 height 24
click at [420, 142] on input "Project [PERSON_NAME]" at bounding box center [408, 150] width 24 height 24
radio input "true"
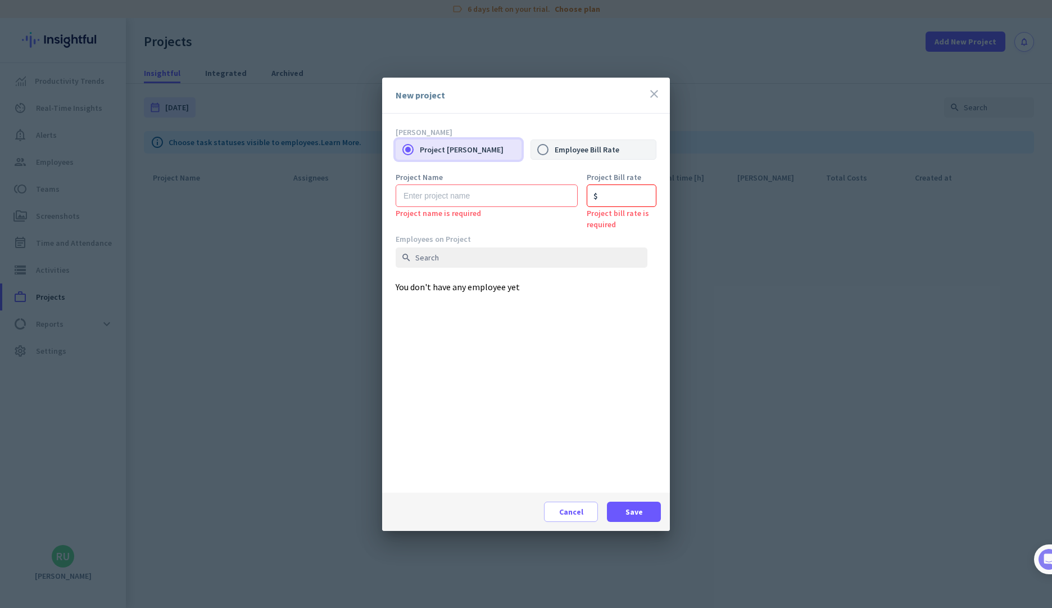
click at [564, 151] on label "Employee Bill Rate" at bounding box center [605, 150] width 101 height 24
click at [555, 151] on input "Employee Bill Rate" at bounding box center [543, 150] width 24 height 24
radio input "true"
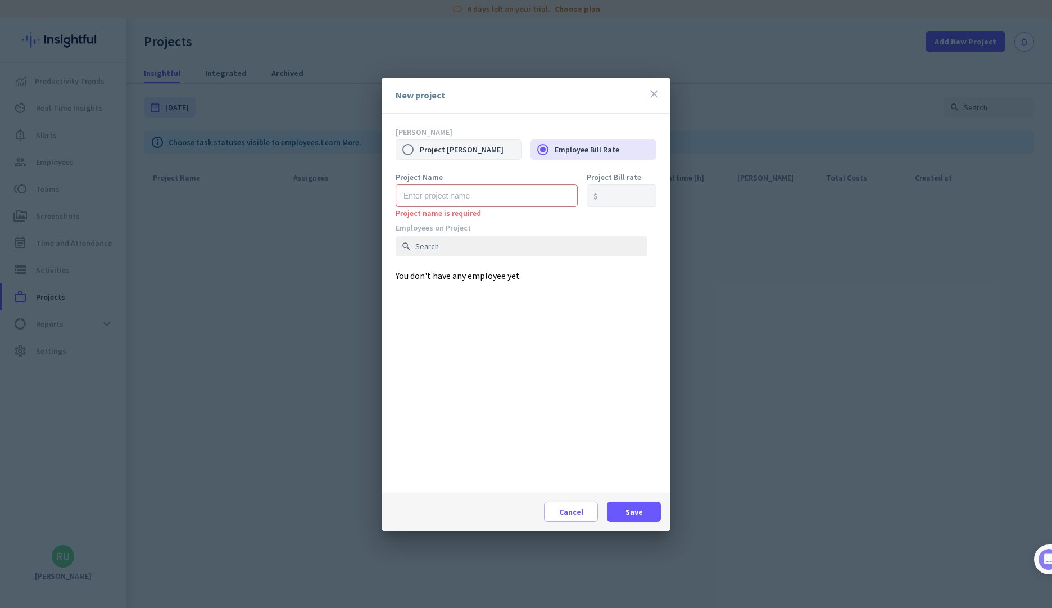
drag, startPoint x: 469, startPoint y: 152, endPoint x: 520, endPoint y: 153, distance: 51.2
click at [469, 152] on label "Project [PERSON_NAME]" at bounding box center [470, 150] width 101 height 24
click at [420, 152] on input "Project [PERSON_NAME]" at bounding box center [408, 150] width 24 height 24
radio input "true"
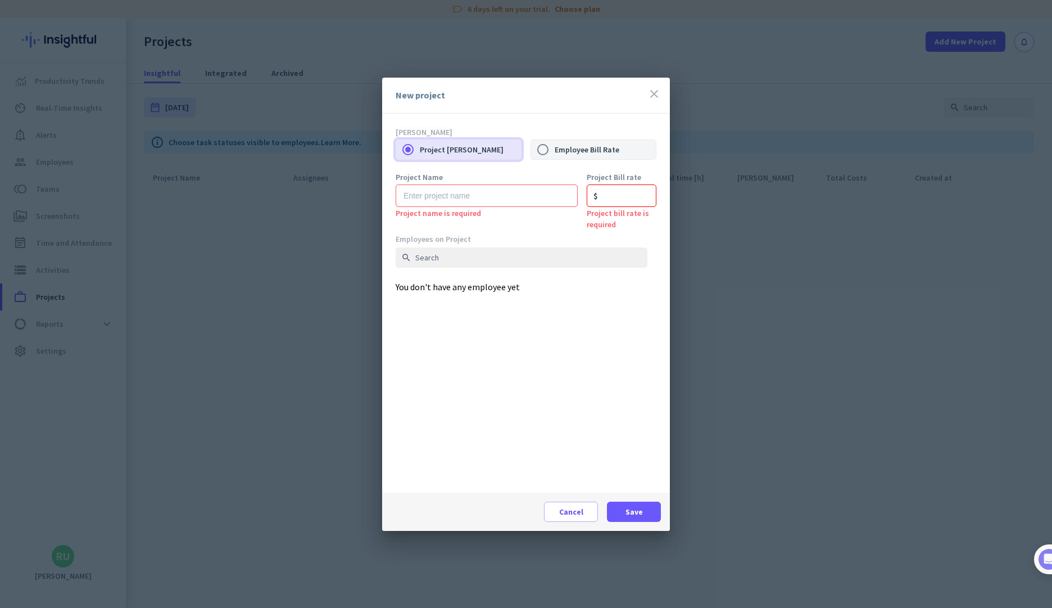
click at [578, 153] on label "Employee Bill Rate" at bounding box center [605, 150] width 101 height 24
click at [565, 142] on label "Employee Bill Rate" at bounding box center [605, 150] width 101 height 24
click at [555, 142] on input "Employee Bill Rate" at bounding box center [543, 150] width 24 height 24
radio input "true"
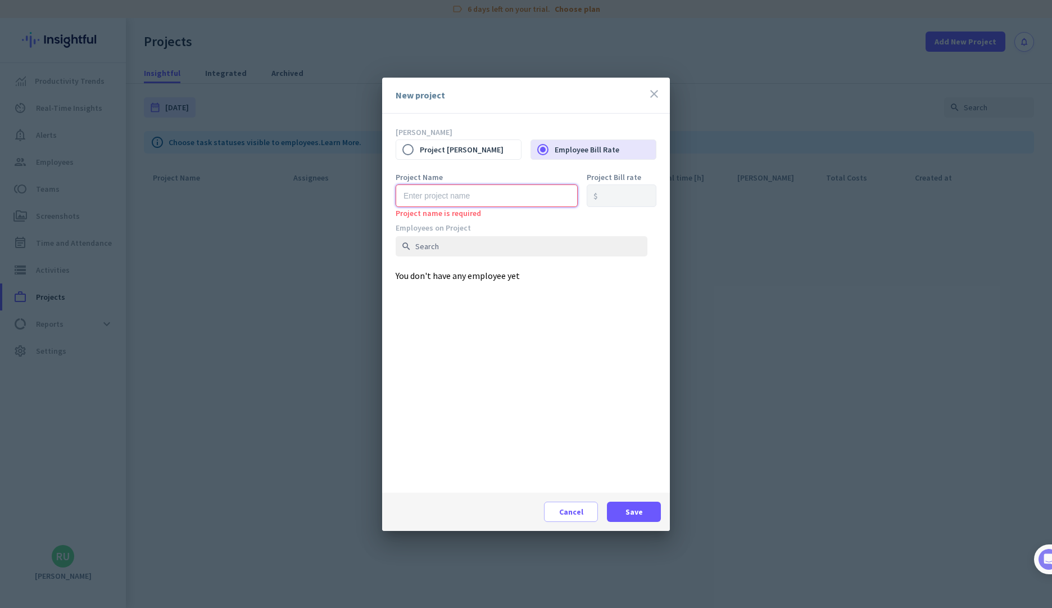
click at [467, 193] on input "text" at bounding box center [487, 195] width 182 height 22
type input "[PERSON_NAME] Industries Park"
click at [565, 153] on label "Employee Bill Rate" at bounding box center [605, 150] width 101 height 24
click at [555, 153] on input "Employee Bill Rate" at bounding box center [543, 150] width 24 height 24
click at [489, 151] on label "Project [PERSON_NAME]" at bounding box center [470, 150] width 101 height 24
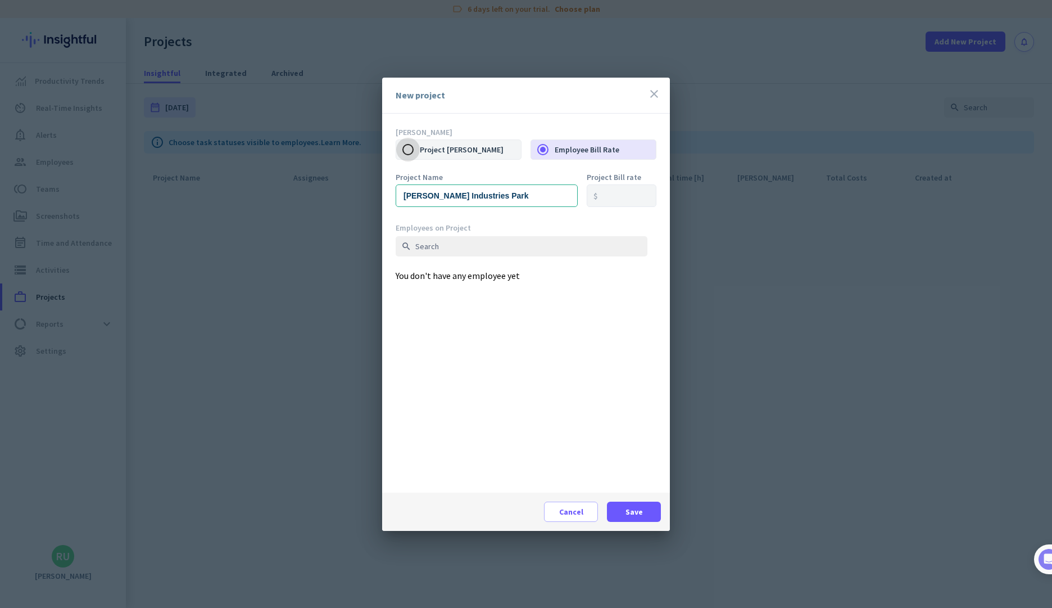
click at [420, 151] on input "Project [PERSON_NAME]" at bounding box center [408, 150] width 24 height 24
radio input "true"
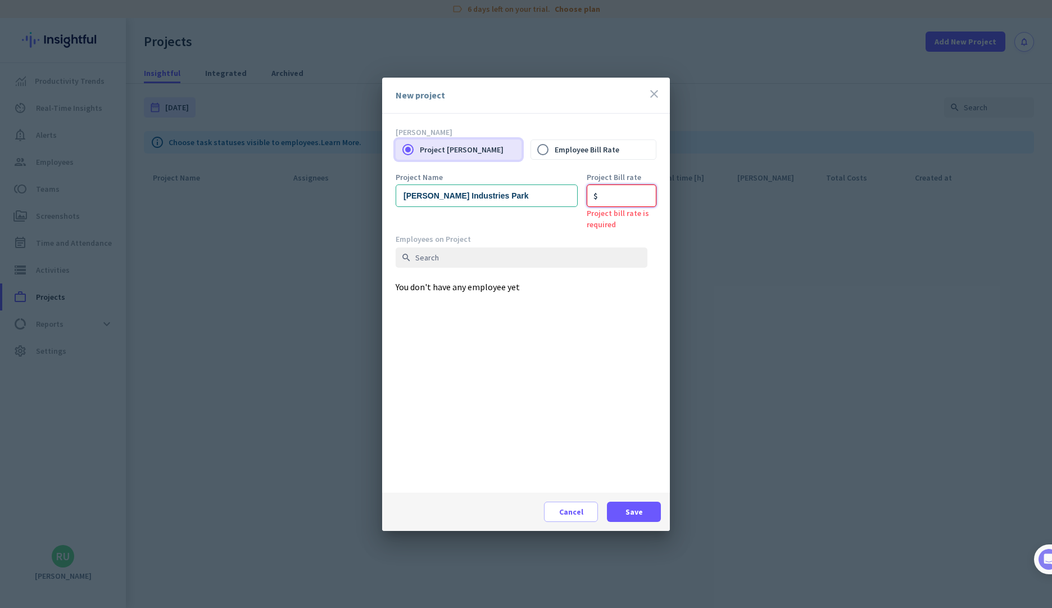
click at [624, 199] on input "number" at bounding box center [622, 195] width 70 height 22
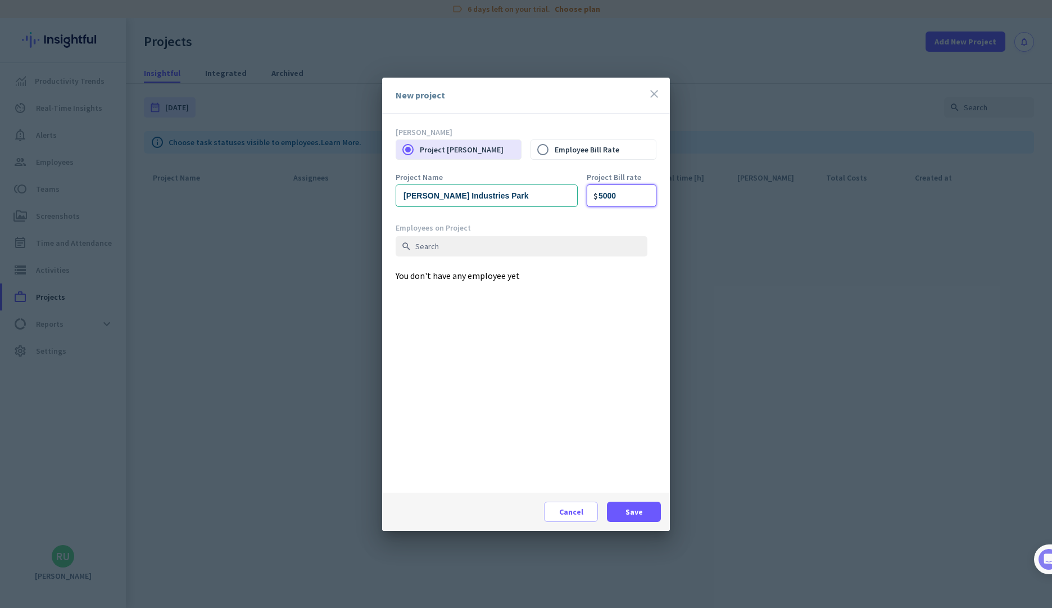
type input "5000"
click at [576, 218] on div "Project Name [PERSON_NAME] Industries Park Project Bill rate $ 5000" at bounding box center [526, 197] width 261 height 49
click at [631, 510] on span "Save" at bounding box center [634, 511] width 17 height 11
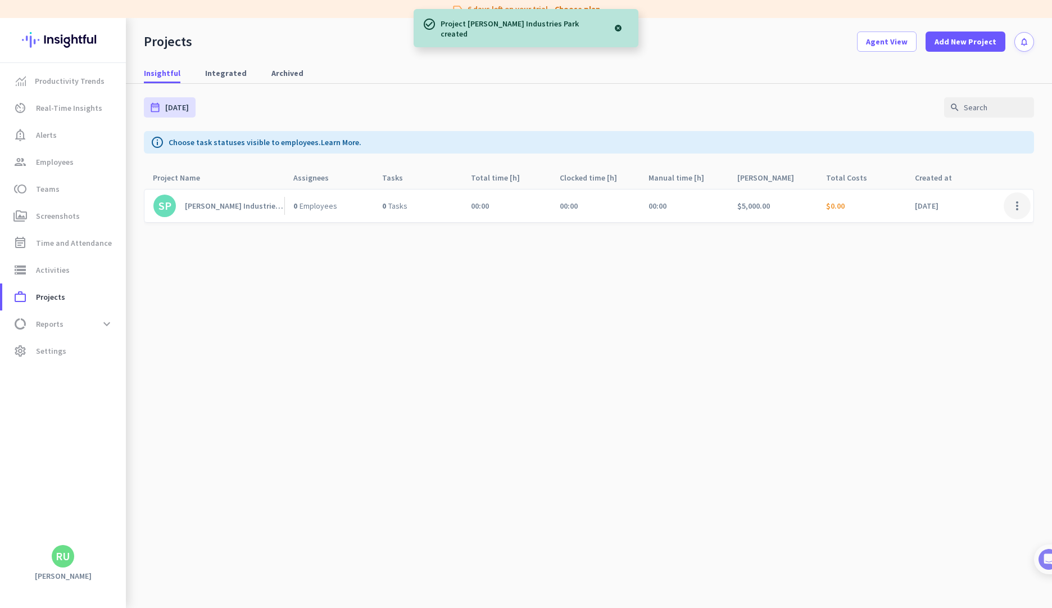
click at [1016, 205] on span at bounding box center [1017, 205] width 27 height 27
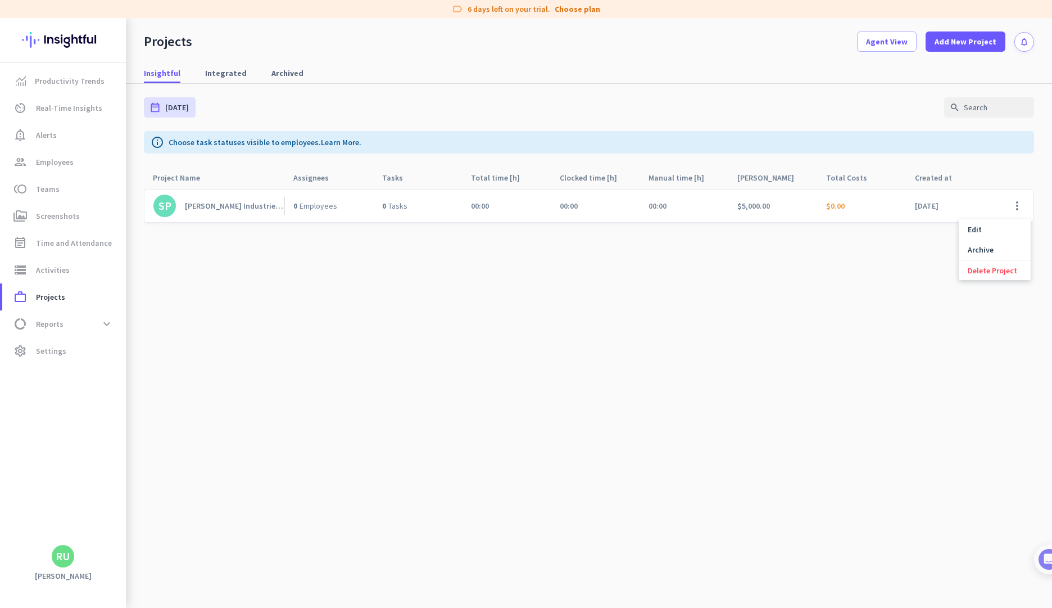
click at [829, 286] on div at bounding box center [526, 304] width 1052 height 608
click at [23, 158] on icon "group" at bounding box center [19, 161] width 13 height 13
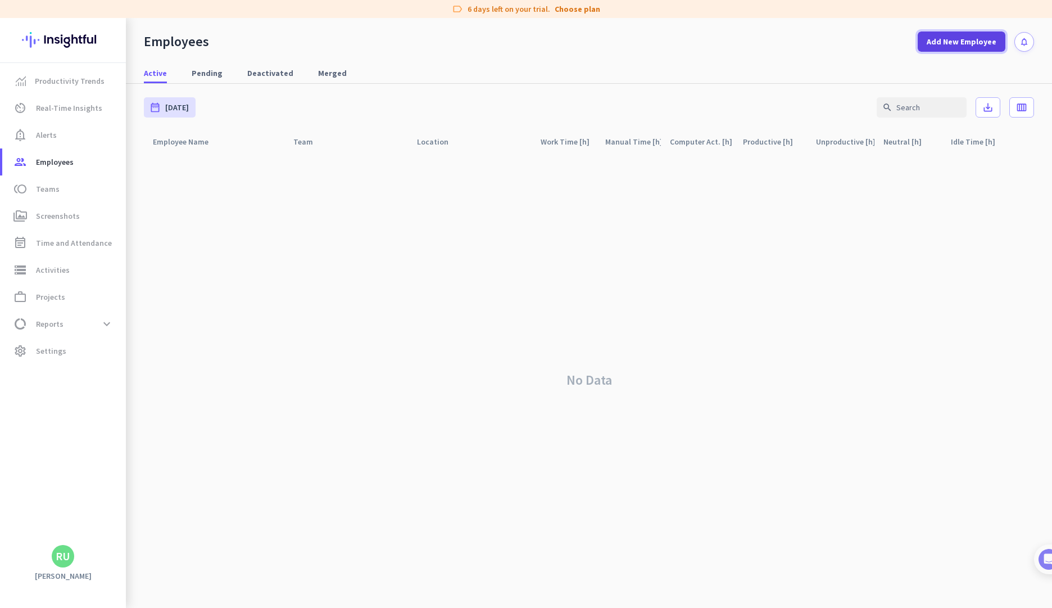
click at [928, 47] on span at bounding box center [962, 41] width 88 height 27
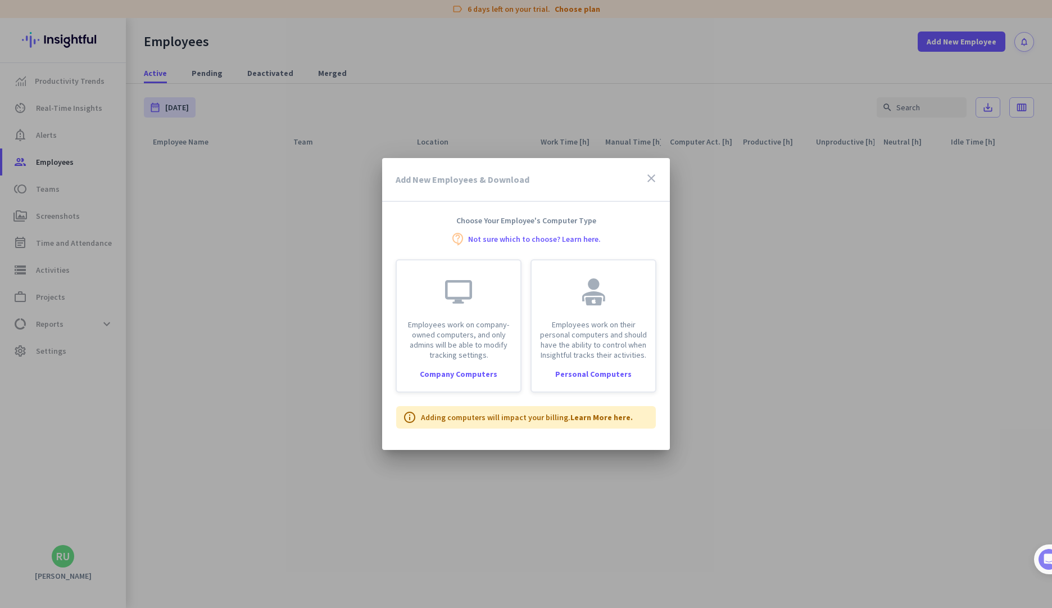
click at [653, 176] on icon "close" at bounding box center [651, 177] width 13 height 13
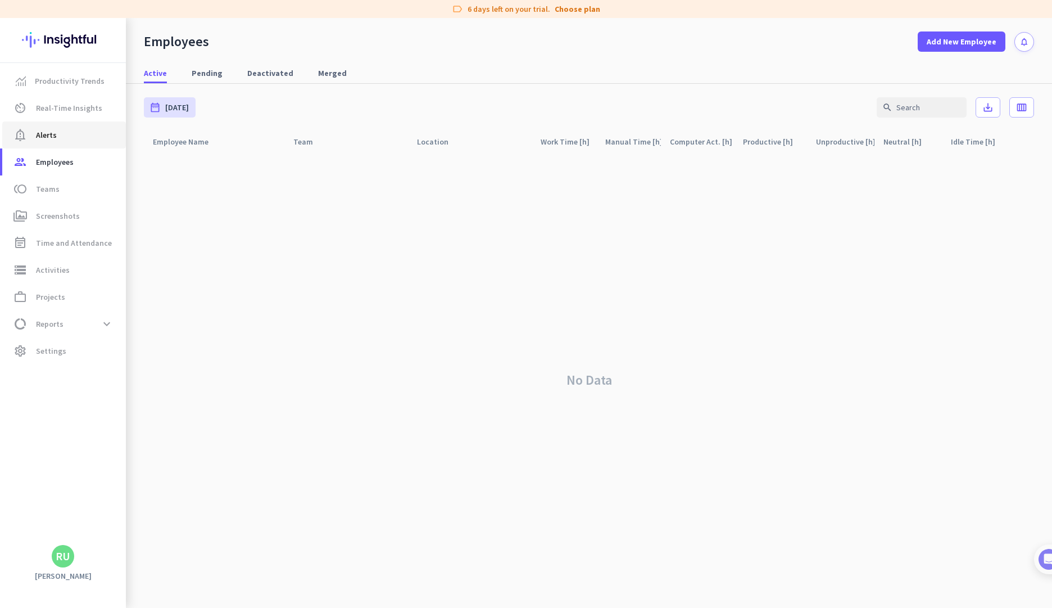
click at [36, 135] on span "Alerts" at bounding box center [46, 134] width 21 height 13
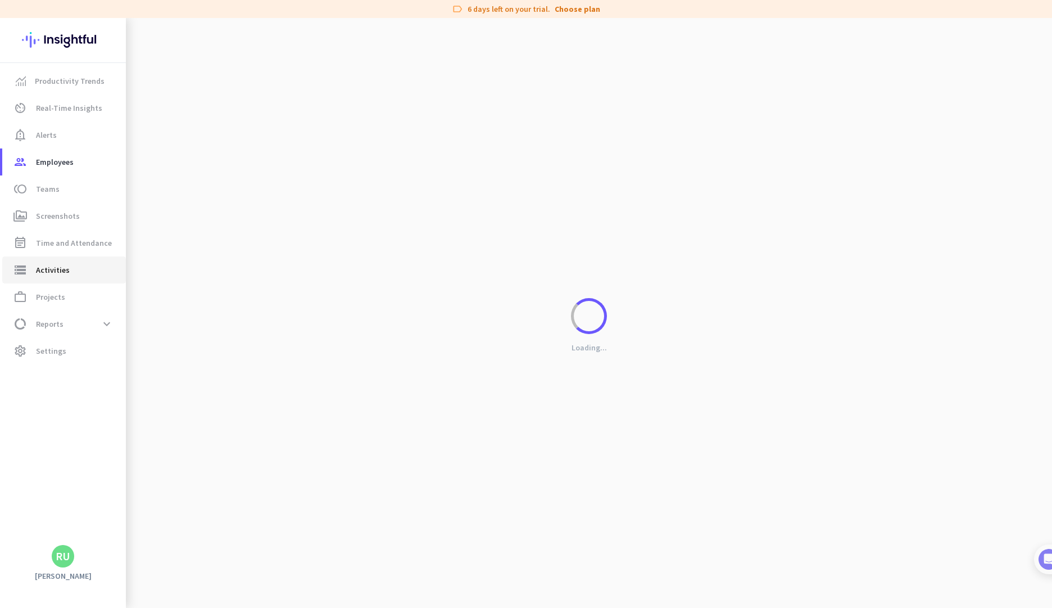
click at [48, 268] on span "Activities" at bounding box center [53, 269] width 34 height 13
click at [56, 295] on span "Projects" at bounding box center [50, 296] width 29 height 13
type input "[DATE] - [DATE]"
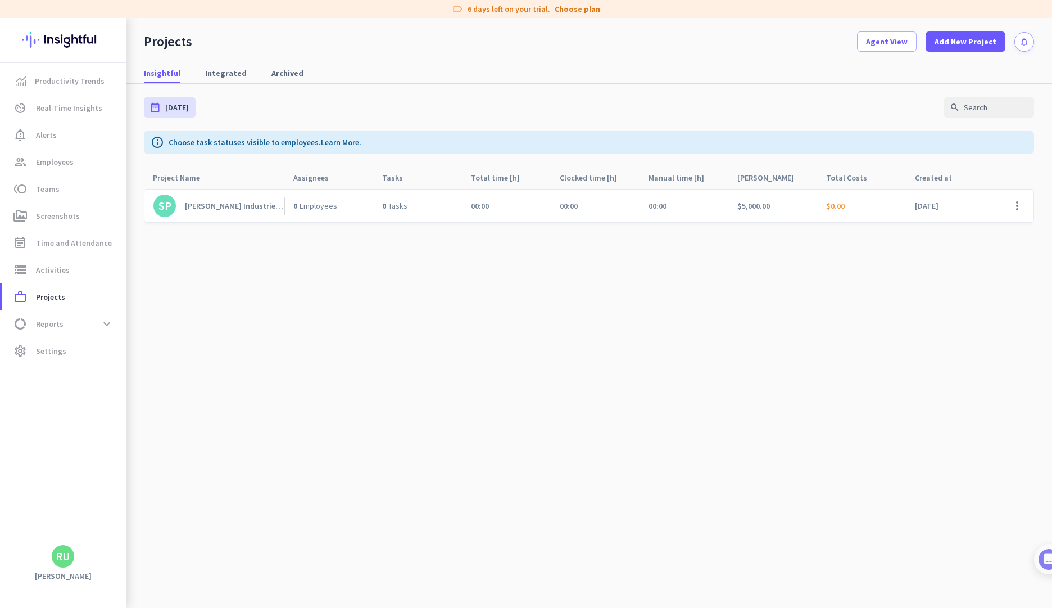
click at [232, 207] on div "[PERSON_NAME] Industries Park" at bounding box center [234, 206] width 99 height 10
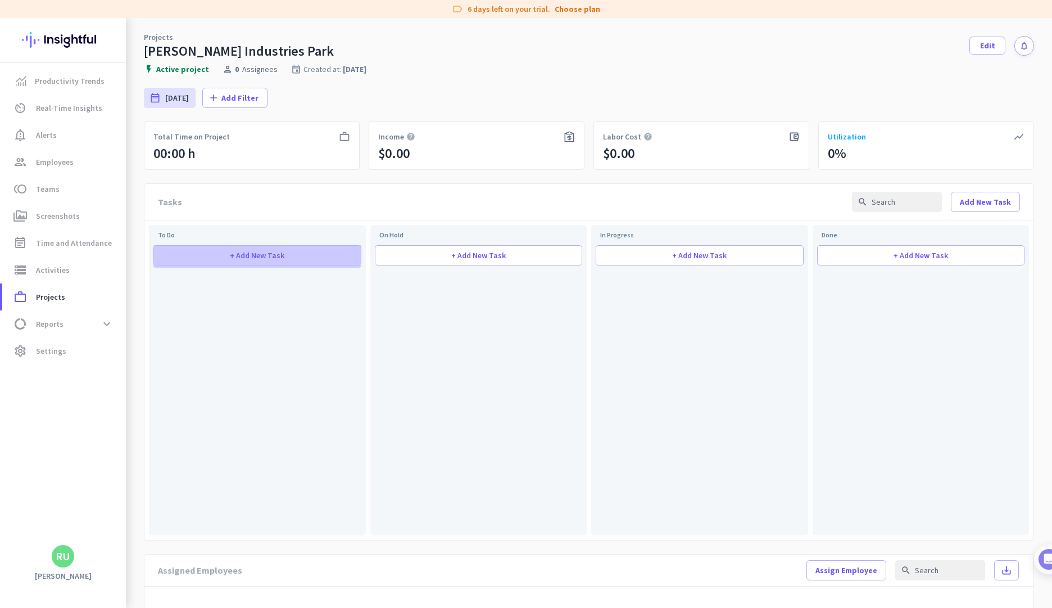
click at [262, 252] on span "+ Add New Task" at bounding box center [257, 255] width 55 height 8
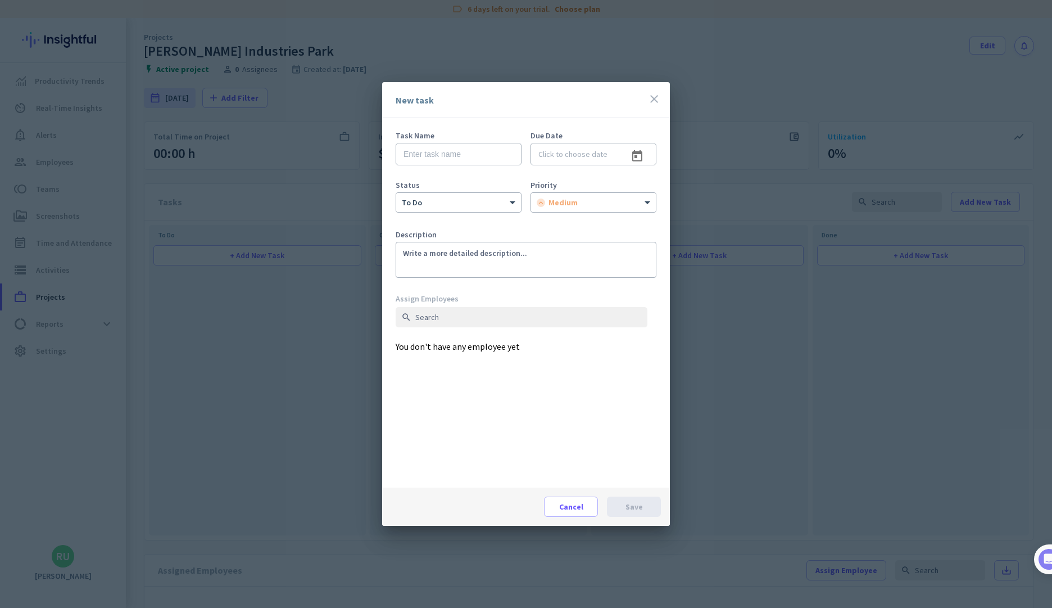
click at [653, 102] on icon "close" at bounding box center [653, 98] width 13 height 13
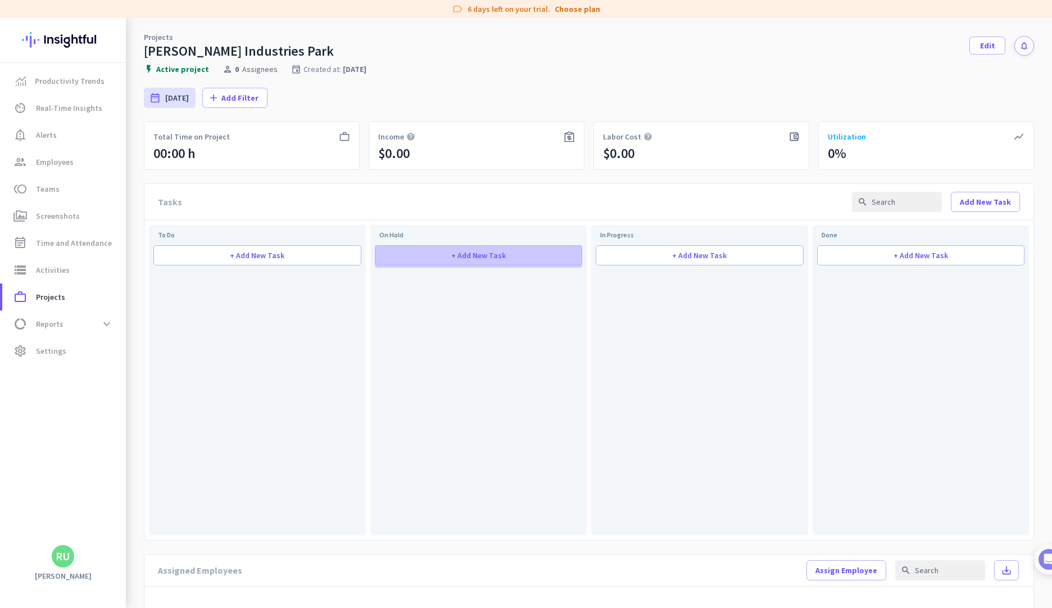
click at [477, 259] on span "+ Add New Task" at bounding box center [478, 255] width 55 height 8
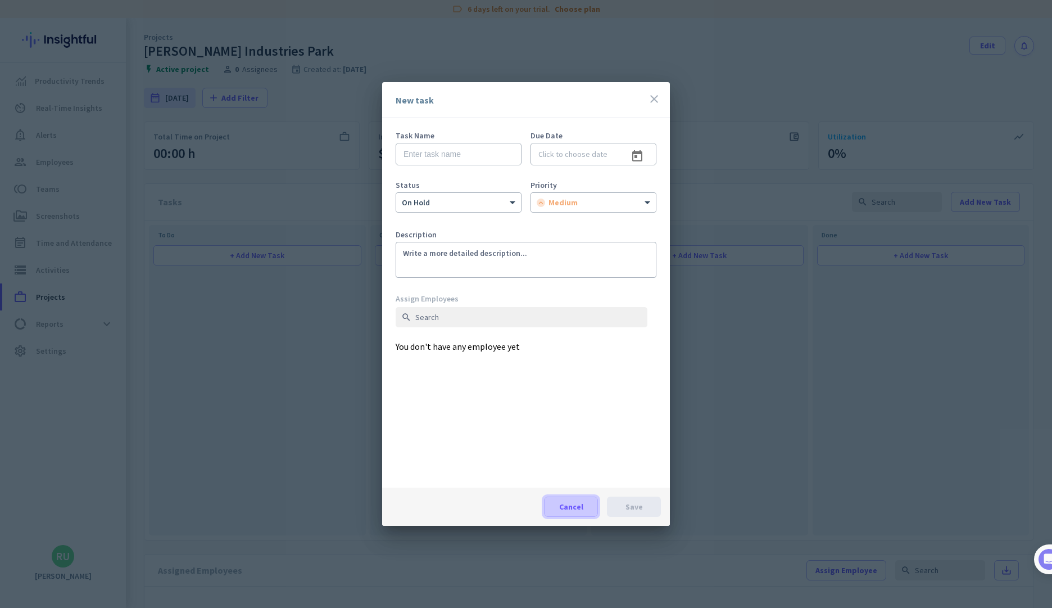
click at [573, 501] on span "Cancel" at bounding box center [571, 506] width 24 height 11
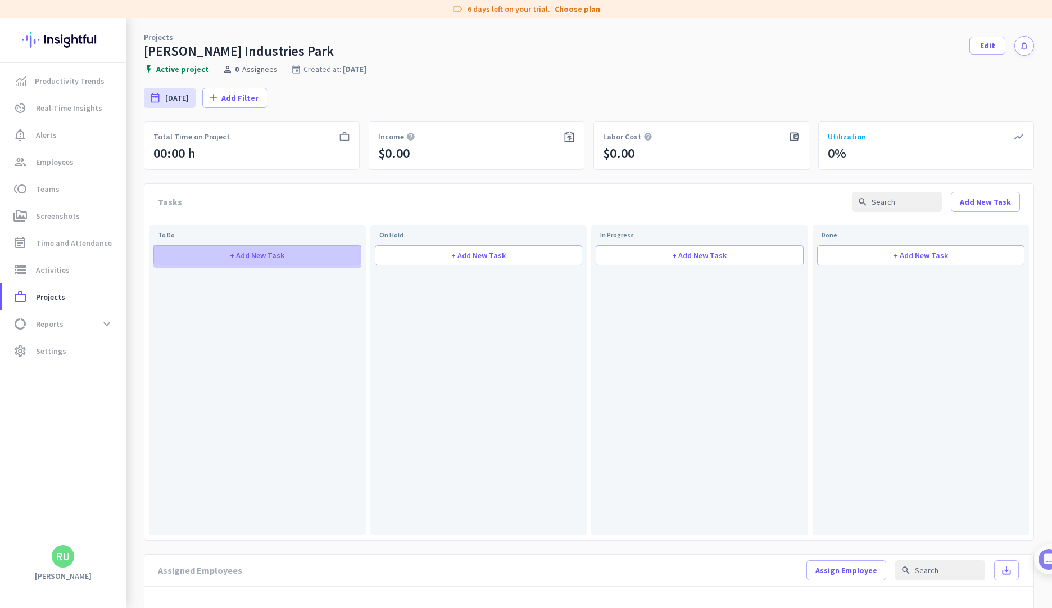
click at [321, 260] on span at bounding box center [257, 255] width 207 height 27
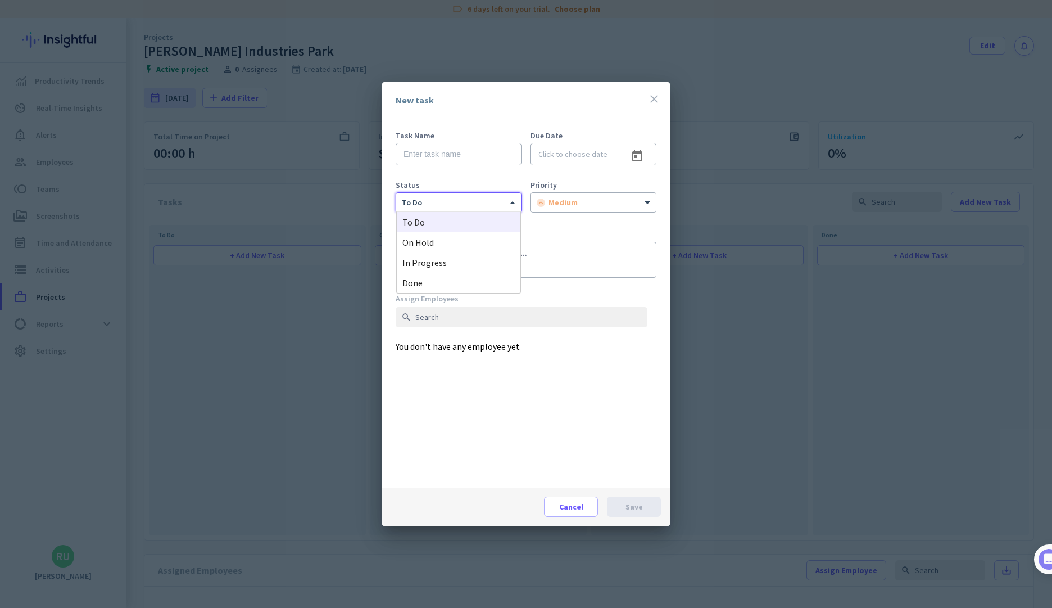
click at [479, 199] on div at bounding box center [458, 201] width 125 height 10
click at [490, 256] on div "in progress" at bounding box center [459, 262] width 124 height 20
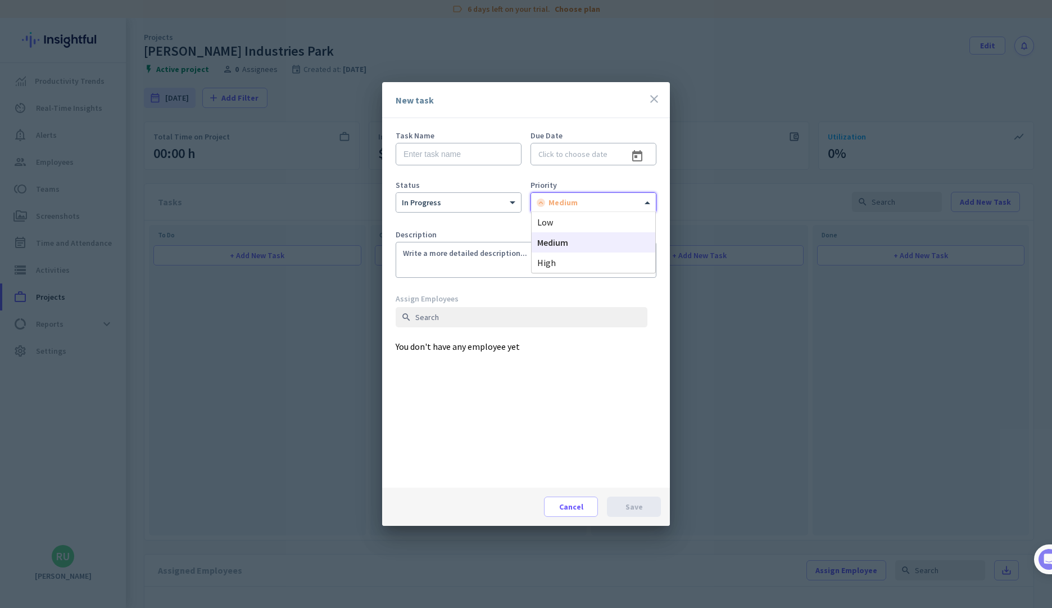
click at [563, 197] on div at bounding box center [593, 201] width 125 height 10
click at [572, 261] on div "high" at bounding box center [594, 262] width 124 height 20
click at [558, 514] on span at bounding box center [571, 506] width 53 height 27
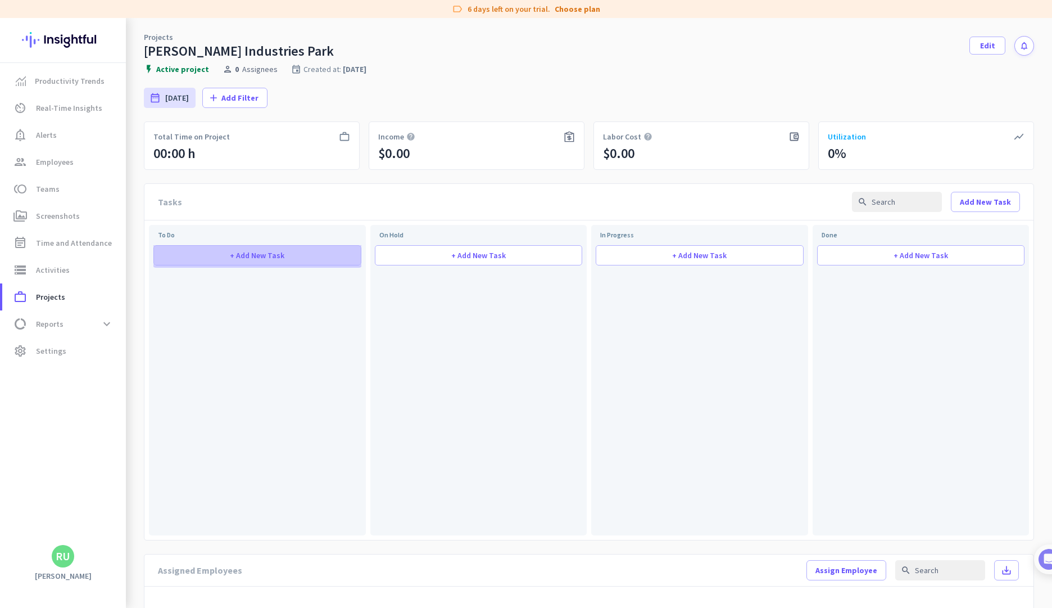
click at [239, 248] on span at bounding box center [257, 255] width 207 height 27
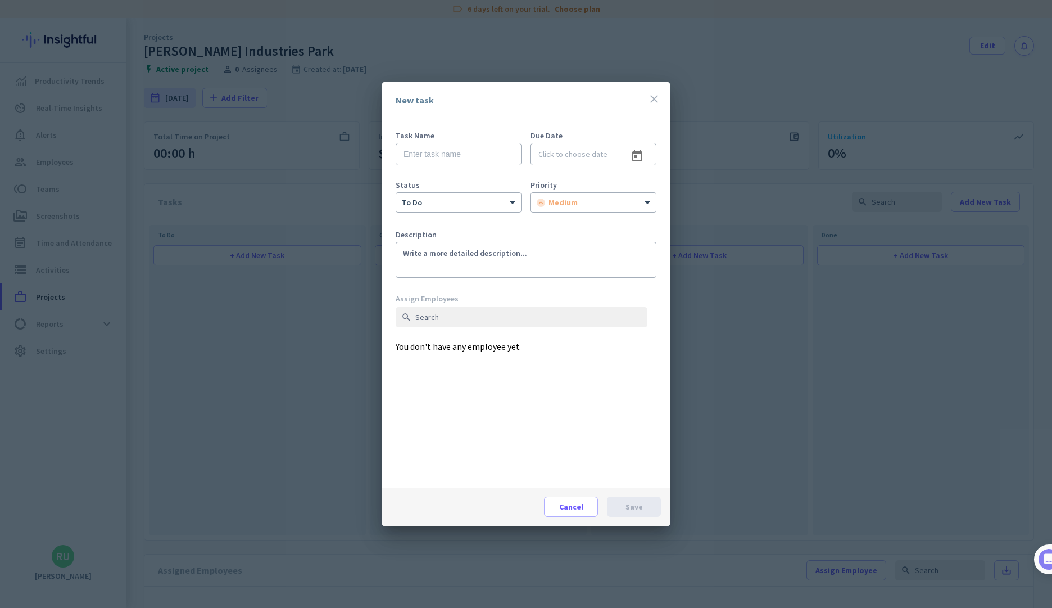
click at [659, 97] on icon "close" at bounding box center [653, 98] width 13 height 13
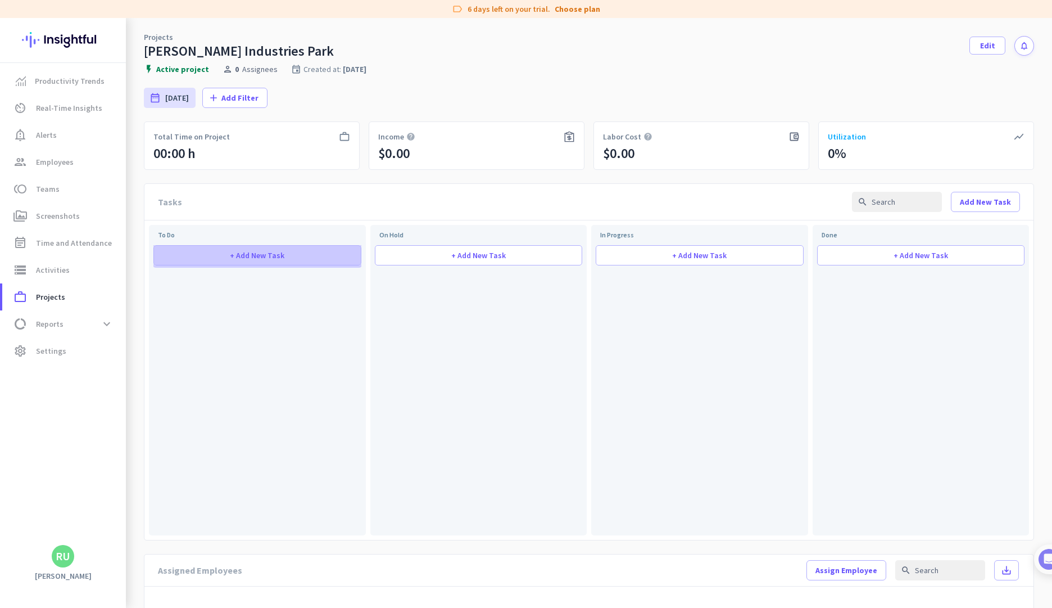
click at [244, 251] on span "+ Add New Task" at bounding box center [257, 255] width 55 height 8
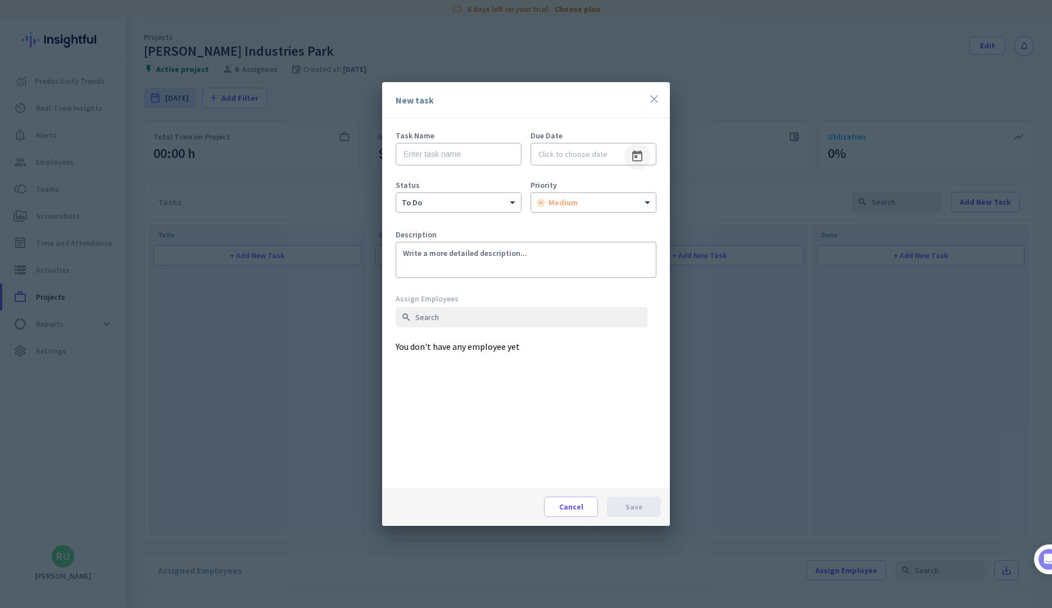
click at [640, 152] on span "Open calendar" at bounding box center [637, 156] width 27 height 27
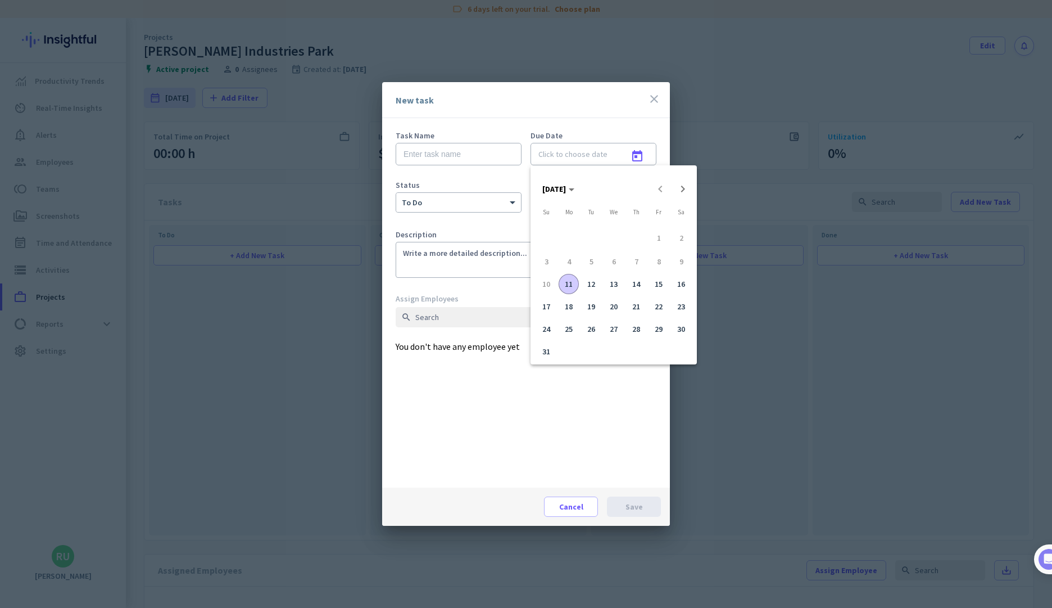
click at [588, 282] on span "12" at bounding box center [591, 284] width 20 height 20
type input "[DATE]"
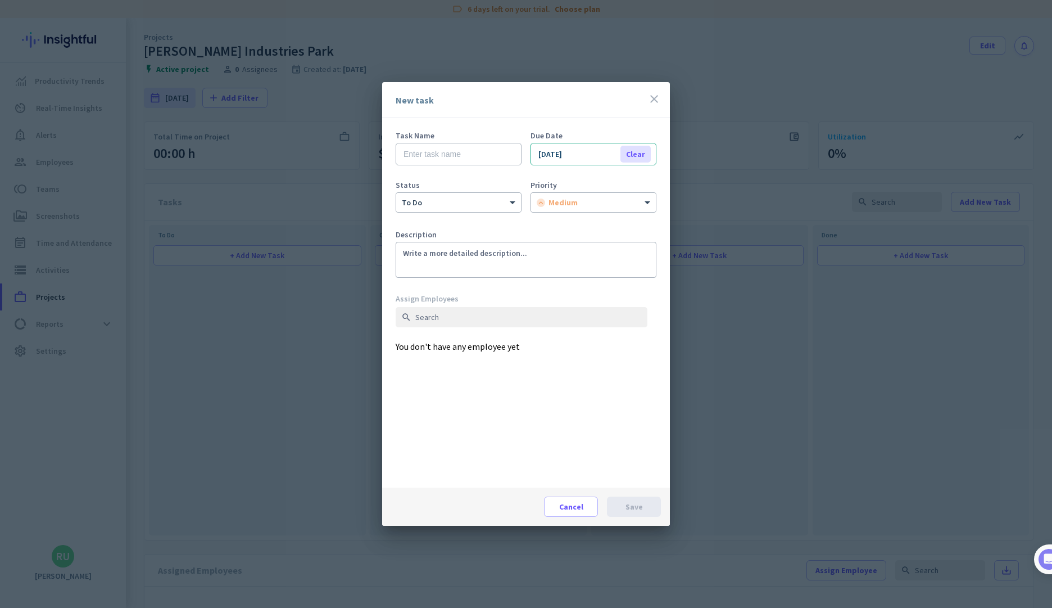
click at [633, 150] on div "Clear" at bounding box center [636, 154] width 30 height 17
click at [588, 153] on input at bounding box center [594, 154] width 126 height 22
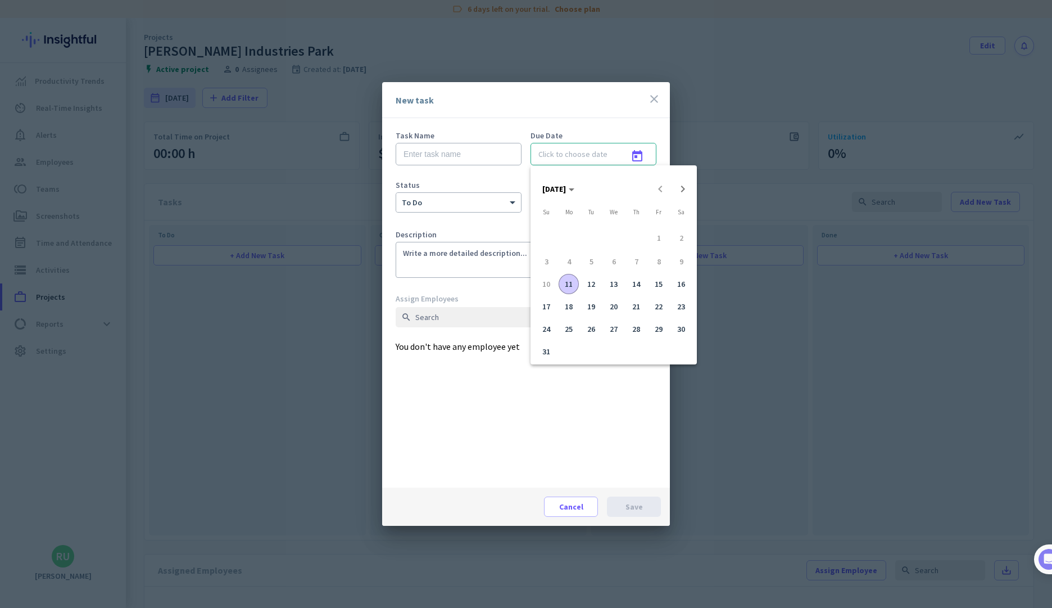
click at [610, 284] on span "13" at bounding box center [614, 284] width 20 height 20
type input "[DATE]"
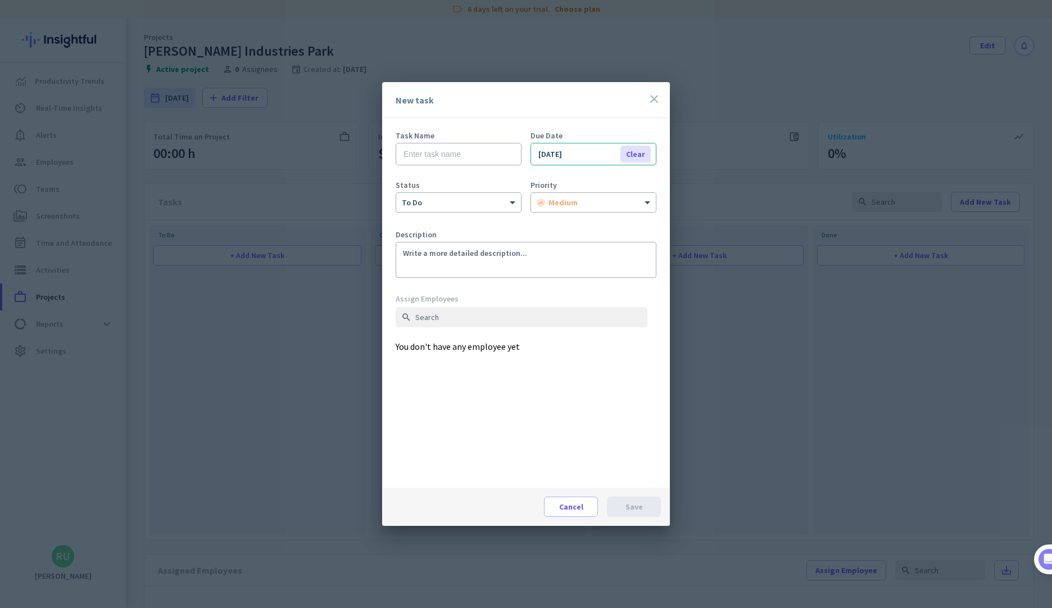
click at [631, 151] on div "Clear" at bounding box center [636, 154] width 30 height 17
click at [614, 156] on input at bounding box center [594, 154] width 126 height 22
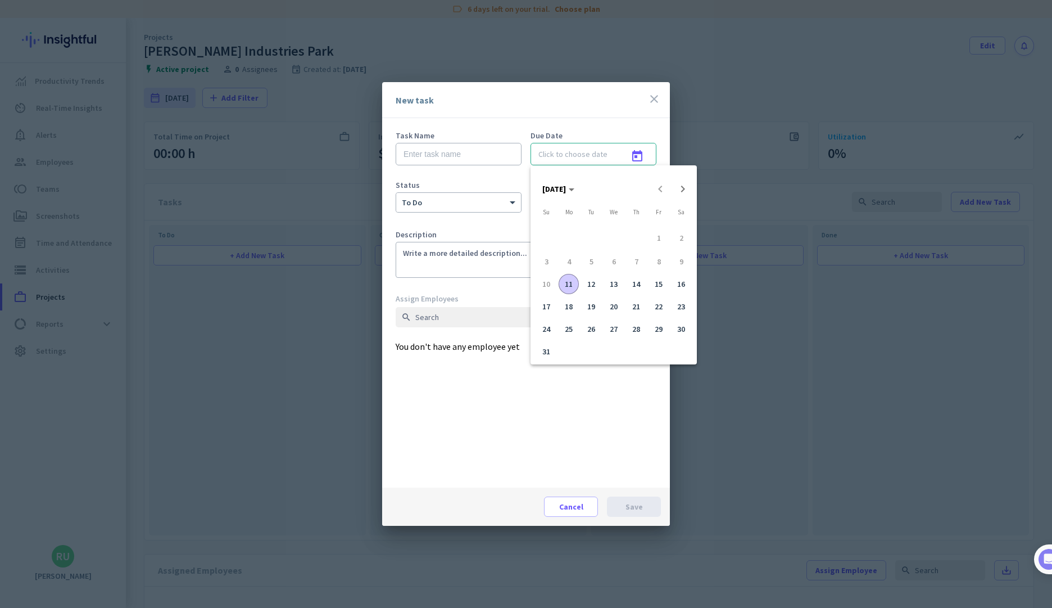
click at [633, 283] on span "14" at bounding box center [636, 284] width 20 height 20
type input "[DATE]"
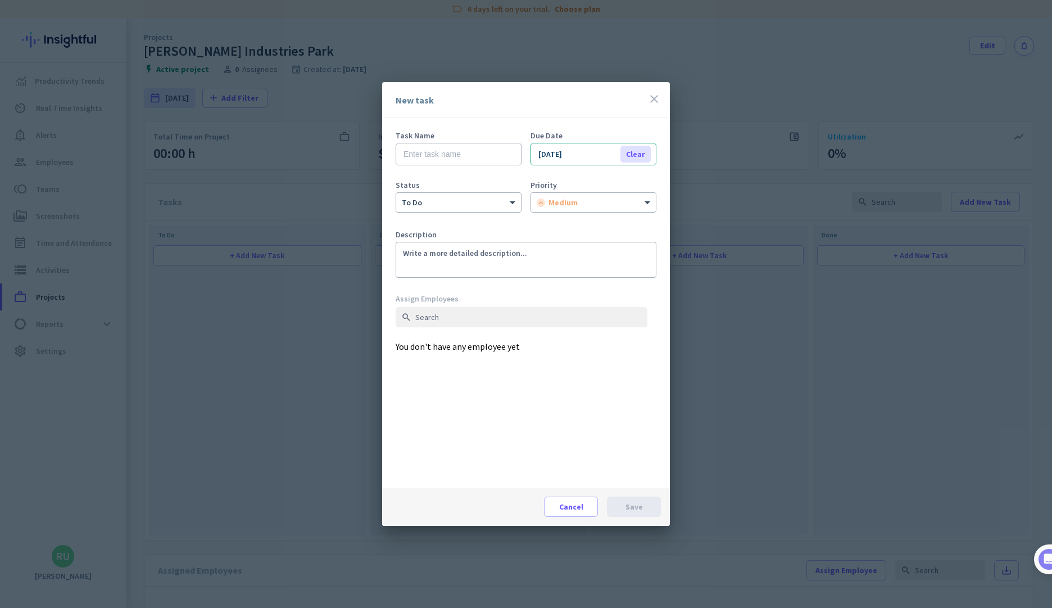
click at [632, 154] on div "Clear" at bounding box center [636, 154] width 30 height 17
click at [616, 148] on input at bounding box center [594, 154] width 126 height 22
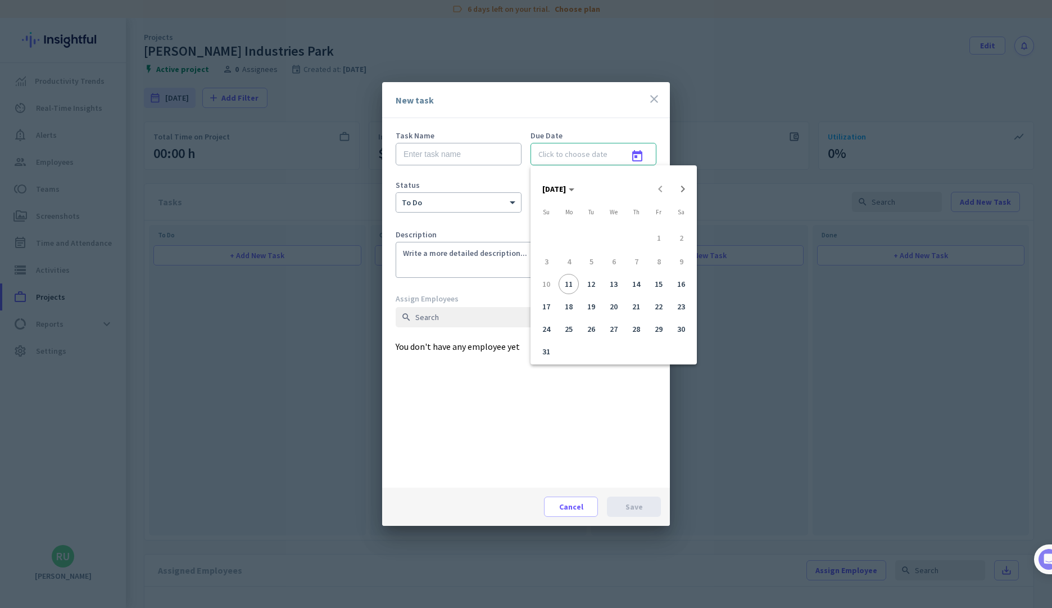
click at [631, 152] on div at bounding box center [526, 304] width 1052 height 608
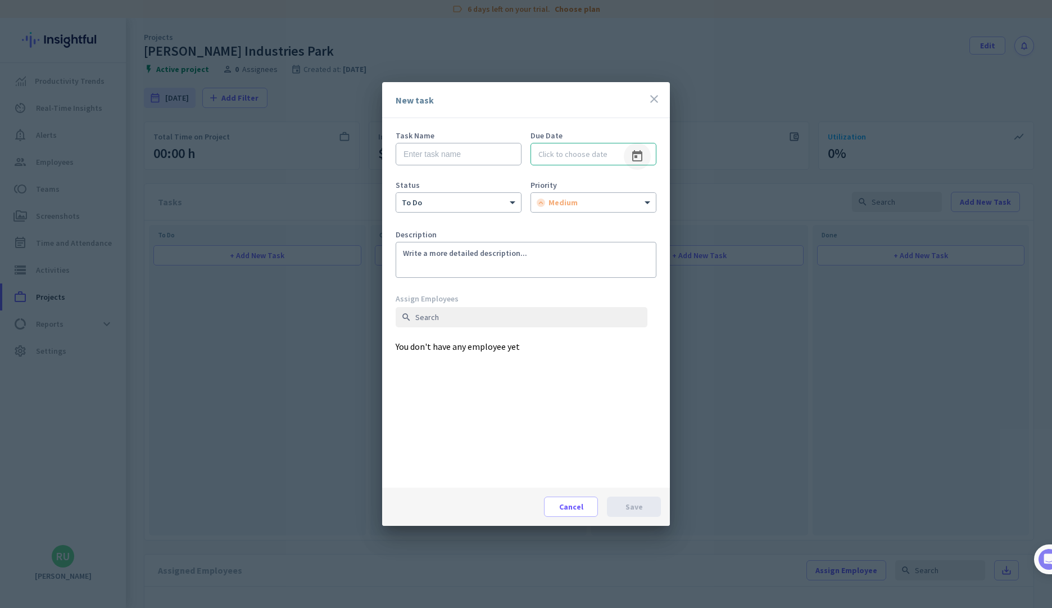
click at [641, 152] on span "Open calendar" at bounding box center [637, 156] width 27 height 27
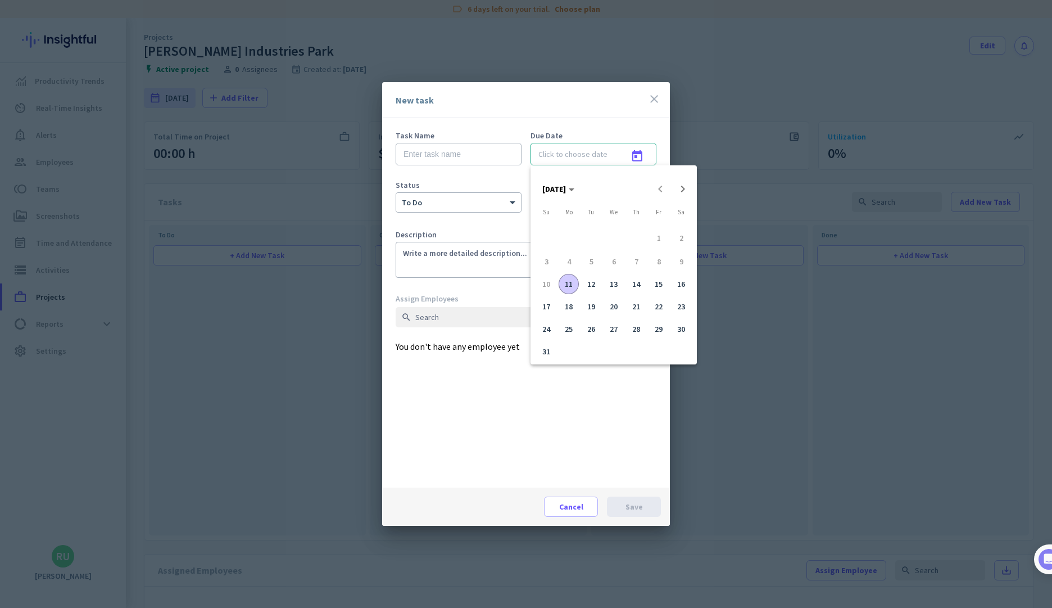
click at [617, 306] on span "20" at bounding box center [614, 306] width 20 height 20
type input "[DATE]"
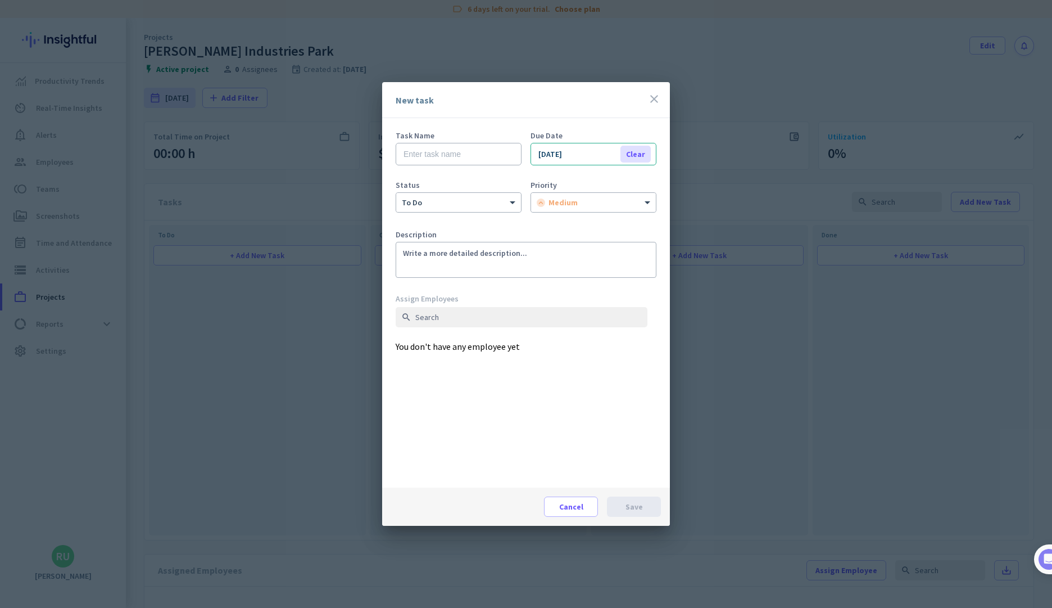
click at [637, 153] on div "Clear" at bounding box center [636, 154] width 30 height 17
click at [631, 157] on span "Open calendar" at bounding box center [637, 156] width 27 height 27
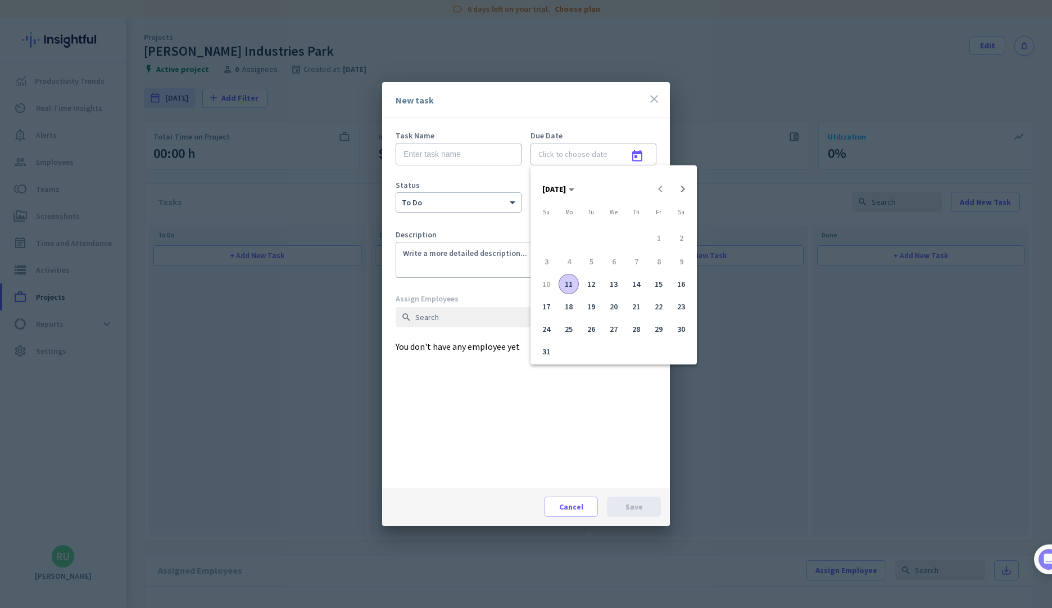
click at [618, 307] on span "20" at bounding box center [614, 306] width 20 height 20
type input "[DATE]"
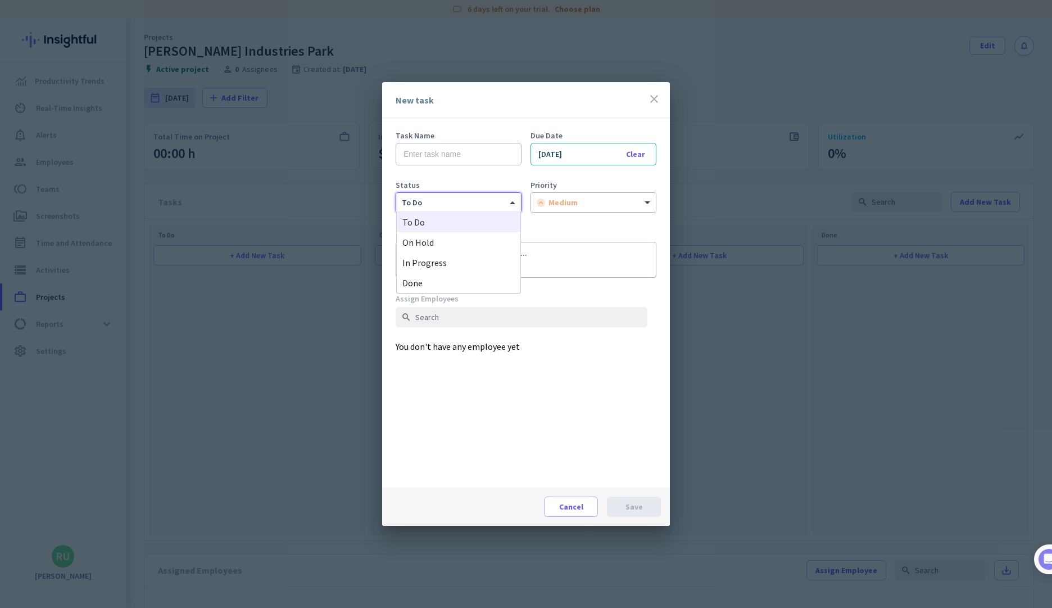
click at [473, 200] on div at bounding box center [458, 201] width 125 height 10
click at [564, 505] on span "Cancel" at bounding box center [571, 506] width 24 height 11
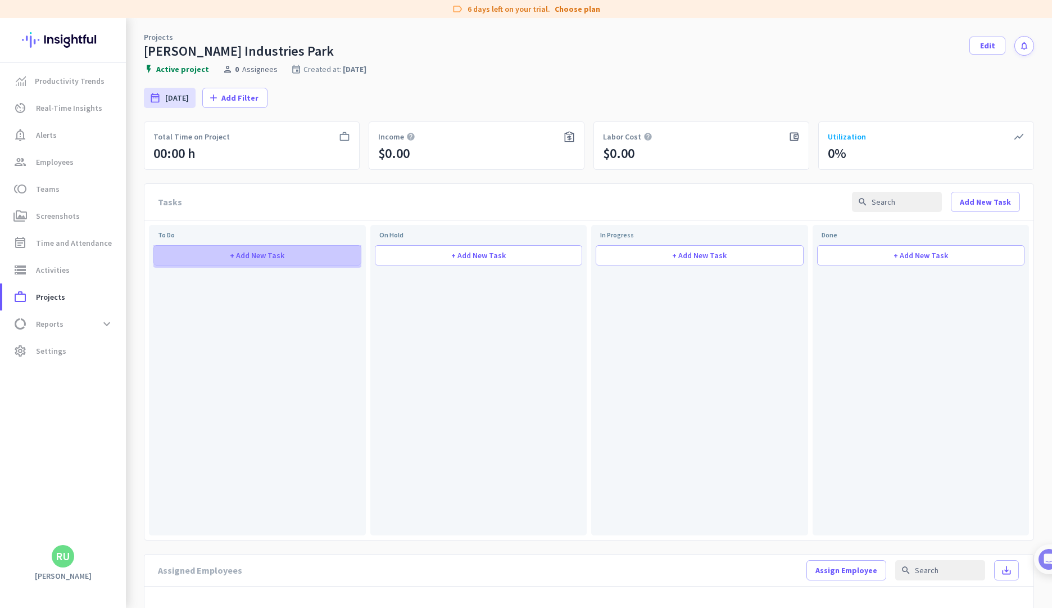
click at [260, 248] on span at bounding box center [257, 255] width 207 height 27
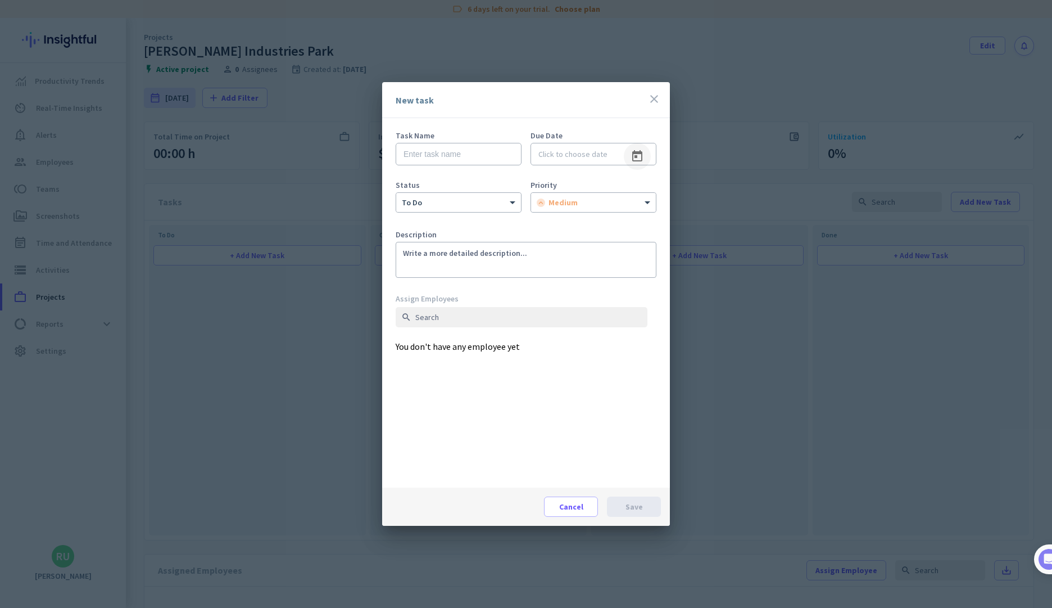
click at [634, 152] on span "Open calendar" at bounding box center [637, 156] width 27 height 27
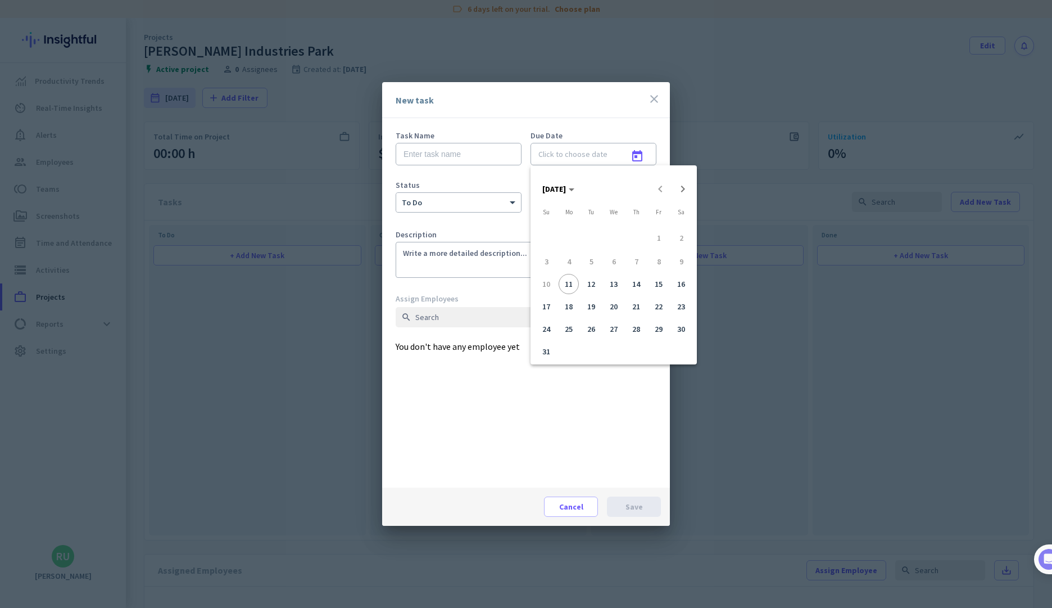
click at [615, 309] on span "20" at bounding box center [614, 306] width 20 height 20
type input "[DATE]"
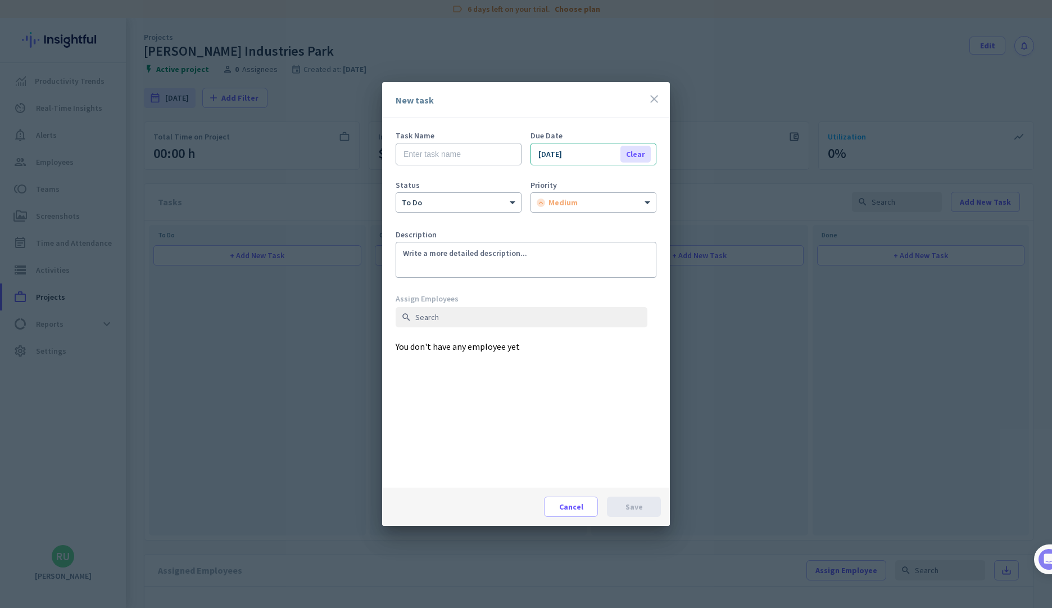
click at [632, 151] on div "Clear" at bounding box center [636, 154] width 30 height 17
click at [501, 206] on div "to do" at bounding box center [451, 203] width 111 height 10
click at [500, 206] on div "to do" at bounding box center [451, 203] width 111 height 10
click at [574, 504] on span "Cancel" at bounding box center [571, 506] width 24 height 11
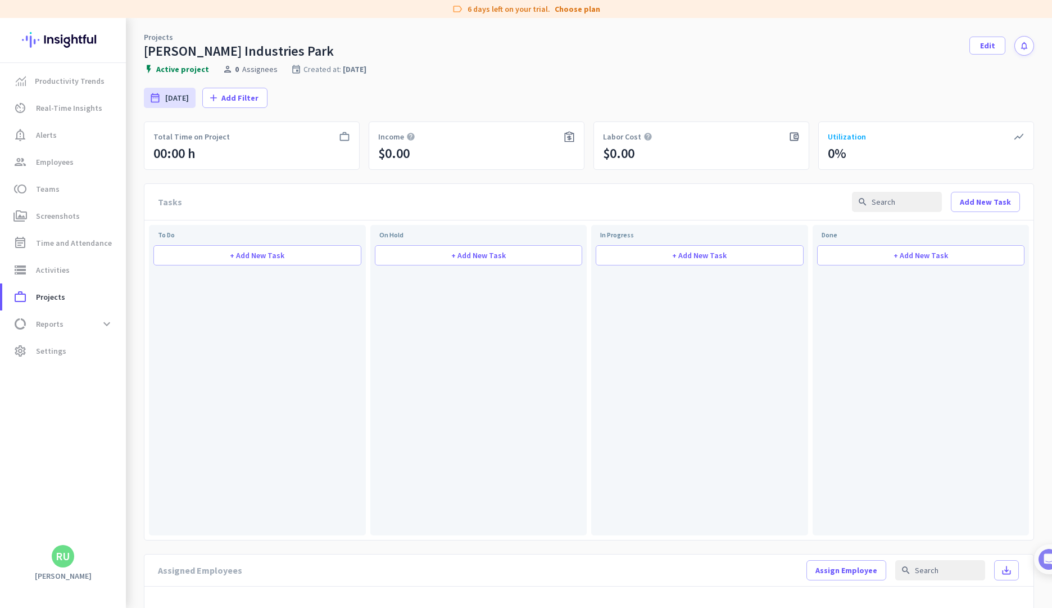
drag, startPoint x: 209, startPoint y: 318, endPoint x: 252, endPoint y: 366, distance: 65.3
click at [252, 366] on div "+ Add New Task" at bounding box center [257, 389] width 208 height 288
click at [964, 192] on span at bounding box center [986, 201] width 68 height 27
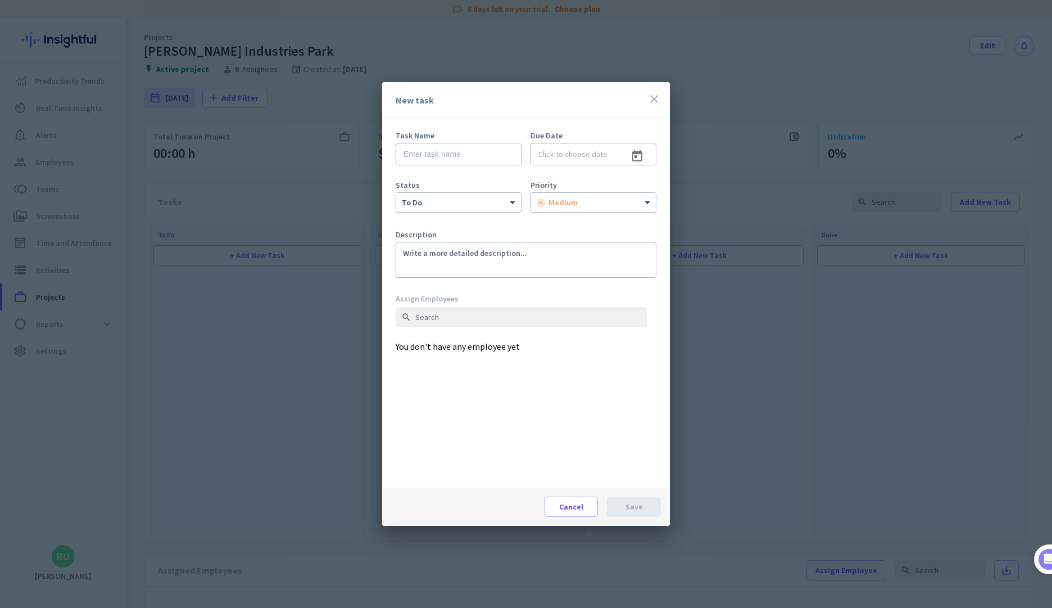
click at [646, 96] on div "New task close" at bounding box center [526, 100] width 288 height 36
click at [491, 201] on div at bounding box center [458, 201] width 125 height 10
click at [574, 505] on span "Cancel" at bounding box center [571, 506] width 24 height 11
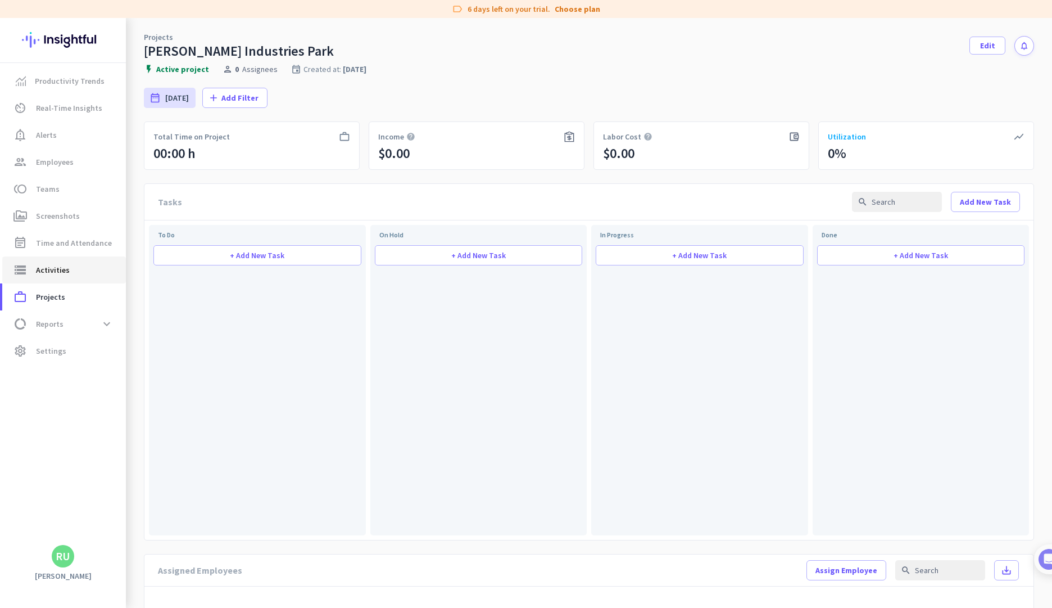
click at [101, 277] on link "storage Activities" at bounding box center [64, 269] width 124 height 27
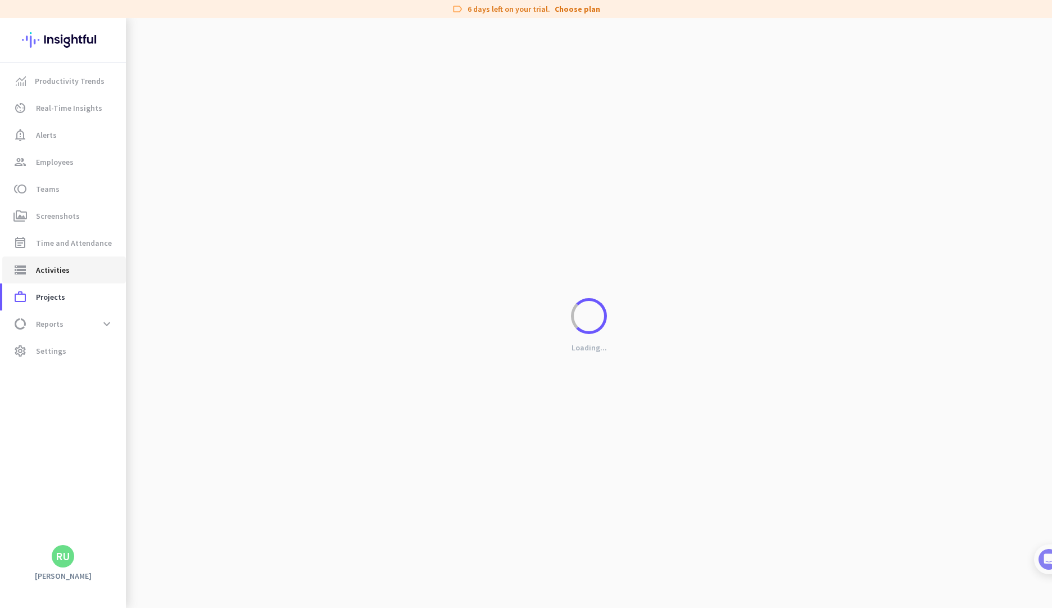
type input "[DATE]"
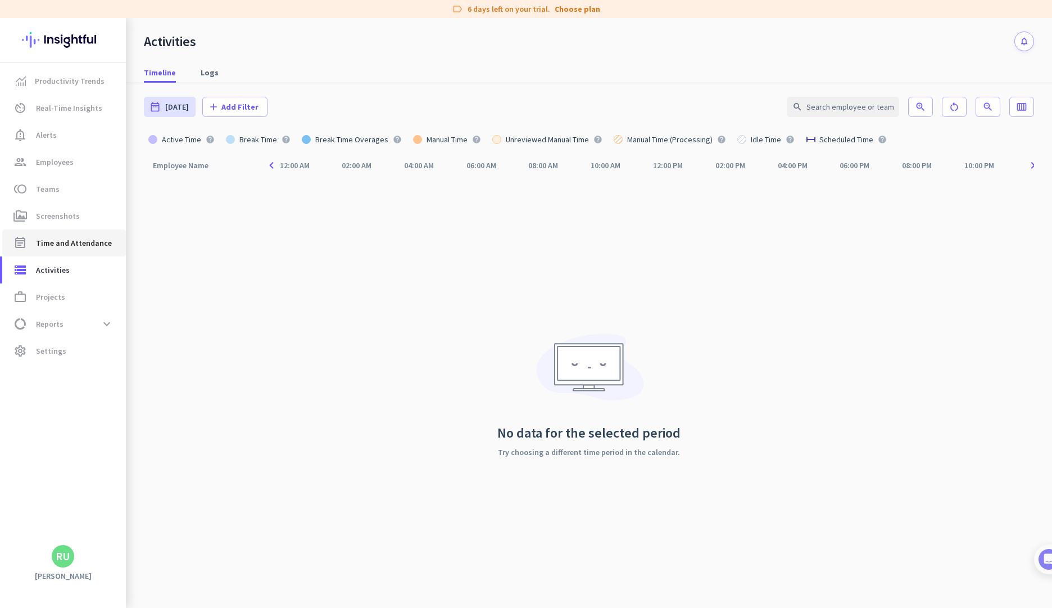
click at [42, 237] on span "Time and Attendance" at bounding box center [74, 242] width 76 height 13
type input "[DATE] - [DATE]"
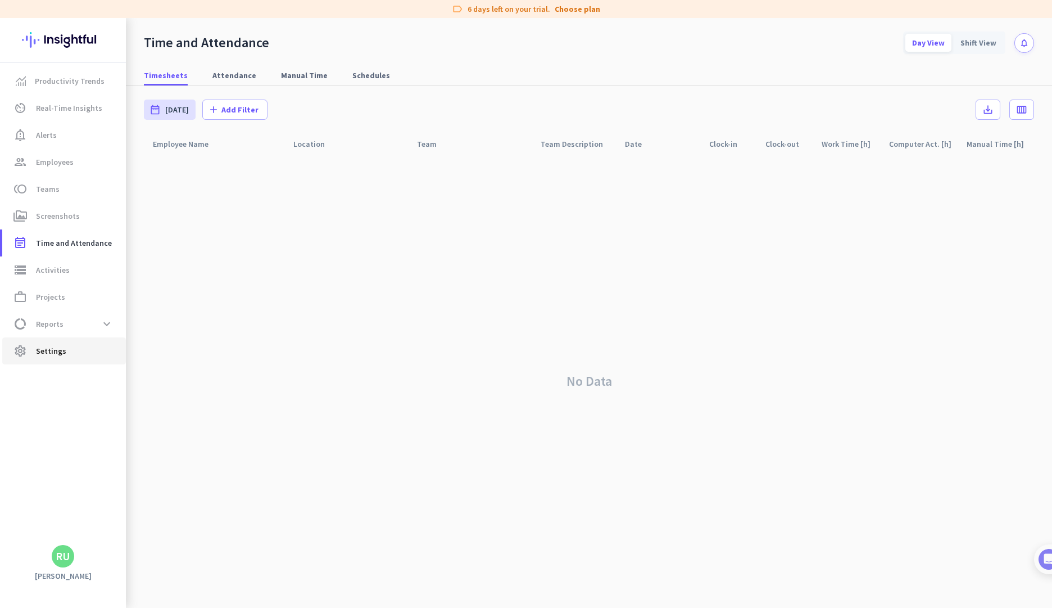
click at [86, 352] on span "settings Settings" at bounding box center [64, 350] width 106 height 13
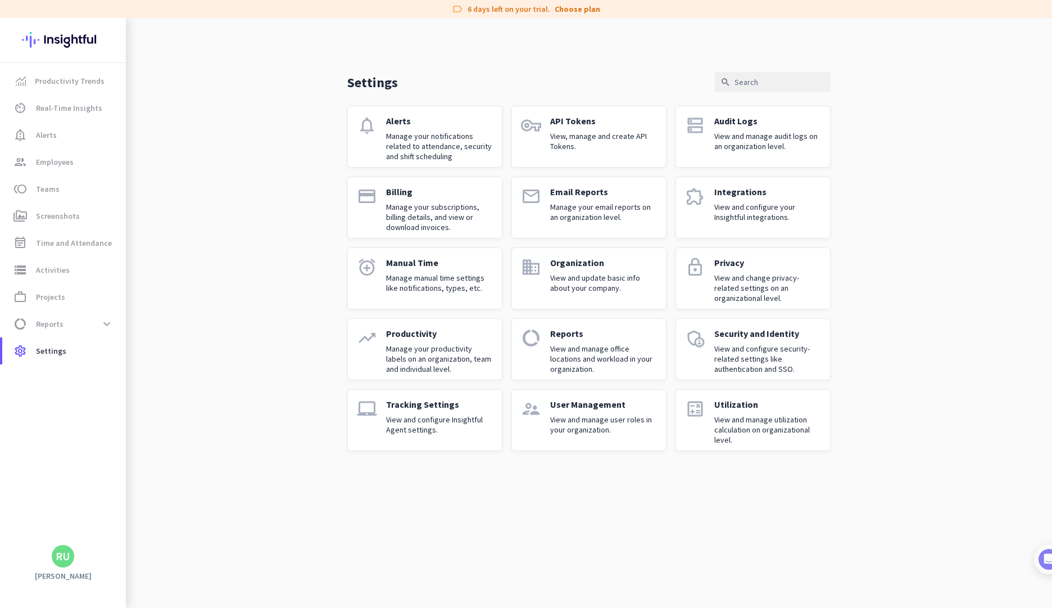
click at [565, 121] on p "API Tokens" at bounding box center [603, 120] width 107 height 11
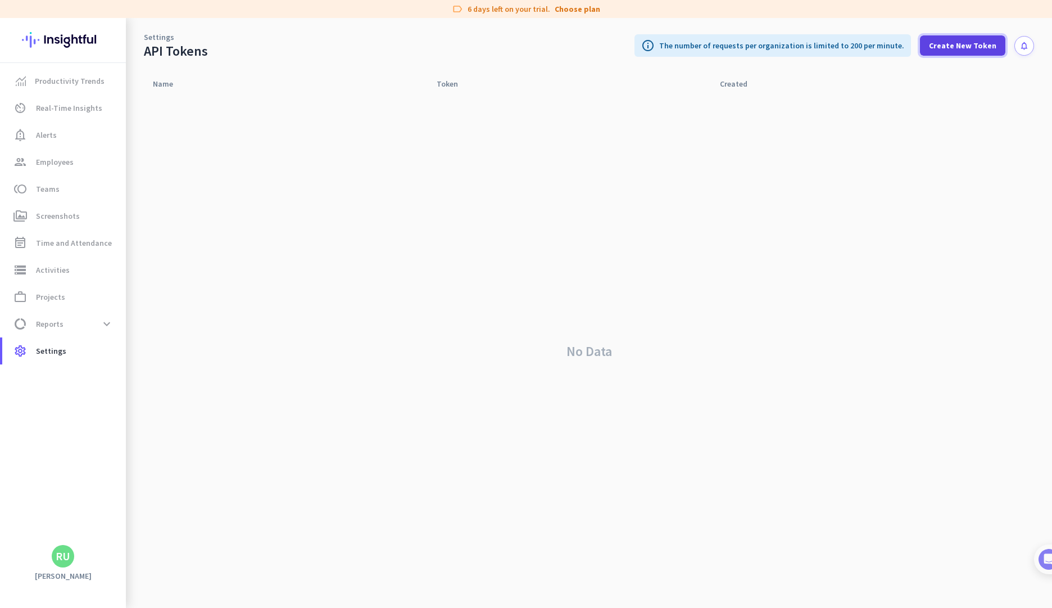
click at [971, 38] on span at bounding box center [962, 45] width 85 height 27
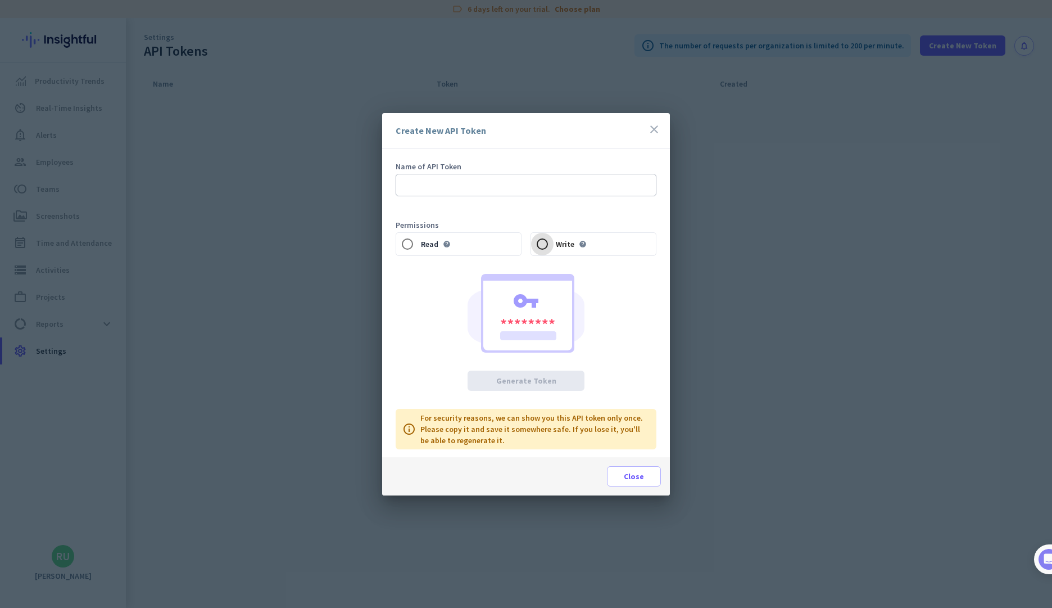
click at [542, 246] on input "Write help" at bounding box center [542, 244] width 22 height 22
radio input "true"
click at [496, 243] on div "Read help" at bounding box center [459, 244] width 126 height 24
radio input "true"
click at [482, 191] on input "text" at bounding box center [526, 185] width 261 height 22
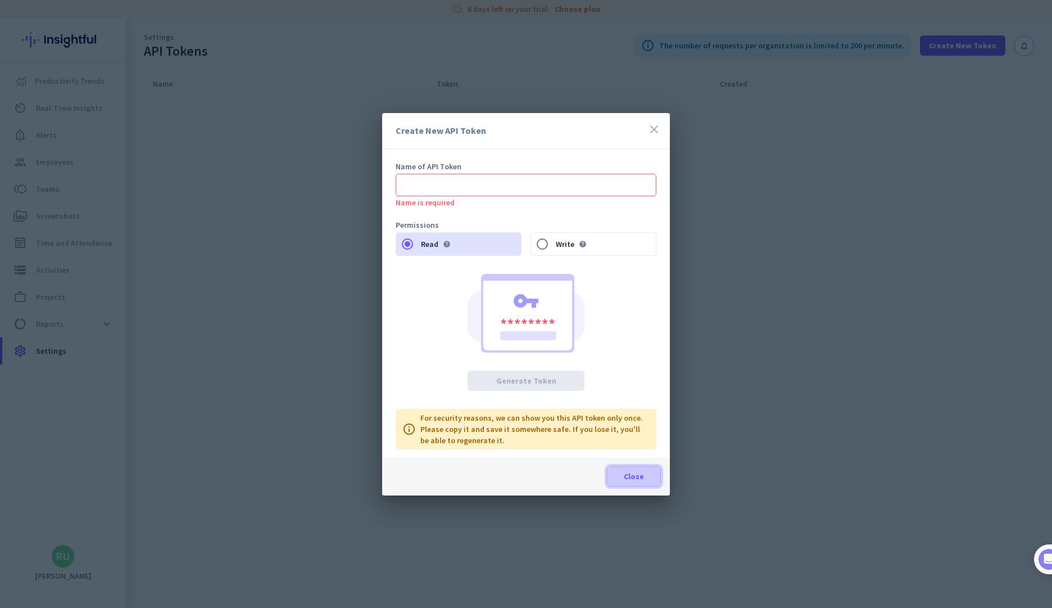
click at [636, 477] on span "Close" at bounding box center [634, 475] width 20 height 11
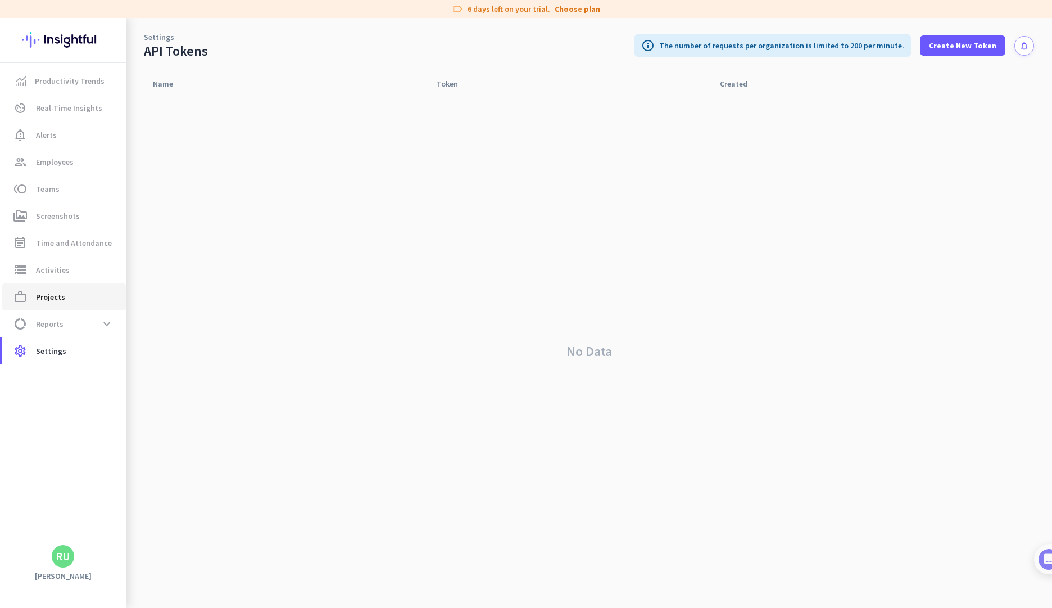
click at [70, 300] on span "work_outline Projects" at bounding box center [64, 296] width 106 height 13
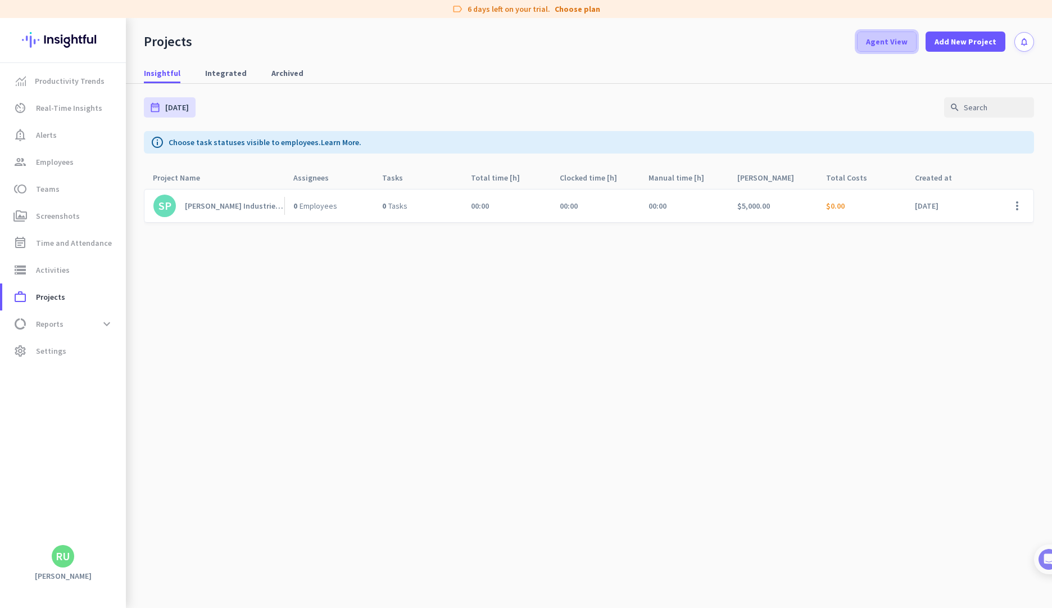
click at [899, 42] on span "Agent View" at bounding box center [887, 41] width 42 height 11
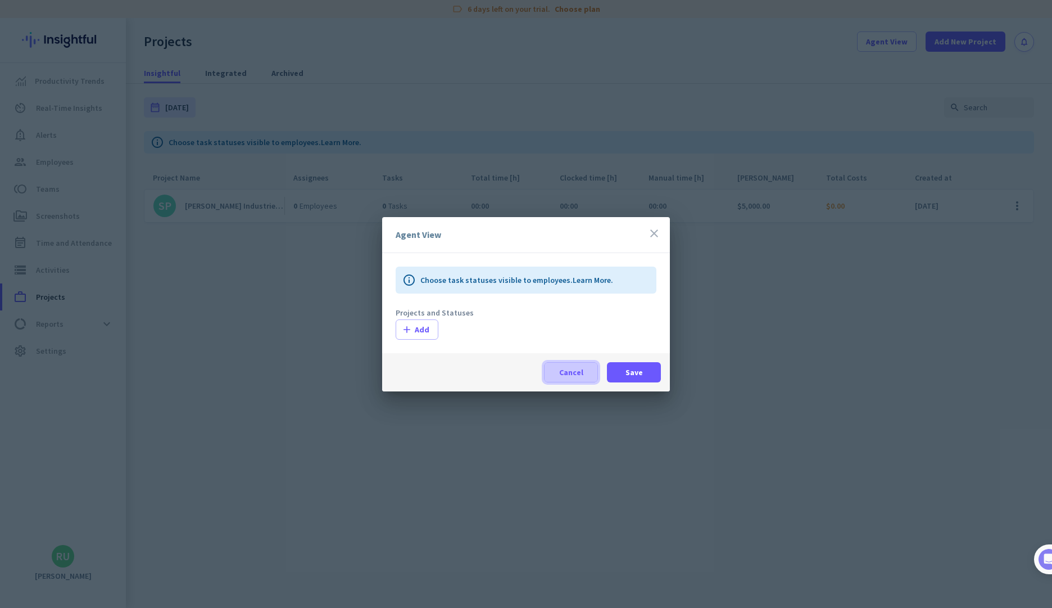
click at [558, 365] on span at bounding box center [571, 372] width 53 height 27
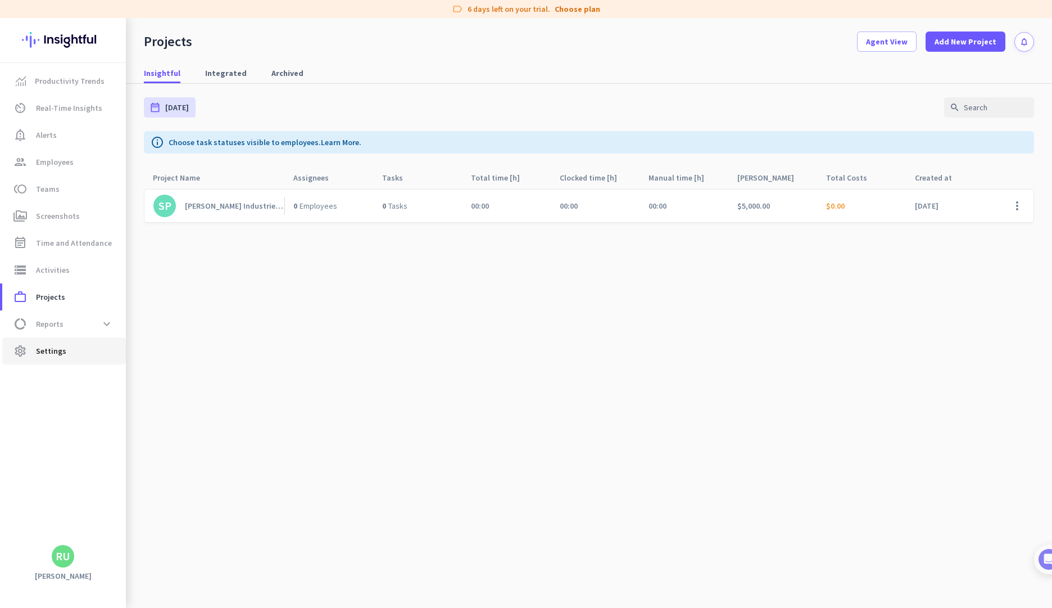
click at [71, 357] on span "settings Settings" at bounding box center [64, 350] width 106 height 13
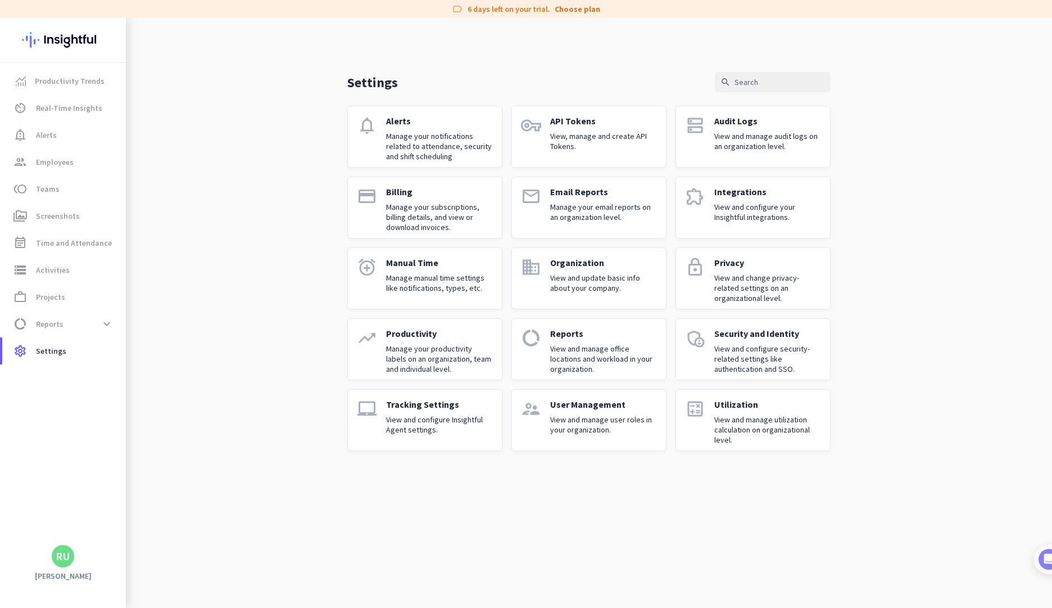
click at [445, 143] on p "Manage your notifications related to attendance, security and shift scheduling" at bounding box center [439, 146] width 107 height 30
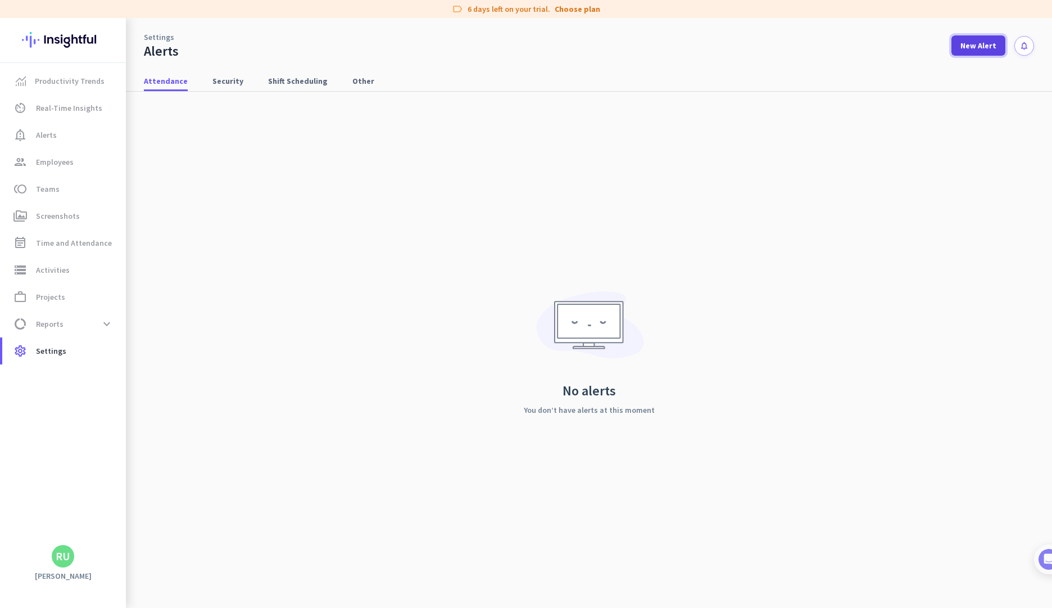
click at [972, 50] on span "New Alert" at bounding box center [979, 45] width 36 height 11
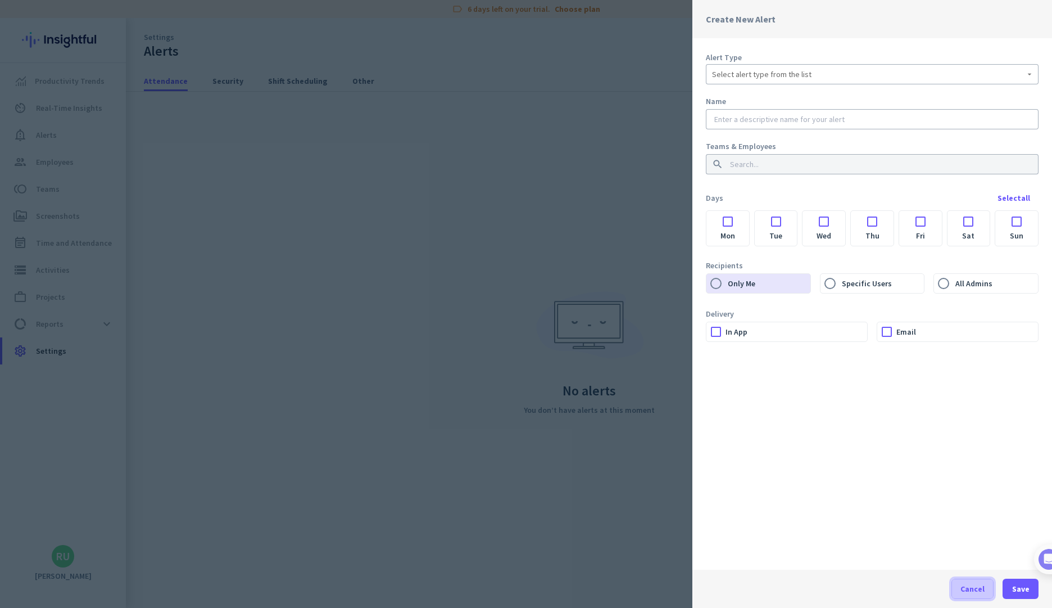
click at [973, 591] on span "Cancel" at bounding box center [973, 588] width 24 height 11
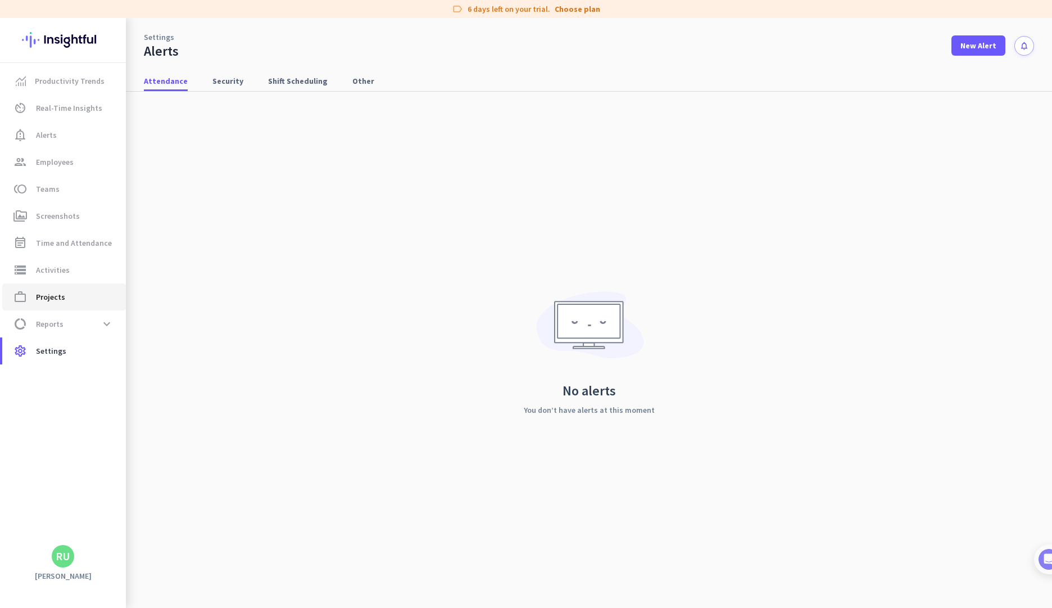
click at [55, 295] on span "Projects" at bounding box center [50, 296] width 29 height 13
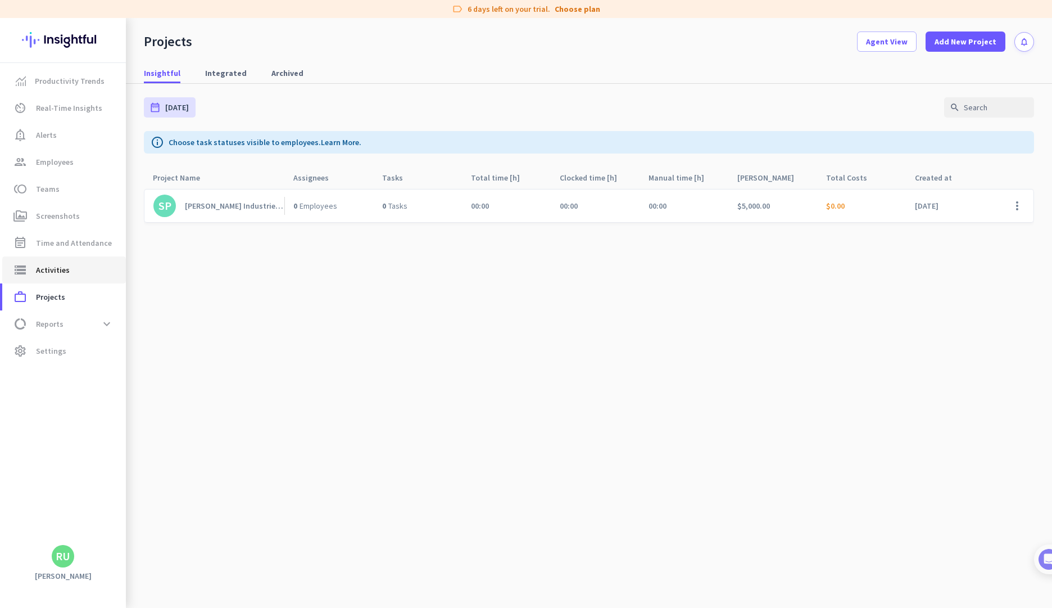
click at [71, 277] on link "storage Activities" at bounding box center [64, 269] width 124 height 27
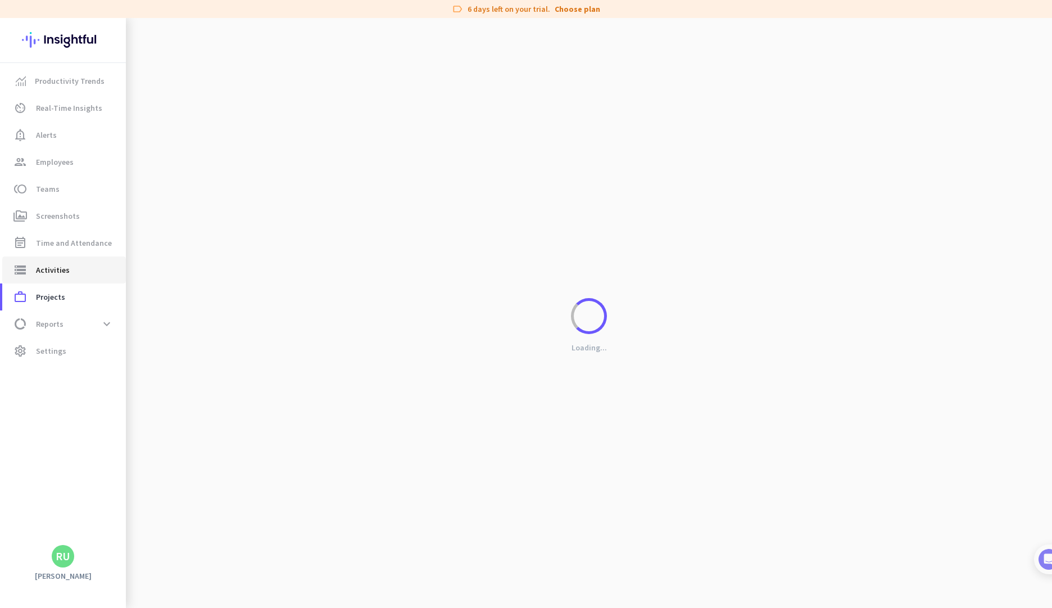
type input "[DATE]"
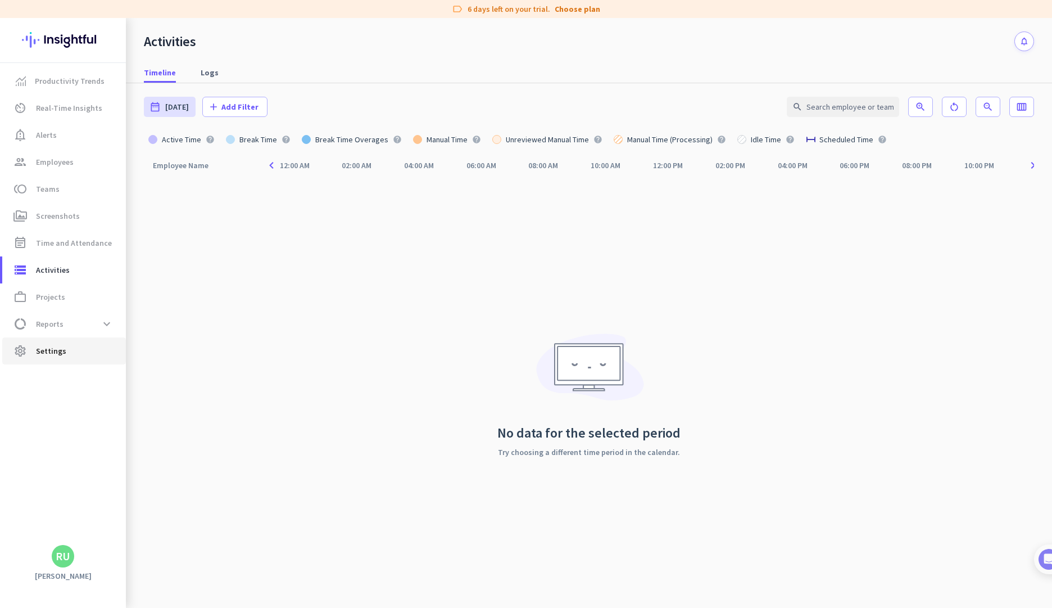
click at [53, 355] on span "Settings" at bounding box center [51, 350] width 30 height 13
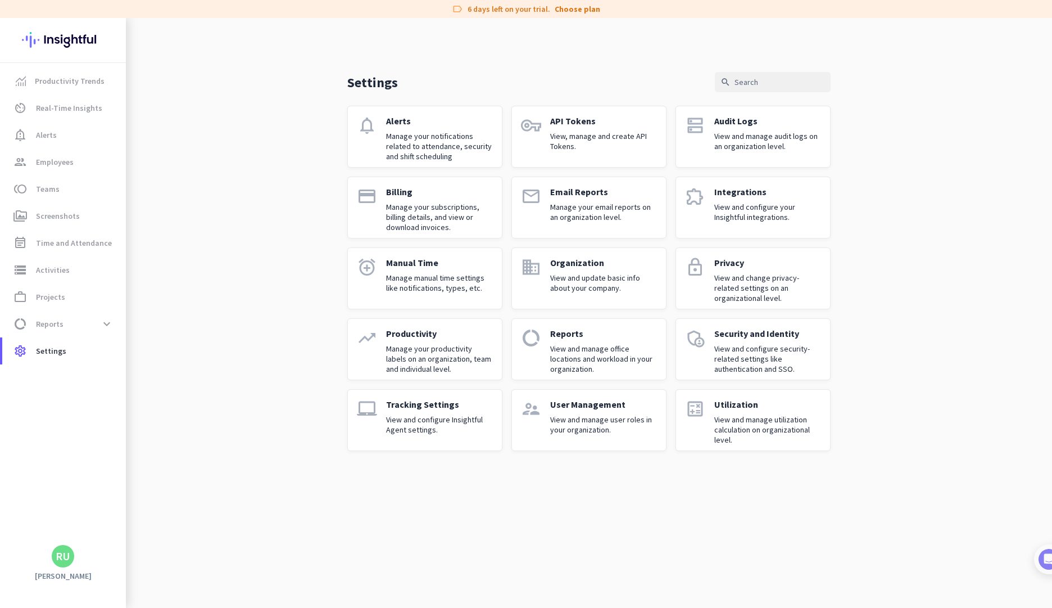
click at [577, 266] on p "Organization" at bounding box center [603, 262] width 107 height 11
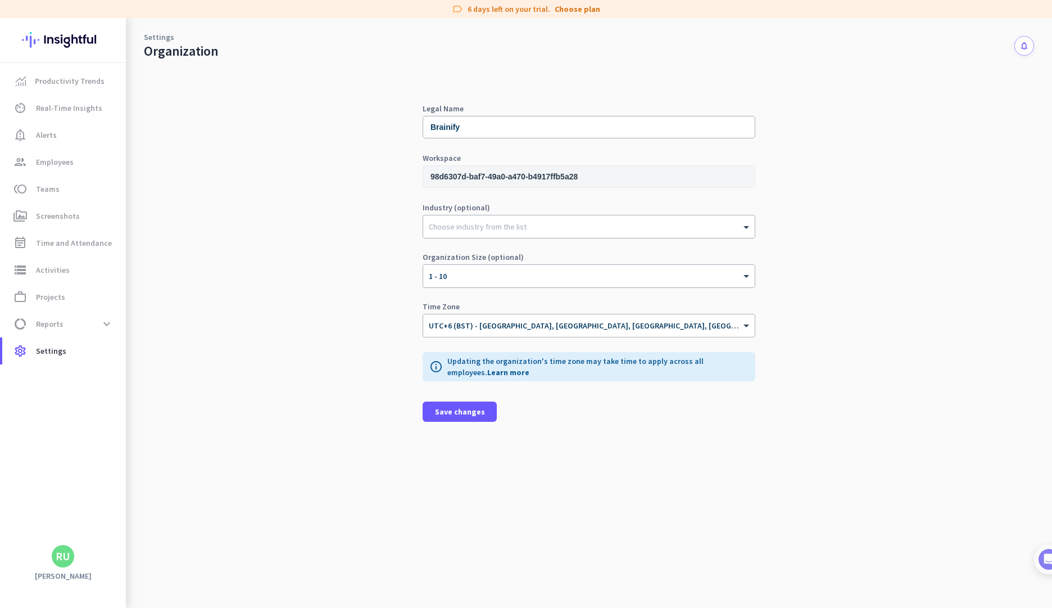
click at [593, 173] on input "98d6307d-baf7-49a0-a470-b4917ffb5a28" at bounding box center [589, 176] width 333 height 22
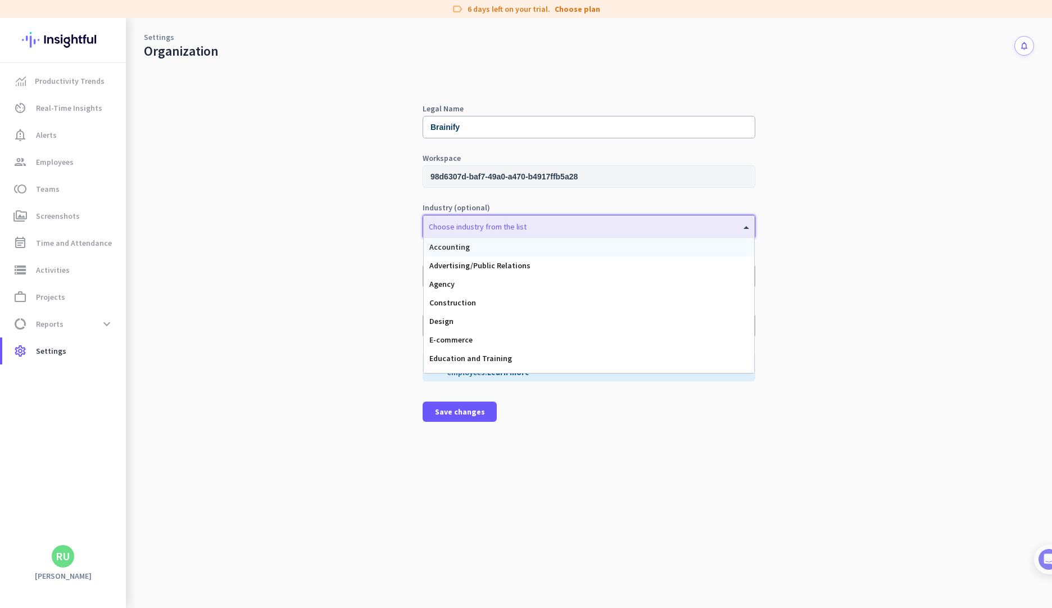
click at [542, 221] on div at bounding box center [589, 223] width 332 height 11
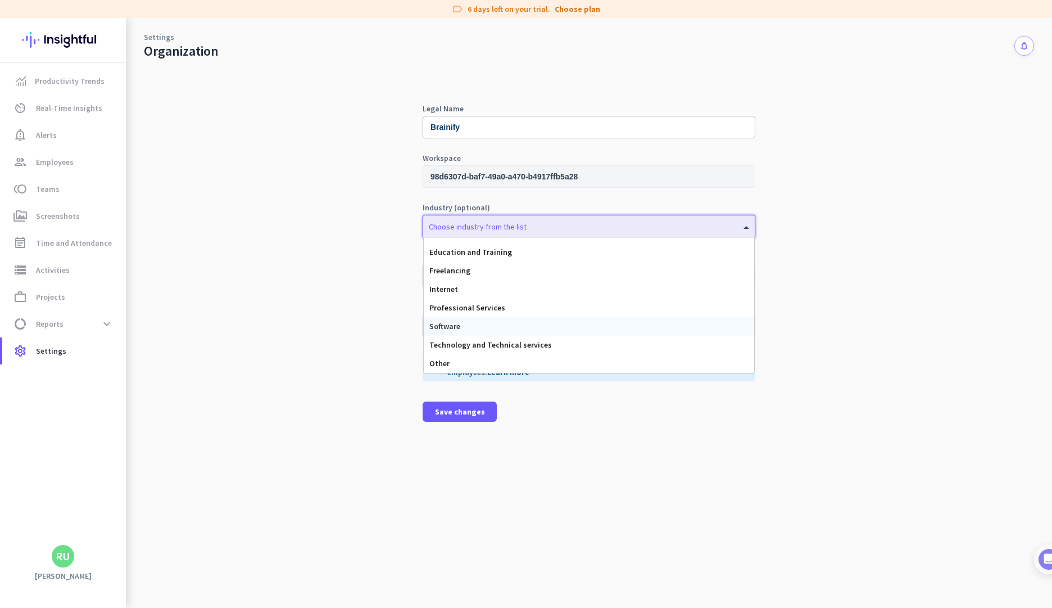
click at [526, 323] on div "Software" at bounding box center [589, 326] width 330 height 19
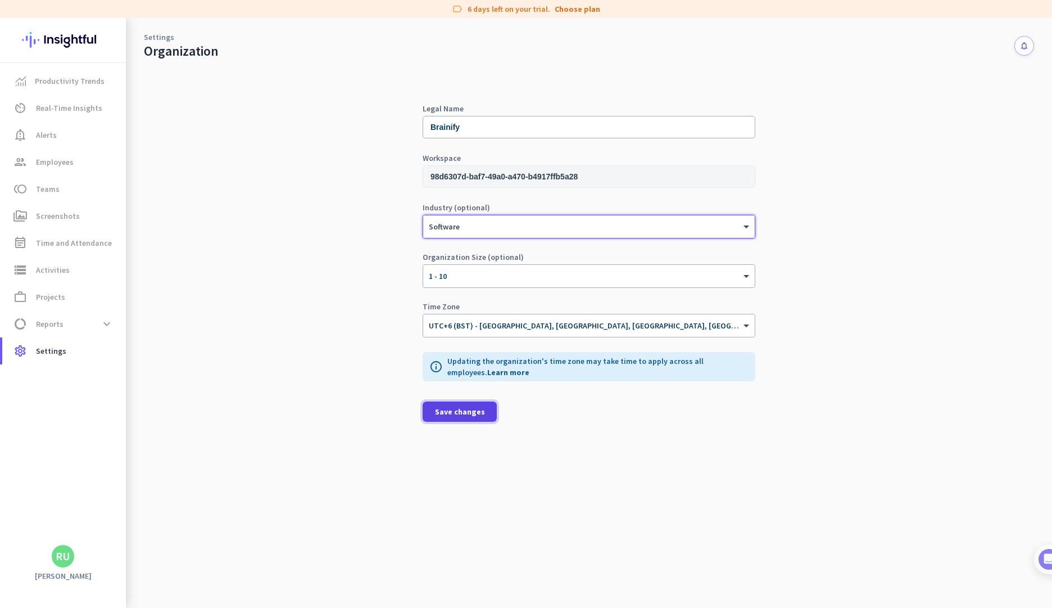
click at [463, 420] on span at bounding box center [460, 411] width 74 height 27
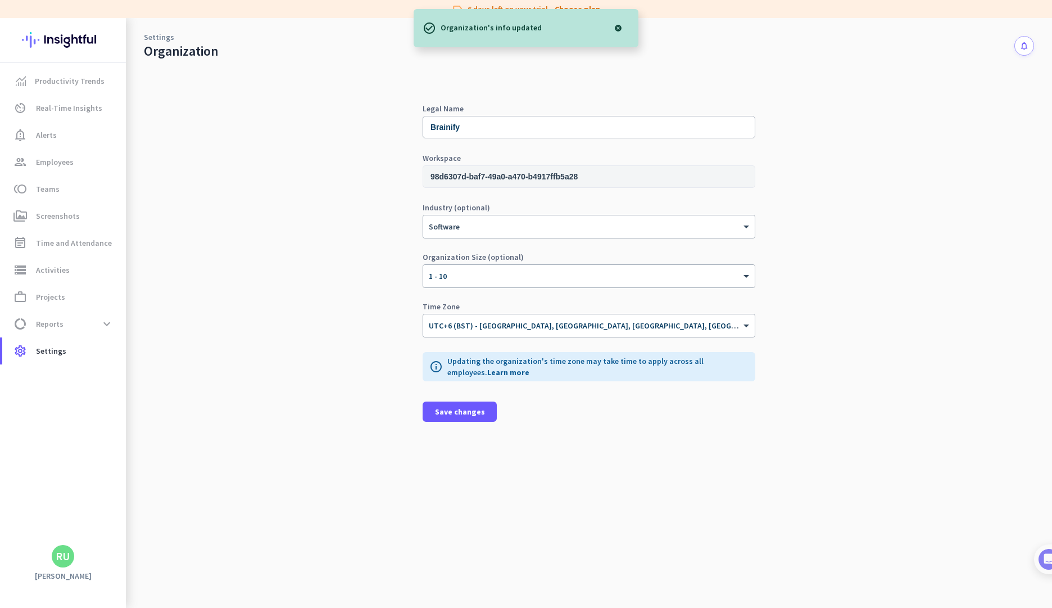
click at [273, 329] on div "Legal Name Brainify Workspace 98d6307d-baf7-49a0-a470-b4917ffb5a28 Industry (op…" at bounding box center [589, 334] width 890 height 548
click at [58, 348] on span "Settings" at bounding box center [51, 350] width 30 height 13
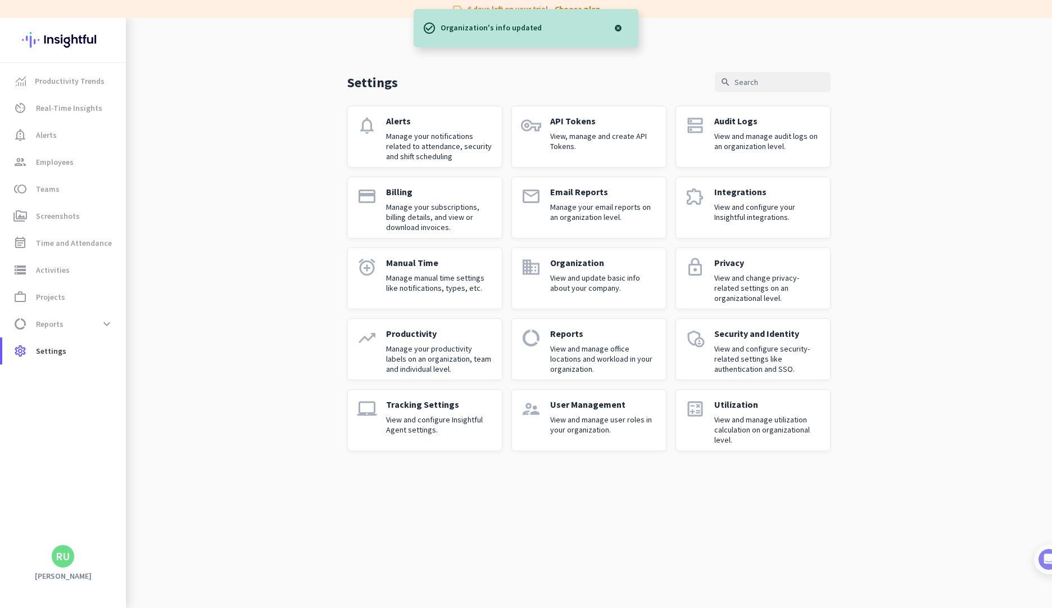
click at [603, 213] on p "Manage your email reports on an organization level." at bounding box center [603, 212] width 107 height 20
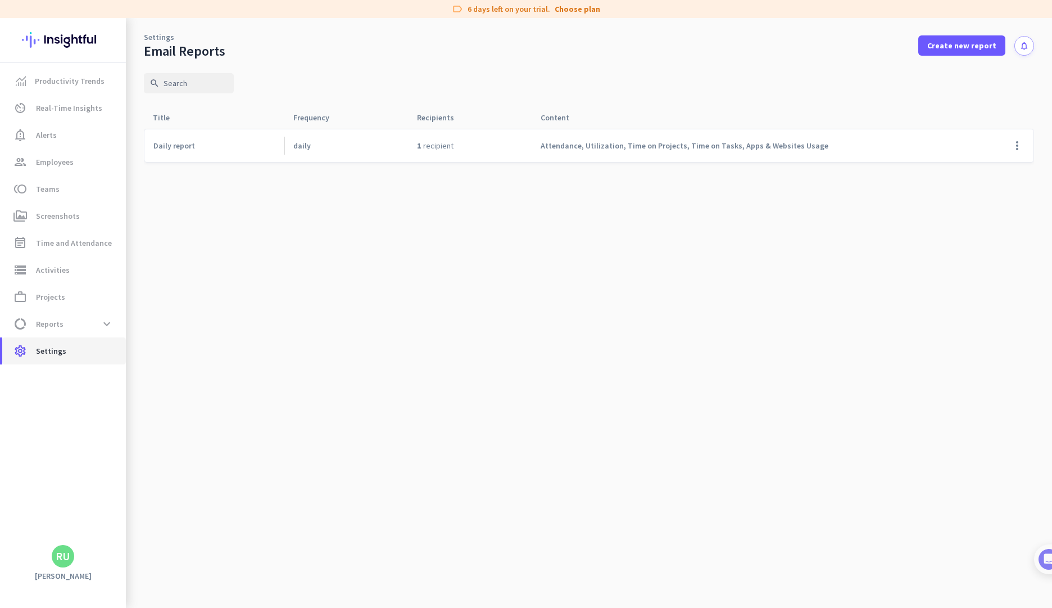
click at [84, 350] on span "settings Settings" at bounding box center [64, 350] width 106 height 13
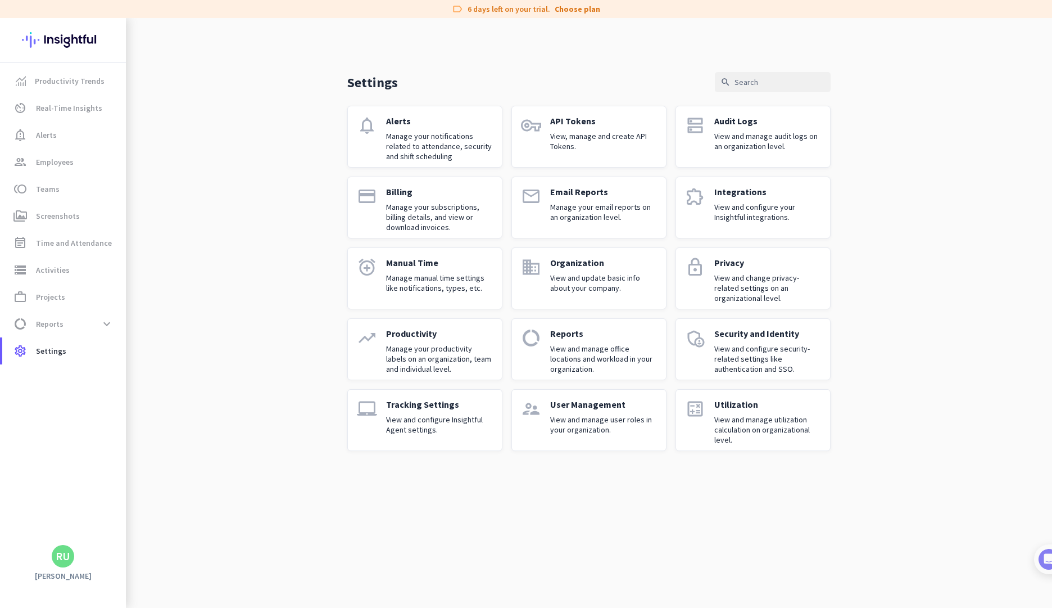
click at [410, 339] on div "Productivity Manage your productivity labels on an organization, team and indiv…" at bounding box center [439, 349] width 107 height 43
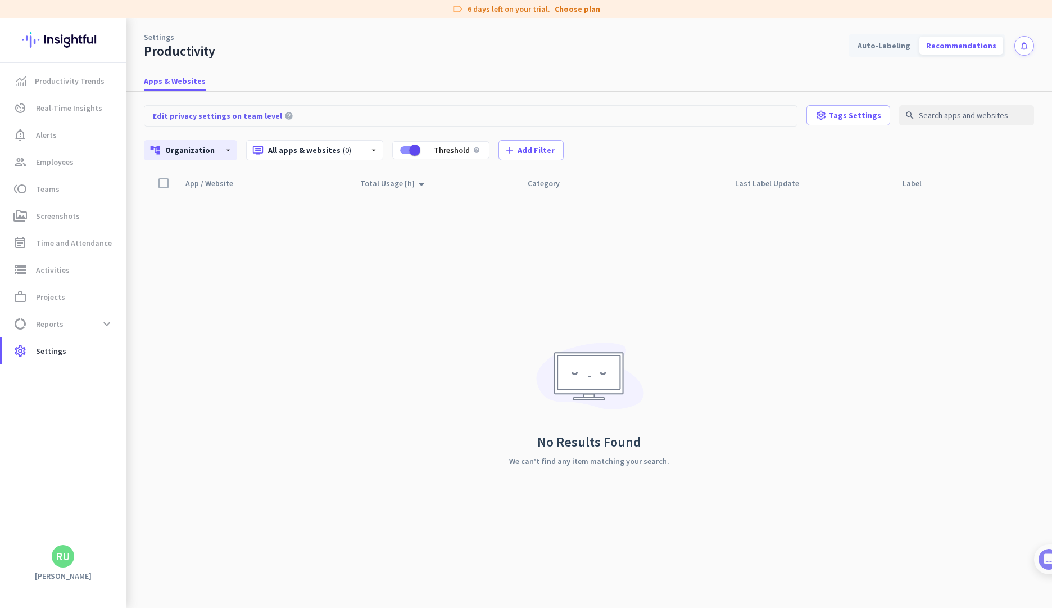
click at [897, 33] on div "Settings Productivity Auto-Labeling Recommendations notifications" at bounding box center [589, 39] width 926 height 42
click at [902, 43] on div "Auto-Labeling" at bounding box center [884, 46] width 66 height 18
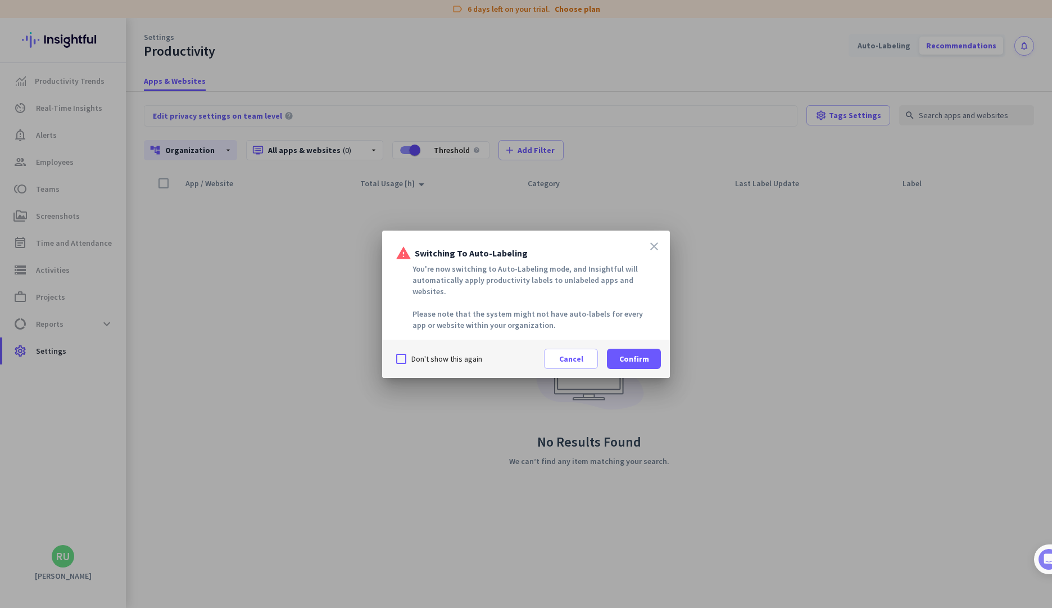
click at [656, 248] on icon "close" at bounding box center [653, 245] width 13 height 13
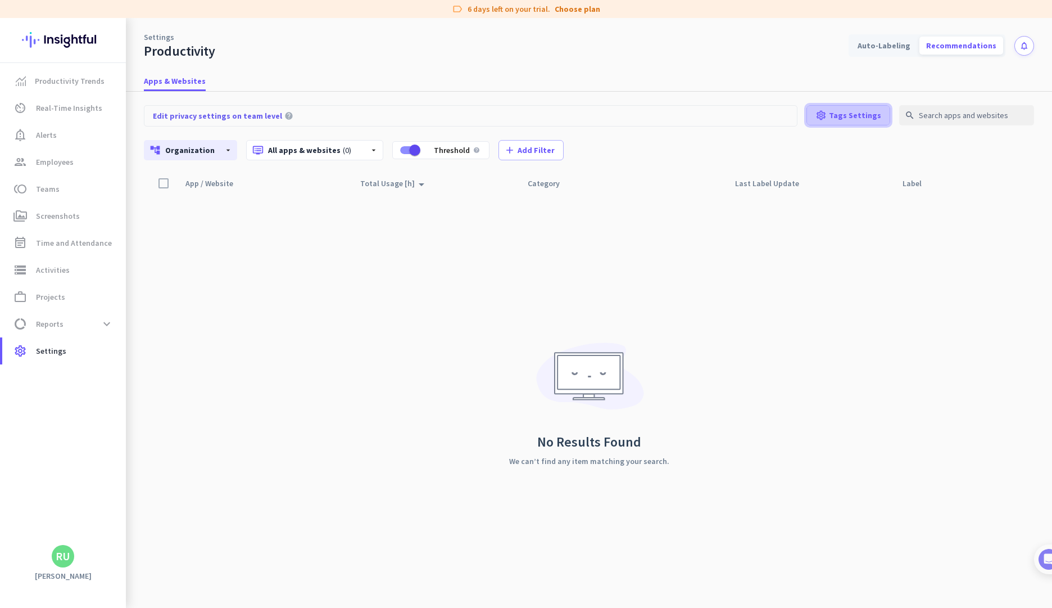
click at [874, 121] on span at bounding box center [848, 115] width 83 height 27
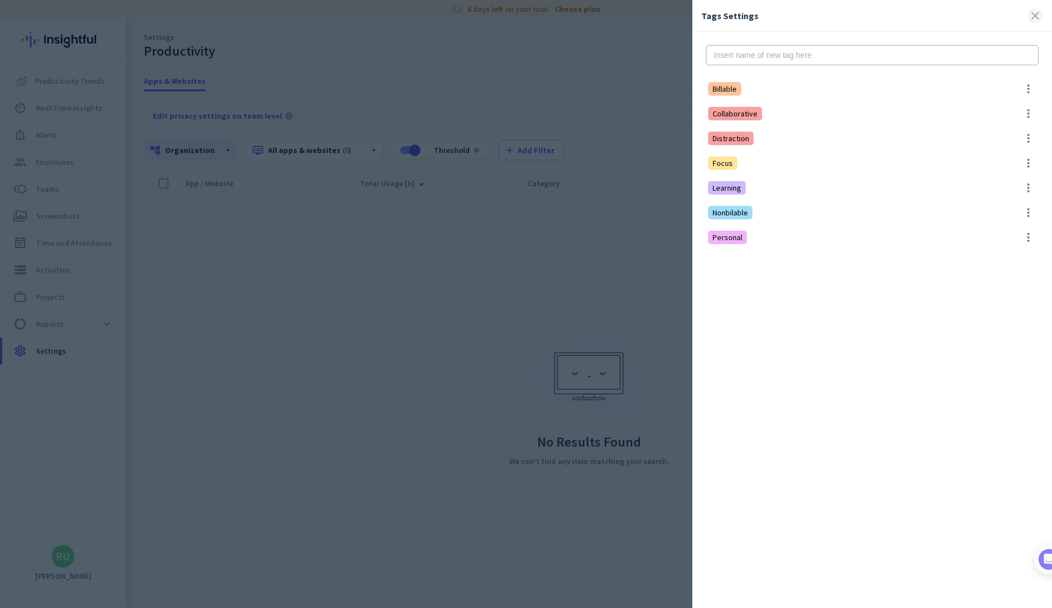
click at [1040, 14] on span at bounding box center [1035, 16] width 16 height 16
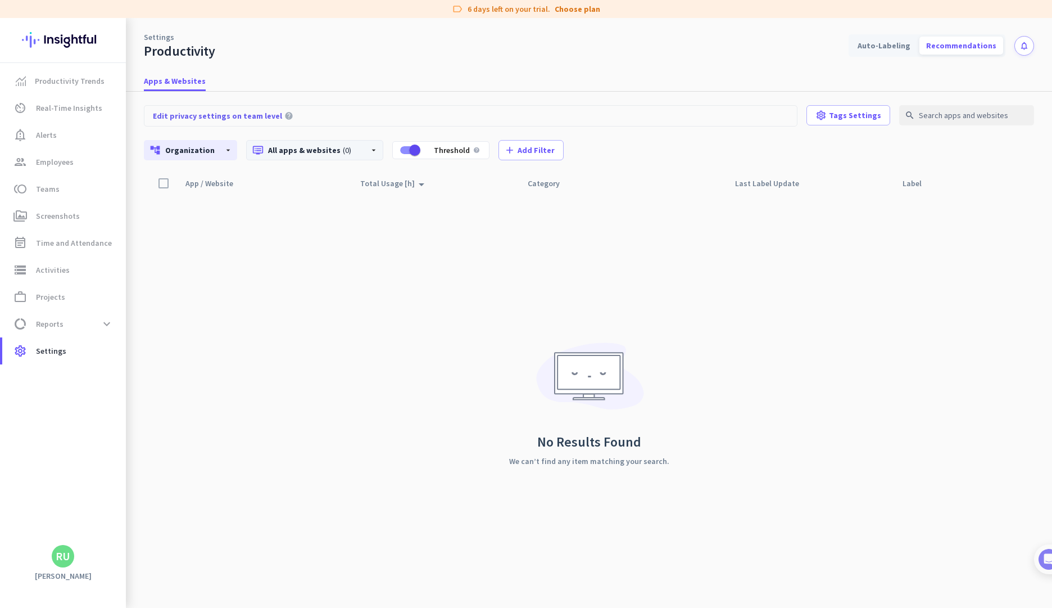
click at [324, 152] on p "dvr All apps & websites (0)" at bounding box center [306, 149] width 108 height 11
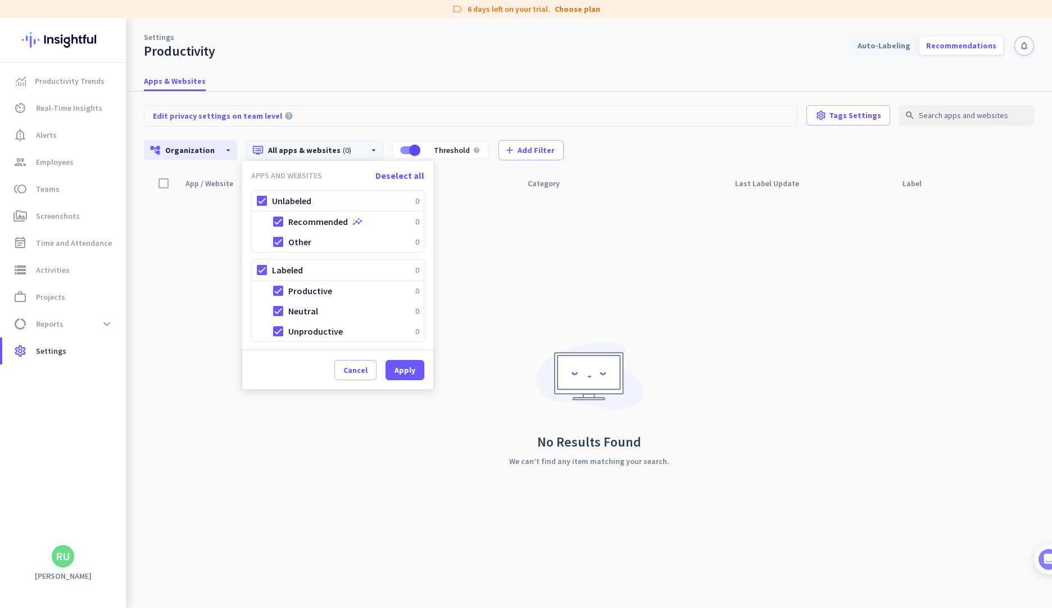
drag, startPoint x: 407, startPoint y: 114, endPoint x: 377, endPoint y: 130, distance: 34.5
click at [408, 114] on div at bounding box center [526, 304] width 1052 height 608
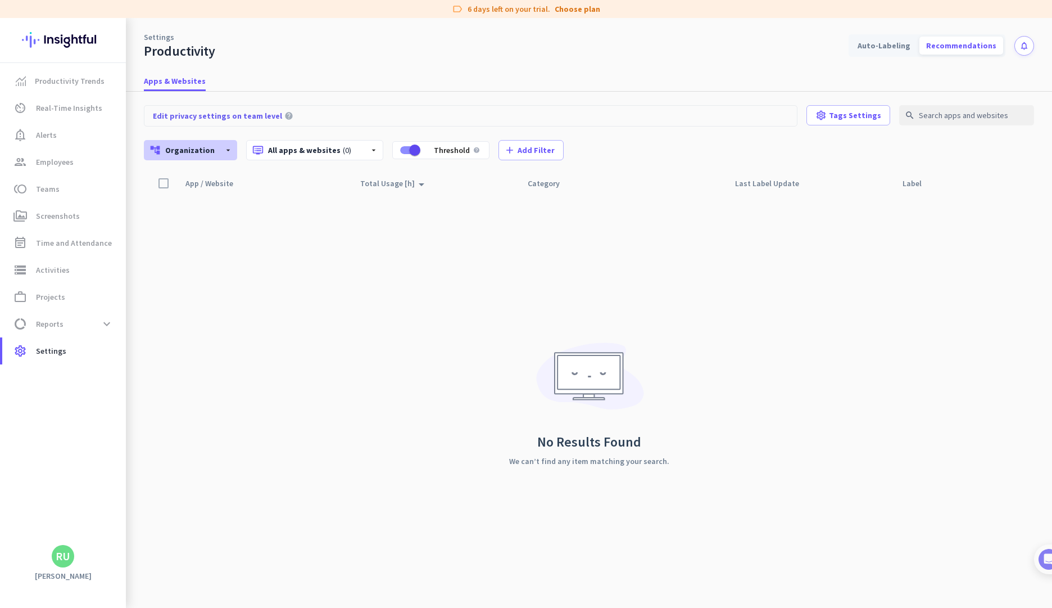
click at [224, 152] on icon "arrow_drop_down" at bounding box center [228, 150] width 9 height 9
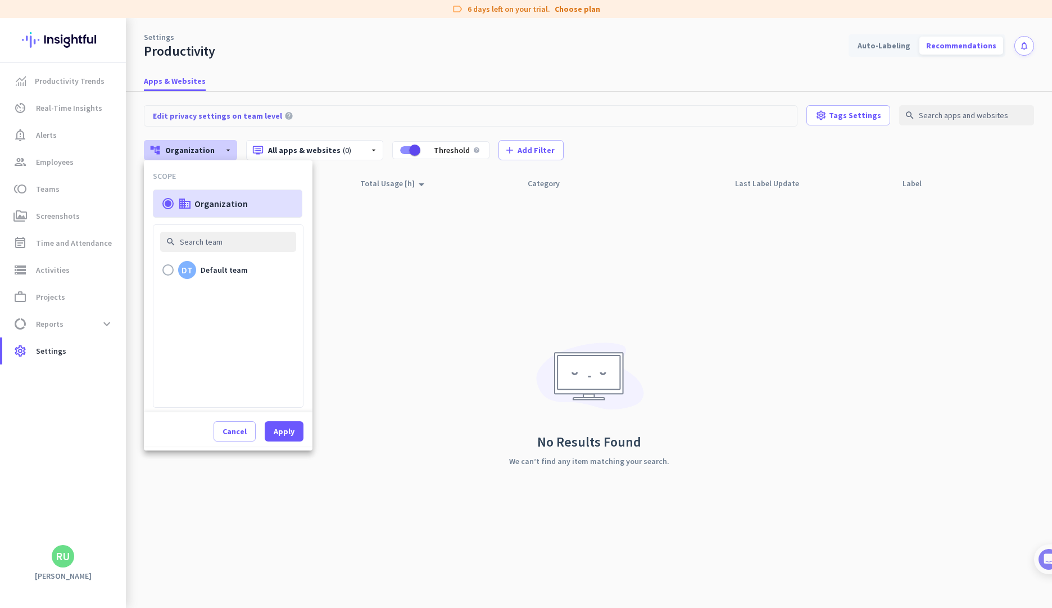
click at [465, 92] on div at bounding box center [526, 304] width 1052 height 608
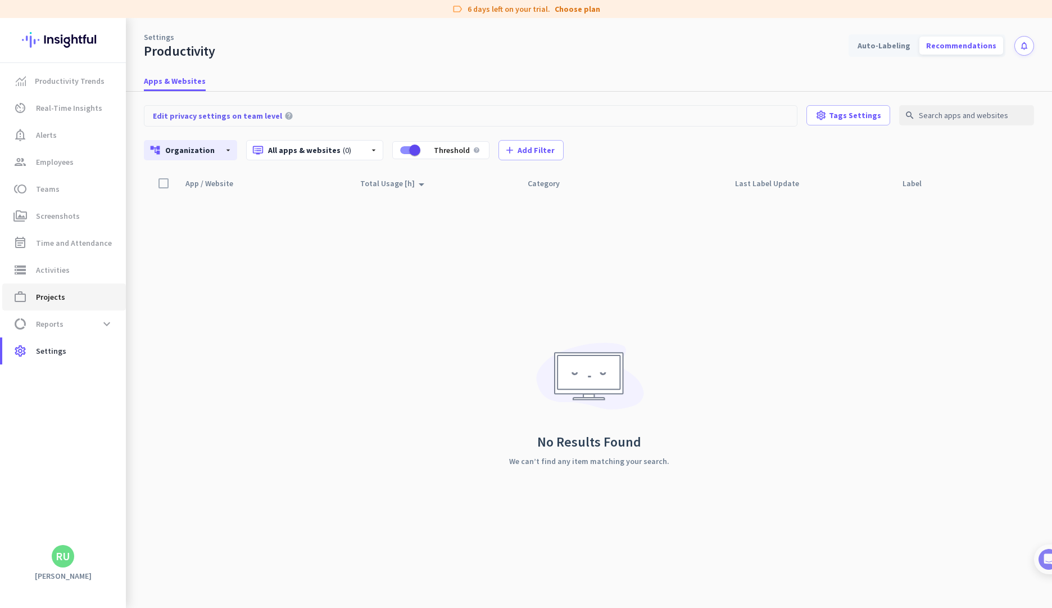
click at [79, 306] on link "work_outline Projects" at bounding box center [64, 296] width 124 height 27
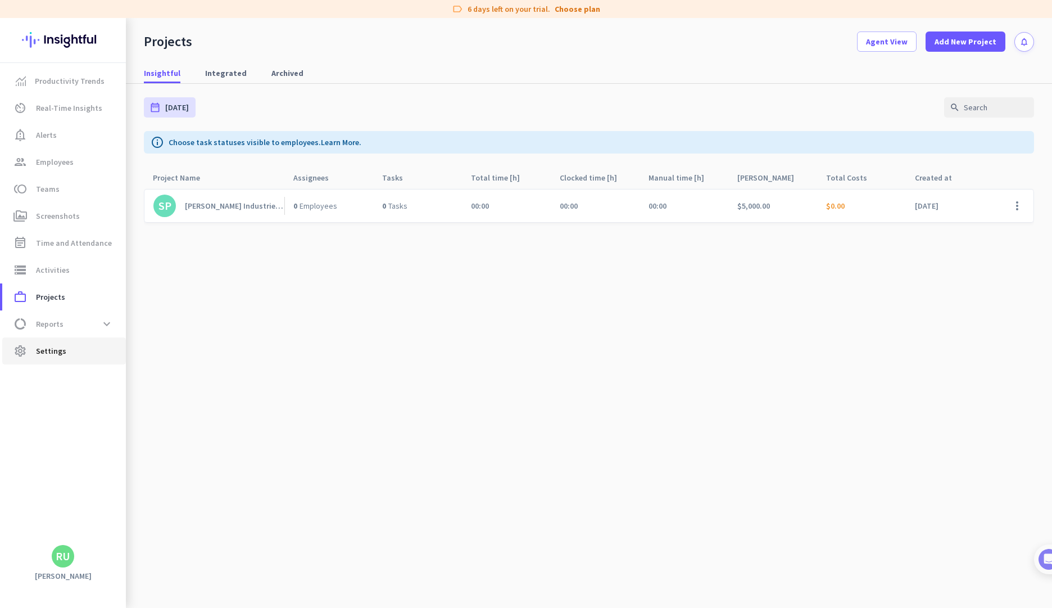
click at [52, 357] on link "settings Settings" at bounding box center [64, 350] width 124 height 27
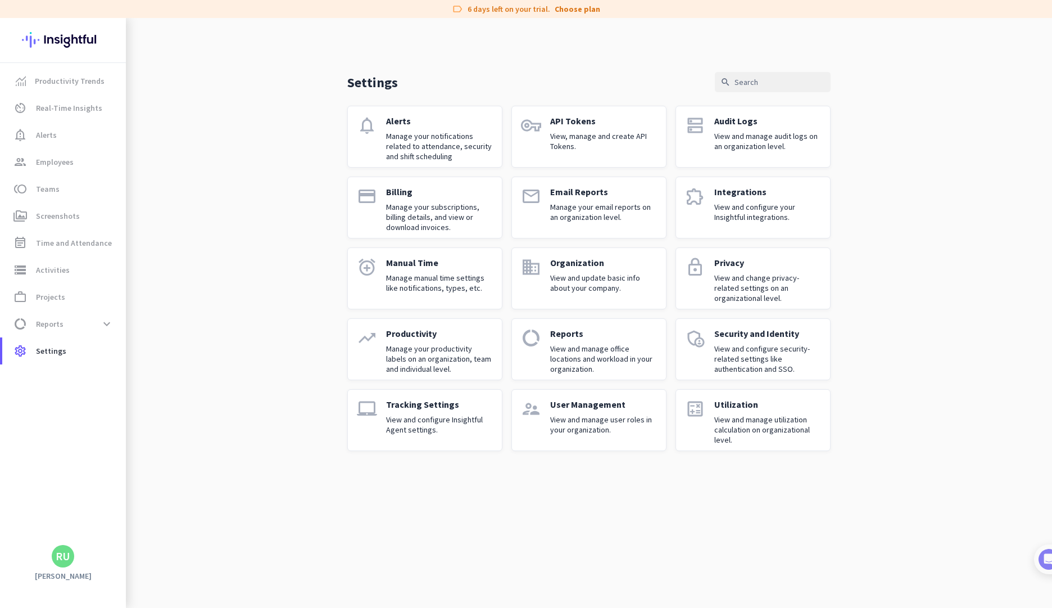
click at [379, 424] on link "laptop_mac Tracking Settings View and configure Insightful Agent settings." at bounding box center [424, 420] width 155 height 62
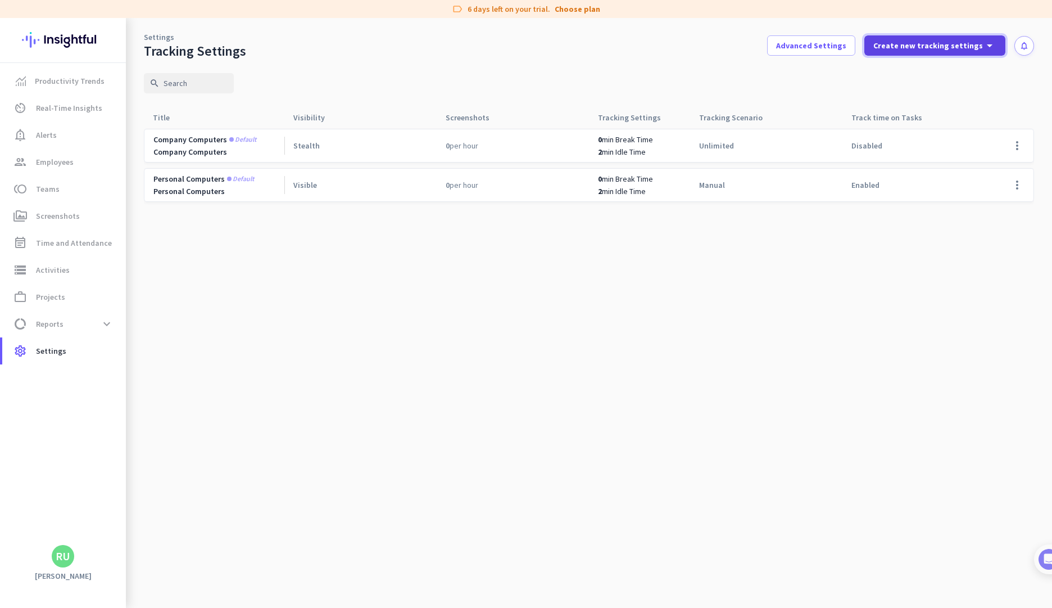
click at [955, 49] on span "Create new tracking settings" at bounding box center [928, 45] width 110 height 11
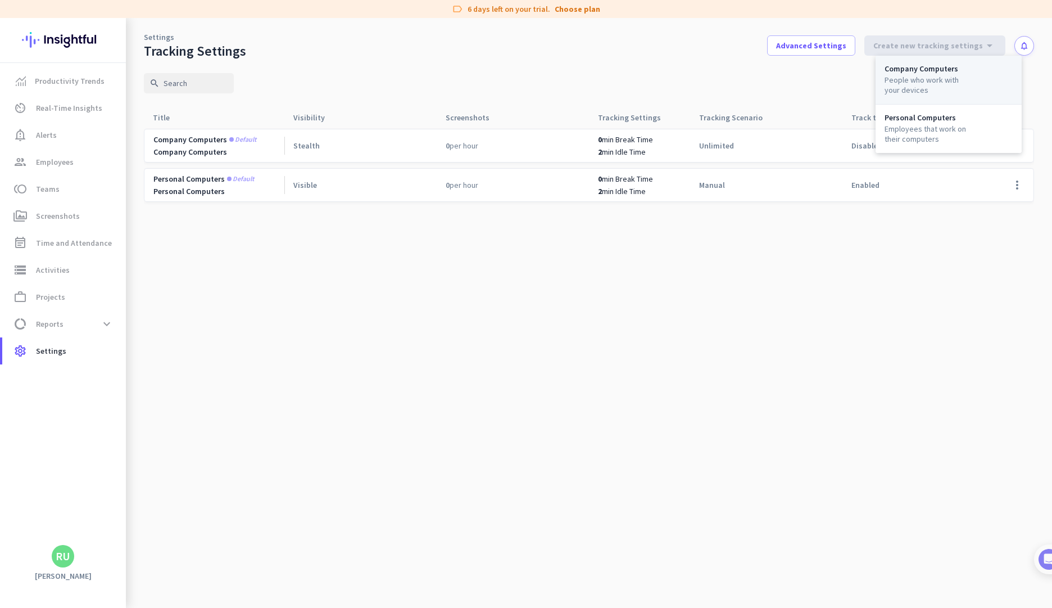
click at [941, 96] on div "Company Computers People who work with your devices" at bounding box center [949, 80] width 146 height 49
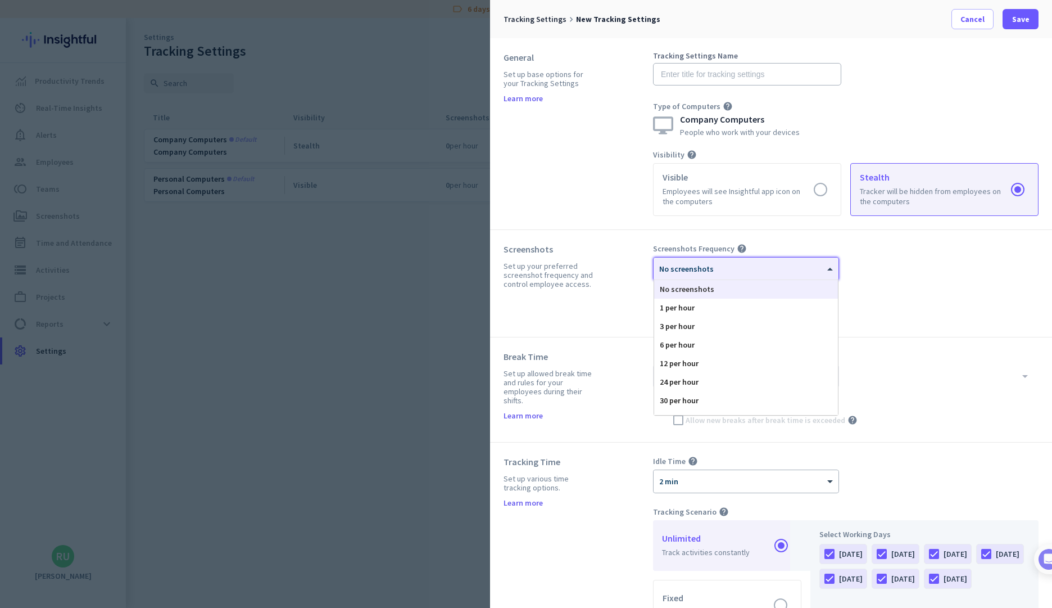
click at [801, 270] on div "× No screenshots" at bounding box center [739, 269] width 171 height 10
click at [773, 318] on div "3 per hour" at bounding box center [746, 326] width 184 height 19
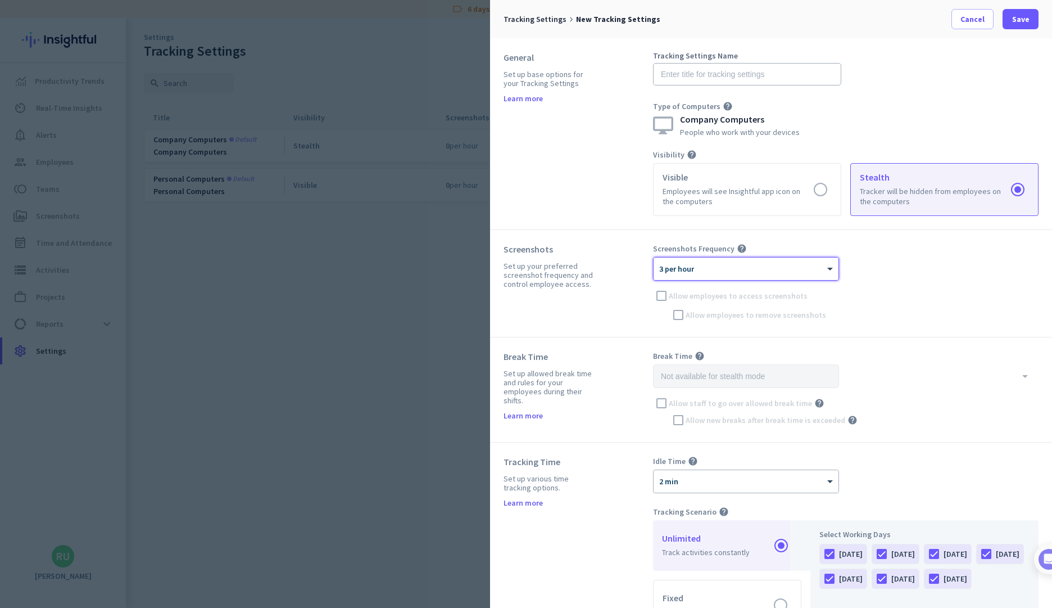
click at [781, 271] on div "× 3 per hour" at bounding box center [739, 269] width 171 height 10
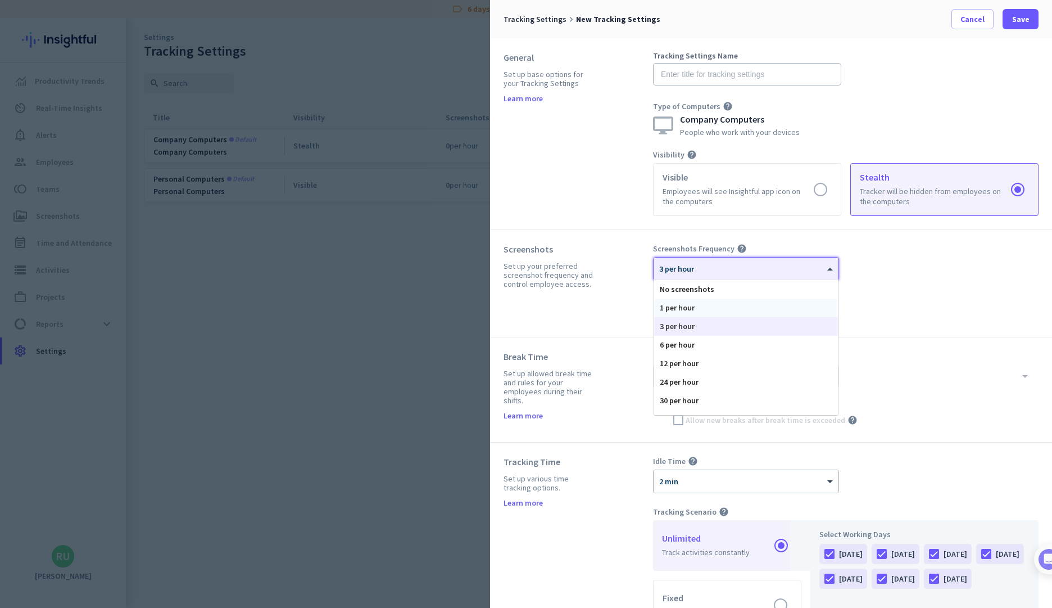
click at [759, 302] on div "1 per hour" at bounding box center [746, 307] width 184 height 19
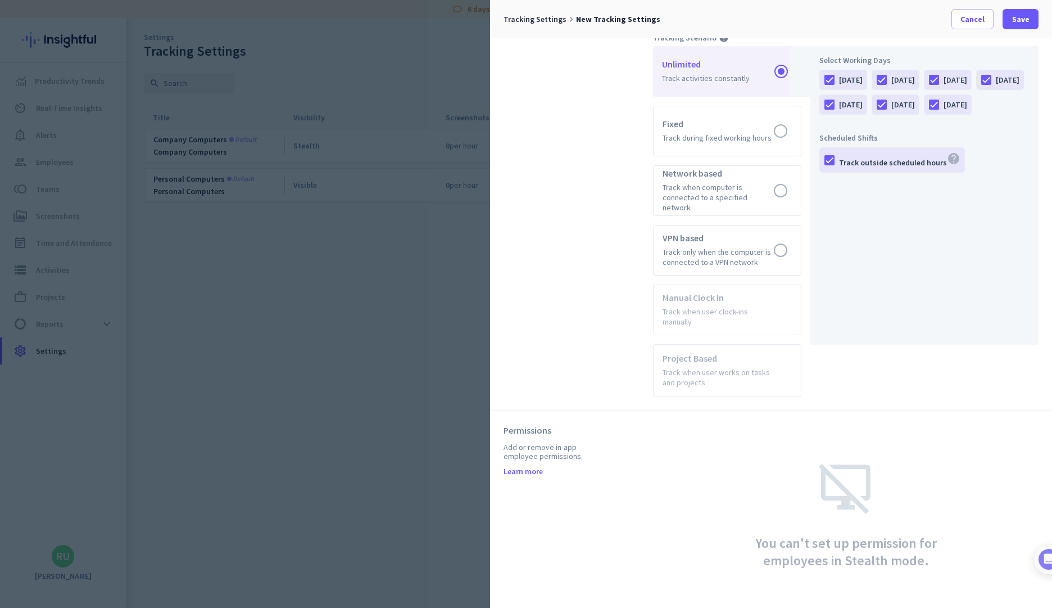
scroll to position [373, 0]
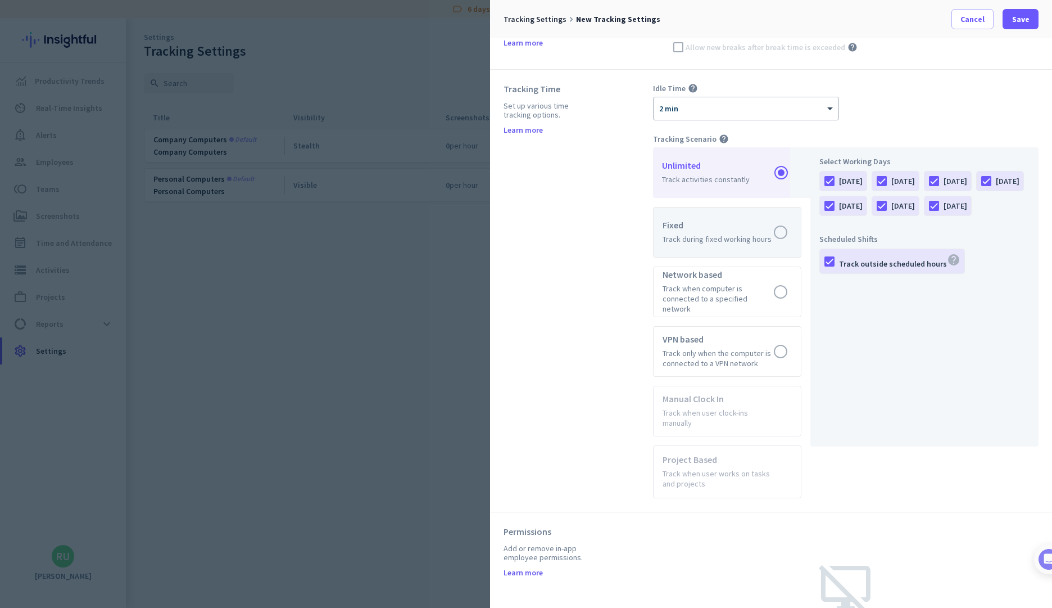
click at [782, 228] on label at bounding box center [727, 231] width 147 height 49
click at [0, 0] on input "radio" at bounding box center [0, 0] width 0 height 0
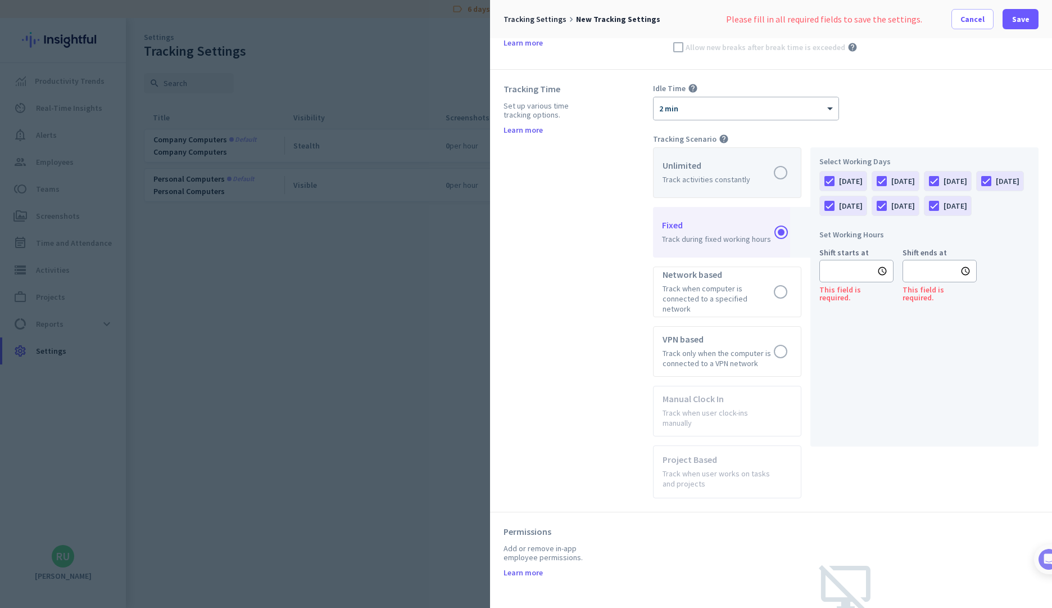
click at [782, 177] on label at bounding box center [727, 172] width 147 height 49
click at [0, 0] on input "radio" at bounding box center [0, 0] width 0 height 0
click at [795, 223] on label at bounding box center [727, 231] width 147 height 49
click at [0, 0] on input "radio" at bounding box center [0, 0] width 0 height 0
click at [787, 175] on label at bounding box center [727, 172] width 147 height 49
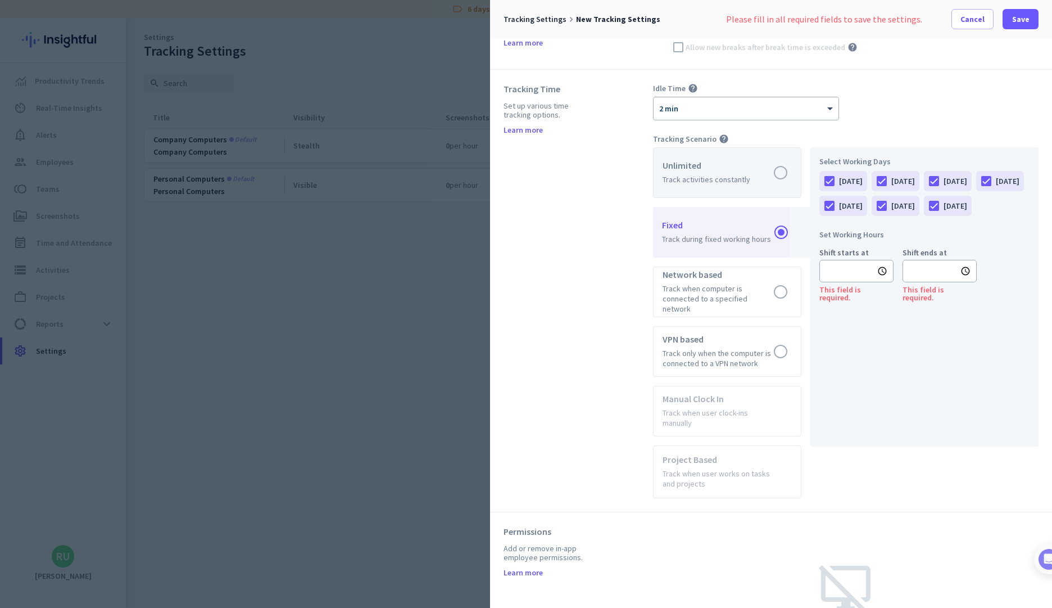
click at [0, 0] on input "radio" at bounding box center [0, 0] width 0 height 0
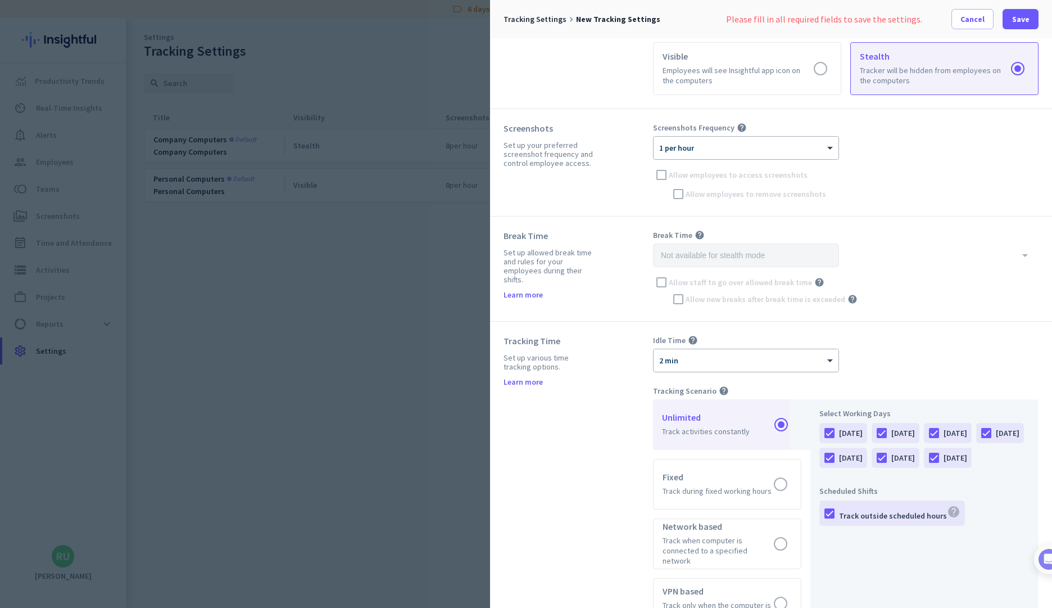
scroll to position [0, 0]
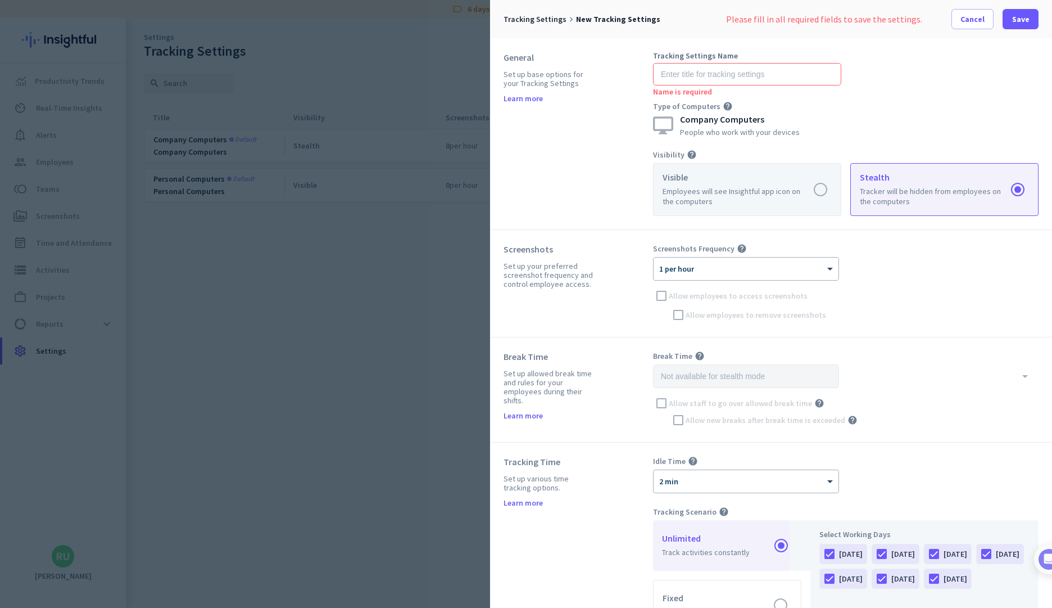
click at [804, 206] on label at bounding box center [747, 190] width 187 height 52
click at [0, 0] on input "radio" at bounding box center [0, 0] width 0 height 0
click at [948, 185] on label at bounding box center [944, 190] width 187 height 52
click at [0, 0] on input "radio" at bounding box center [0, 0] width 0 height 0
click at [979, 17] on span "Cancel" at bounding box center [973, 18] width 24 height 11
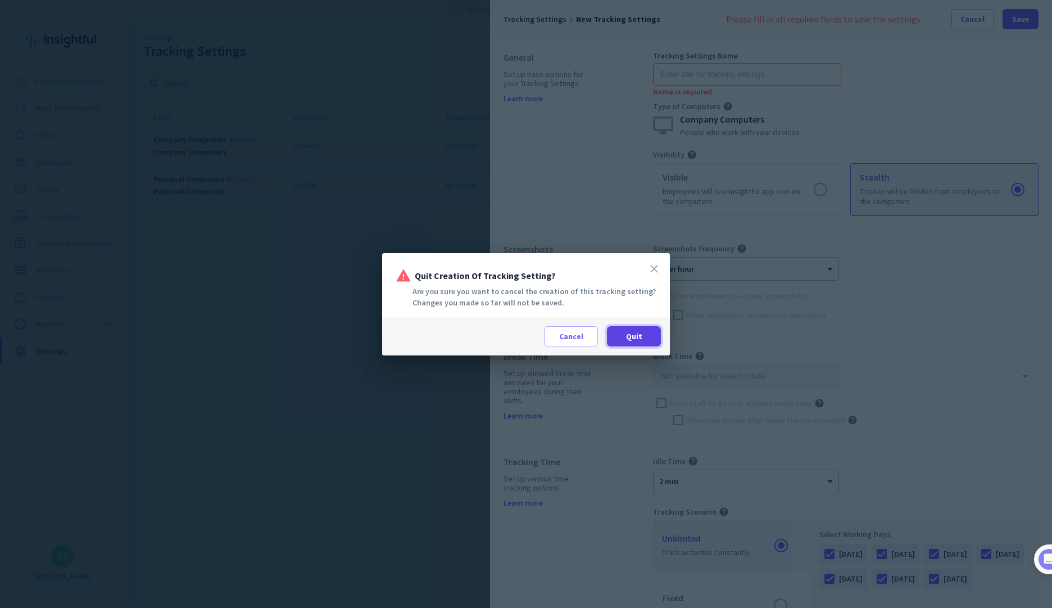
click at [632, 336] on span "Quit" at bounding box center [634, 335] width 16 height 11
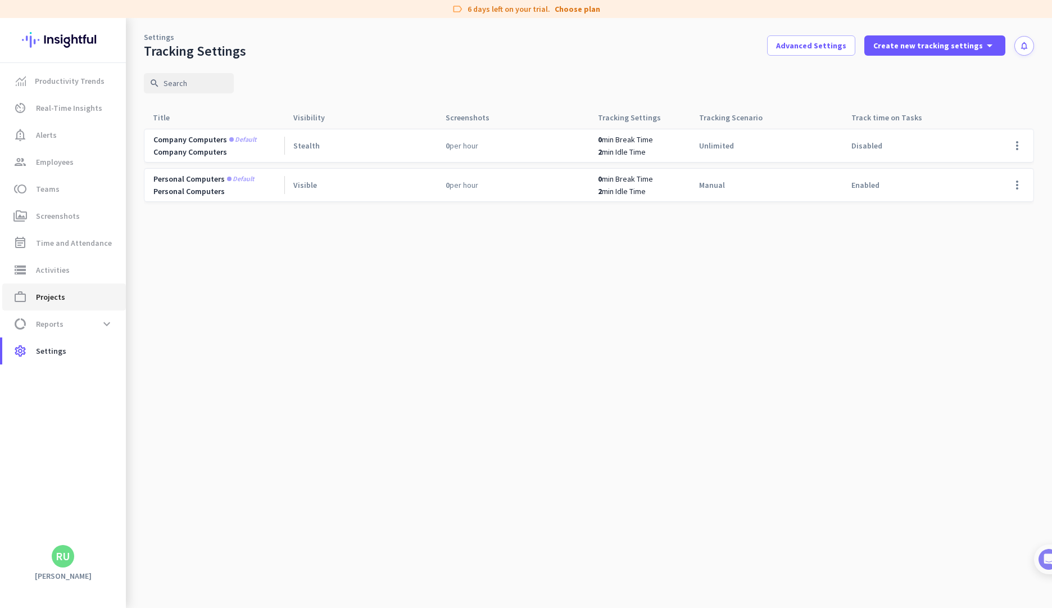
click at [74, 301] on span "work_outline Projects" at bounding box center [64, 296] width 106 height 13
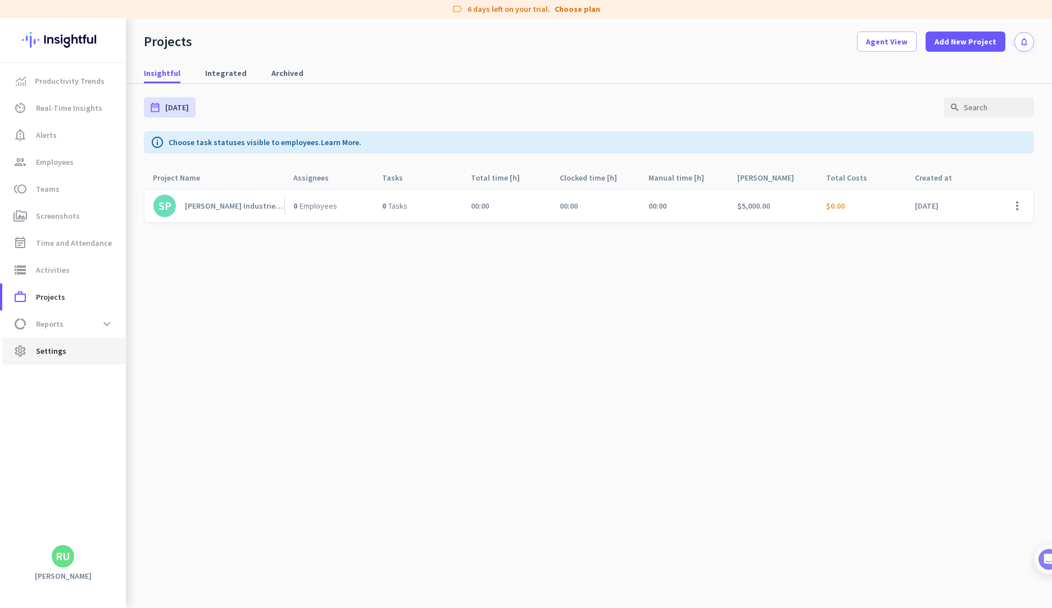
click at [67, 360] on link "settings Settings" at bounding box center [64, 350] width 124 height 27
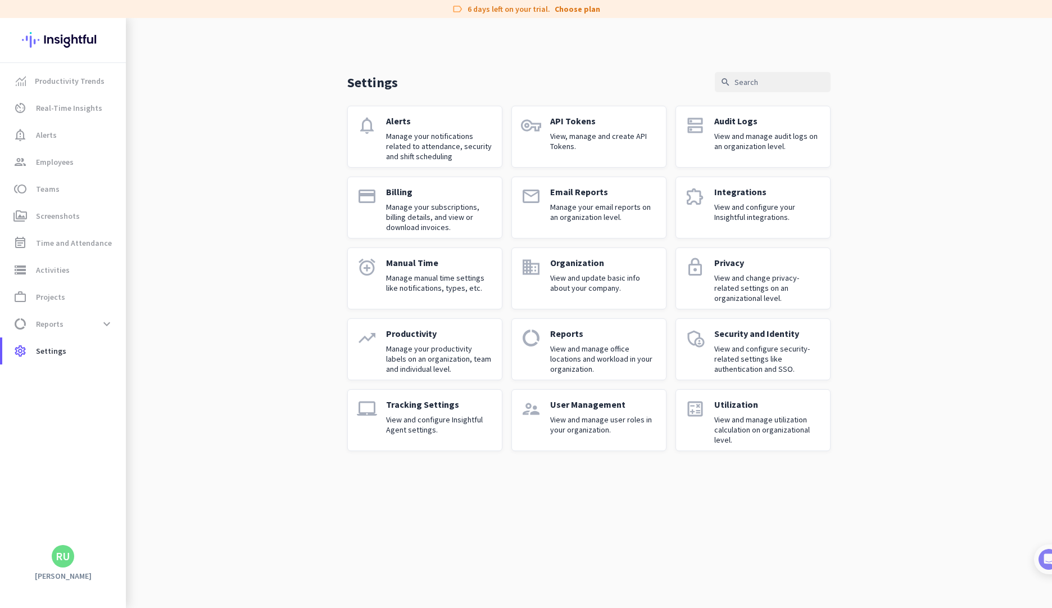
click at [594, 268] on div "Organization View and update basic info about your company." at bounding box center [603, 278] width 107 height 43
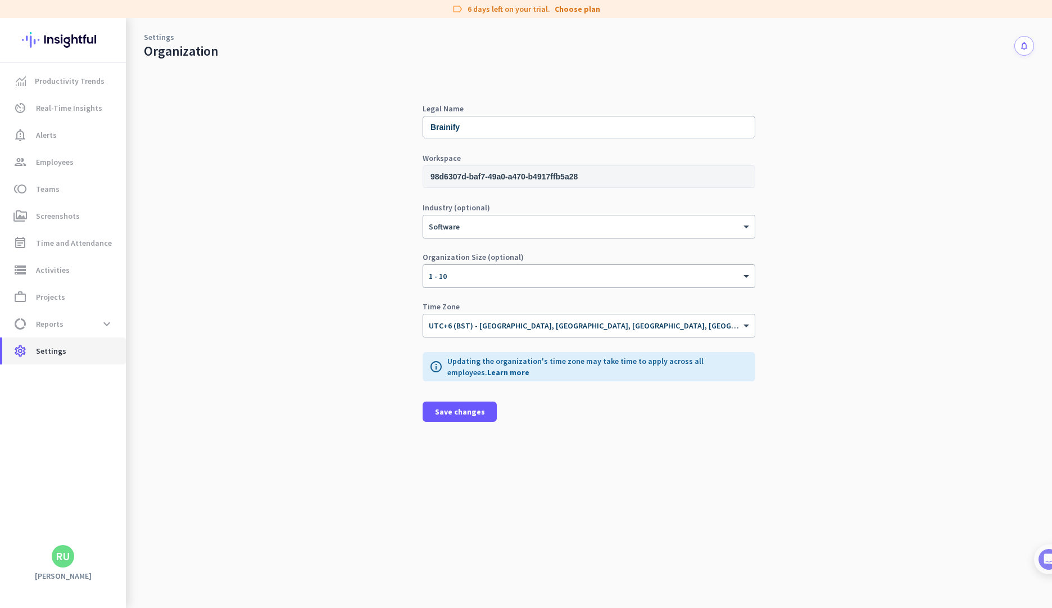
click at [21, 357] on link "settings Settings" at bounding box center [64, 350] width 124 height 27
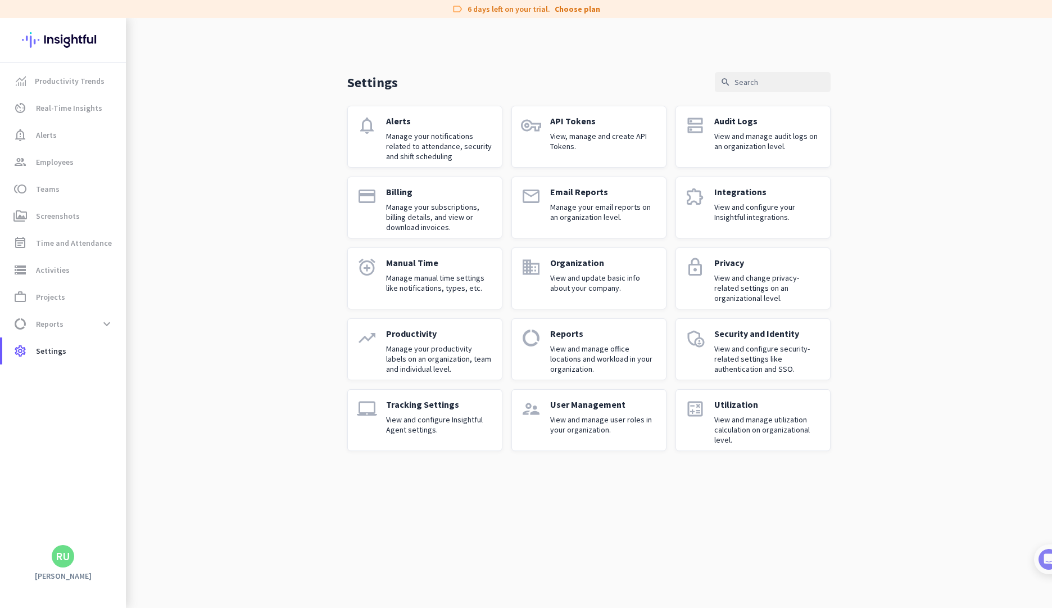
click at [727, 269] on div "Privacy View and change privacy-related settings on an organizational level." at bounding box center [767, 278] width 107 height 43
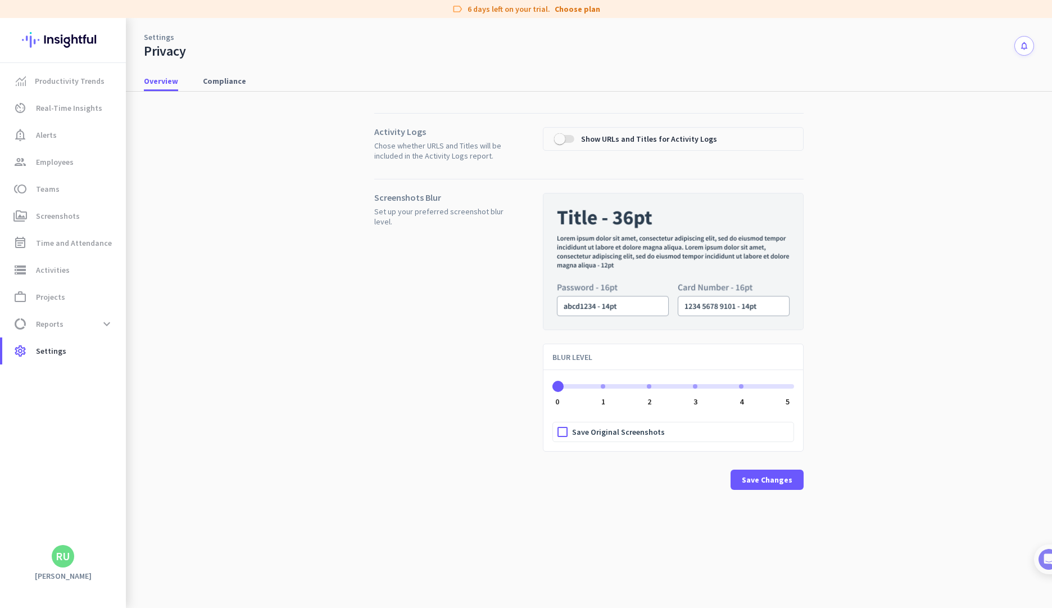
click at [601, 386] on div "ngx-slider" at bounding box center [603, 386] width 4 height 4
click at [562, 387] on span "ngx-slider" at bounding box center [579, 386] width 52 height 4
drag, startPoint x: 564, startPoint y: 387, endPoint x: 756, endPoint y: 376, distance: 192.0
click at [756, 376] on span "ngx-slider" at bounding box center [674, 384] width 242 height 18
click at [630, 386] on span "ngx-slider" at bounding box center [674, 386] width 242 height 4
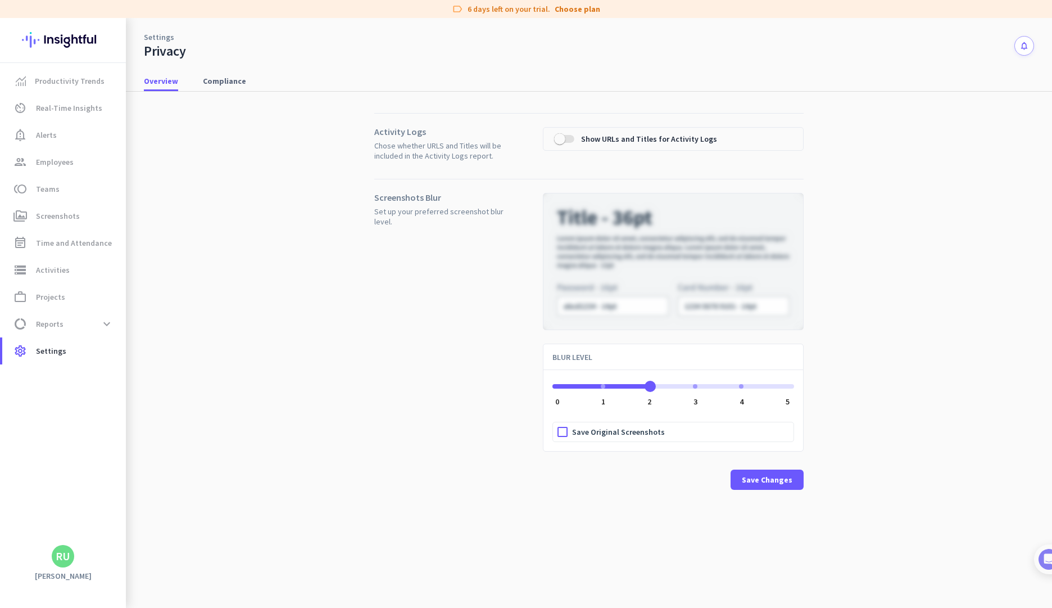
click at [668, 389] on span "ngx-slider" at bounding box center [674, 384] width 242 height 18
click at [695, 386] on div "ngx-slider" at bounding box center [695, 386] width 4 height 4
click at [739, 386] on div "ngx-slider" at bounding box center [741, 386] width 4 height 4
click at [778, 386] on span "ngx-slider" at bounding box center [674, 386] width 242 height 4
drag, startPoint x: 782, startPoint y: 387, endPoint x: 745, endPoint y: 386, distance: 37.7
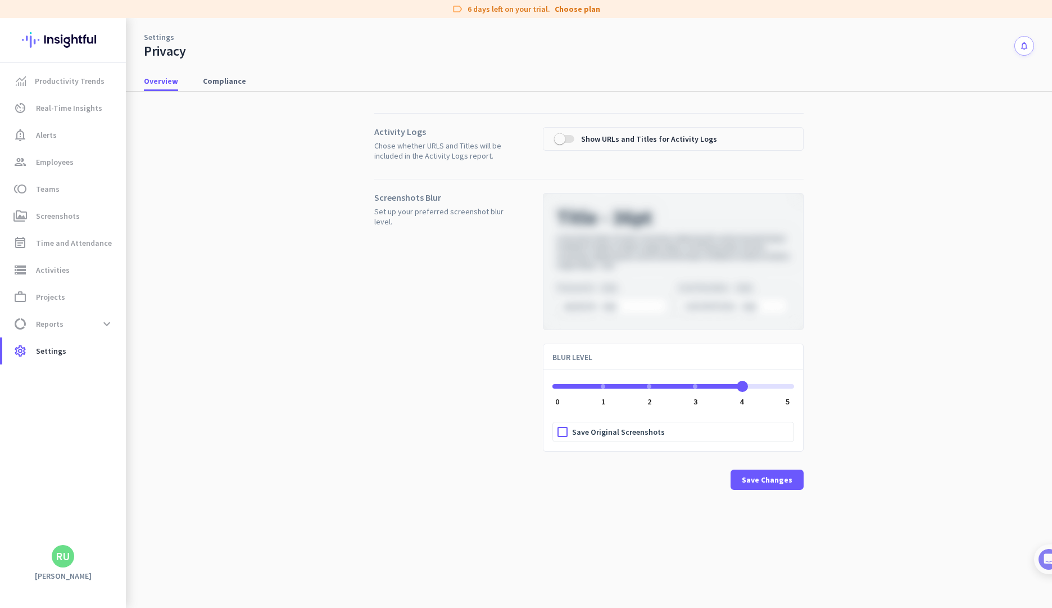
click at [745, 386] on span "ngx-slider" at bounding box center [742, 386] width 11 height 11
drag, startPoint x: 740, startPoint y: 387, endPoint x: 704, endPoint y: 386, distance: 36.0
click at [704, 386] on ngx-slider "3 0 1 2 3 4 5" at bounding box center [674, 385] width 242 height 2
drag, startPoint x: 673, startPoint y: 386, endPoint x: 639, endPoint y: 381, distance: 35.1
click at [643, 382] on span "ngx-slider" at bounding box center [625, 384] width 144 height 18
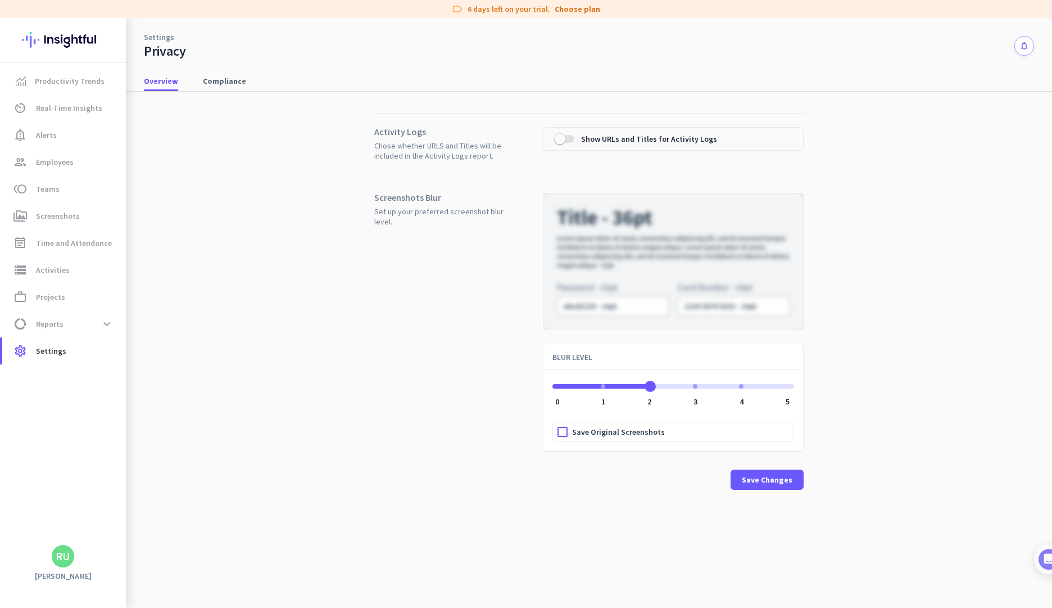
click at [641, 387] on span "ngx-slider" at bounding box center [602, 386] width 98 height 4
click at [604, 385] on span "ngx-slider" at bounding box center [579, 386] width 52 height 4
click at [646, 383] on span "ngx-slider" at bounding box center [674, 384] width 242 height 18
click at [695, 387] on div "ngx-slider" at bounding box center [695, 386] width 4 height 4
click at [765, 480] on span "Save Changes" at bounding box center [767, 479] width 51 height 11
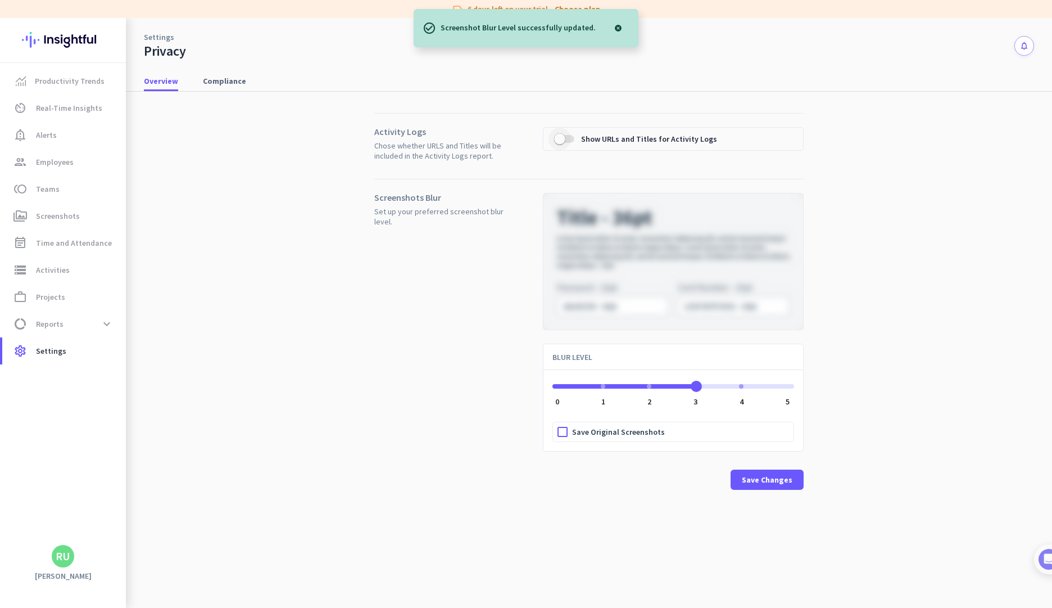
click at [568, 141] on span "button" at bounding box center [560, 139] width 22 height 22
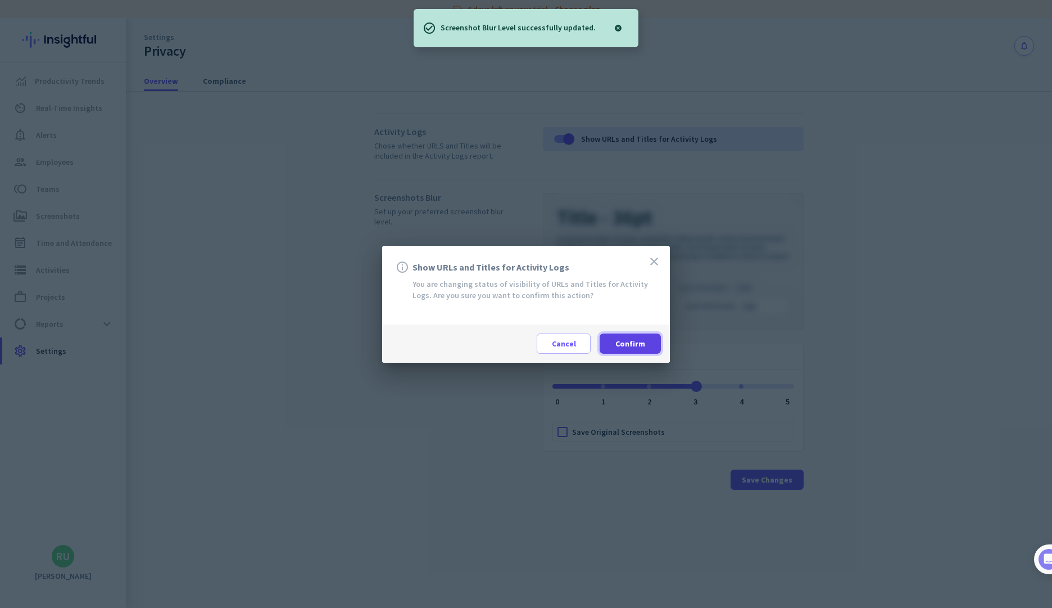
click at [626, 341] on span "Confirm" at bounding box center [630, 343] width 30 height 11
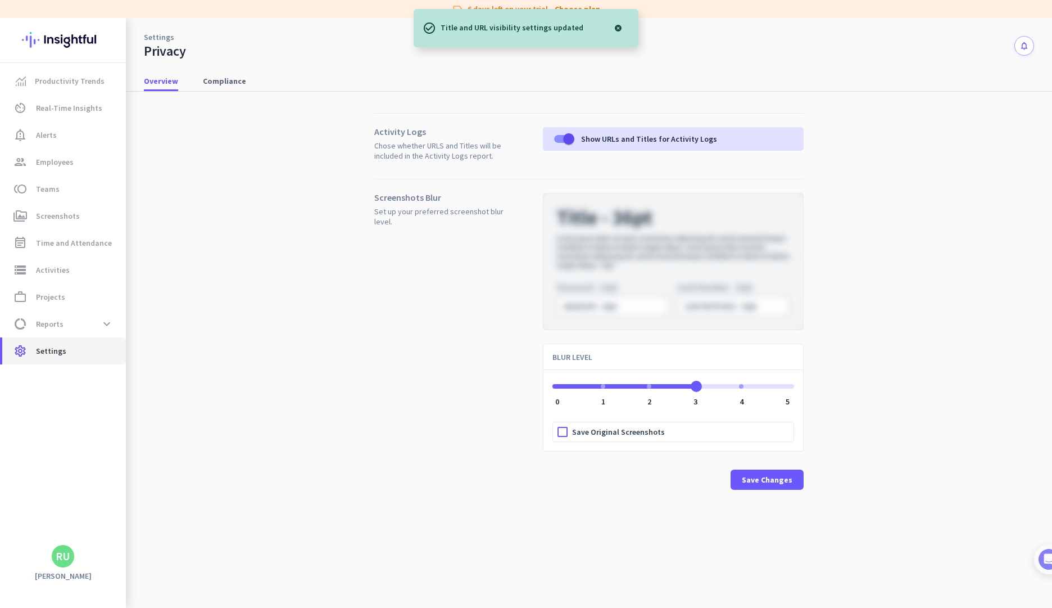
click at [63, 354] on span "settings Settings" at bounding box center [64, 350] width 106 height 13
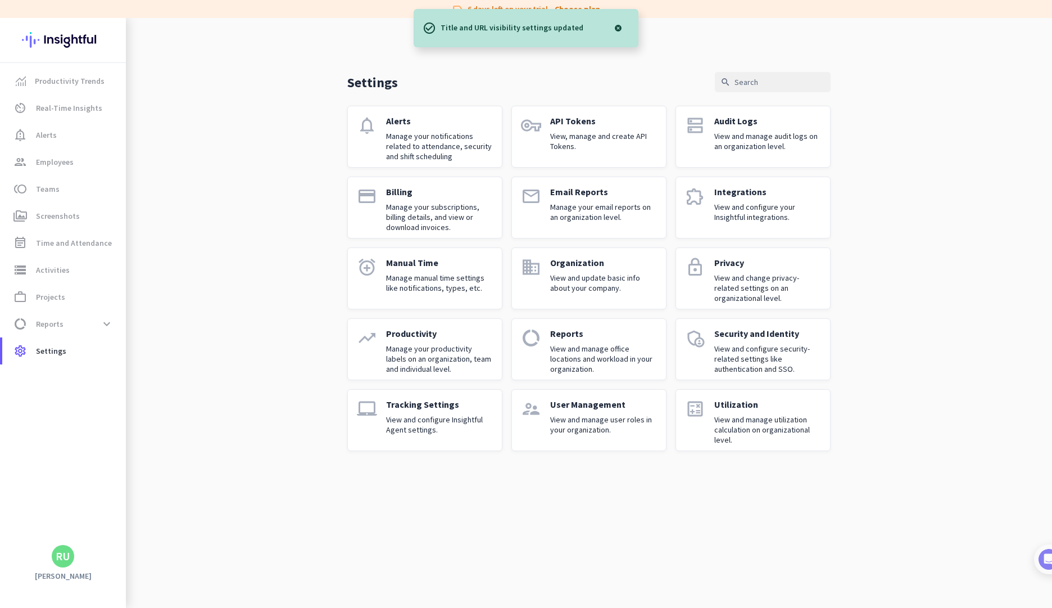
click at [701, 283] on div "lock" at bounding box center [695, 278] width 20 height 43
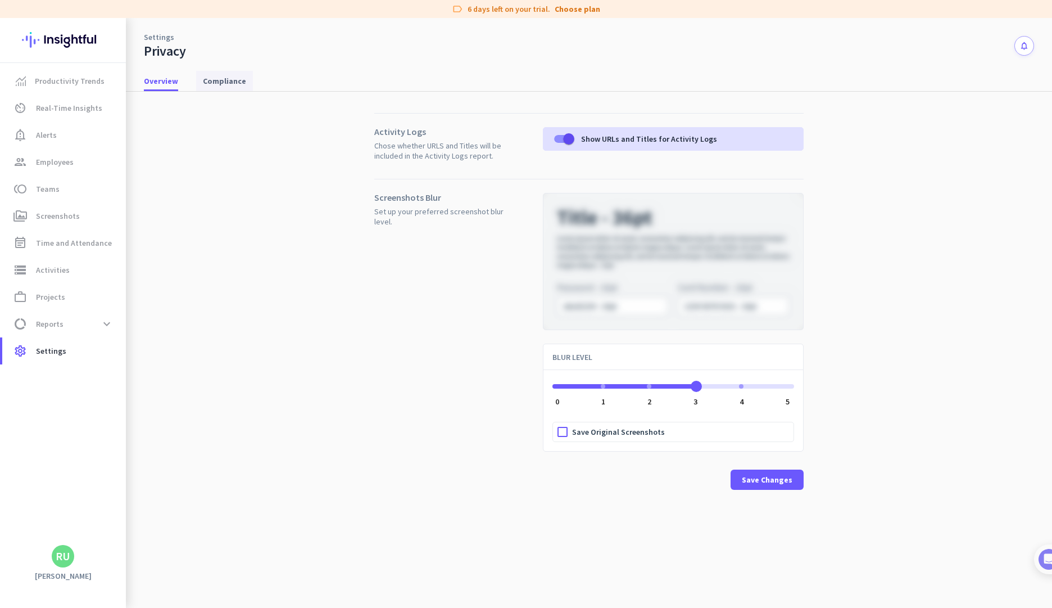
click at [198, 75] on link "Compliance" at bounding box center [224, 81] width 57 height 20
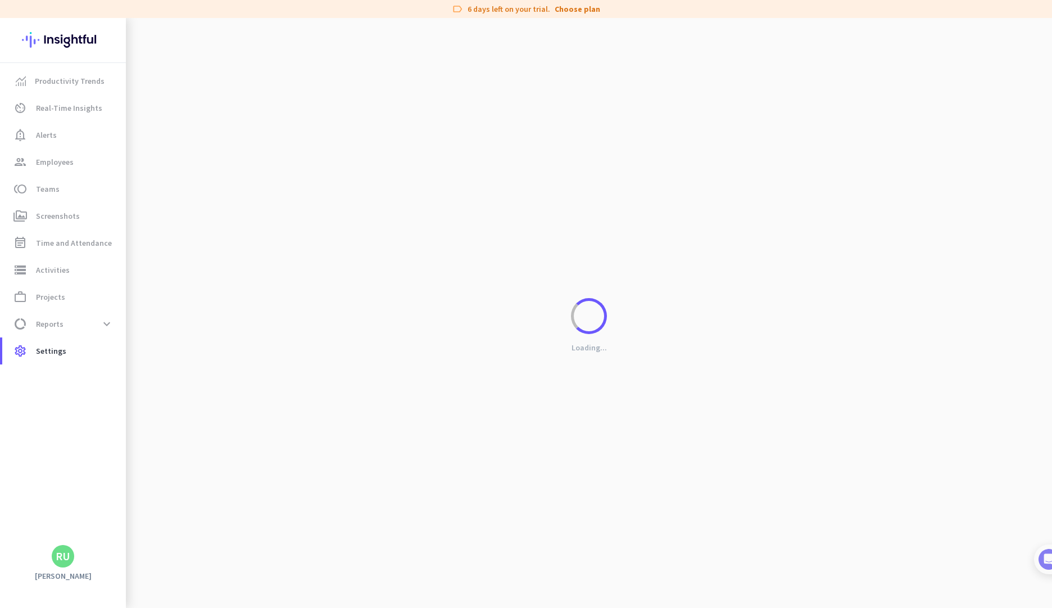
click at [215, 87] on div "Loading..." at bounding box center [589, 322] width 926 height 608
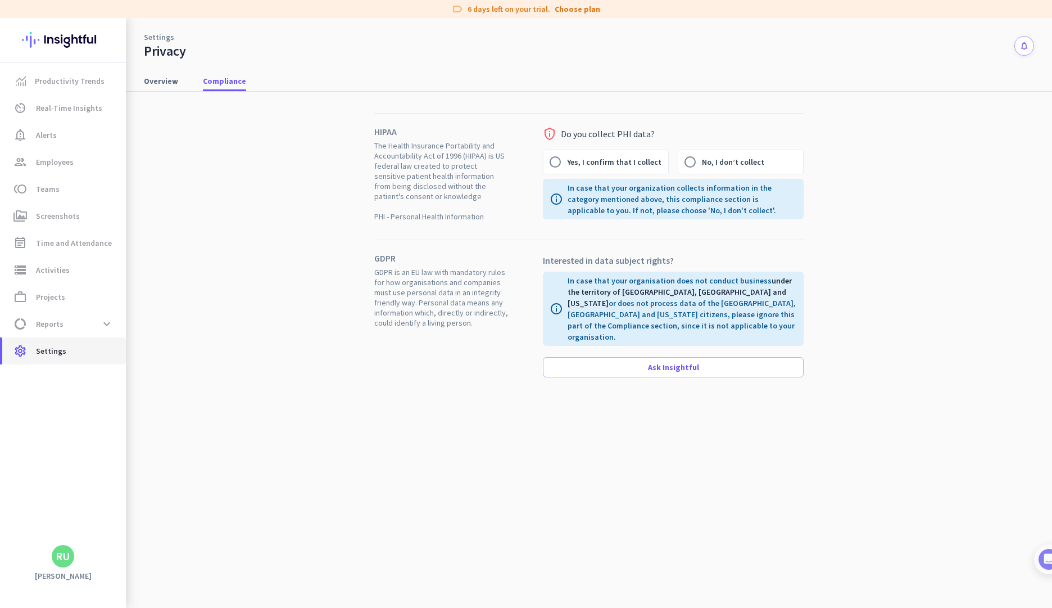
click at [62, 350] on span "Settings" at bounding box center [51, 350] width 30 height 13
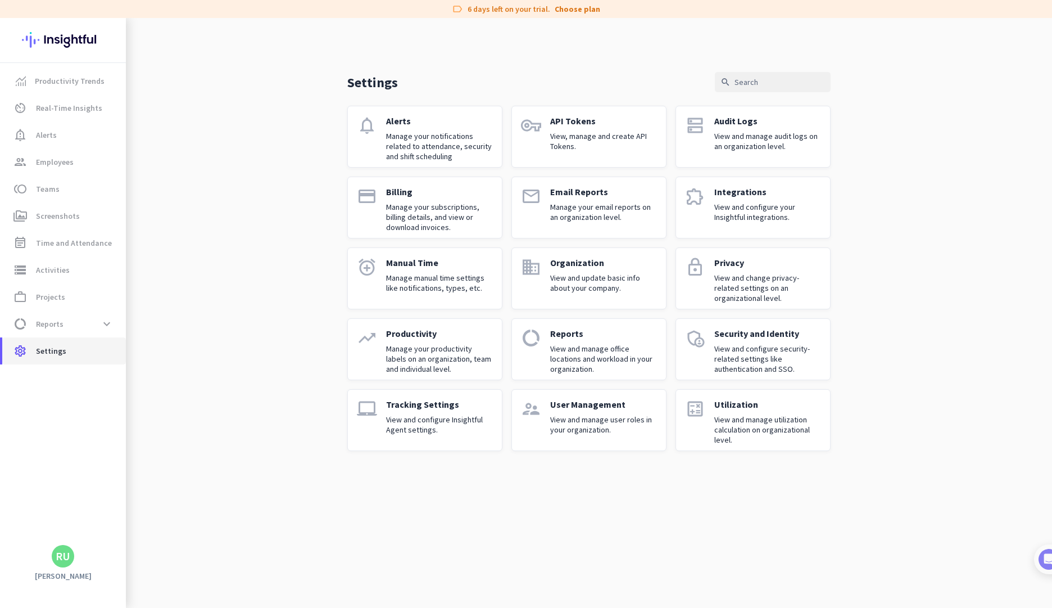
click at [80, 354] on span "settings Settings" at bounding box center [64, 350] width 106 height 13
click at [728, 138] on p "View and manage audit logs on an organization level." at bounding box center [767, 141] width 107 height 20
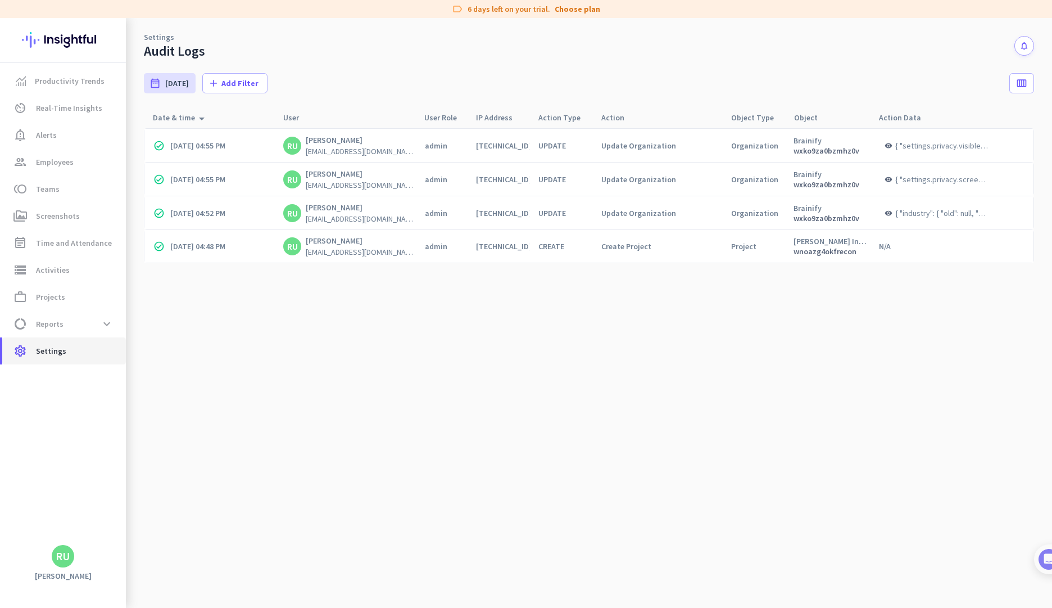
click at [71, 359] on link "settings Settings" at bounding box center [64, 350] width 124 height 27
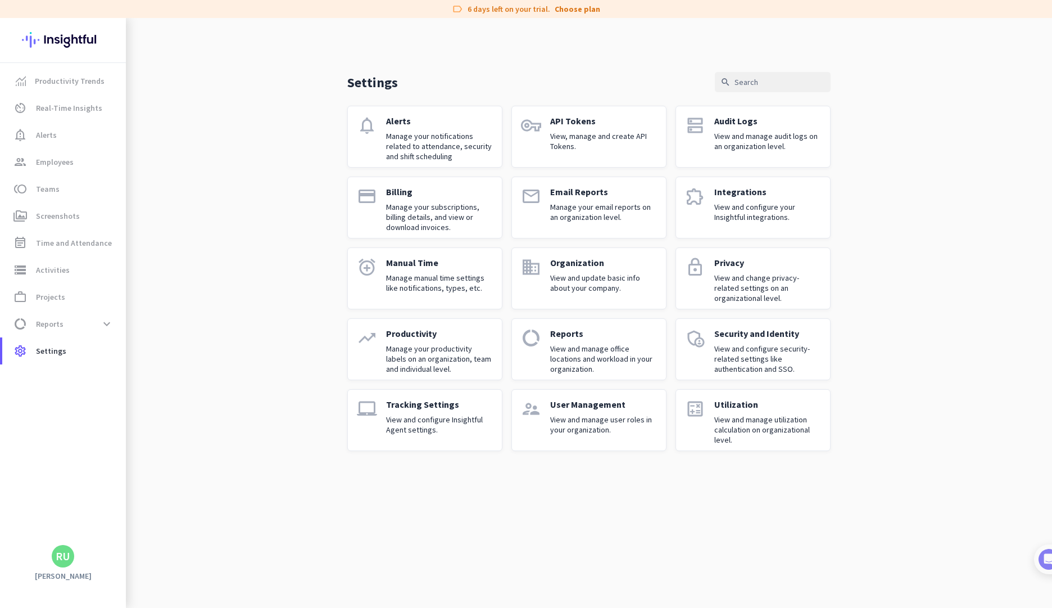
click at [466, 285] on p "Manage manual time settings like notifications, types, etc." at bounding box center [439, 283] width 107 height 20
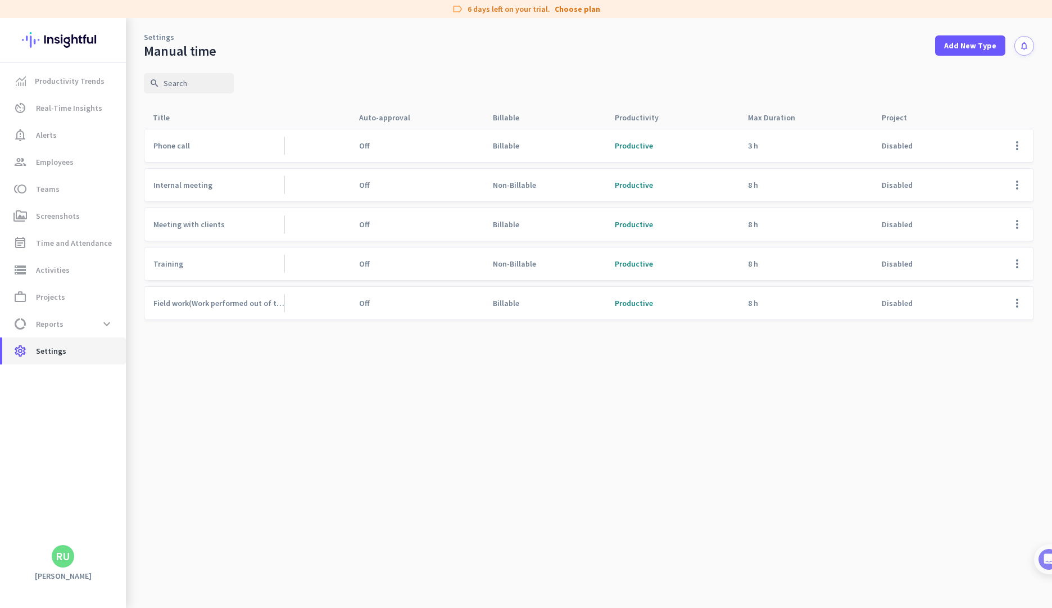
click at [65, 355] on span "settings Settings" at bounding box center [64, 350] width 106 height 13
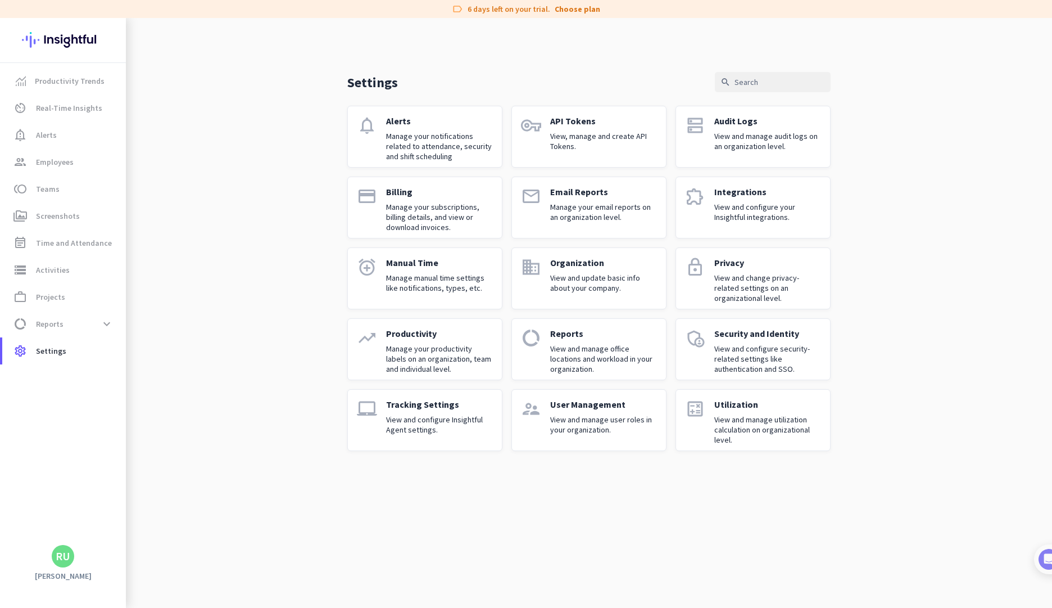
click at [454, 349] on p "Manage your productivity labels on an organization, team and individual level." at bounding box center [439, 358] width 107 height 30
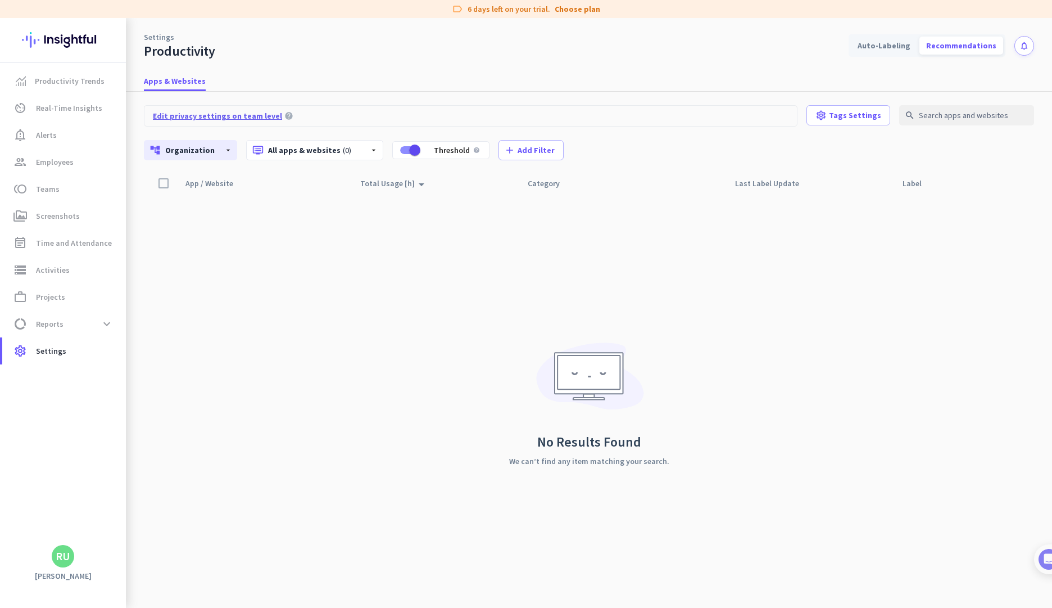
click at [220, 117] on span "Edit privacy settings on team level" at bounding box center [217, 115] width 129 height 11
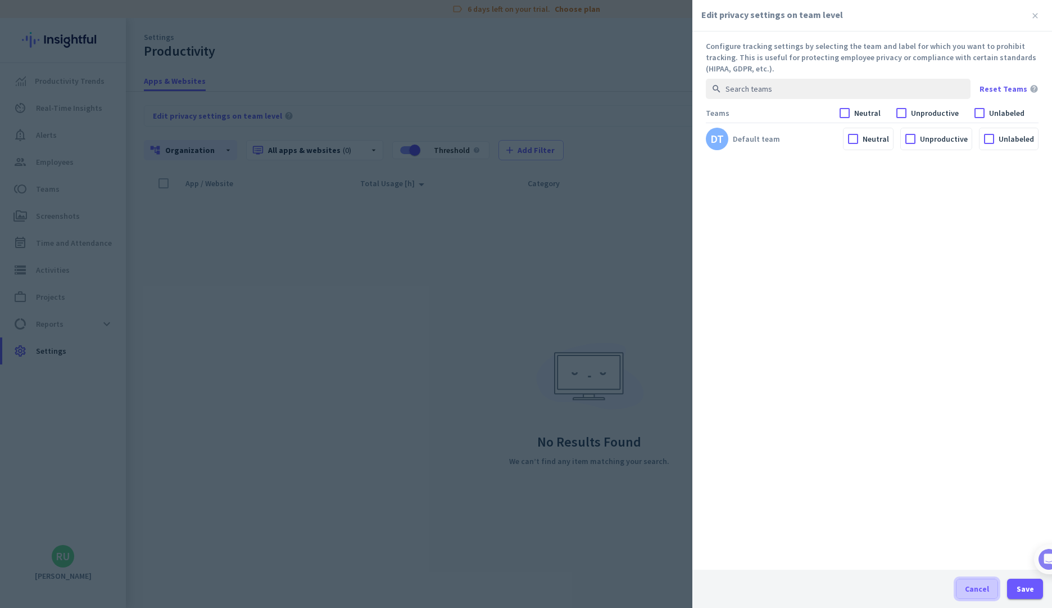
click at [971, 591] on span "Cancel" at bounding box center [977, 588] width 24 height 11
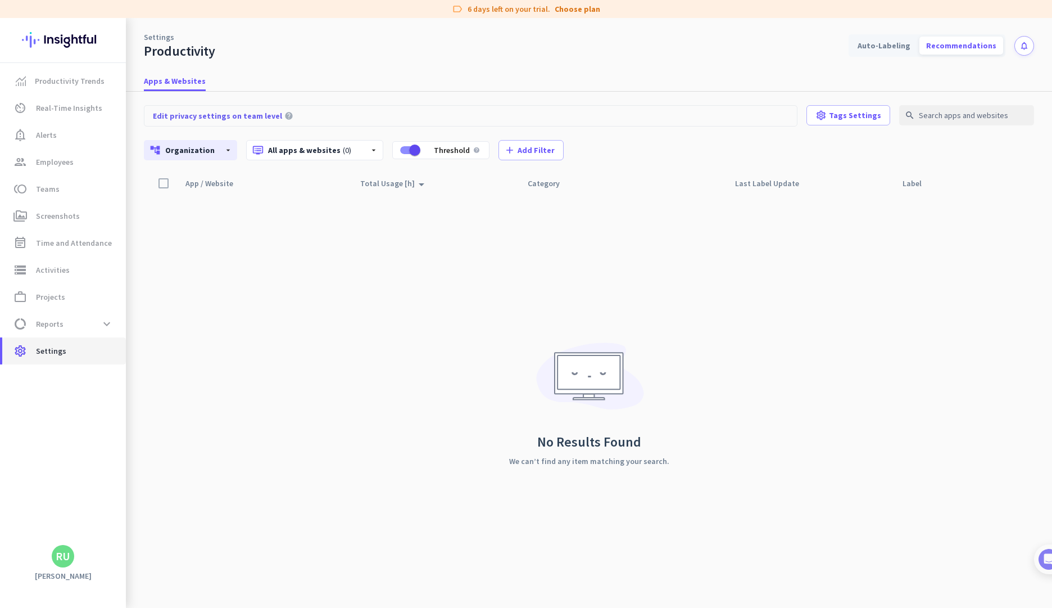
click at [76, 355] on span "settings Settings" at bounding box center [64, 350] width 106 height 13
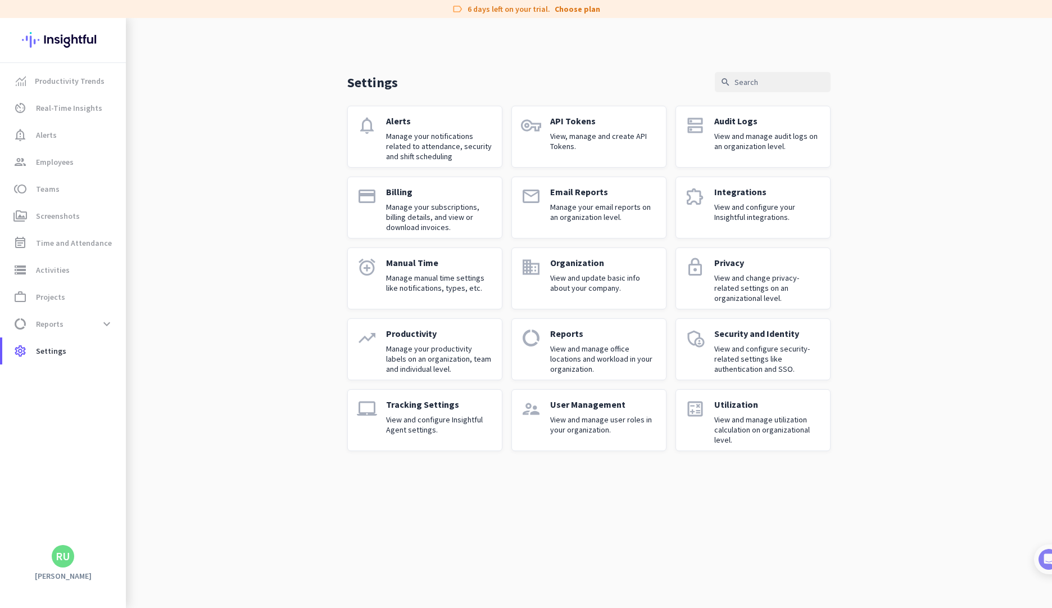
click at [446, 348] on p "Manage your productivity labels on an organization, team and individual level." at bounding box center [439, 358] width 107 height 30
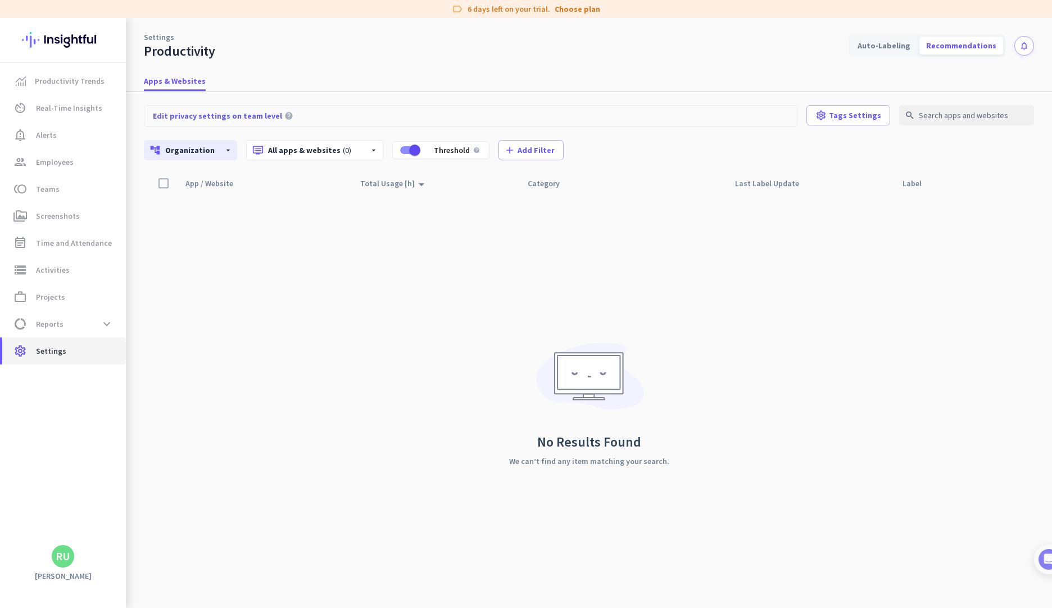
click at [79, 355] on span "settings Settings" at bounding box center [64, 350] width 106 height 13
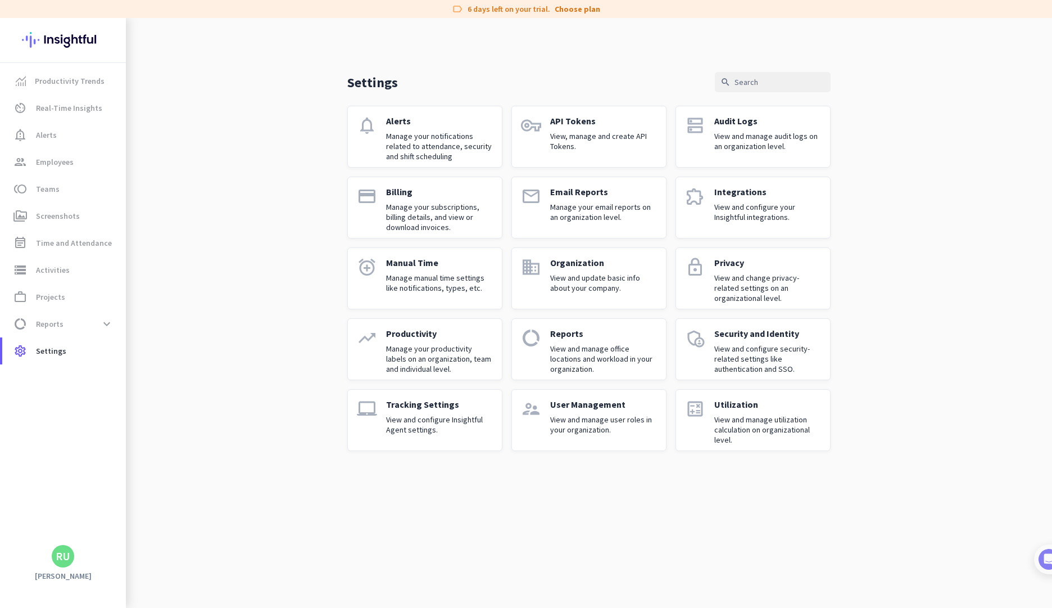
click at [592, 356] on p "View and manage office locations and workload in your organization." at bounding box center [603, 358] width 107 height 30
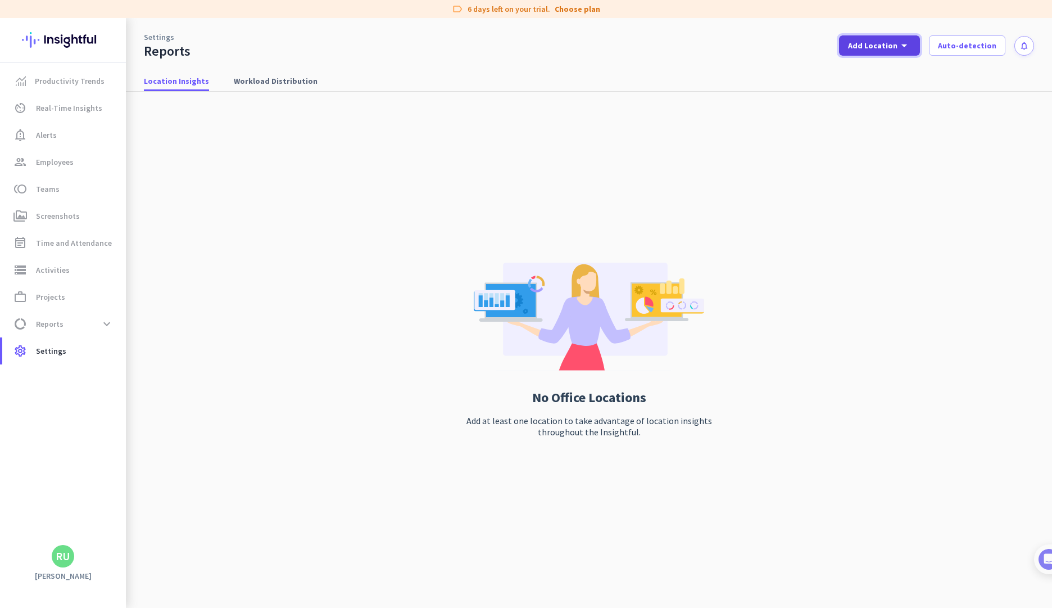
click at [885, 47] on span "Add Location" at bounding box center [872, 45] width 49 height 11
click at [735, 136] on div at bounding box center [526, 304] width 1052 height 608
click at [52, 355] on span "Settings" at bounding box center [51, 350] width 30 height 13
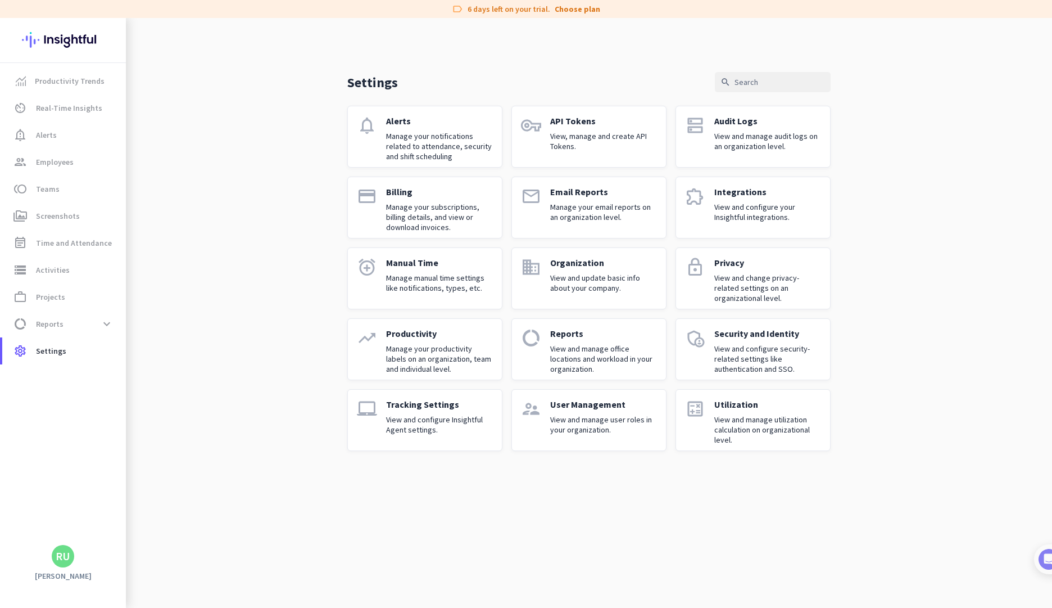
click at [728, 348] on p "View and configure security-related settings like authentication and SSO." at bounding box center [767, 358] width 107 height 30
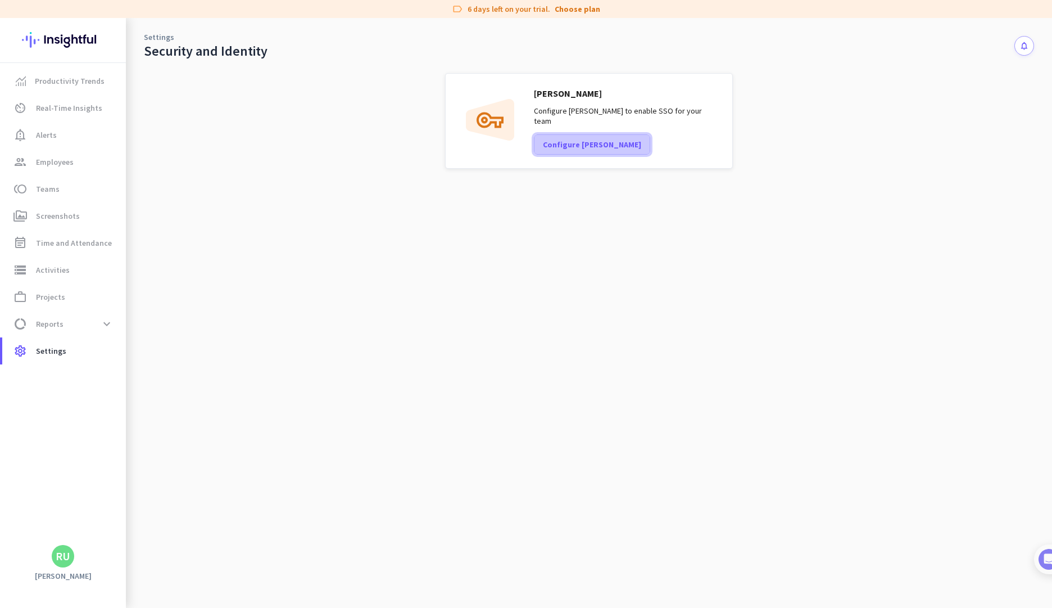
click at [581, 144] on span "Configure [PERSON_NAME]" at bounding box center [592, 144] width 98 height 11
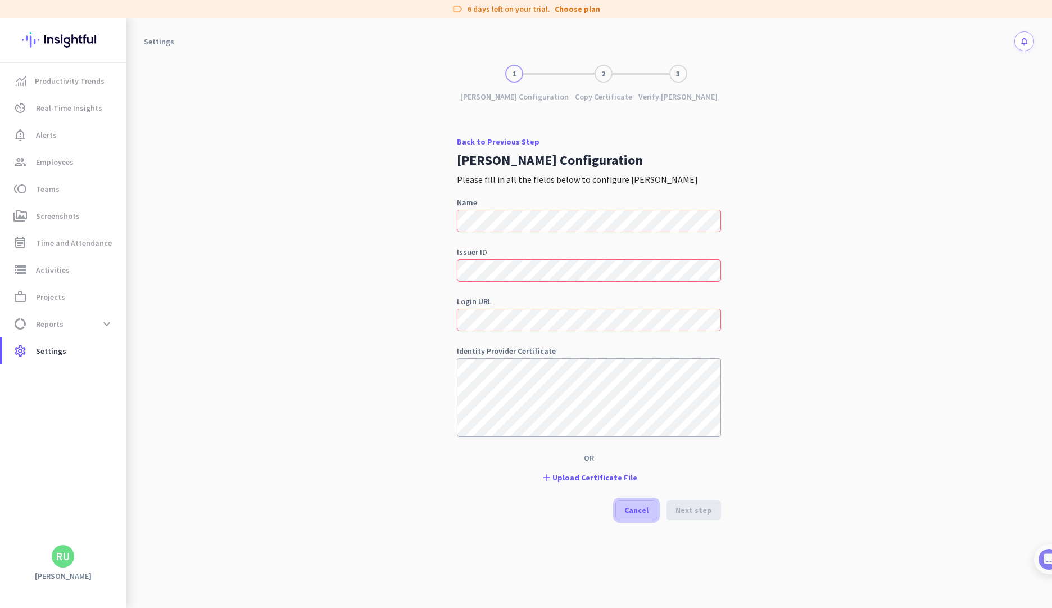
click at [639, 514] on span "Cancel" at bounding box center [636, 509] width 24 height 11
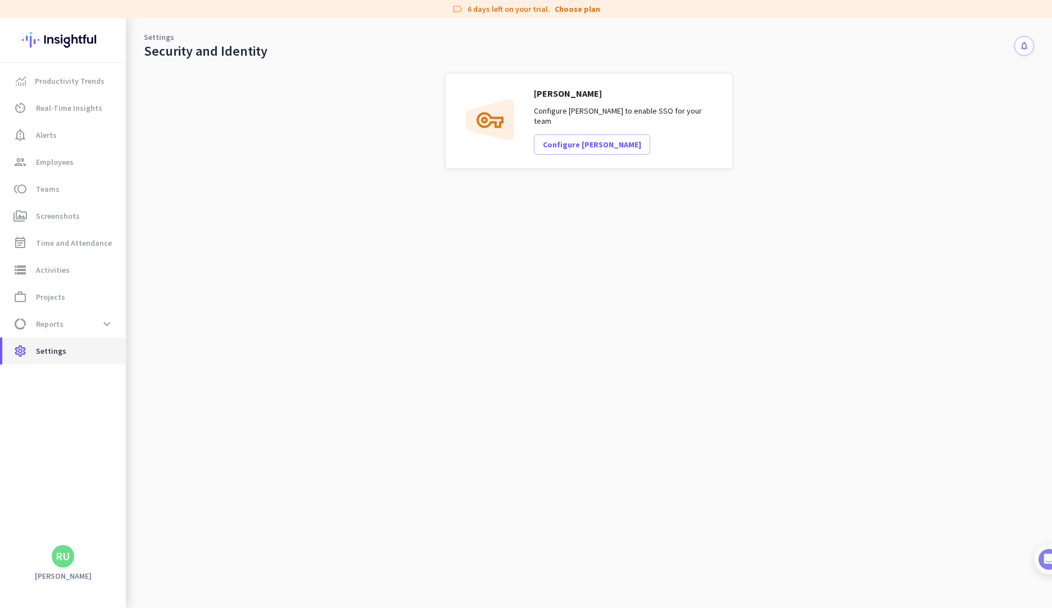
click at [64, 361] on link "settings Settings" at bounding box center [64, 350] width 124 height 27
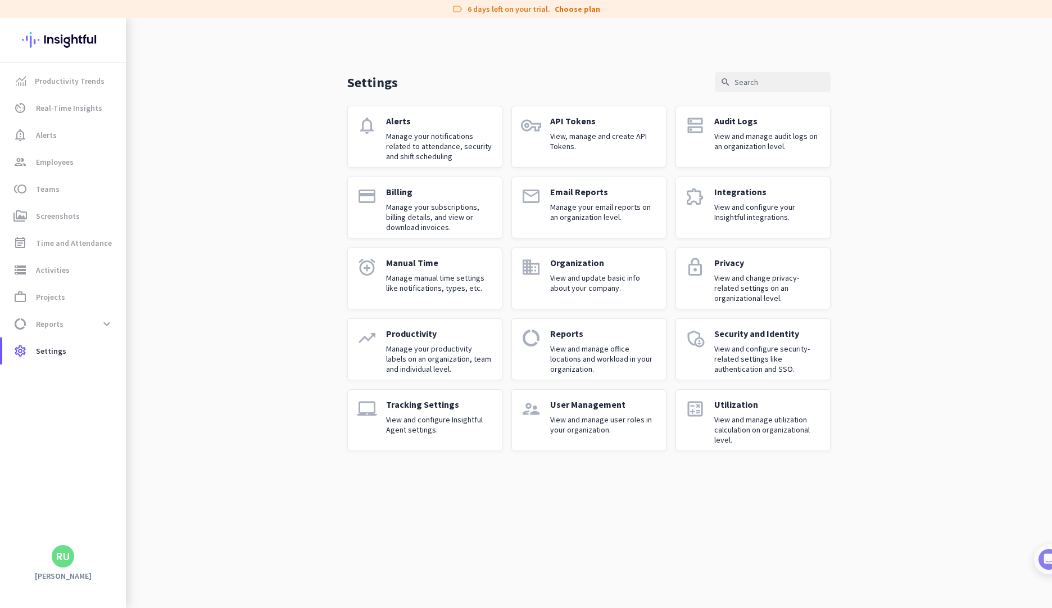
click at [606, 428] on p "View and manage user roles in your organization." at bounding box center [603, 424] width 107 height 20
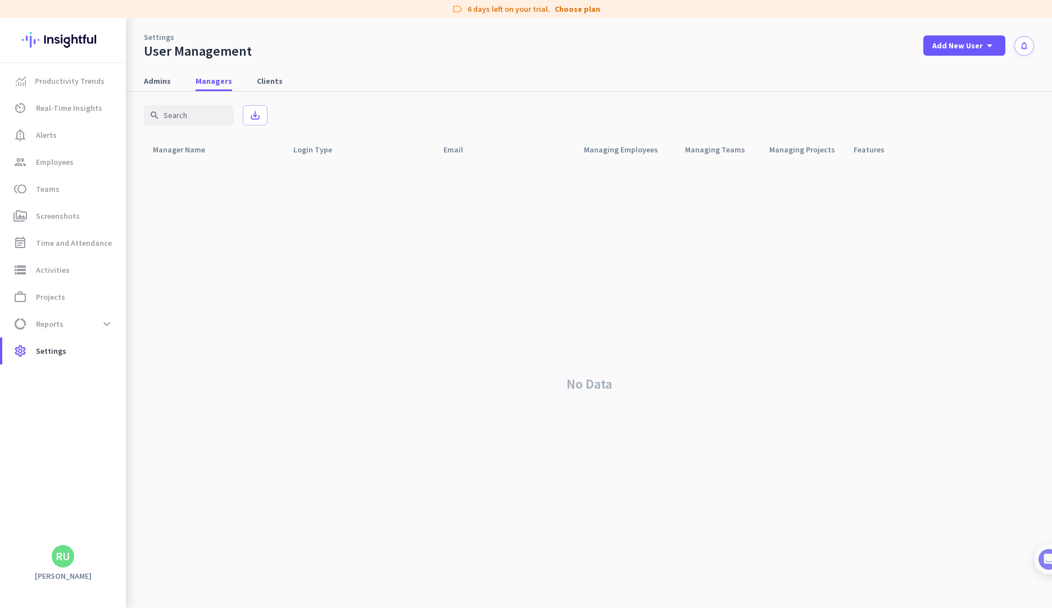
click at [961, 59] on div "Settings User Management Add New User arrow_drop_down notifications" at bounding box center [589, 39] width 926 height 42
click at [964, 52] on div "Add New User arrow_drop_down" at bounding box center [964, 45] width 64 height 13
click at [952, 77] on div "add Admin" at bounding box center [960, 70] width 59 height 20
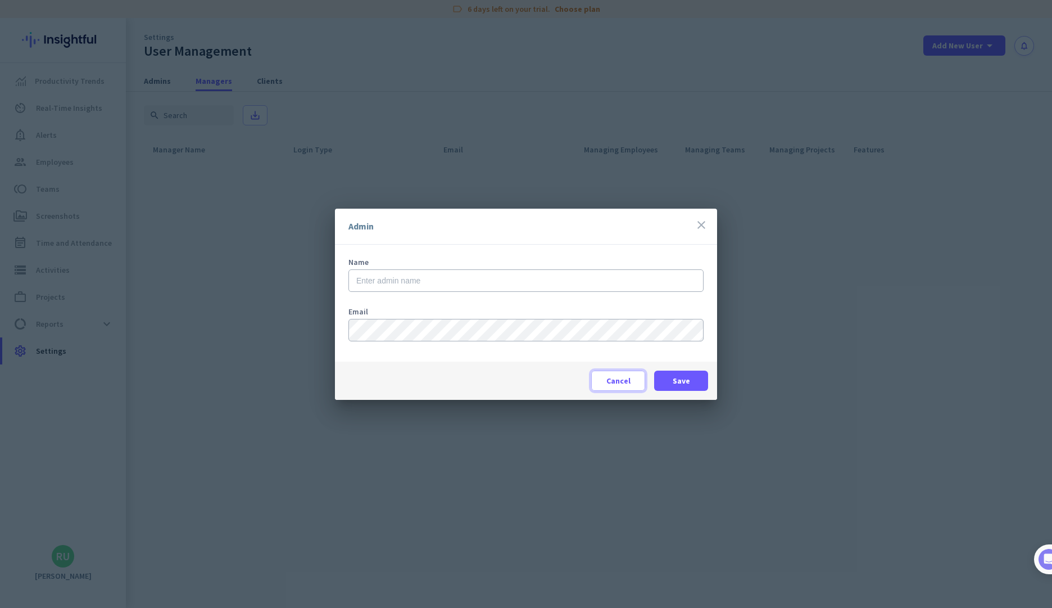
click at [611, 375] on span "Cancel" at bounding box center [618, 380] width 24 height 11
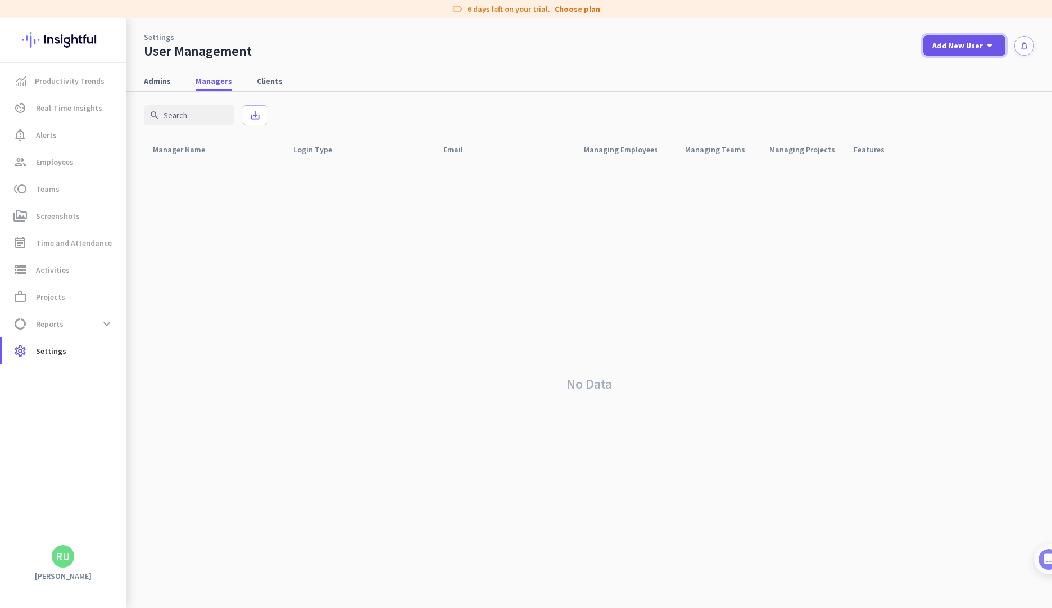
click at [968, 44] on span "Add New User" at bounding box center [957, 45] width 51 height 11
click at [960, 92] on div "Manager" at bounding box center [968, 97] width 34 height 11
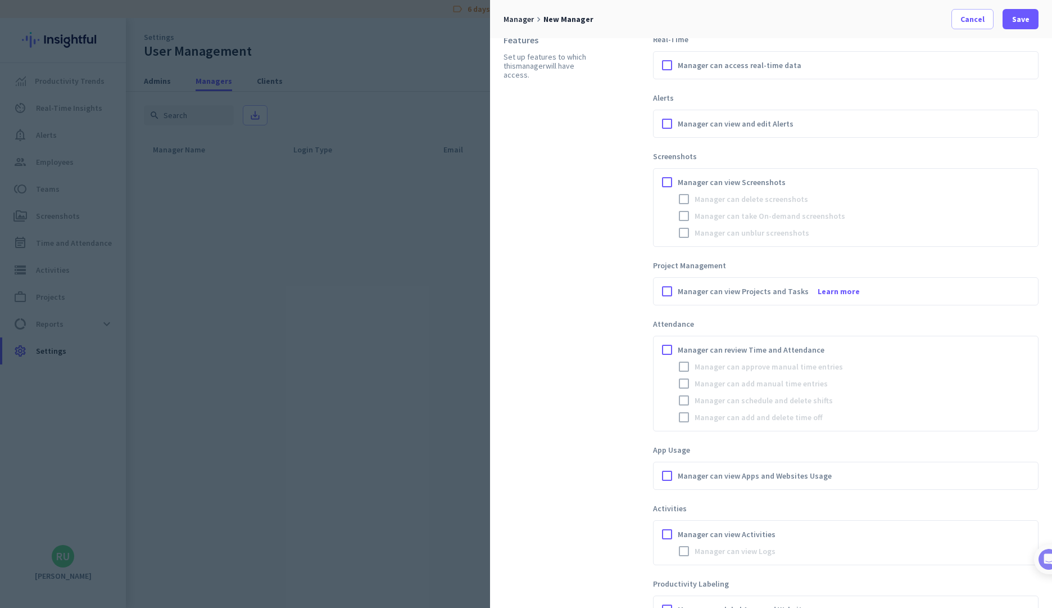
scroll to position [1, 0]
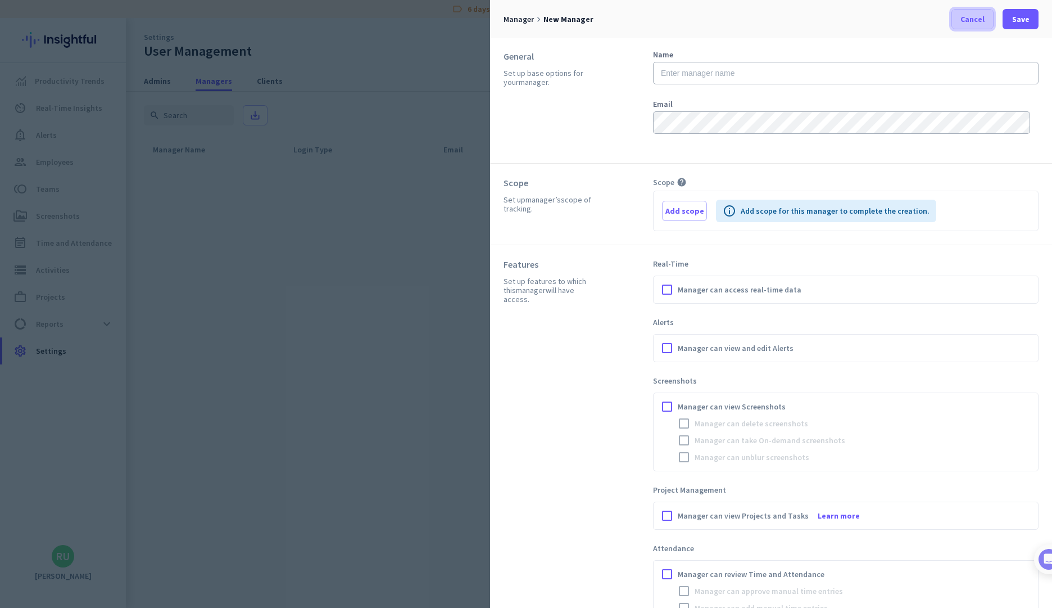
drag, startPoint x: 971, startPoint y: 21, endPoint x: 977, endPoint y: 33, distance: 13.1
click at [971, 22] on span "Cancel" at bounding box center [973, 18] width 24 height 11
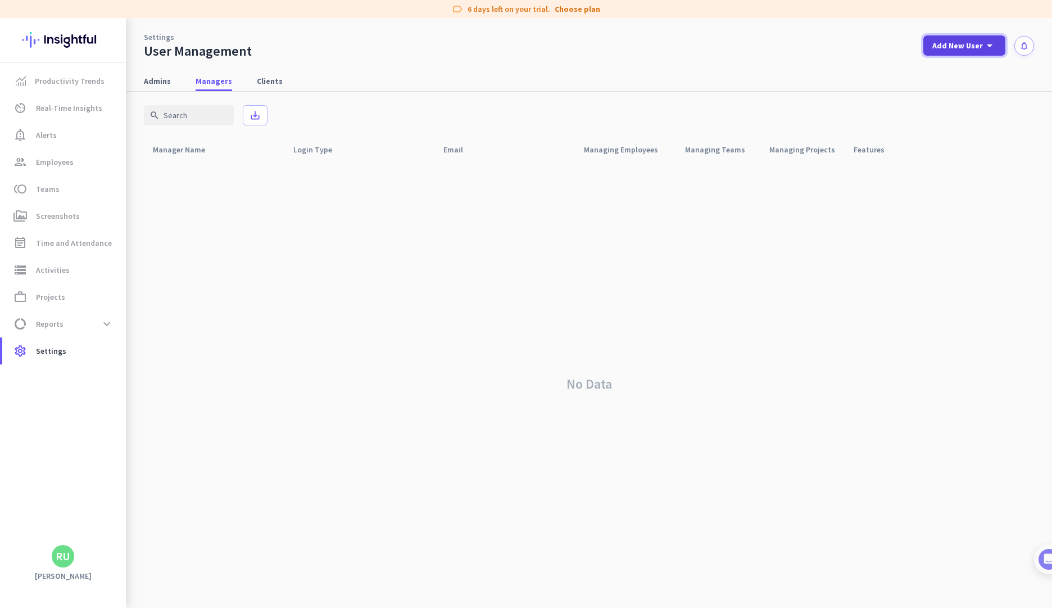
click at [975, 47] on span "Add New User" at bounding box center [957, 45] width 51 height 11
click at [950, 121] on div "add Client" at bounding box center [960, 124] width 59 height 20
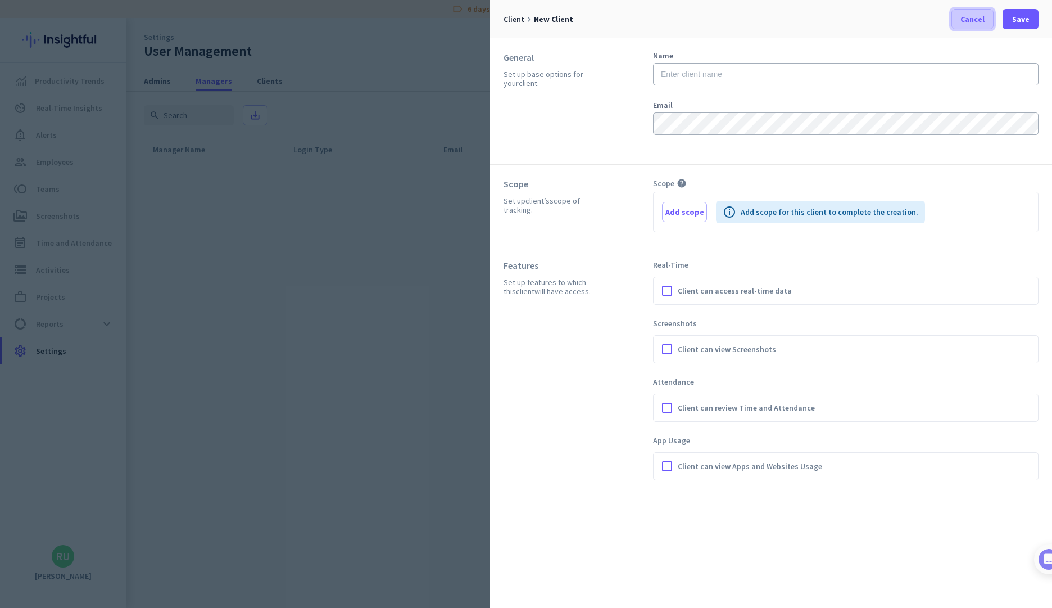
click at [972, 26] on span at bounding box center [972, 19] width 41 height 27
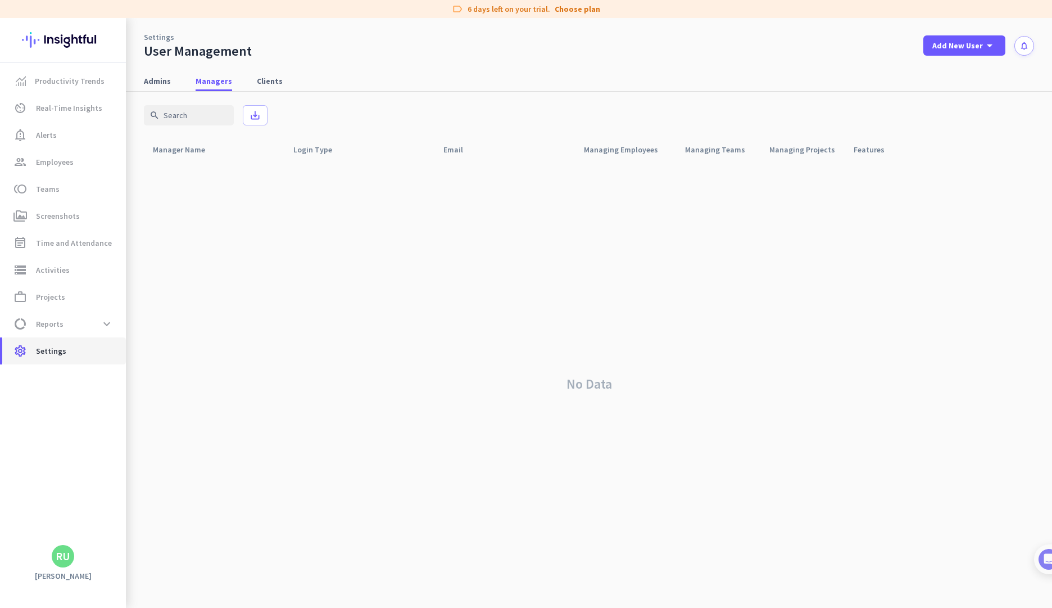
click at [62, 351] on span "Settings" at bounding box center [51, 350] width 30 height 13
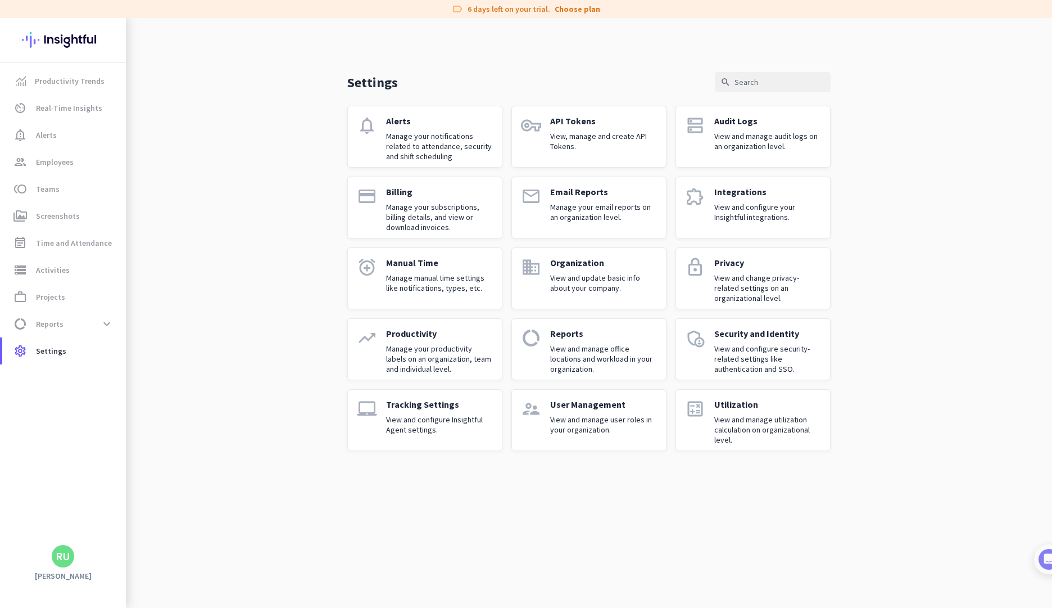
click at [438, 400] on p "Tracking Settings" at bounding box center [439, 404] width 107 height 11
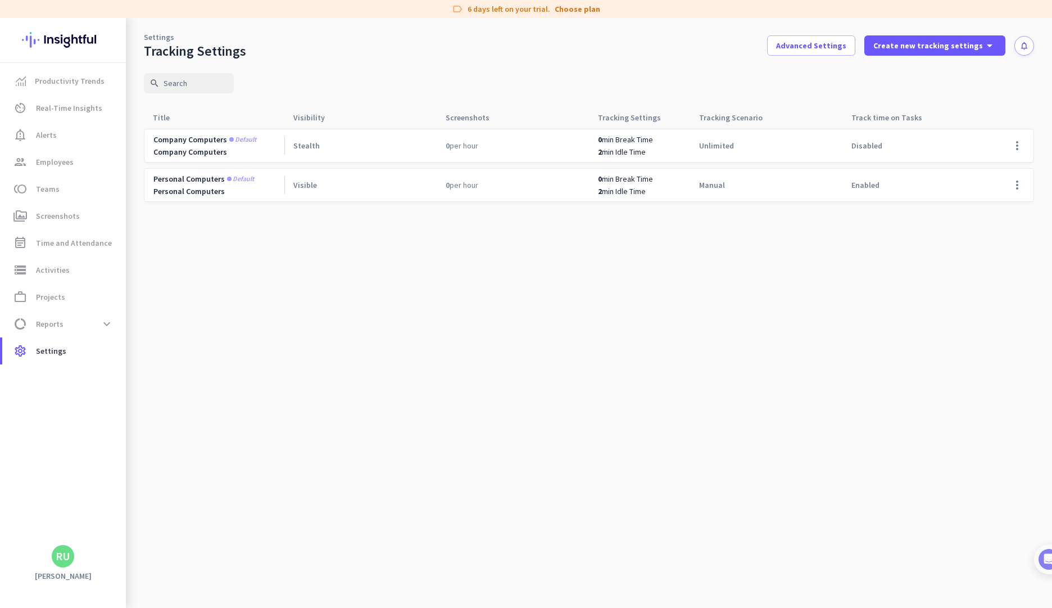
click at [302, 147] on span "Stealth" at bounding box center [306, 146] width 26 height 10
click at [481, 283] on cdk-virtual-scroll-viewport "Company computers Default Company Computers Stealth 0 per hour 0 min Break Time…" at bounding box center [589, 367] width 890 height 479
click at [84, 347] on span "settings Settings" at bounding box center [64, 350] width 106 height 13
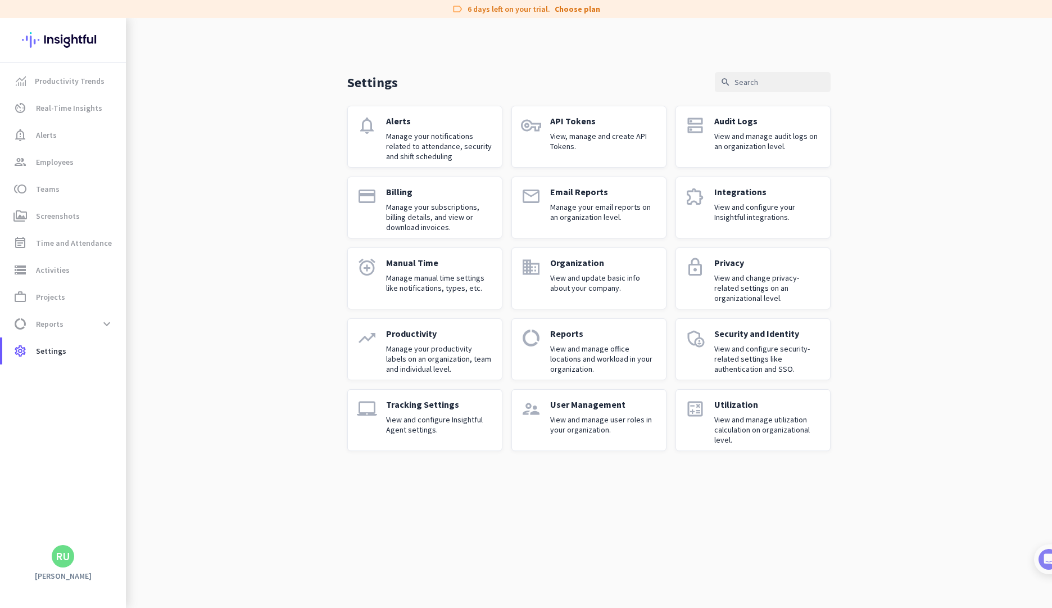
click at [759, 214] on p "View and configure your Insightful integrations." at bounding box center [767, 212] width 107 height 20
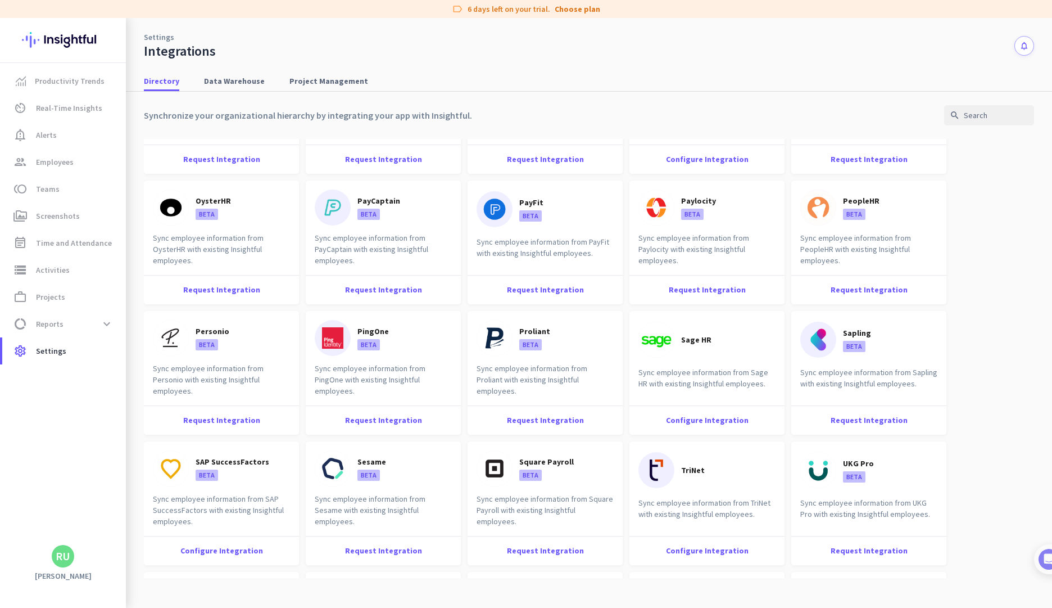
scroll to position [995, 0]
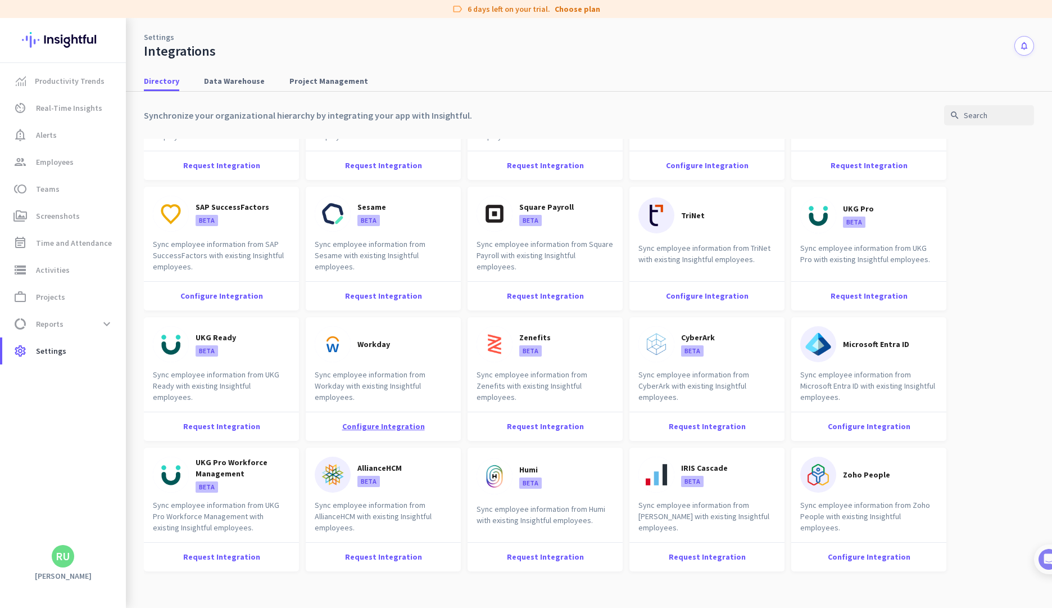
click at [377, 427] on div "Configure Integration" at bounding box center [383, 425] width 155 height 29
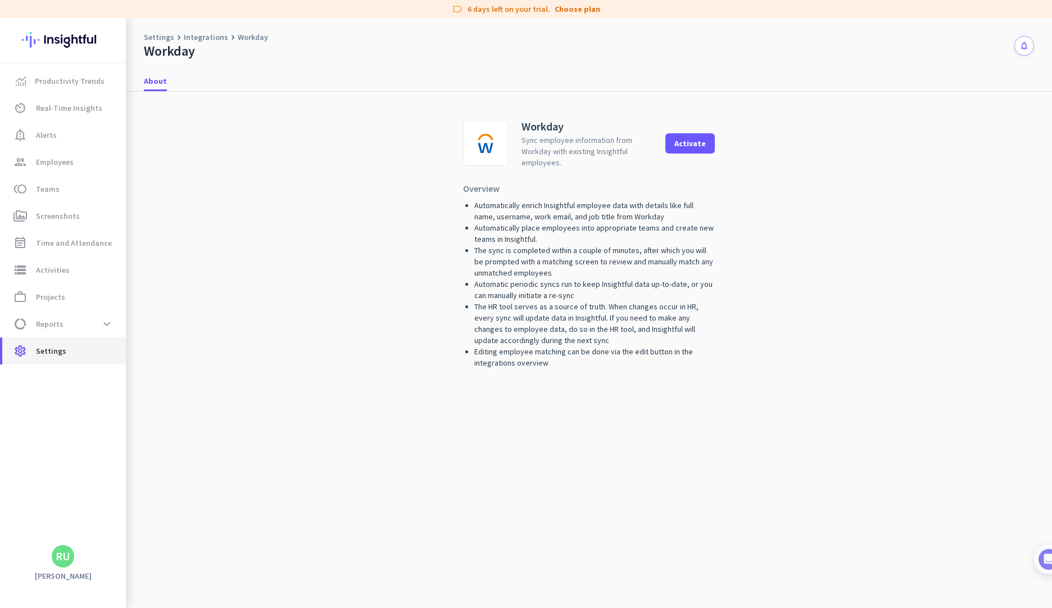
click at [56, 349] on span "Settings" at bounding box center [51, 350] width 30 height 13
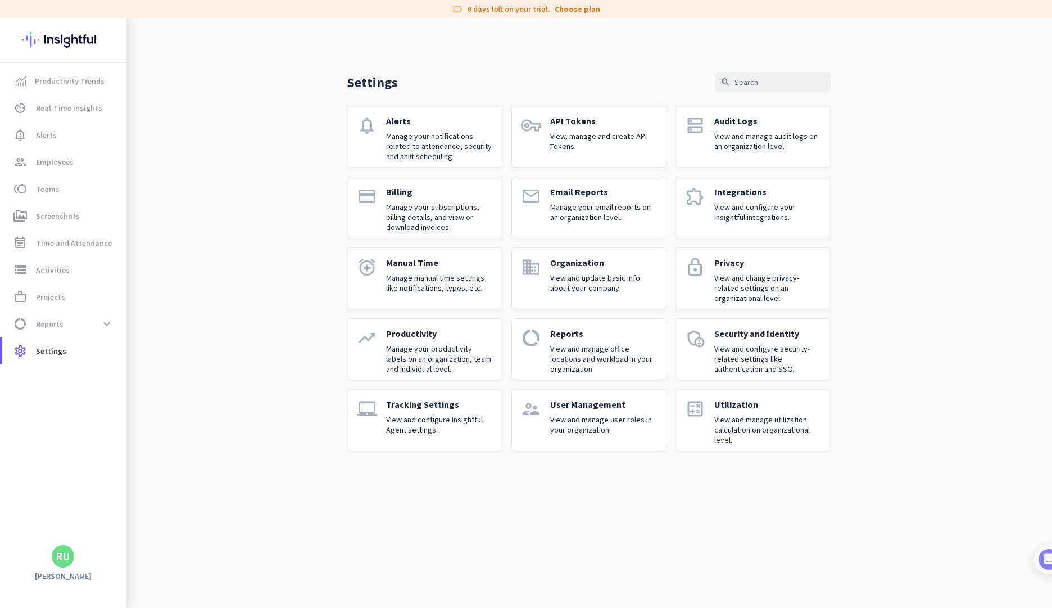
click at [746, 409] on p "Utilization" at bounding box center [767, 404] width 107 height 11
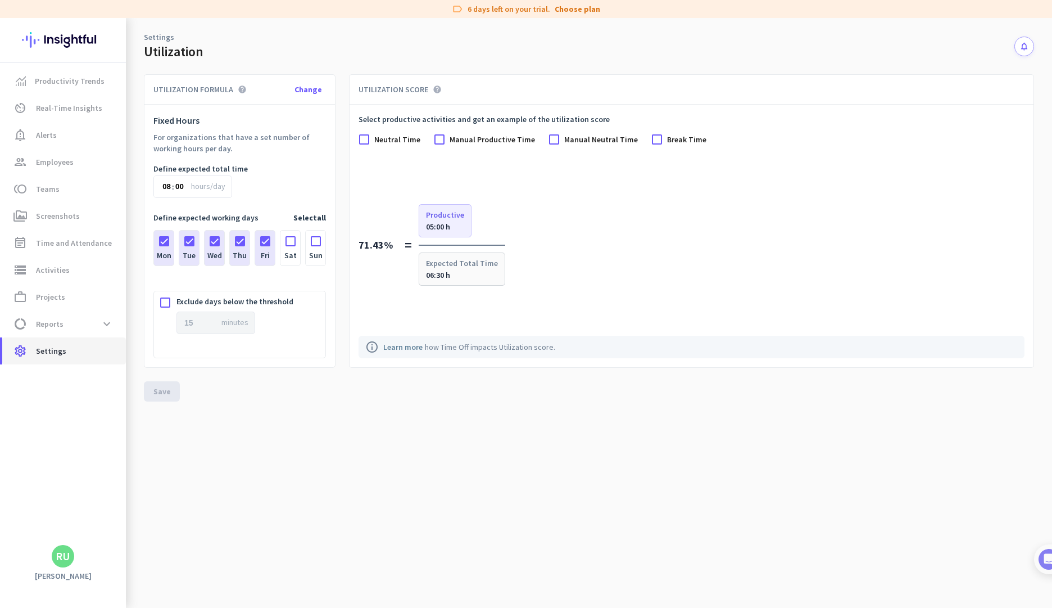
click at [71, 359] on link "settings Settings" at bounding box center [64, 350] width 124 height 27
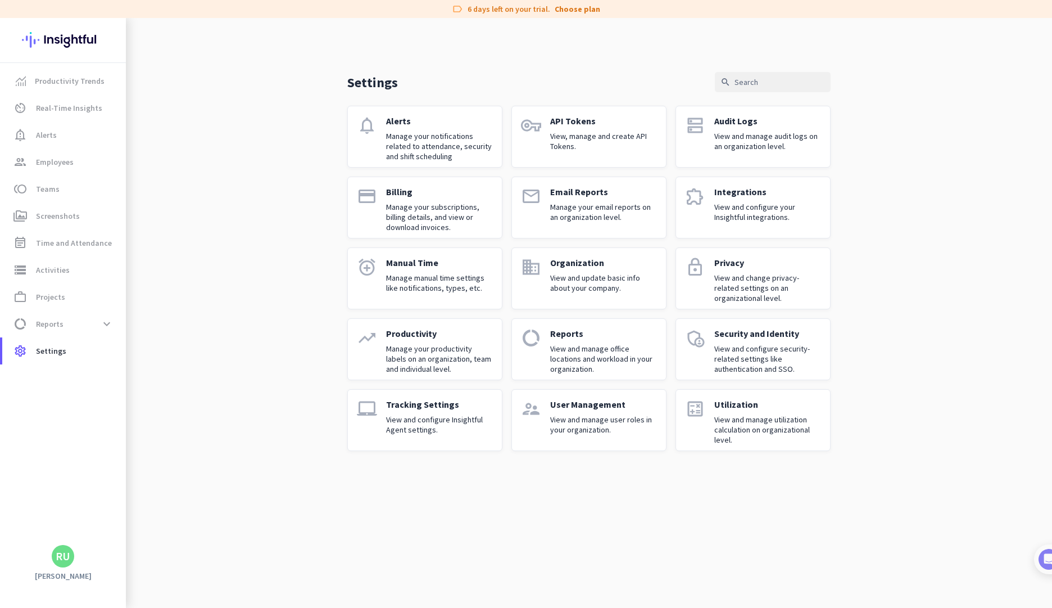
click at [591, 427] on p "View and manage user roles in your organization." at bounding box center [603, 424] width 107 height 20
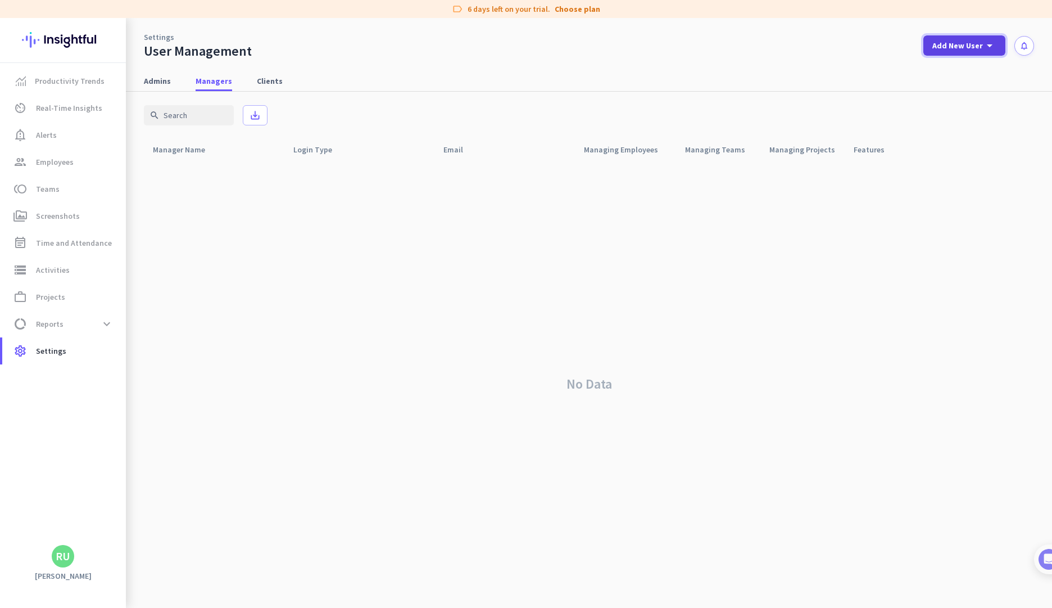
click at [968, 42] on span "Add New User" at bounding box center [957, 45] width 51 height 11
click at [617, 243] on div at bounding box center [526, 304] width 1052 height 608
click at [54, 352] on span "Settings" at bounding box center [51, 350] width 30 height 13
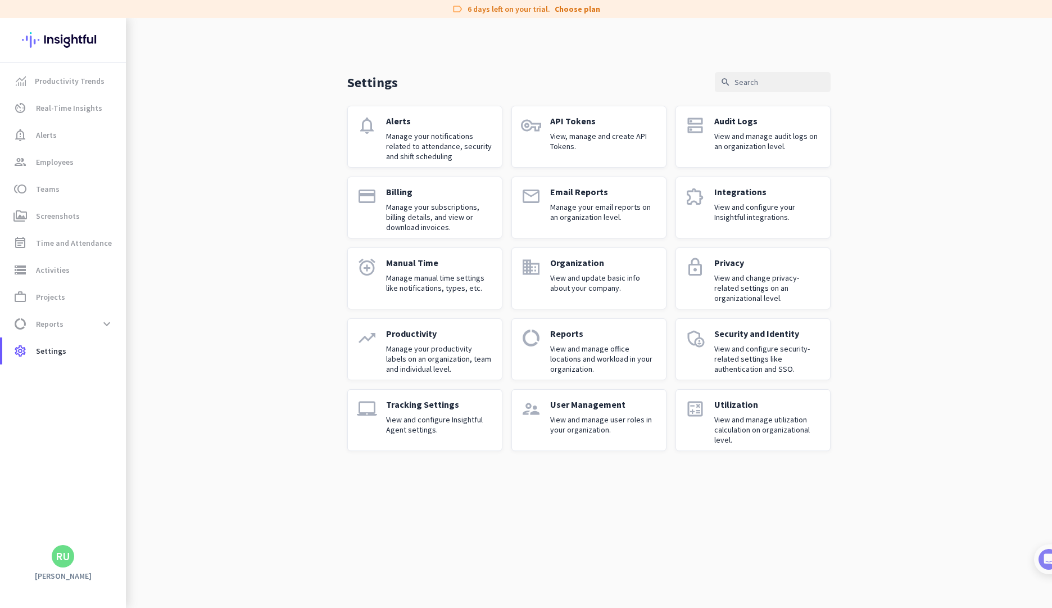
click at [441, 410] on div "Tracking Settings View and configure Insightful Agent settings." at bounding box center [439, 420] width 107 height 43
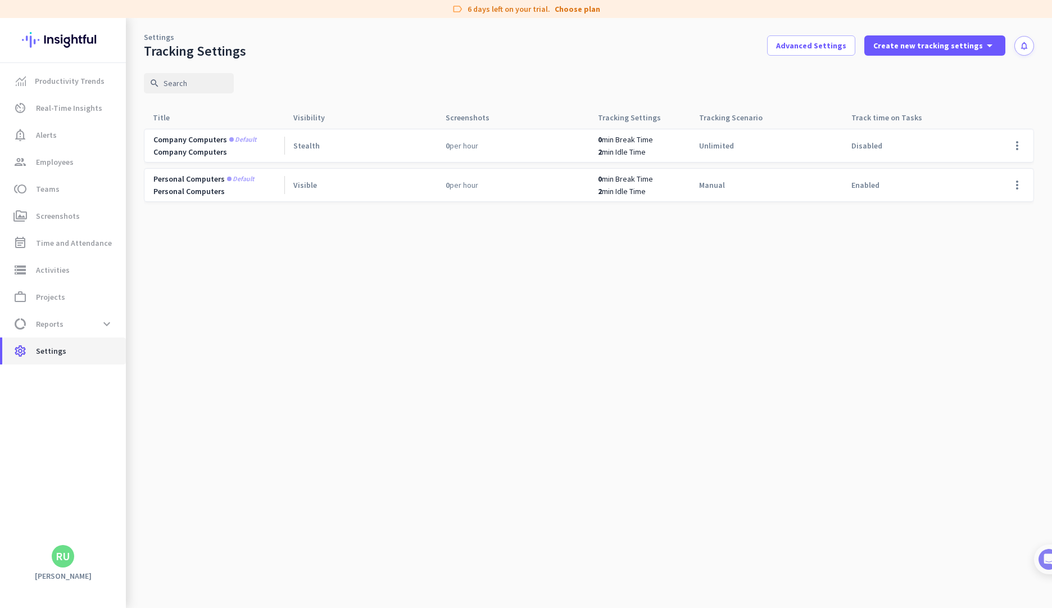
click at [79, 355] on span "settings Settings" at bounding box center [64, 350] width 106 height 13
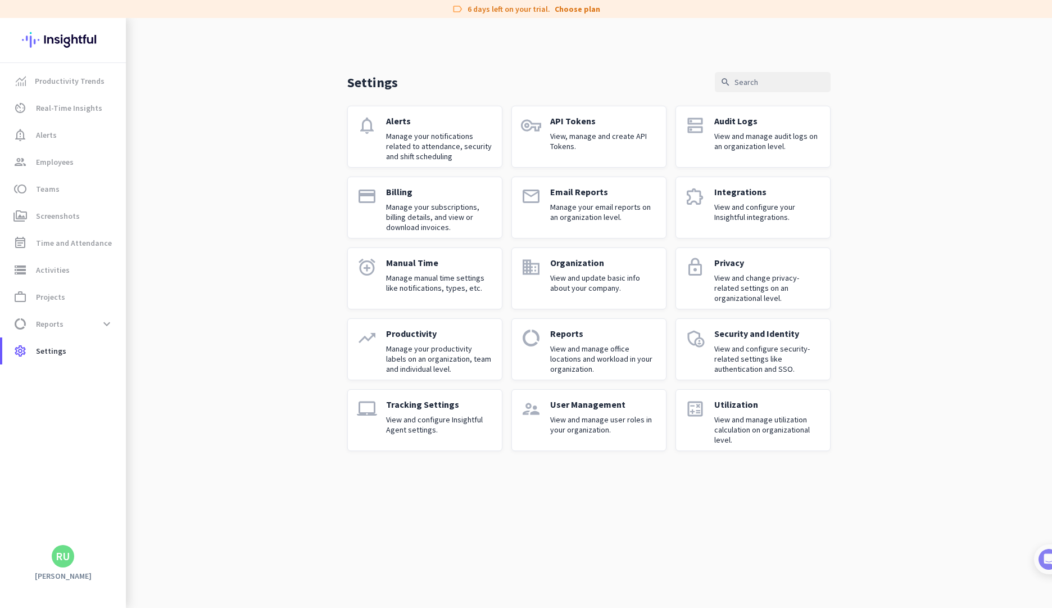
click at [710, 339] on link "admin_panel_settings Security and Identity View and configure security-related …" at bounding box center [753, 349] width 155 height 62
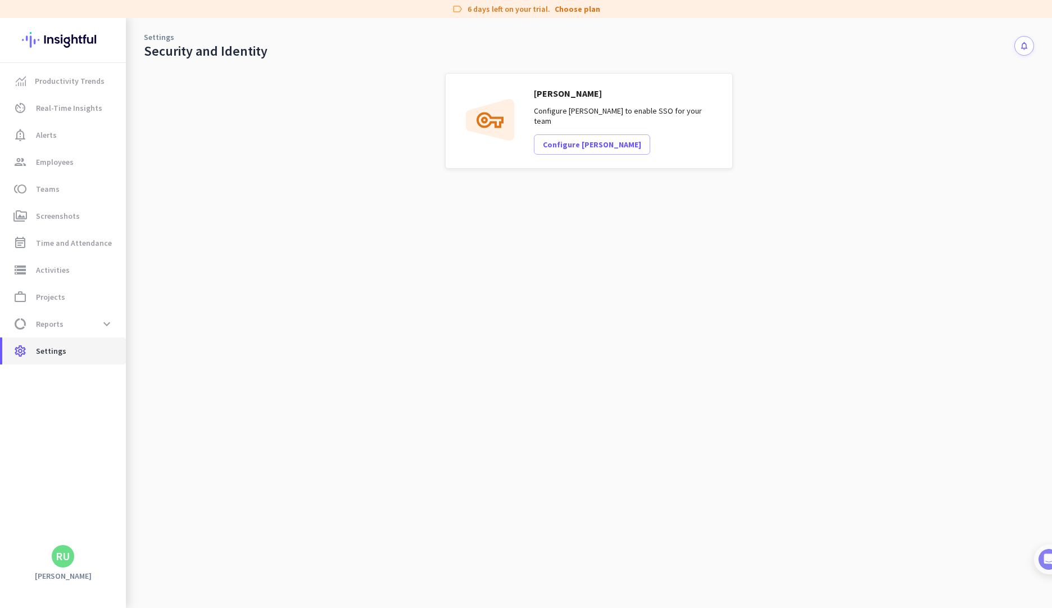
click at [24, 350] on icon "settings" at bounding box center [19, 350] width 13 height 13
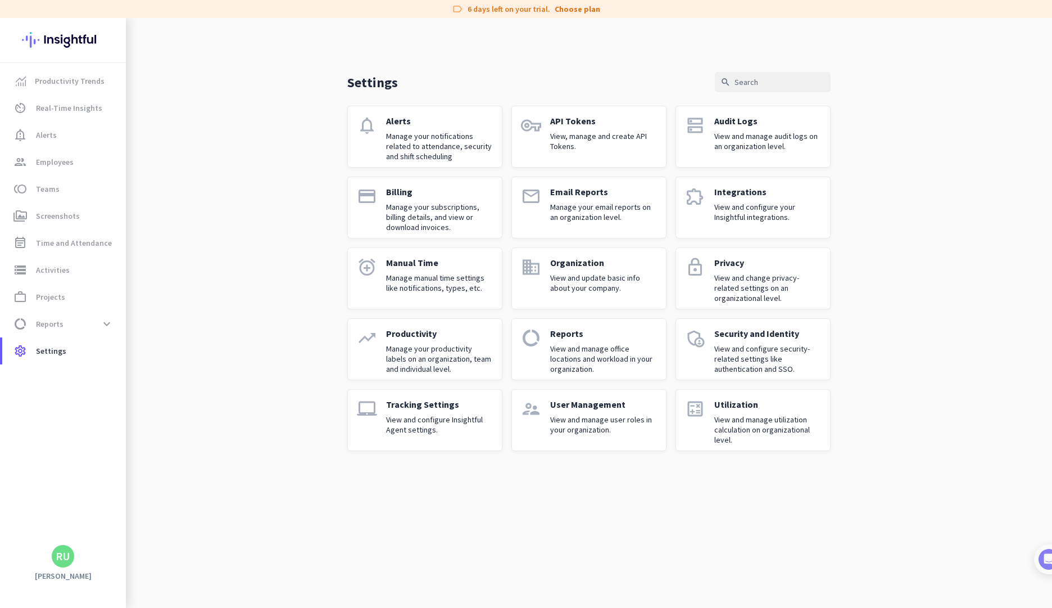
click at [596, 346] on p "View and manage office locations and workload in your organization." at bounding box center [603, 358] width 107 height 30
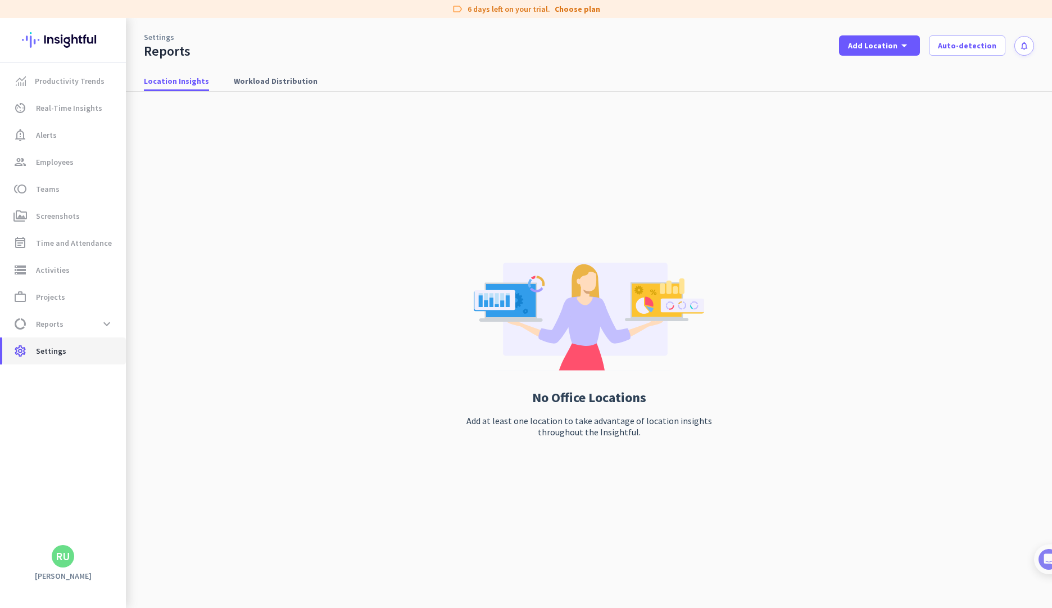
click at [44, 355] on span "Settings" at bounding box center [51, 350] width 30 height 13
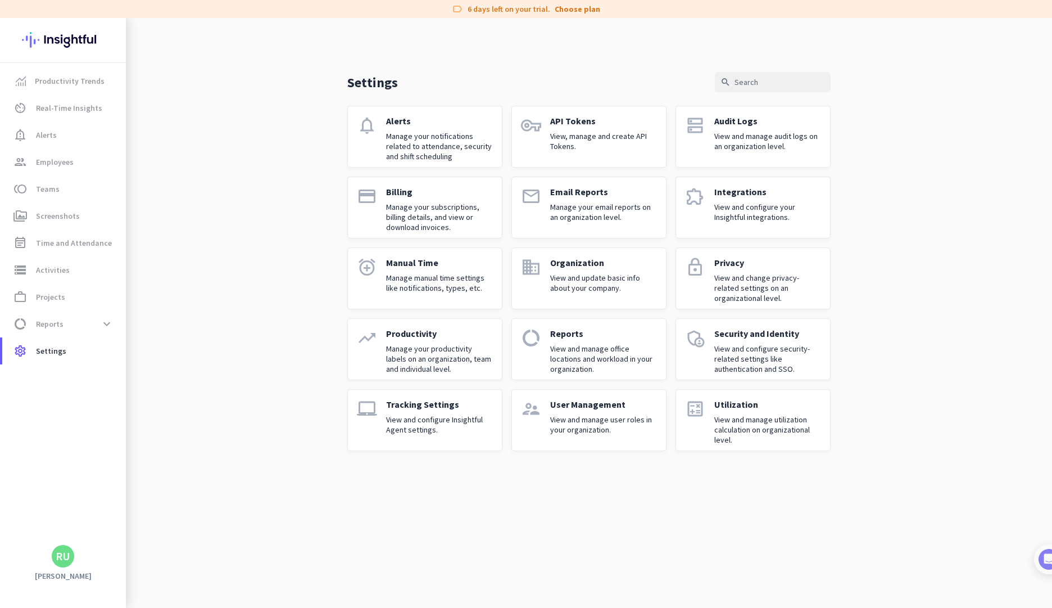
click at [452, 346] on p "Manage your productivity labels on an organization, team and individual level." at bounding box center [439, 358] width 107 height 30
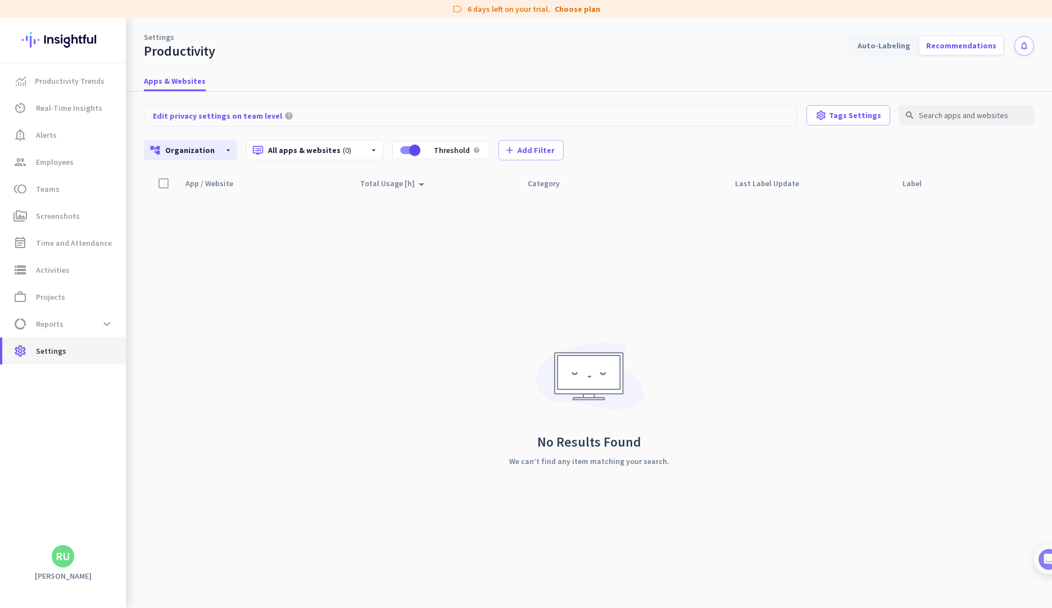
click at [69, 357] on link "settings Settings" at bounding box center [64, 350] width 124 height 27
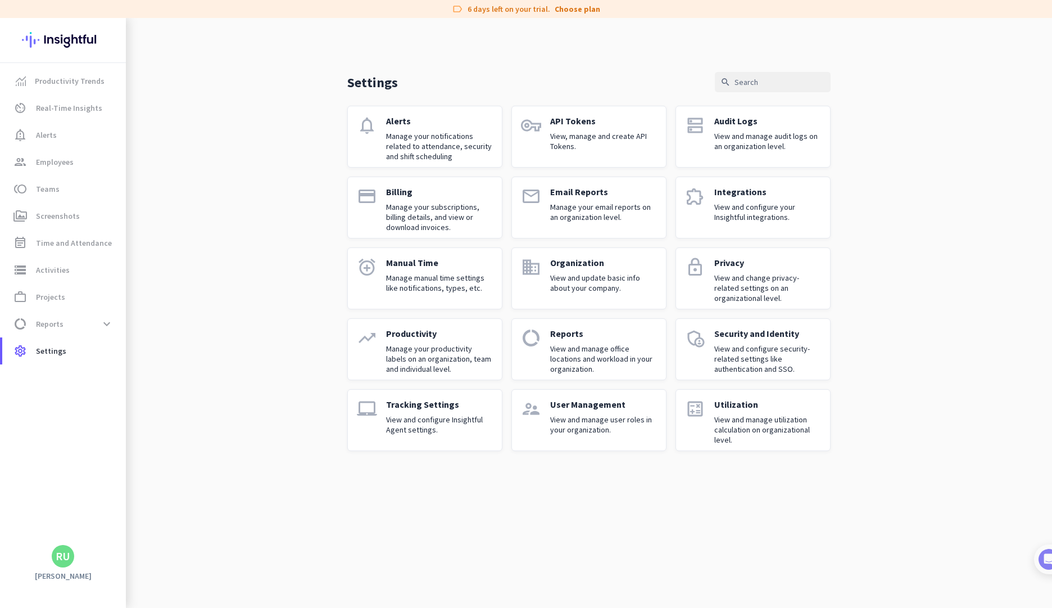
click at [769, 282] on p "View and change privacy-related settings on an organizational level." at bounding box center [767, 288] width 107 height 30
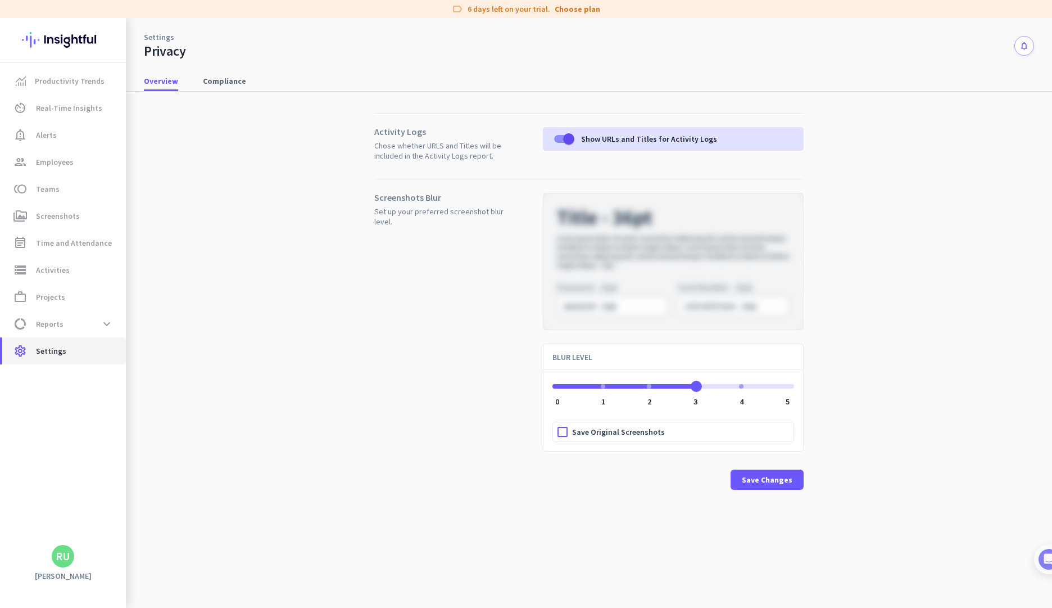
click at [62, 362] on link "settings Settings" at bounding box center [64, 350] width 124 height 27
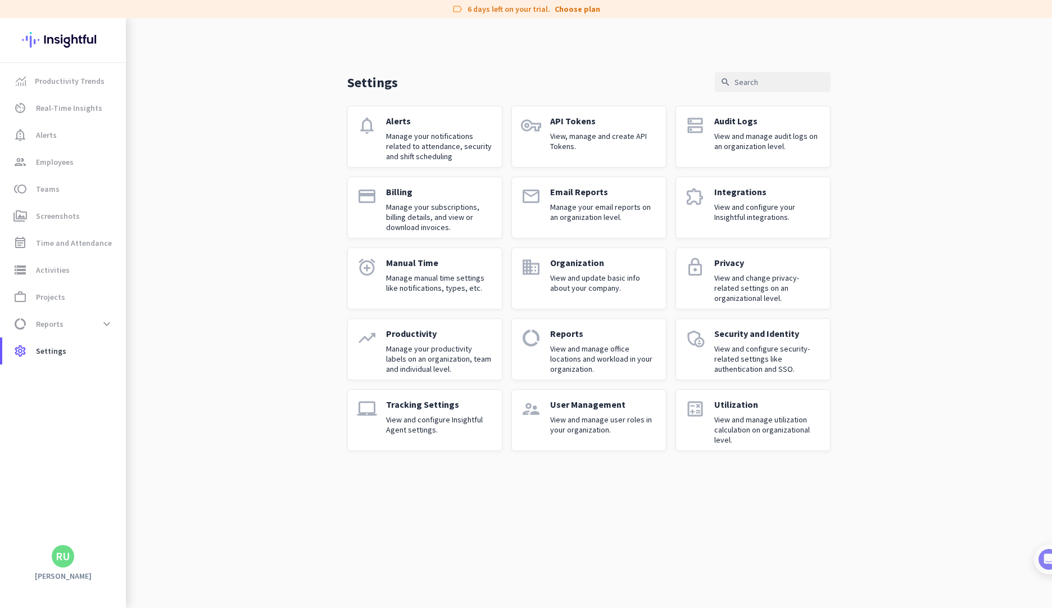
click at [608, 203] on p "Manage your email reports on an organization level." at bounding box center [603, 212] width 107 height 20
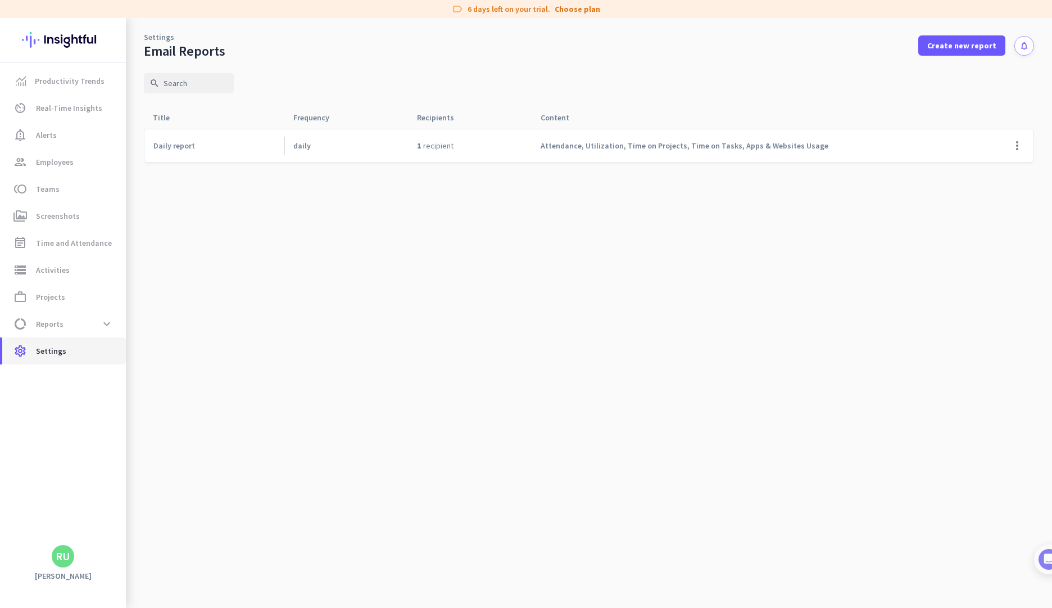
click at [48, 349] on span "Settings" at bounding box center [51, 350] width 30 height 13
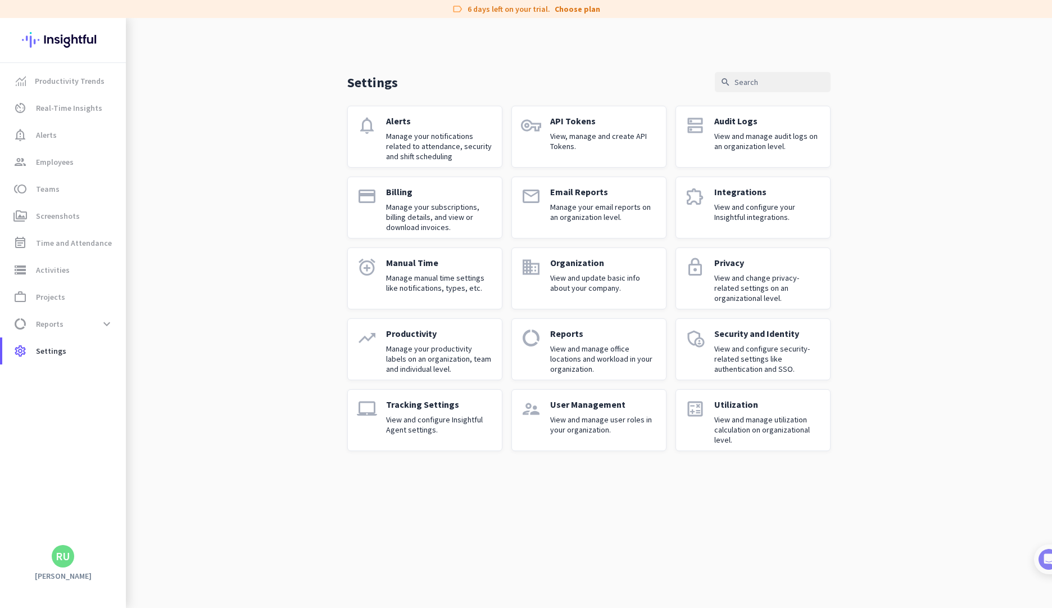
click at [408, 274] on p "Manage manual time settings like notifications, types, etc." at bounding box center [439, 283] width 107 height 20
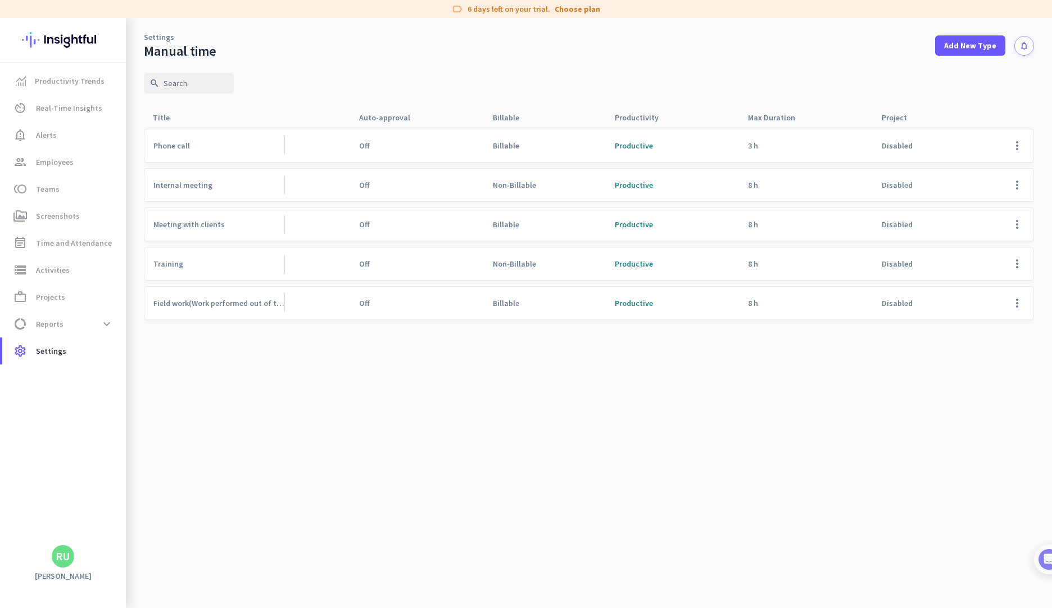
click at [69, 365] on mat-nav-list "Productivity Trends av_timer Real-Time Insights notification_important Alerts g…" at bounding box center [63, 216] width 126 height 306
click at [75, 357] on link "settings Settings" at bounding box center [64, 350] width 124 height 27
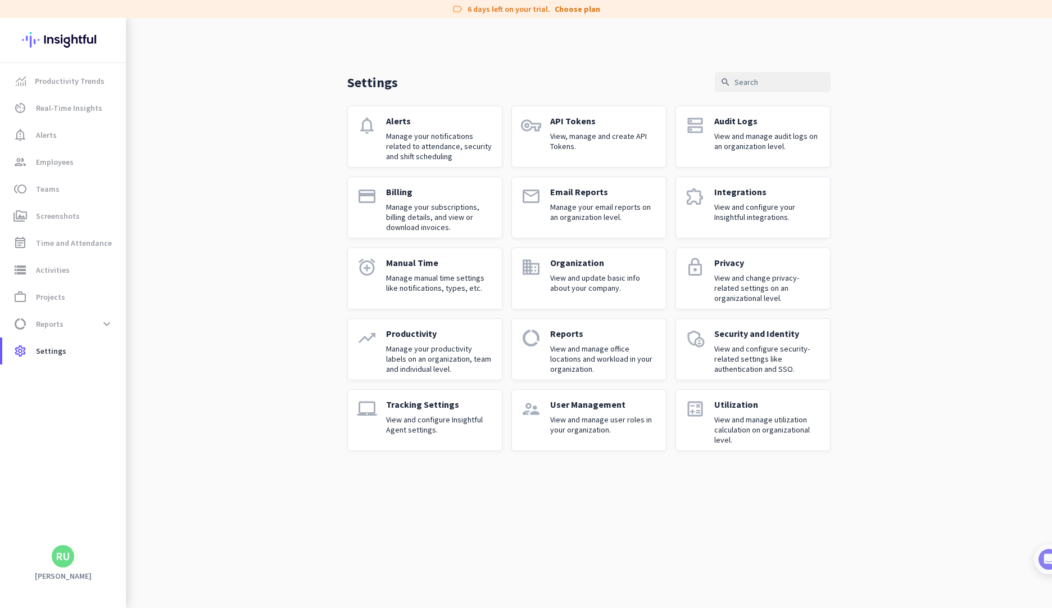
click at [744, 207] on p "View and configure your Insightful integrations." at bounding box center [767, 212] width 107 height 20
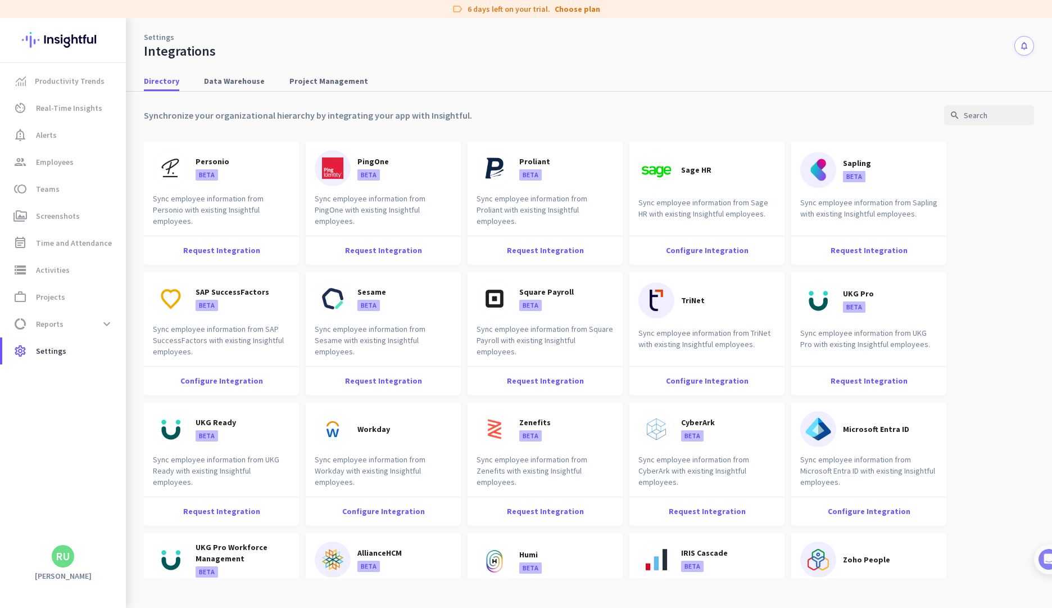
scroll to position [995, 0]
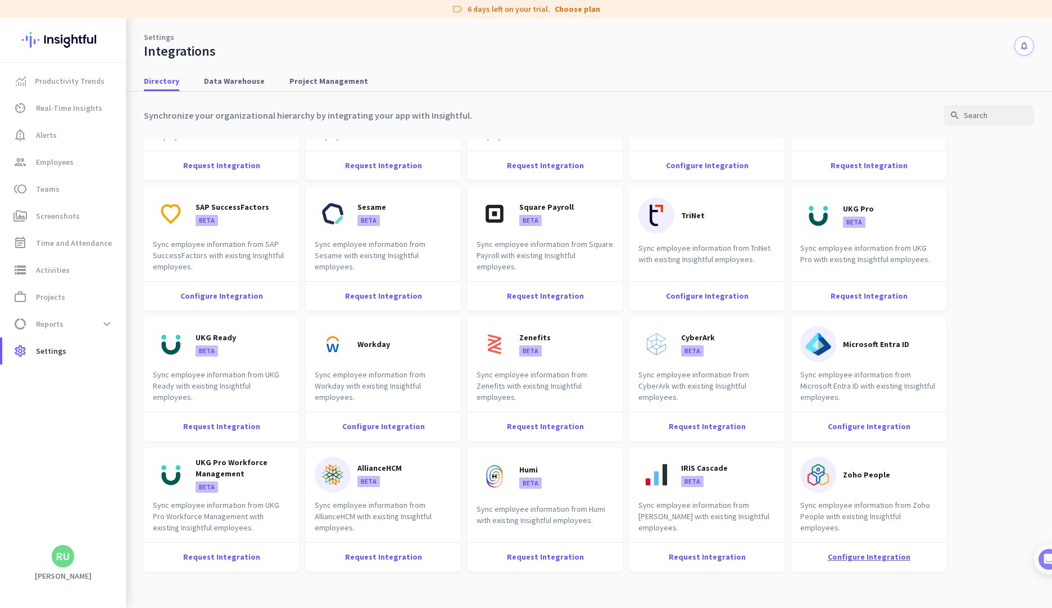
click at [854, 556] on div "Configure Integration" at bounding box center [868, 556] width 155 height 29
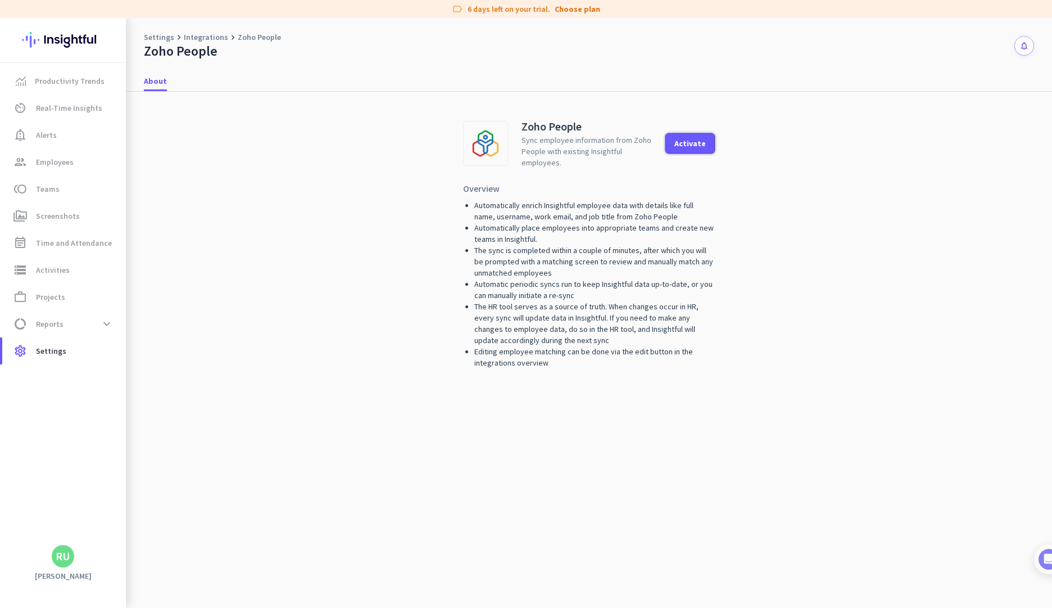
click at [690, 144] on div "Activate" at bounding box center [689, 143] width 31 height 8
click at [62, 354] on span "Settings" at bounding box center [51, 350] width 30 height 13
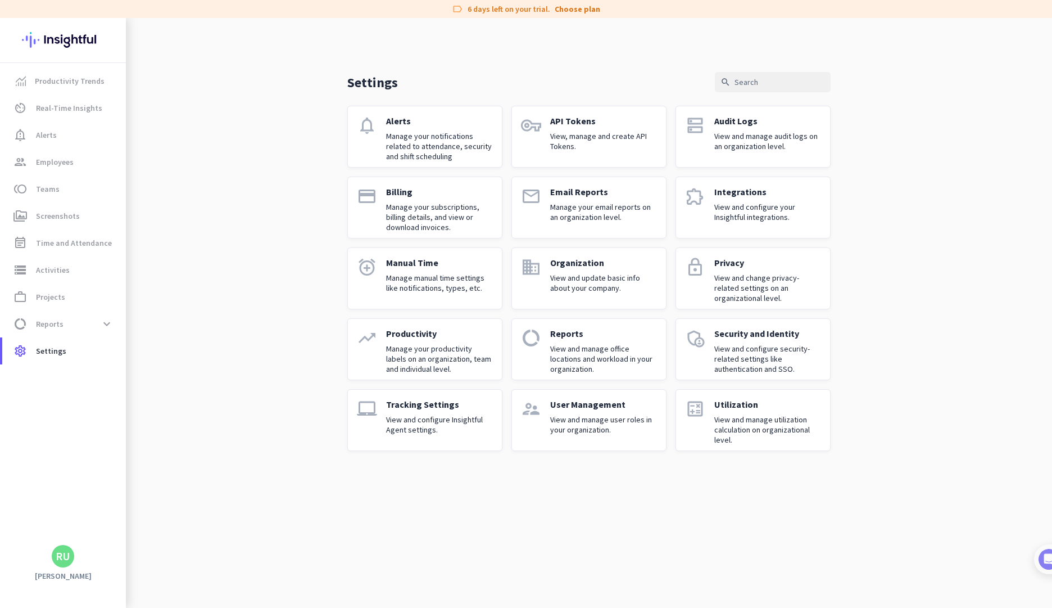
click at [589, 216] on p "Manage your email reports on an organization level." at bounding box center [603, 212] width 107 height 20
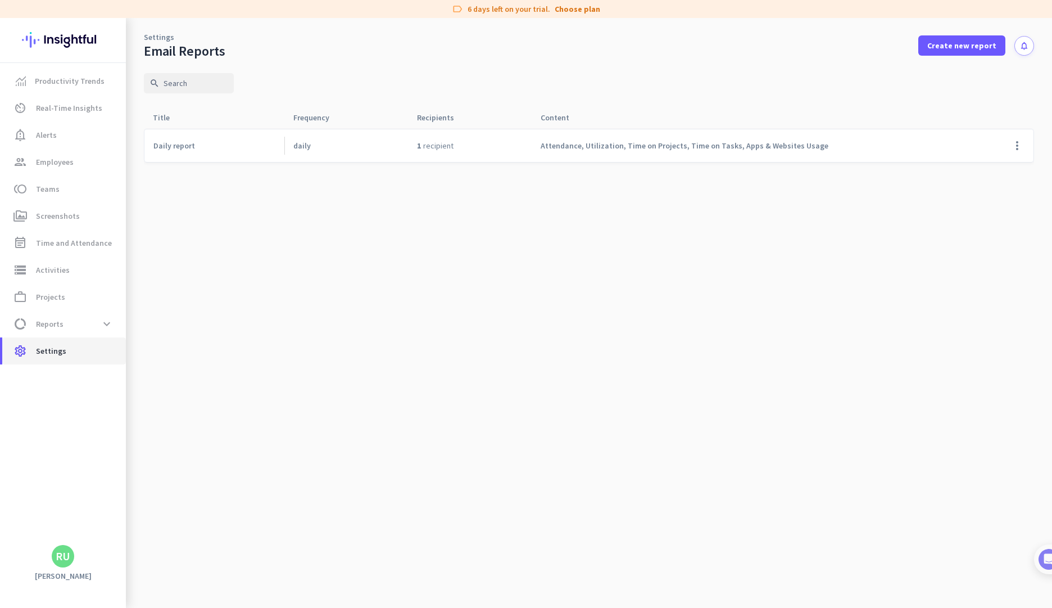
click at [53, 363] on link "settings Settings" at bounding box center [64, 350] width 124 height 27
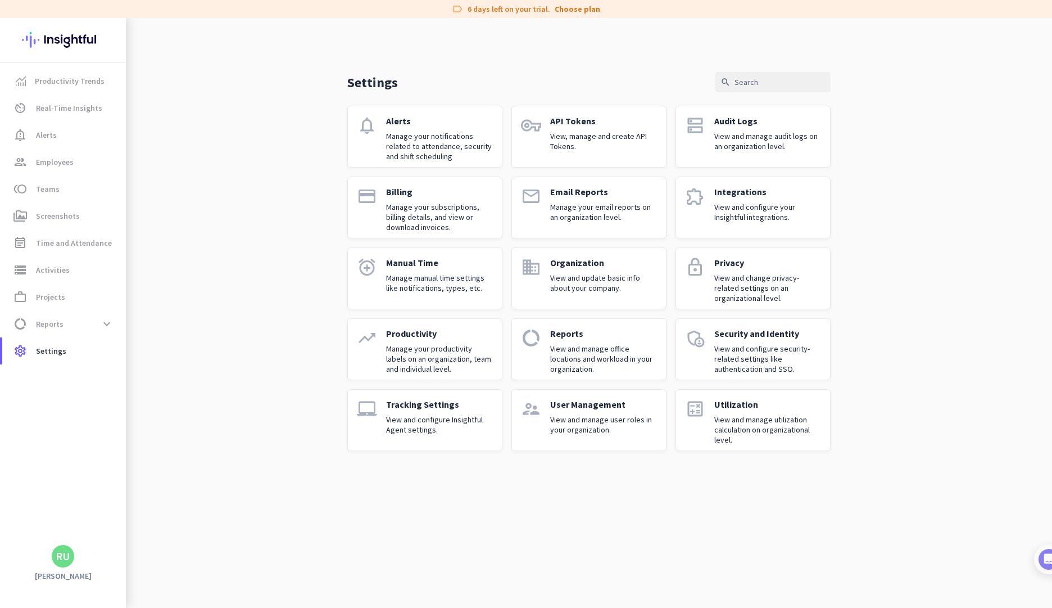
click at [400, 212] on p "Manage your subscriptions, billing details, and view or download invoices." at bounding box center [439, 217] width 107 height 30
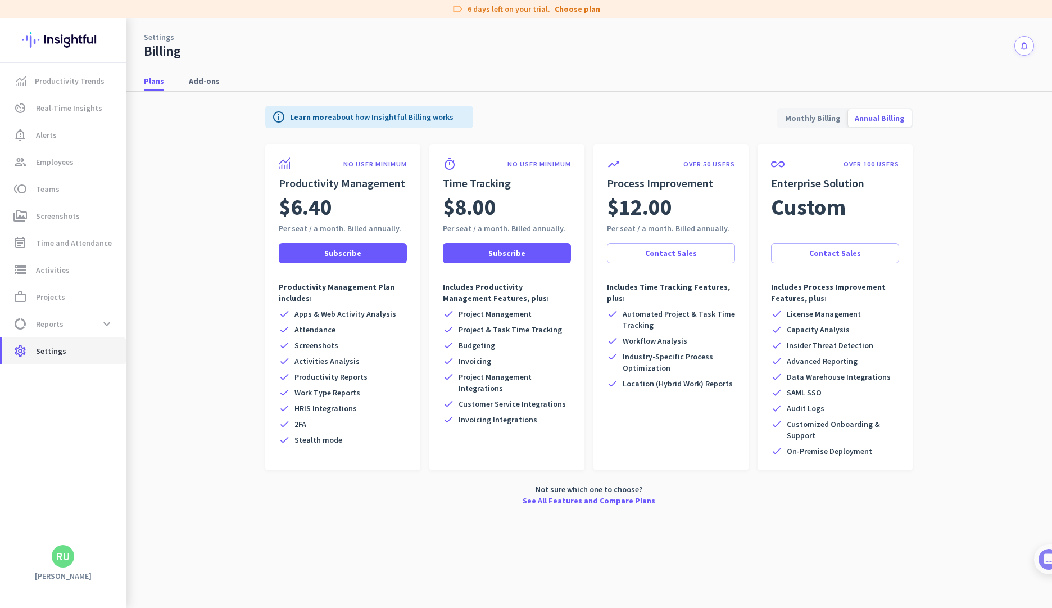
click at [61, 354] on span "Settings" at bounding box center [51, 350] width 30 height 13
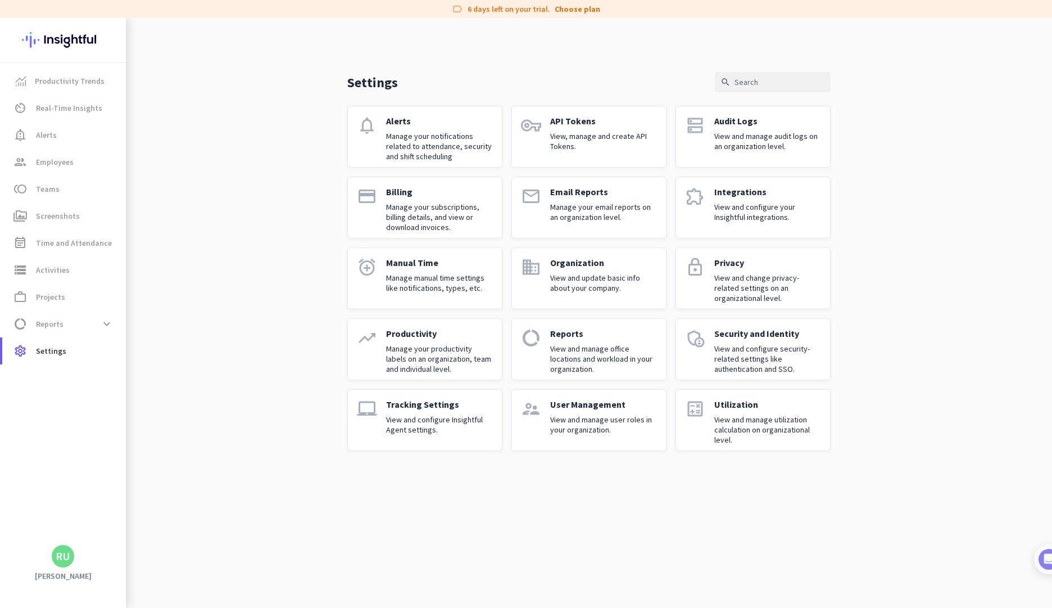
click at [458, 212] on p "Manage your subscriptions, billing details, and view or download invoices." at bounding box center [439, 217] width 107 height 30
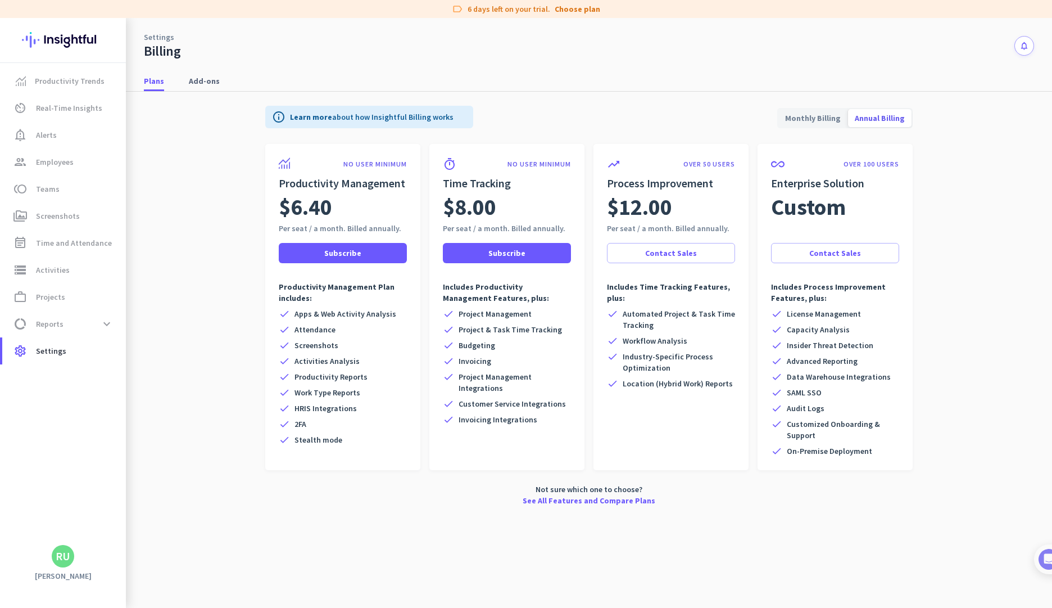
click at [254, 424] on app-billing-plan-tab "info Learn more about how Insightful Billing works Monthly Billing Annual Billi…" at bounding box center [589, 303] width 890 height 423
click at [75, 218] on span "Screenshots" at bounding box center [58, 215] width 44 height 13
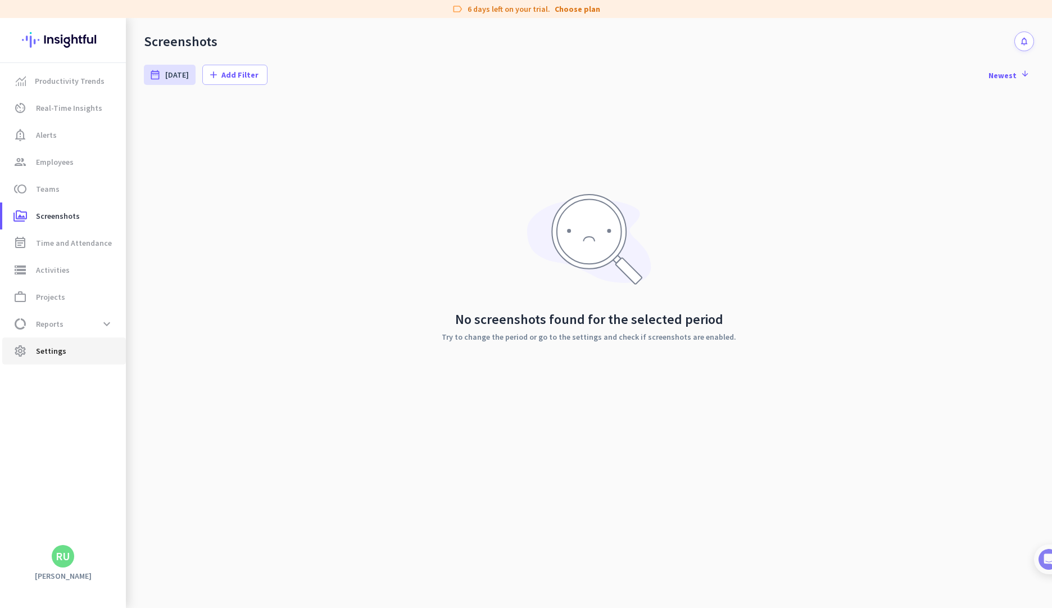
click at [74, 354] on span "settings Settings" at bounding box center [64, 350] width 106 height 13
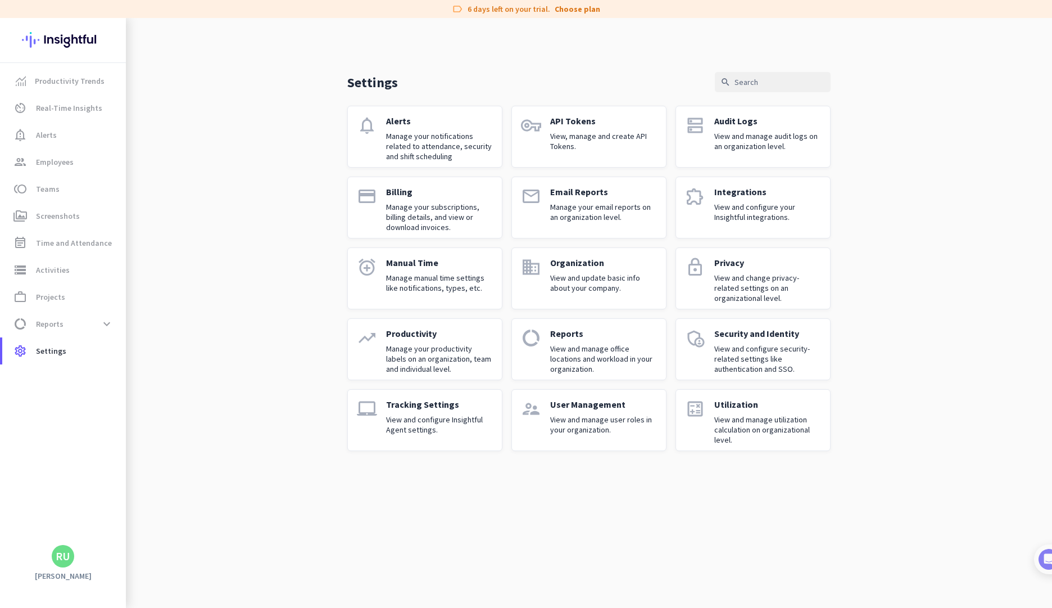
click at [757, 286] on p "View and change privacy-related settings on an organizational level." at bounding box center [767, 288] width 107 height 30
